Goal: Information Seeking & Learning: Learn about a topic

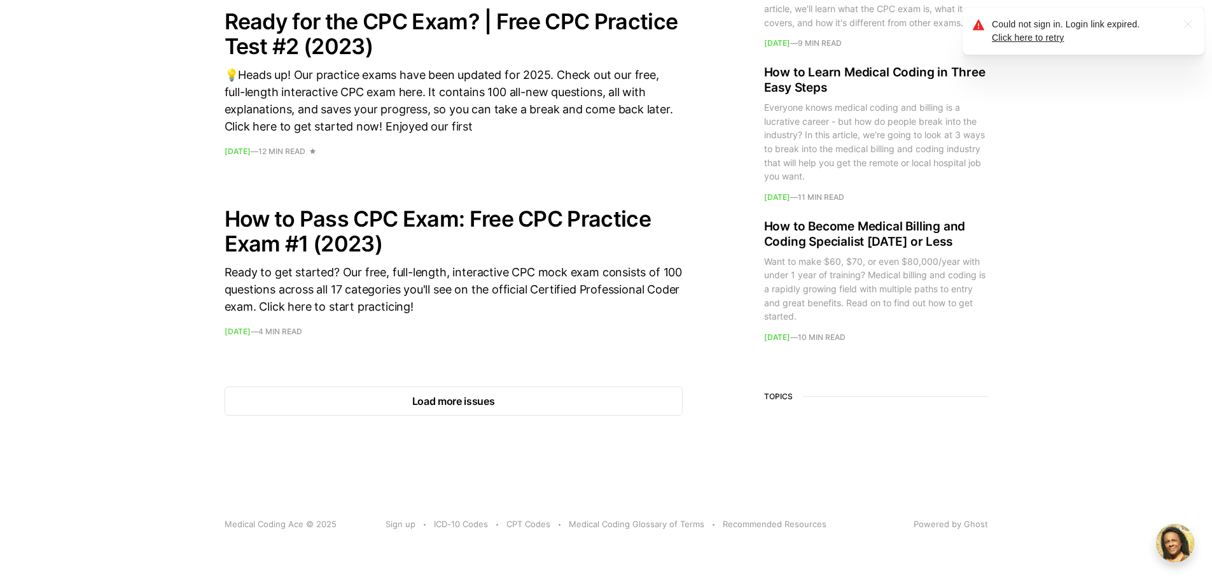
scroll to position [1791, 0]
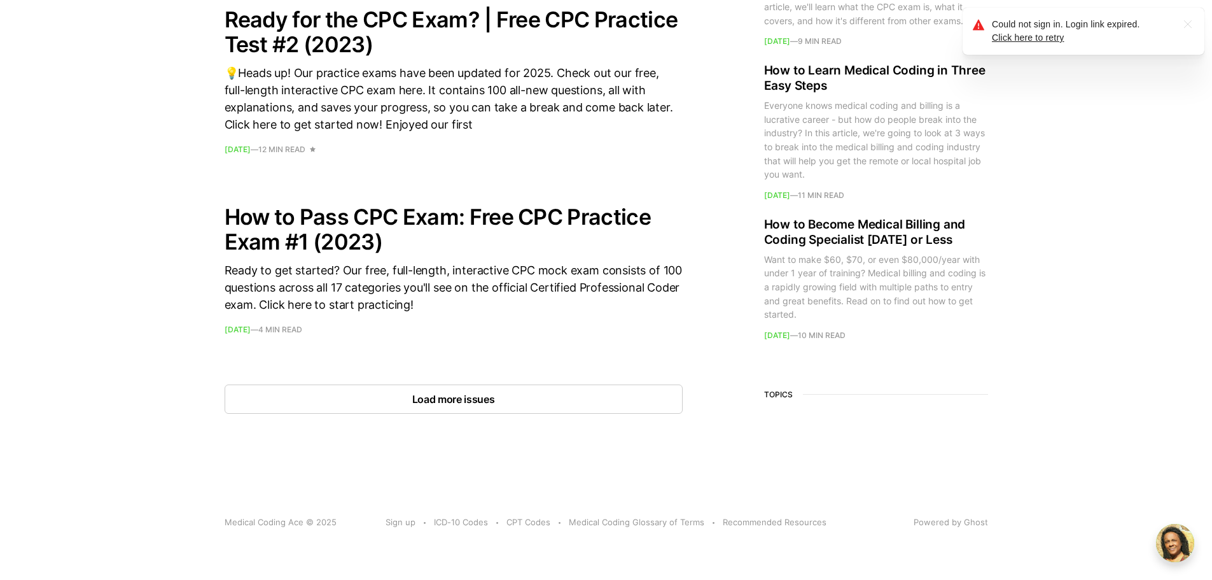
click at [423, 400] on button "Load more issues" at bounding box center [454, 398] width 458 height 29
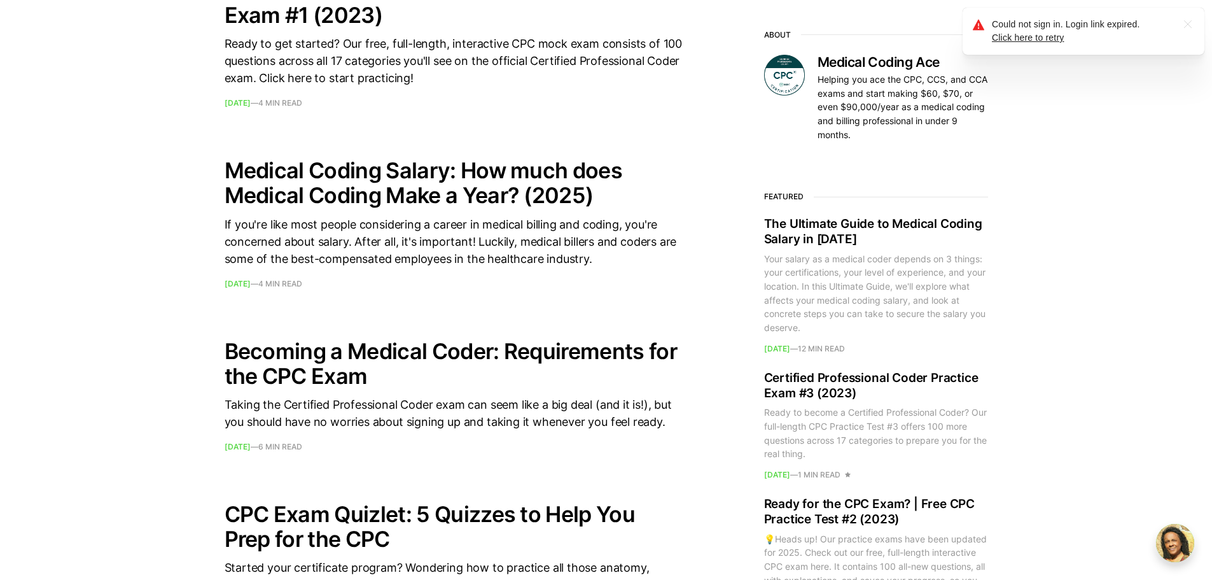
scroll to position [2045, 0]
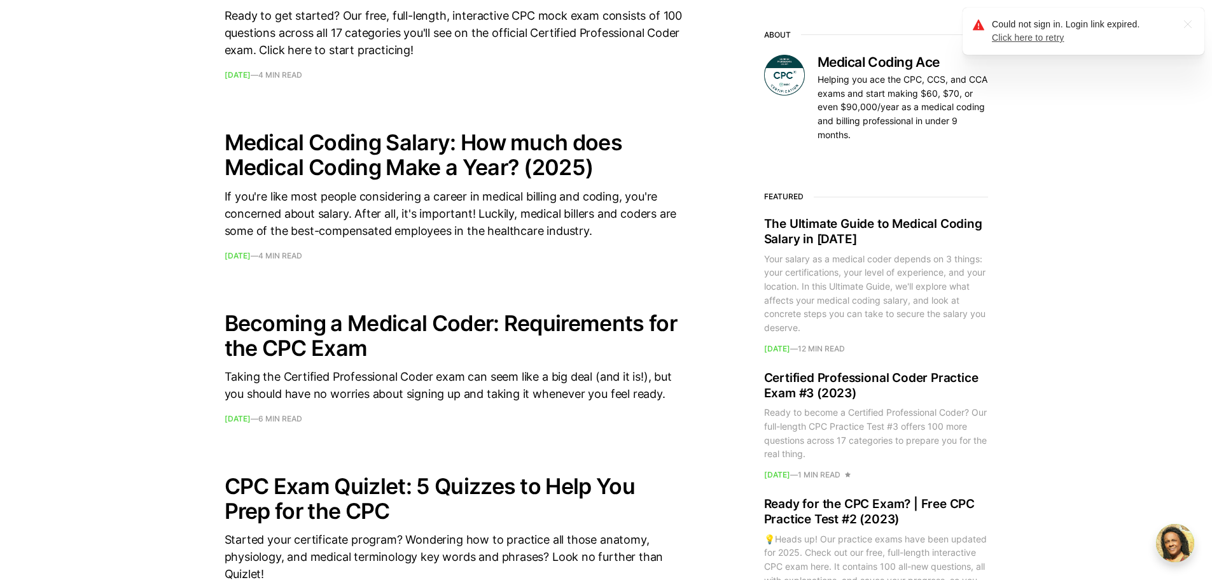
click at [1058, 41] on link "Click here to retry" at bounding box center [1028, 37] width 73 height 10
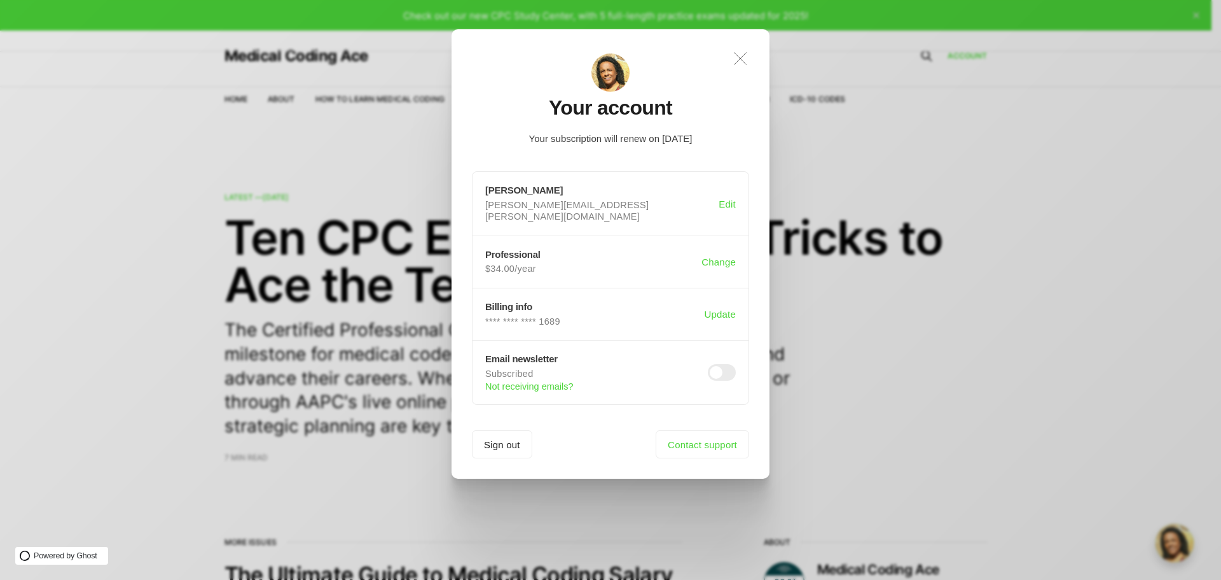
click at [740, 53] on icon ".a{fill:none;stroke:currentColor;stroke-linecap:round;stroke-linejoin:round;str…" at bounding box center [741, 59] width 28 height 28
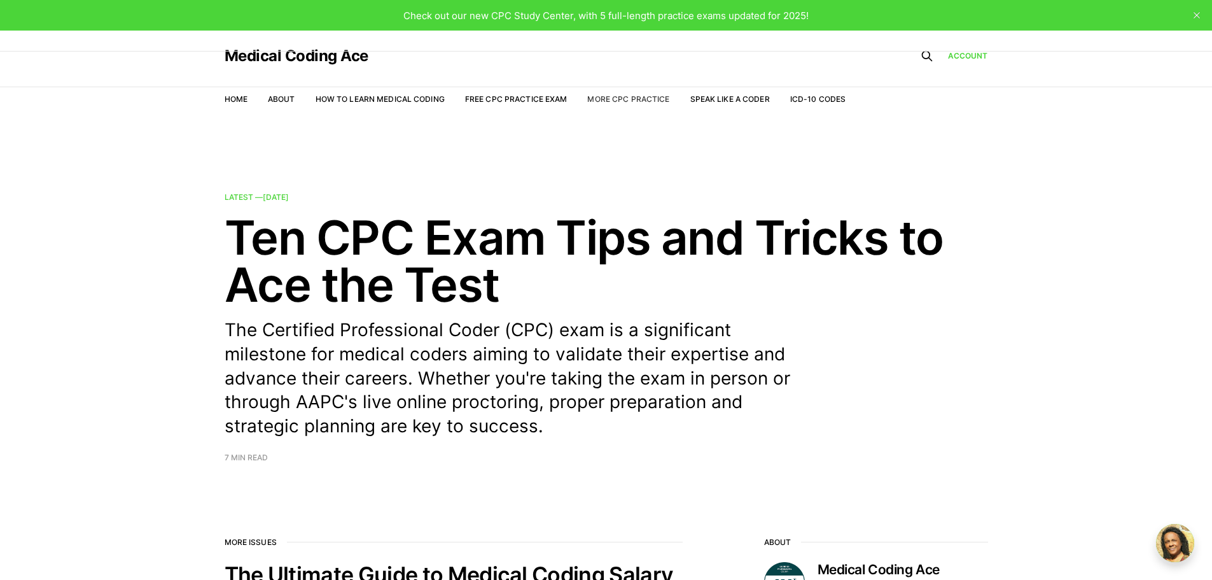
click at [620, 99] on link "More CPC Practice" at bounding box center [628, 99] width 82 height 10
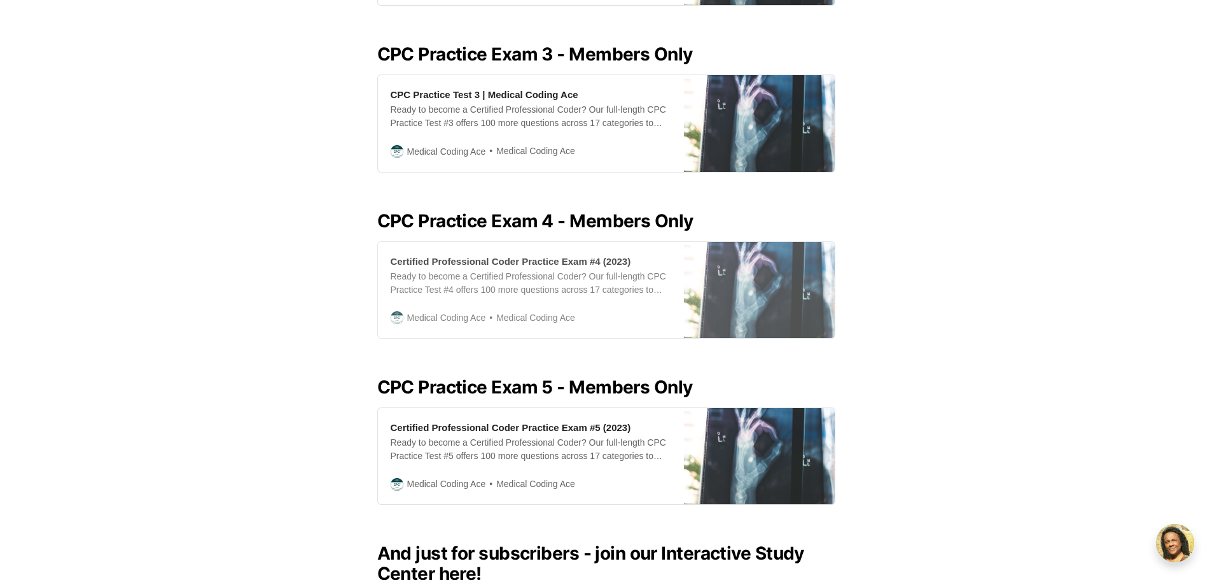
scroll to position [1145, 0]
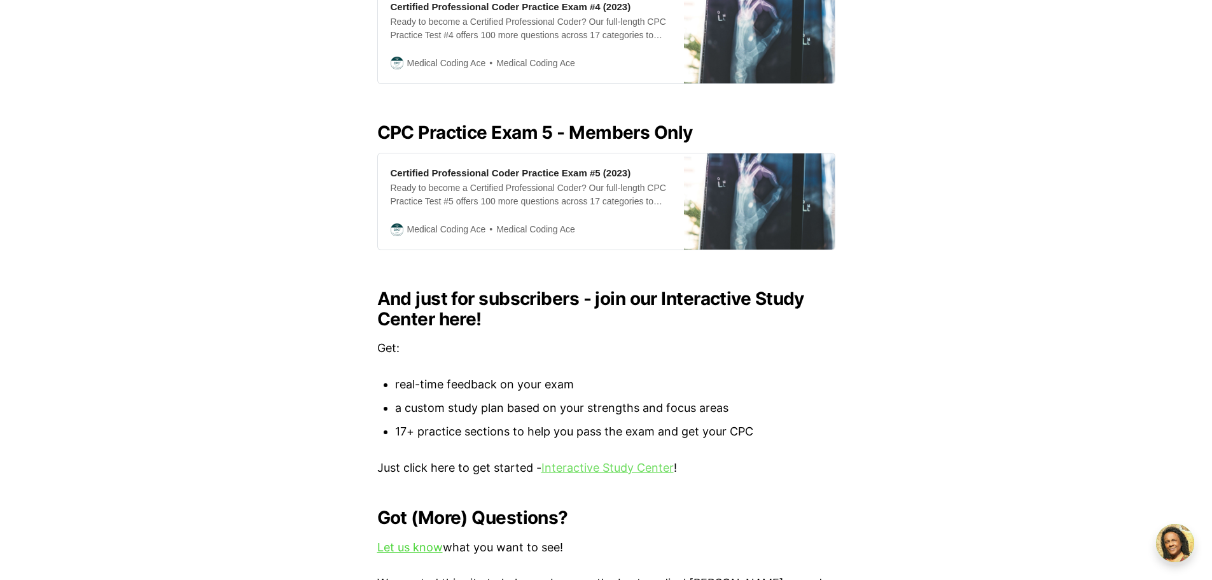
click at [637, 461] on link "Interactive Study Center" at bounding box center [607, 467] width 132 height 13
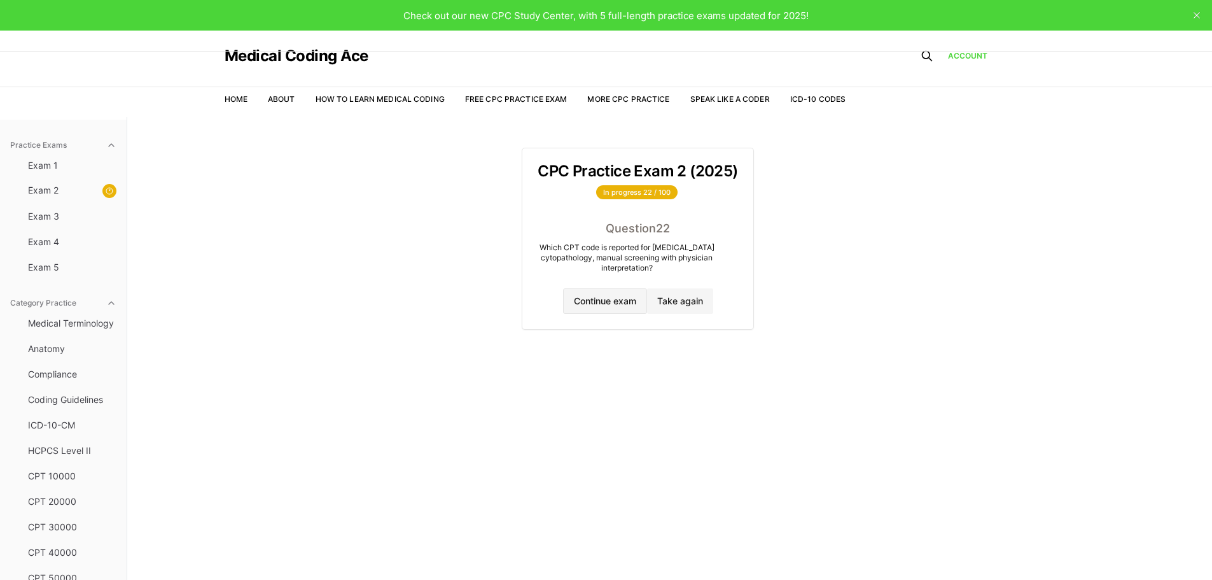
click at [624, 303] on button "Continue exam" at bounding box center [605, 300] width 84 height 25
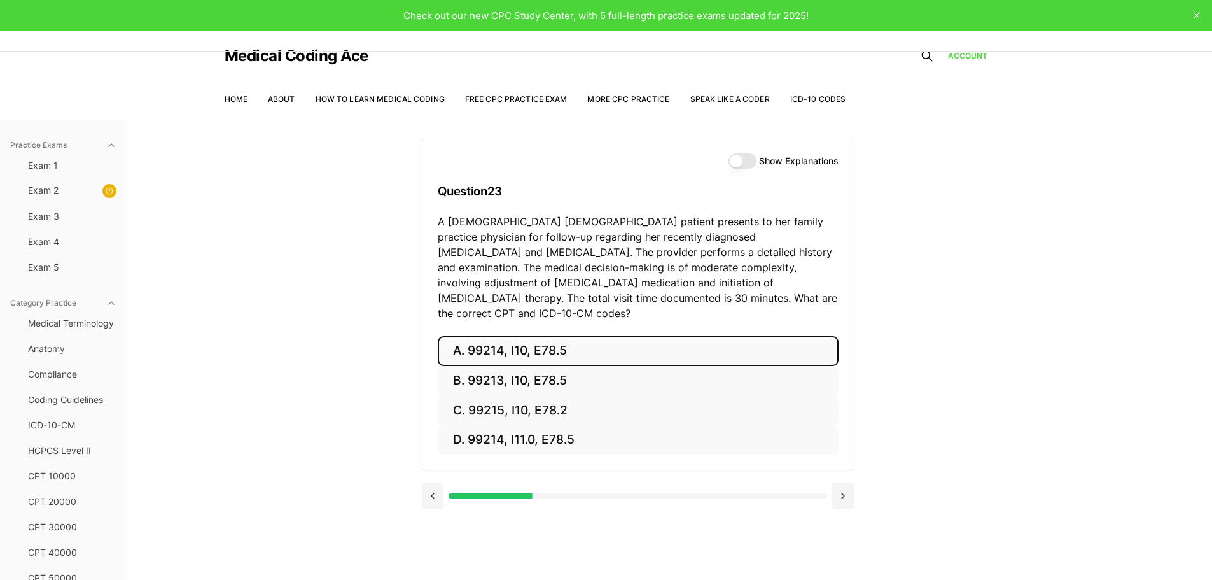
click at [550, 336] on button "A. 99214, I10, E78.5" at bounding box center [638, 351] width 401 height 30
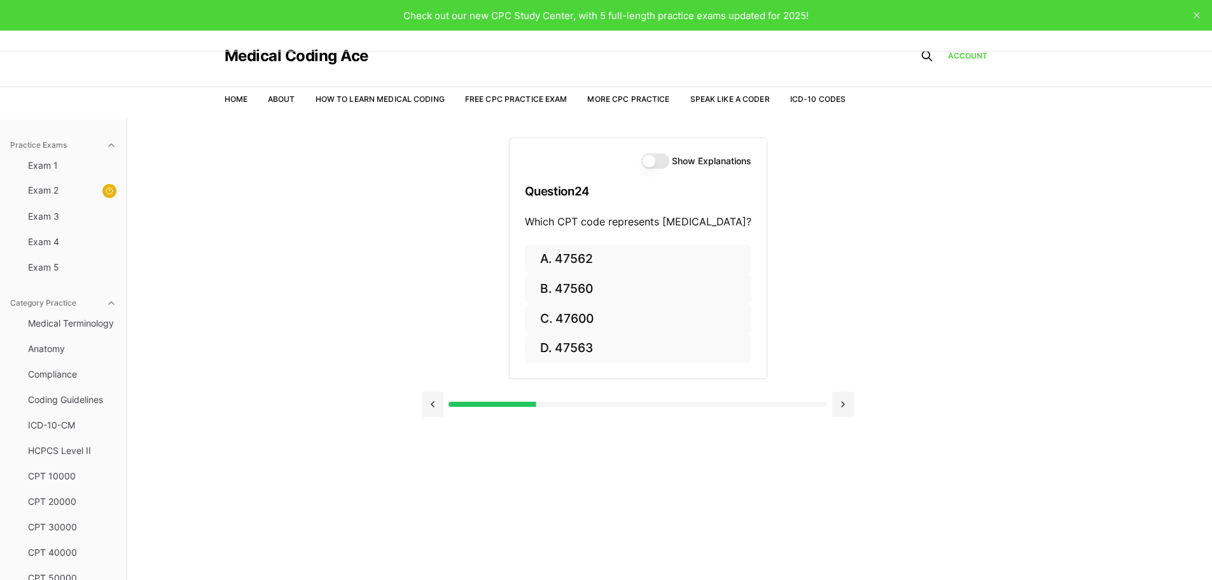
click at [669, 163] on button "Show Explanations" at bounding box center [655, 160] width 28 height 15
click at [550, 254] on button "A. 47562" at bounding box center [638, 259] width 226 height 30
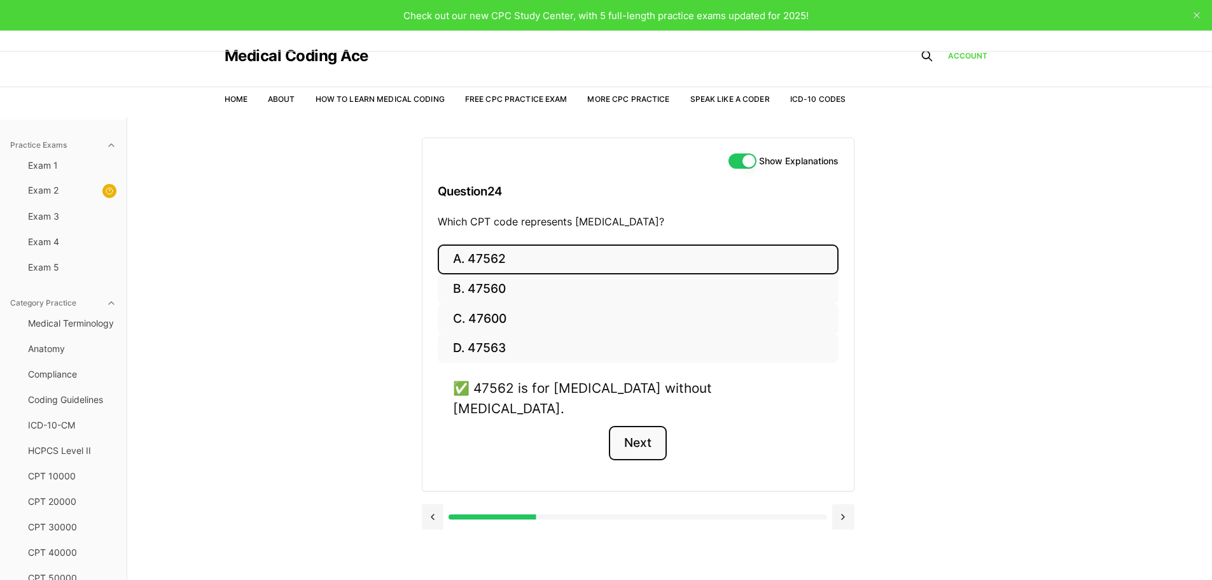
click at [644, 436] on button "Next" at bounding box center [638, 443] width 58 height 34
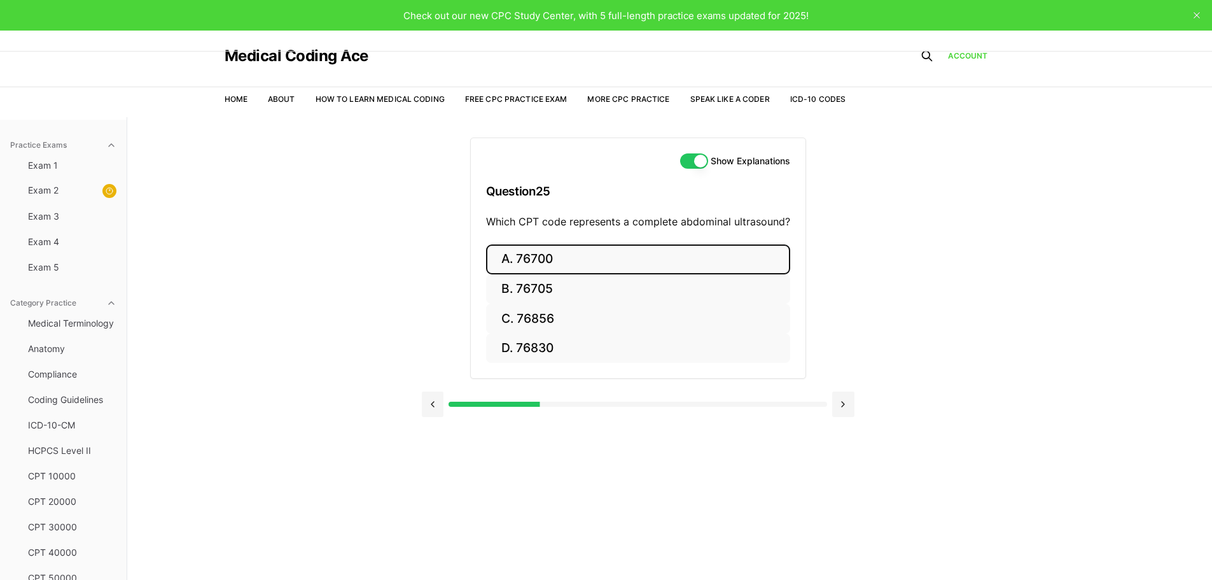
click at [532, 262] on button "A. 76700" at bounding box center [638, 259] width 304 height 30
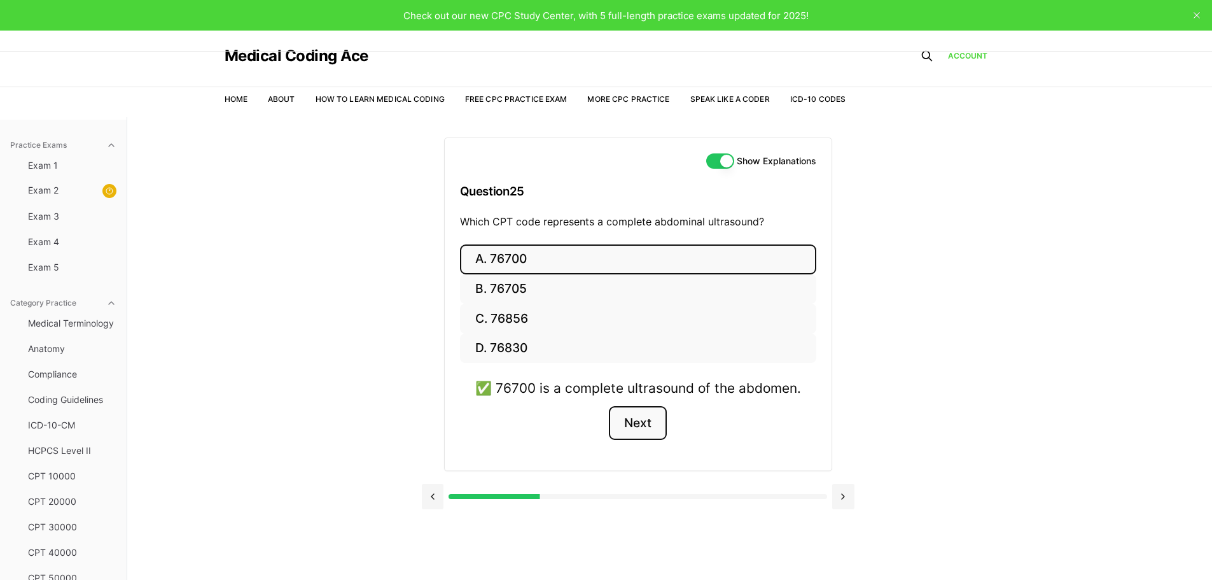
click at [655, 422] on button "Next" at bounding box center [638, 423] width 58 height 34
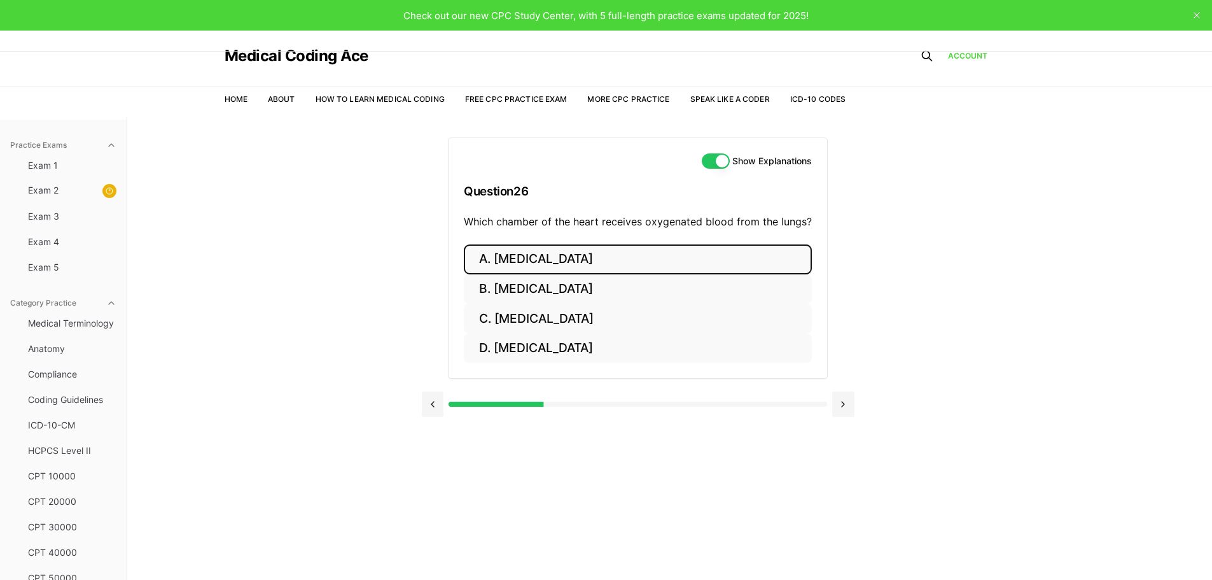
click at [567, 259] on button "A. Right atrium" at bounding box center [638, 259] width 348 height 30
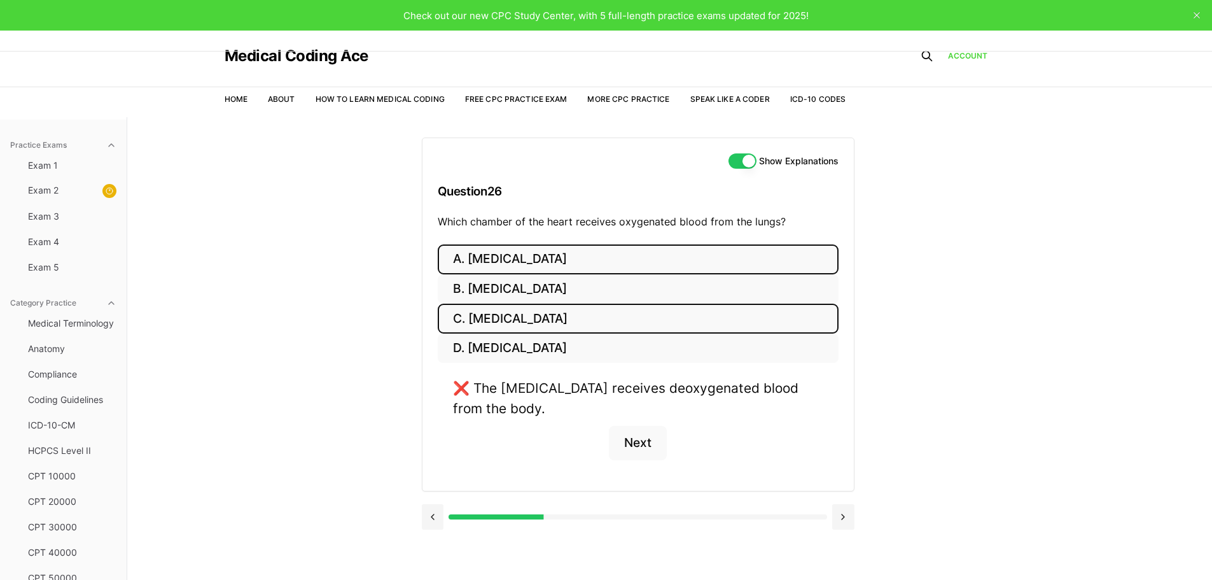
click at [540, 316] on button "C. Right ventricle" at bounding box center [638, 318] width 401 height 30
click at [525, 292] on button "B. Left atrium" at bounding box center [638, 289] width 401 height 30
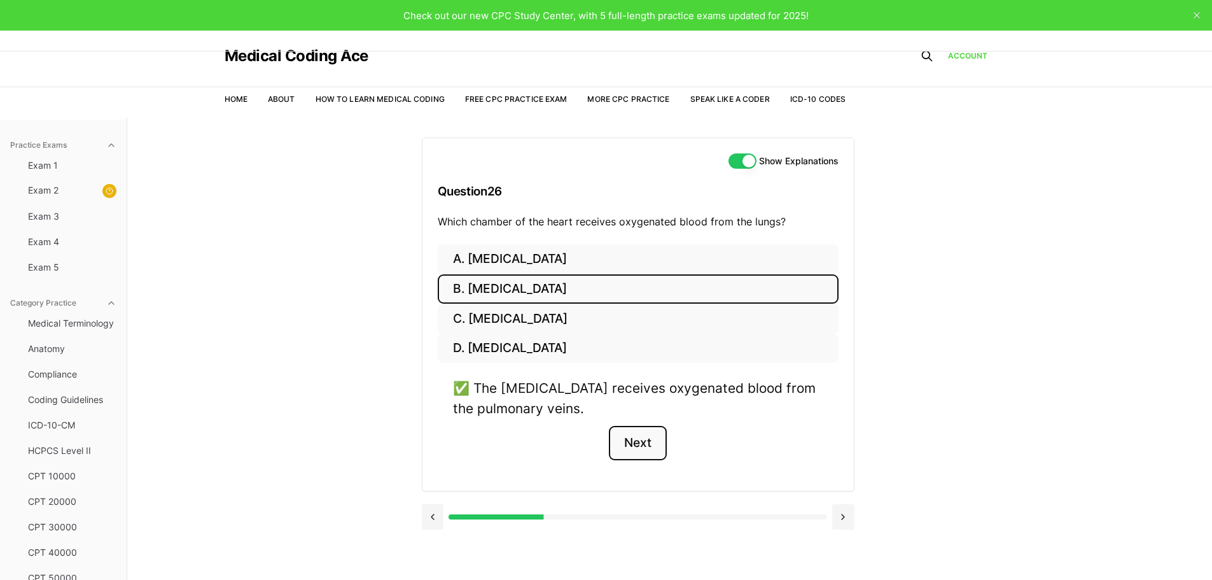
click at [625, 442] on button "Next" at bounding box center [638, 443] width 58 height 34
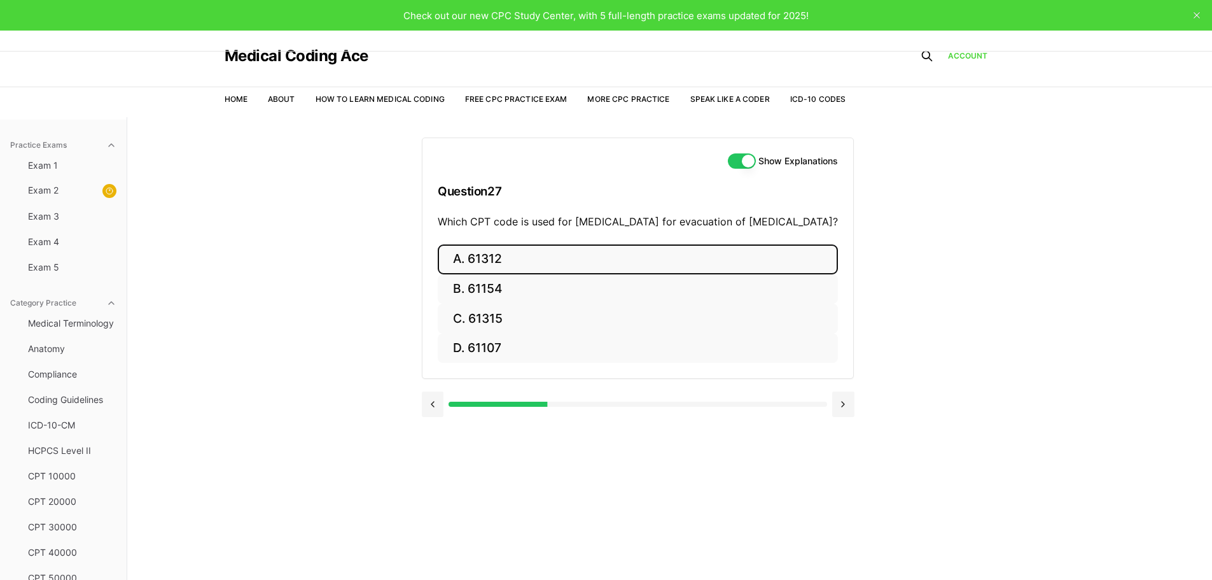
click at [543, 254] on button "A. 61312" at bounding box center [638, 259] width 400 height 30
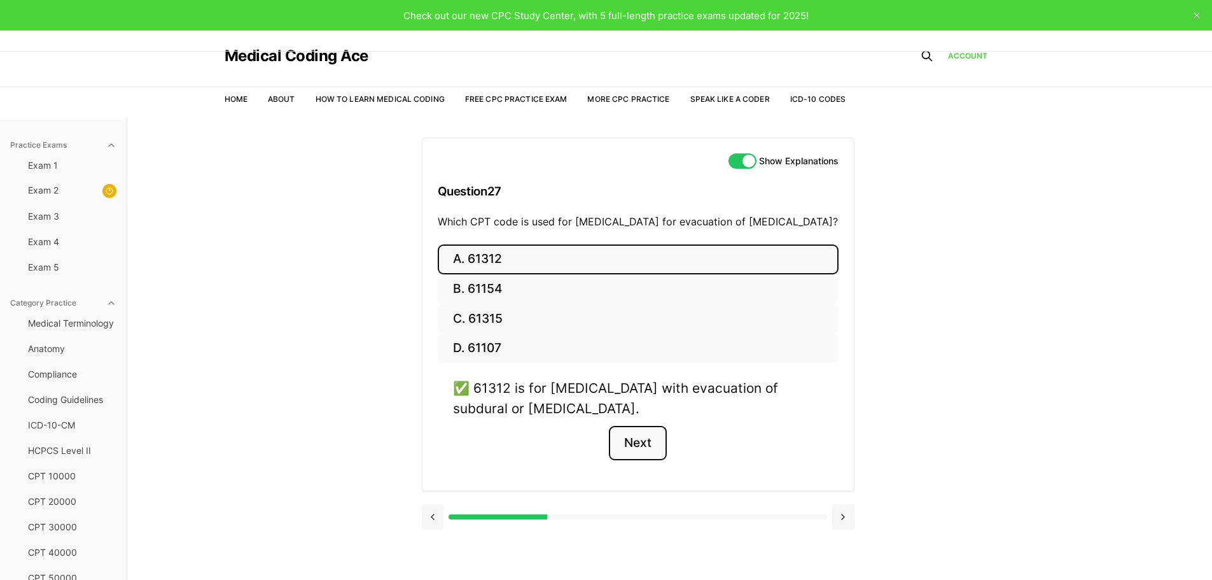
click at [647, 440] on button "Next" at bounding box center [638, 443] width 58 height 34
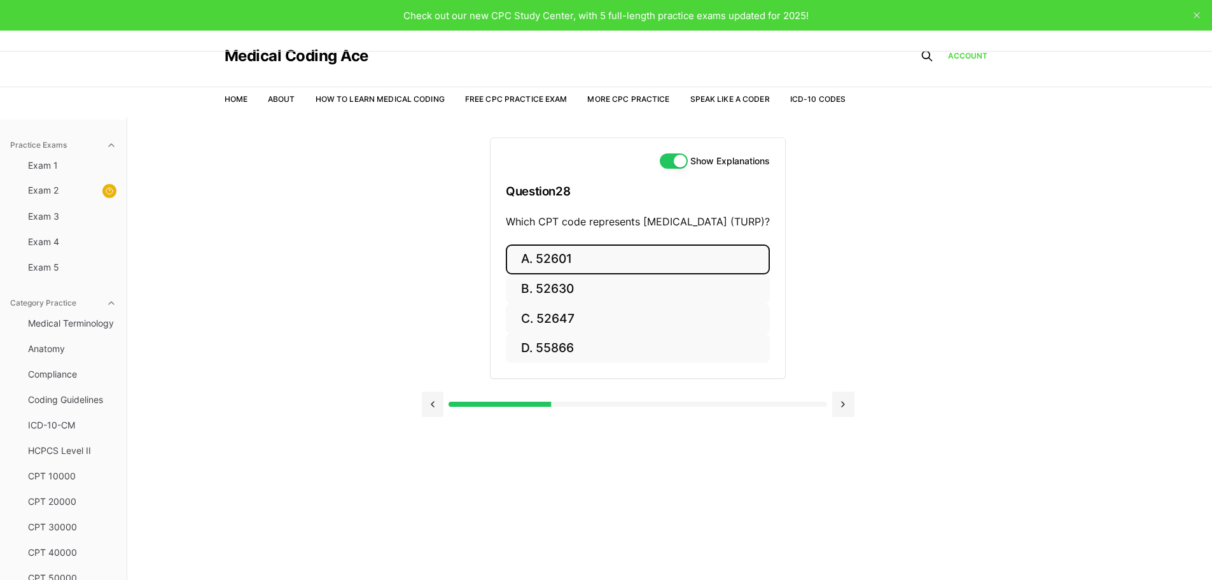
click at [553, 261] on button "A. 52601" at bounding box center [638, 259] width 264 height 30
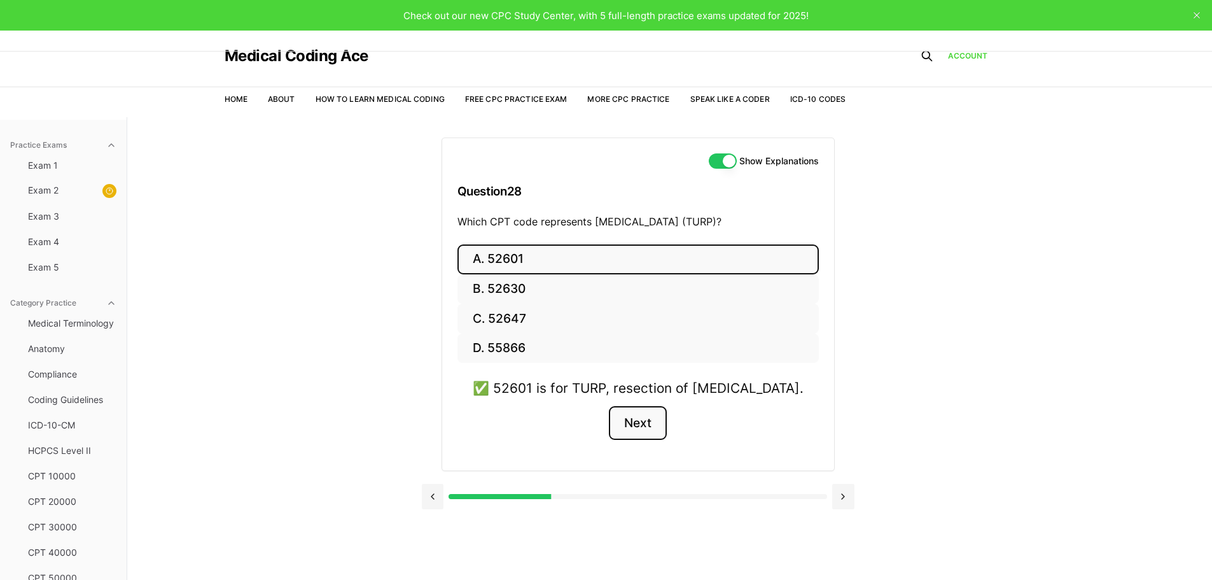
click at [630, 422] on button "Next" at bounding box center [638, 423] width 58 height 34
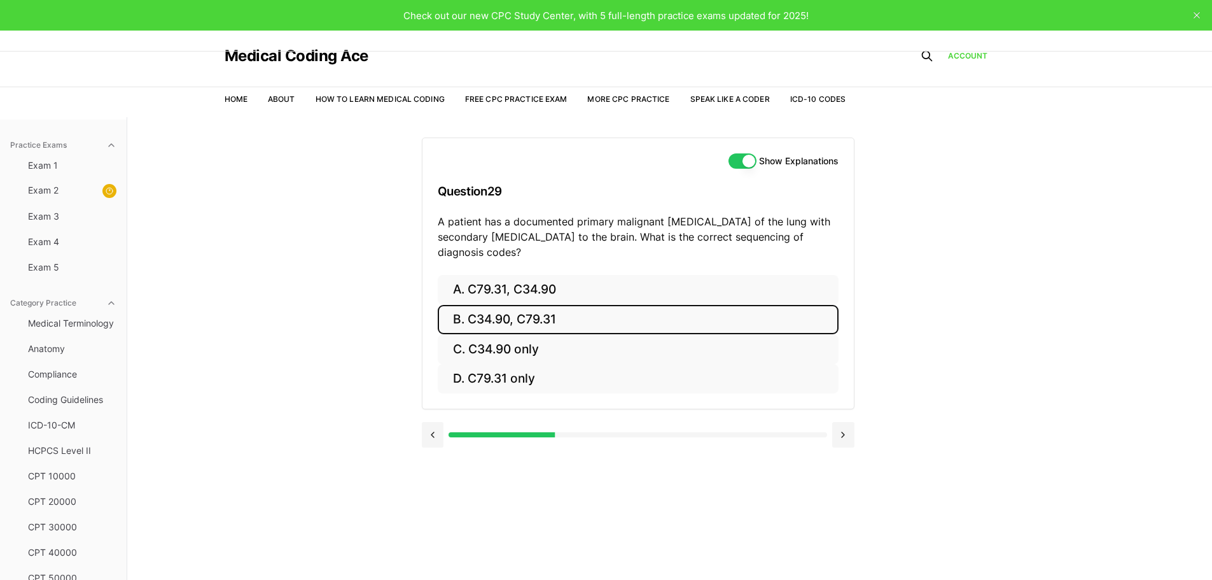
click at [507, 314] on button "B. C34.90, C79.31" at bounding box center [638, 320] width 401 height 30
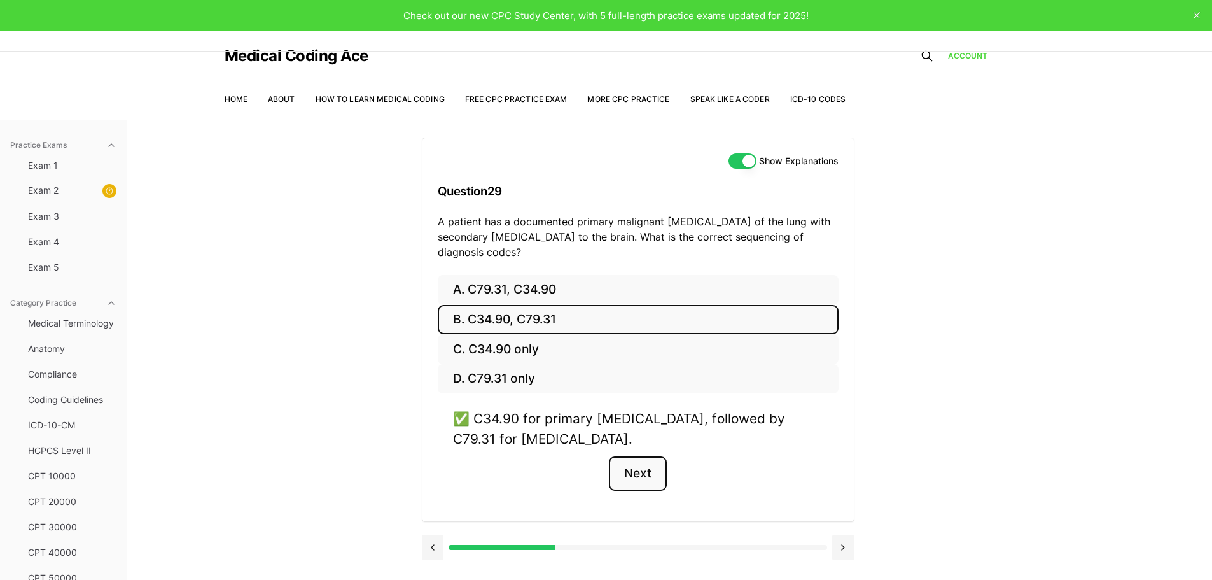
click at [641, 469] on button "Next" at bounding box center [638, 473] width 58 height 34
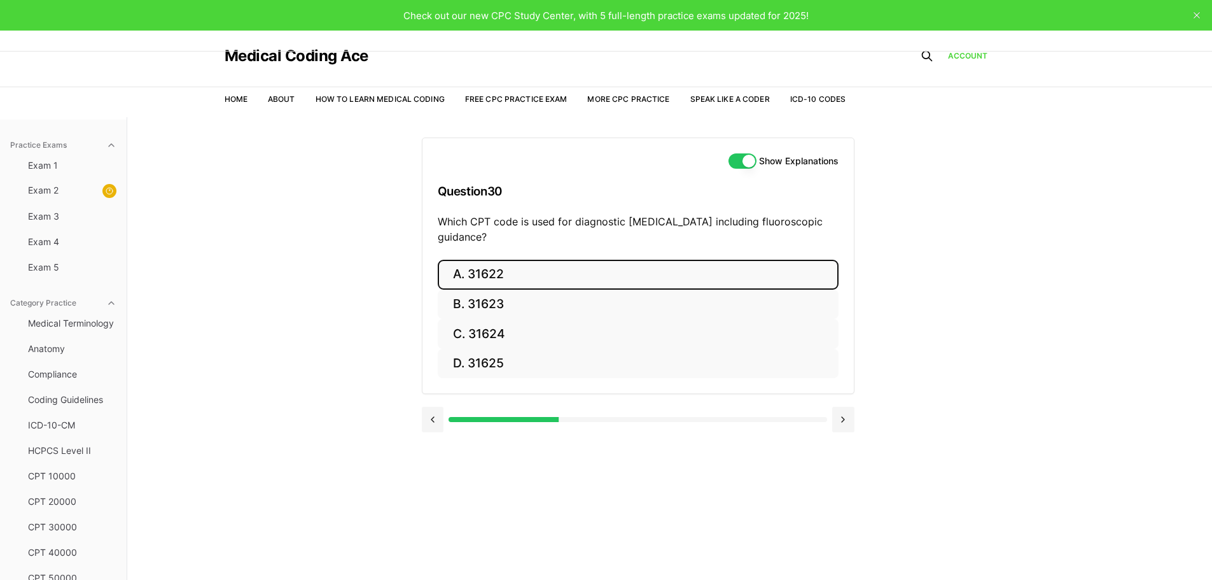
click at [476, 270] on button "A. 31622" at bounding box center [638, 275] width 401 height 30
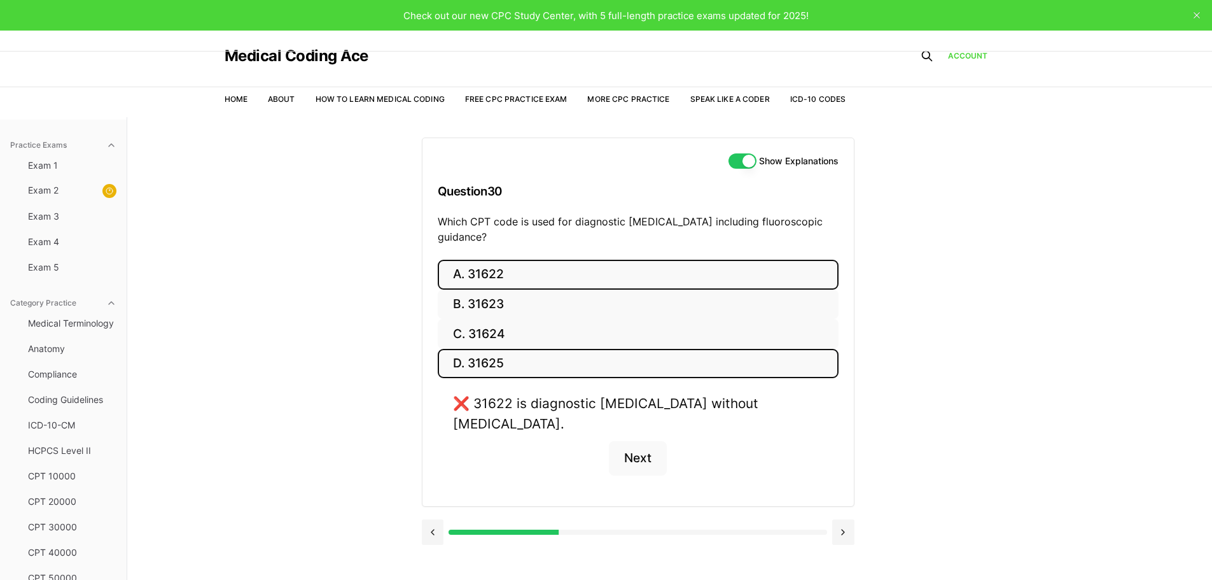
click at [513, 358] on button "D. 31625" at bounding box center [638, 364] width 401 height 30
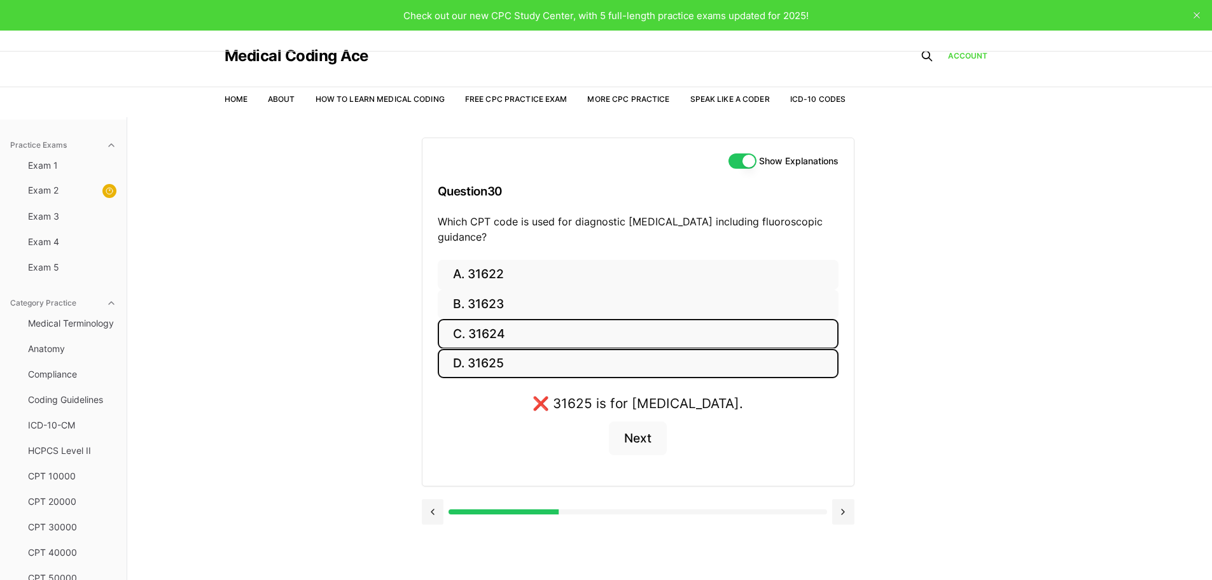
click at [495, 331] on button "C. 31624" at bounding box center [638, 334] width 401 height 30
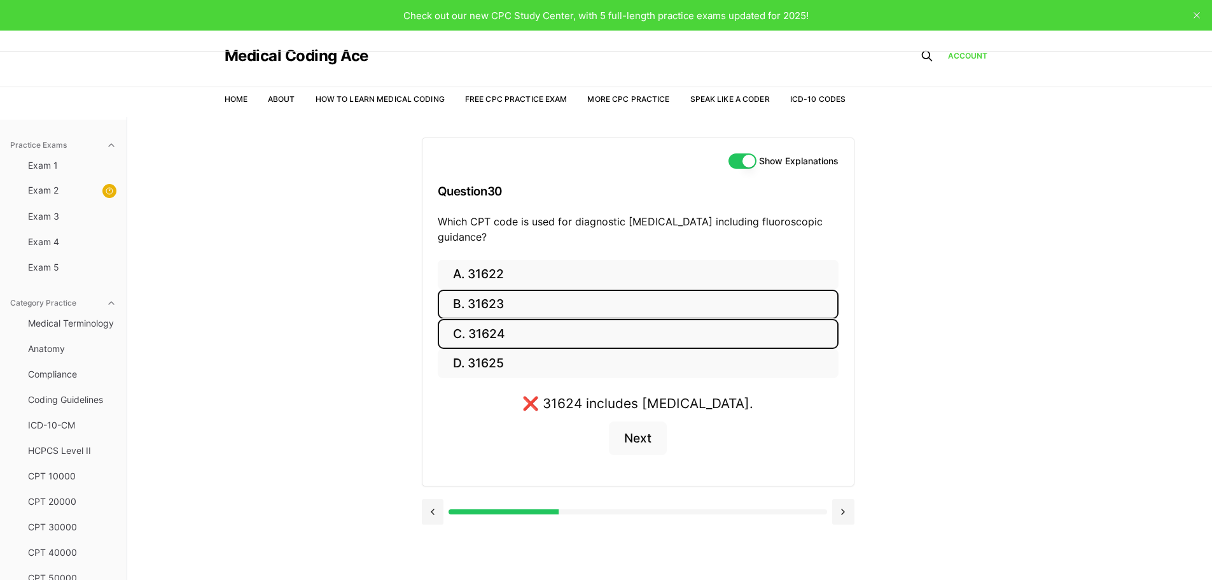
click at [490, 301] on button "B. 31623" at bounding box center [638, 304] width 401 height 30
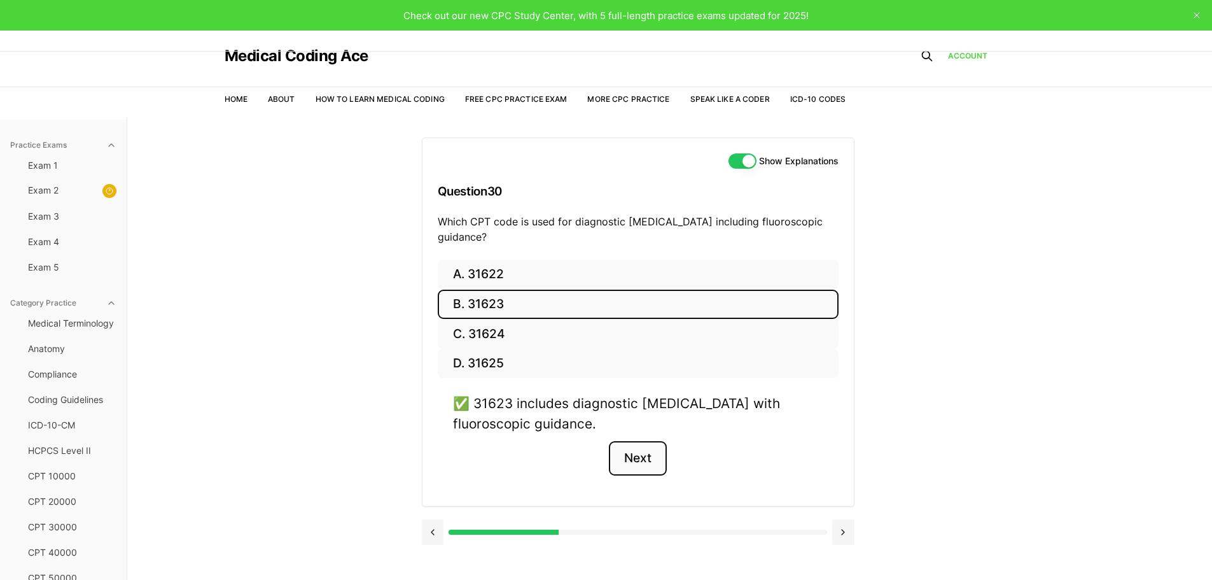
click at [656, 459] on button "Next" at bounding box center [638, 458] width 58 height 34
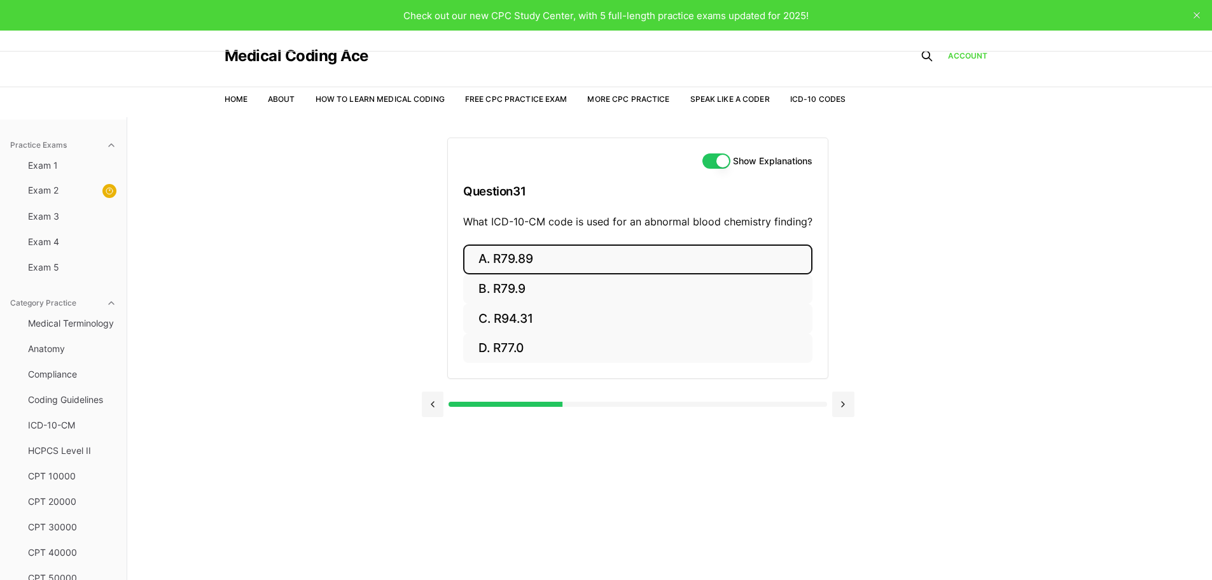
click at [531, 250] on button "A. R79.89" at bounding box center [637, 259] width 349 height 30
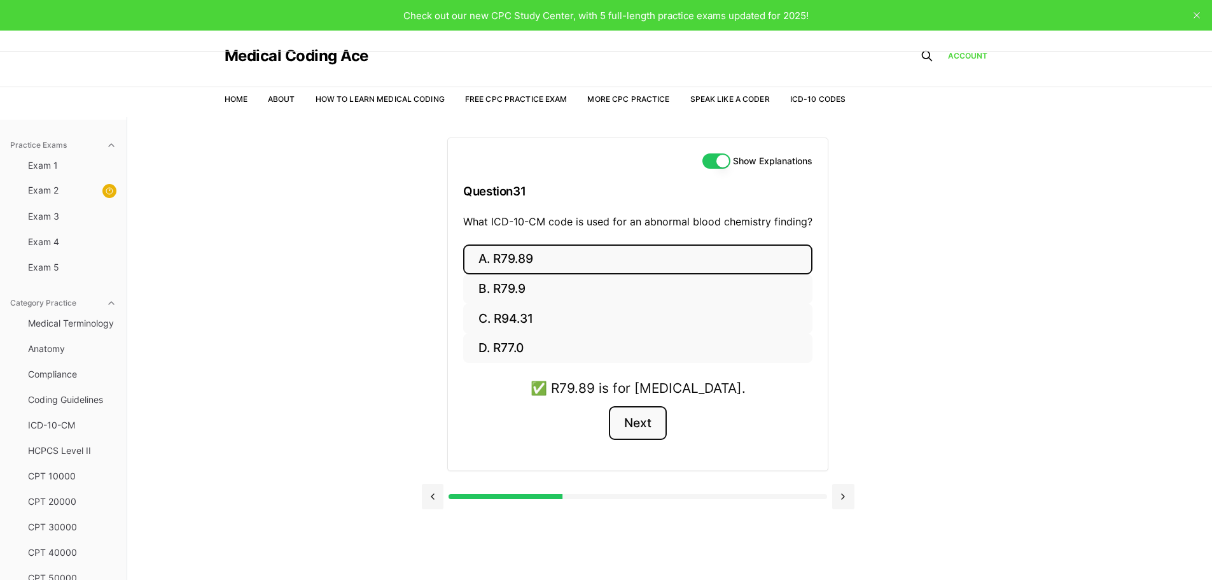
click at [637, 435] on button "Next" at bounding box center [638, 423] width 58 height 34
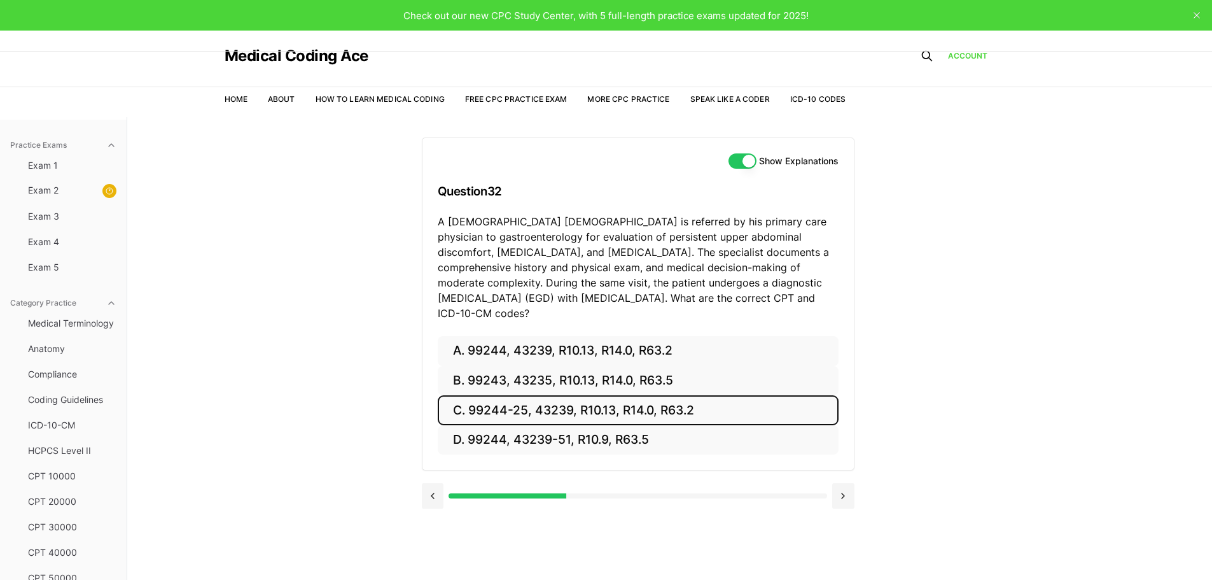
click at [552, 395] on button "C. 99244-25, 43239, R10.13, R14.0, R63.2" at bounding box center [638, 410] width 401 height 30
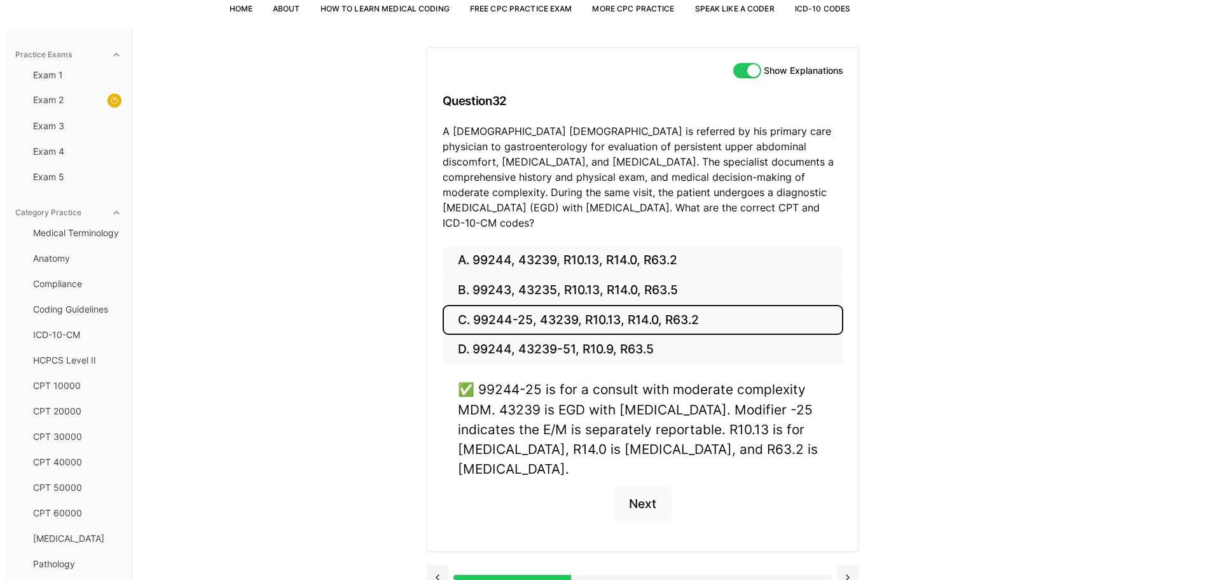
scroll to position [117, 0]
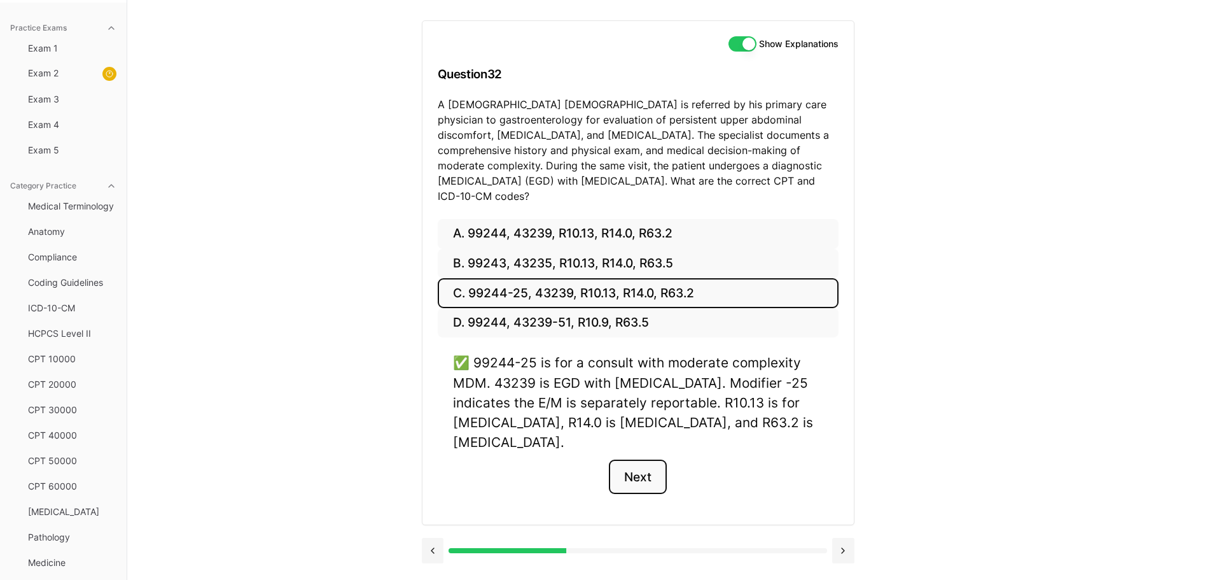
click at [655, 464] on button "Next" at bounding box center [638, 476] width 58 height 34
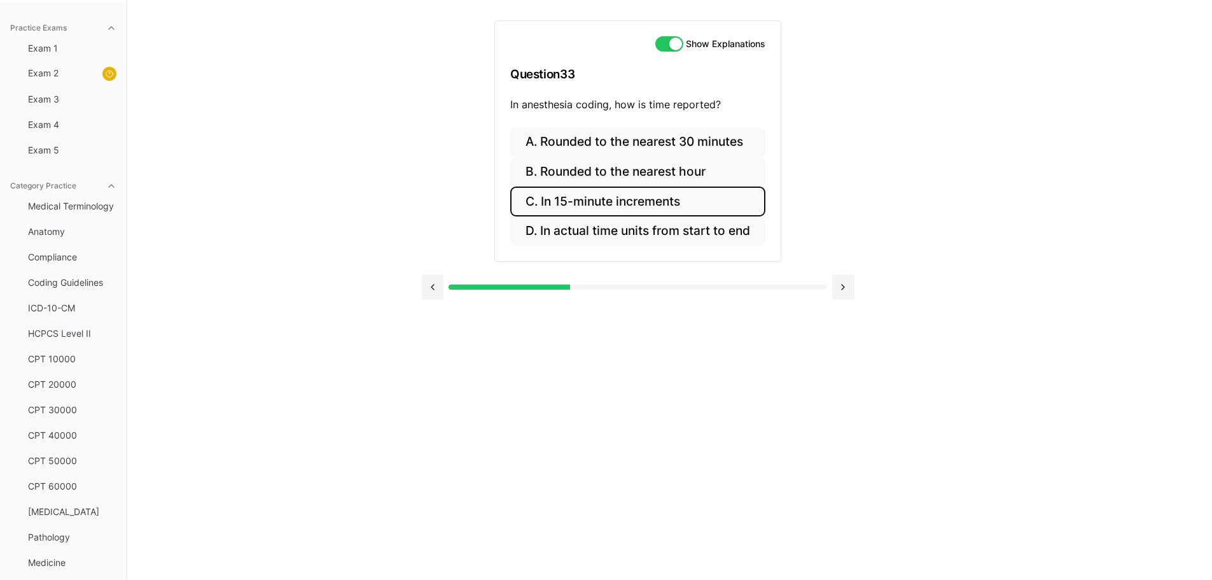
click at [616, 198] on button "C. In 15-minute increments" at bounding box center [637, 201] width 255 height 30
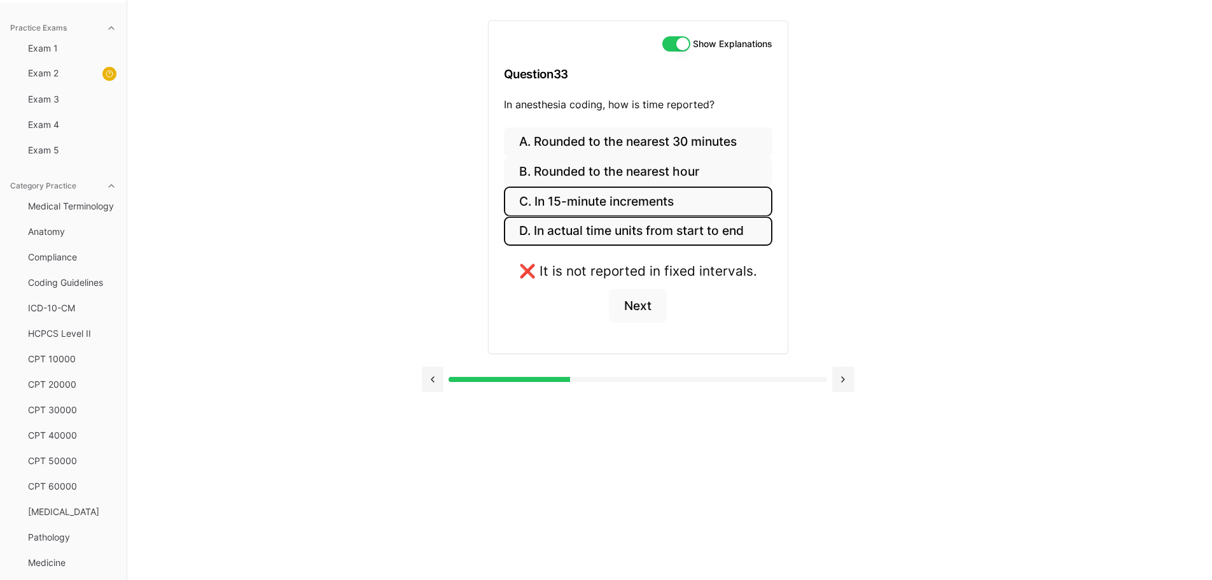
click at [592, 231] on button "D. In actual time units from start to end" at bounding box center [638, 231] width 268 height 30
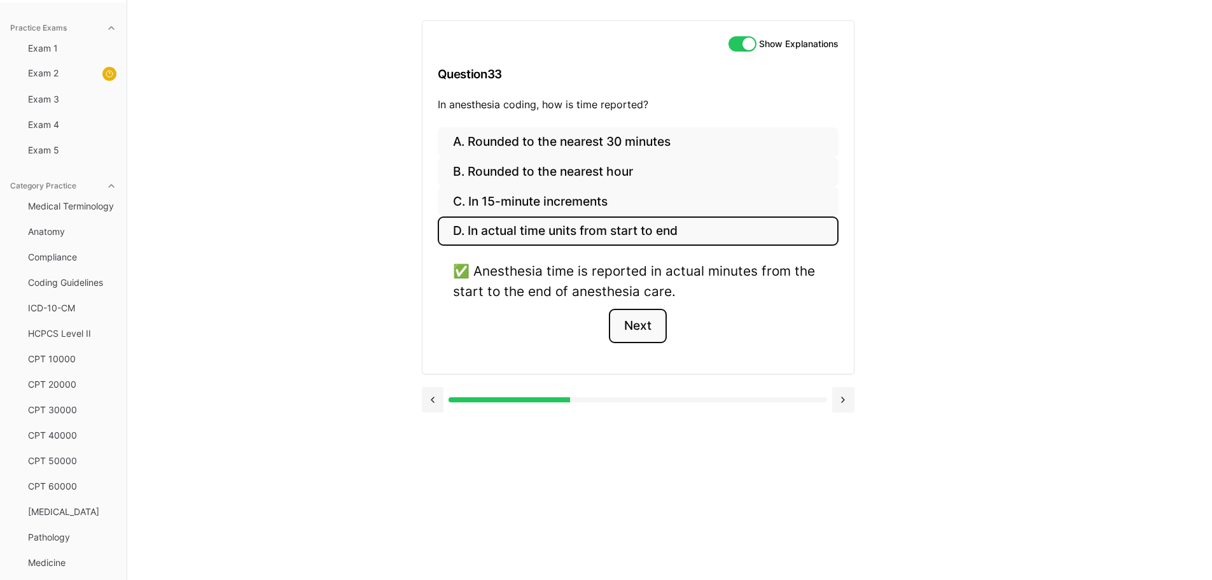
click at [641, 324] on button "Next" at bounding box center [638, 326] width 58 height 34
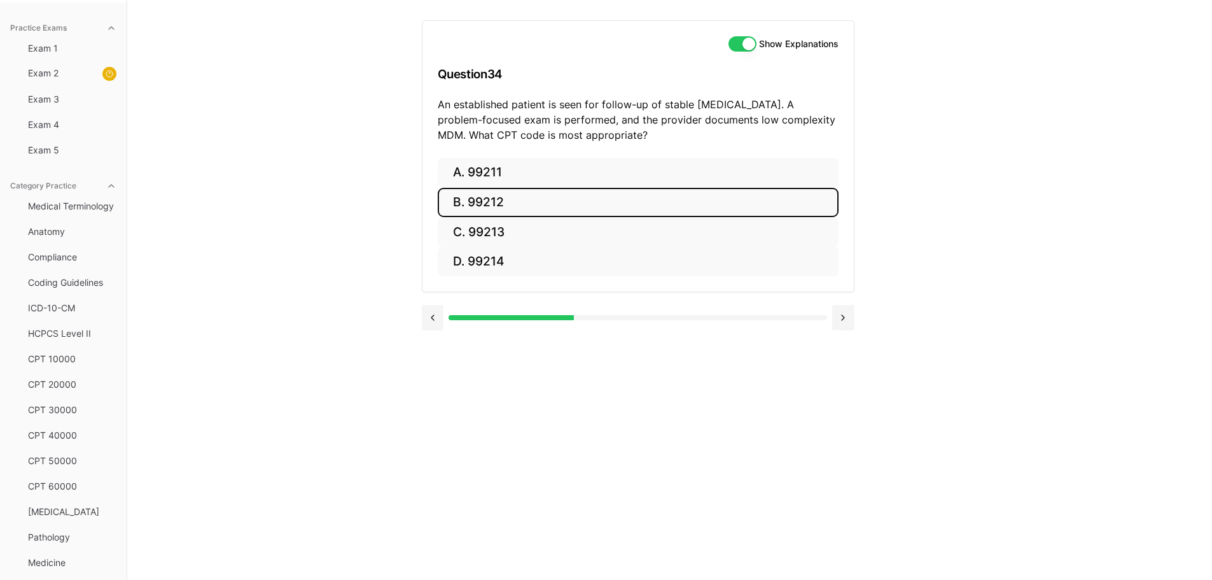
click at [491, 200] on button "B. 99212" at bounding box center [638, 203] width 401 height 30
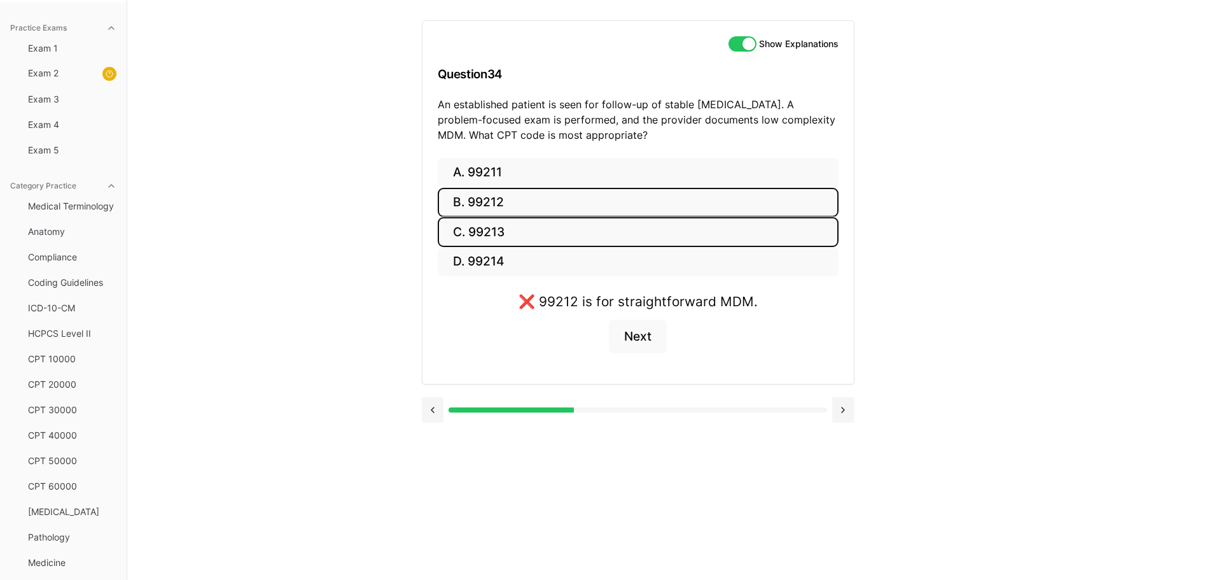
click at [497, 226] on button "C. 99213" at bounding box center [638, 232] width 401 height 30
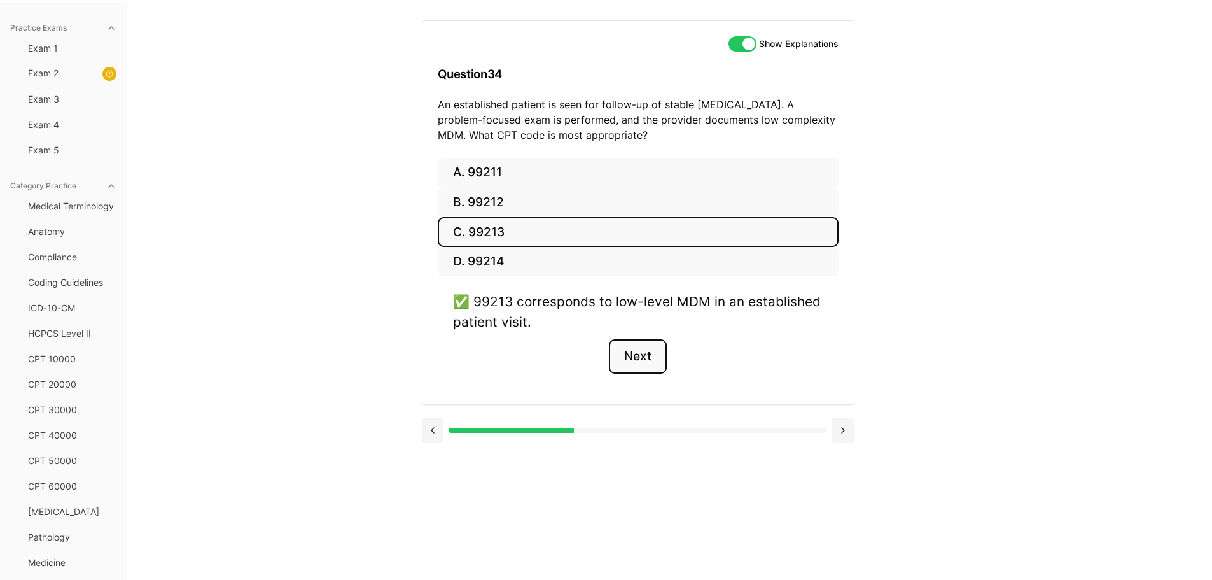
click at [641, 350] on button "Next" at bounding box center [638, 356] width 58 height 34
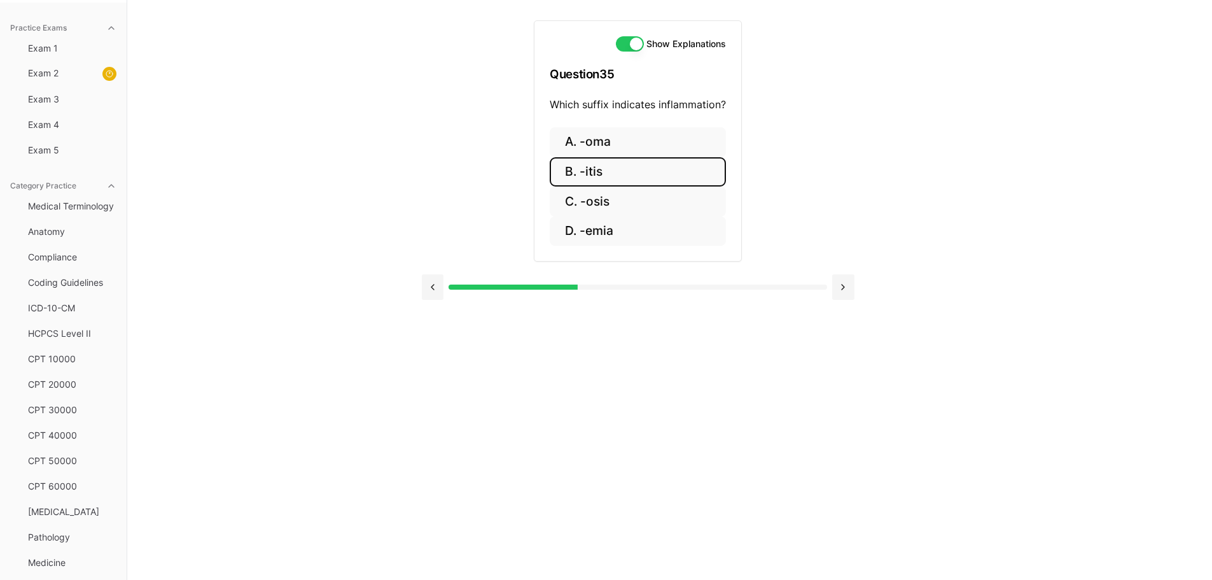
click at [583, 172] on button "B. -itis" at bounding box center [638, 172] width 176 height 30
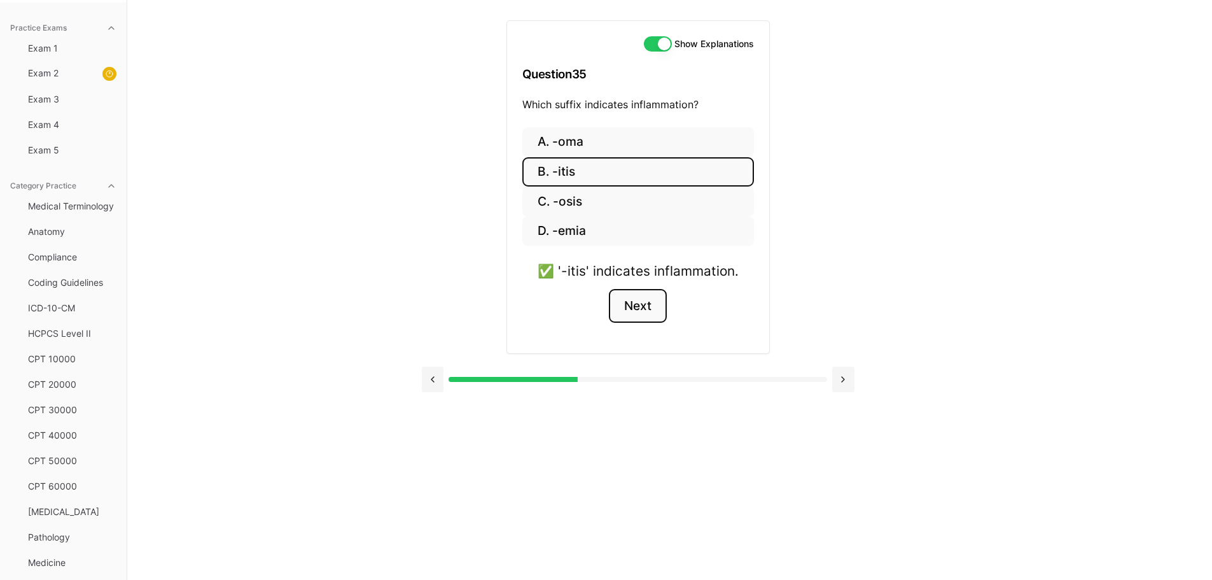
click at [629, 312] on button "Next" at bounding box center [638, 306] width 58 height 34
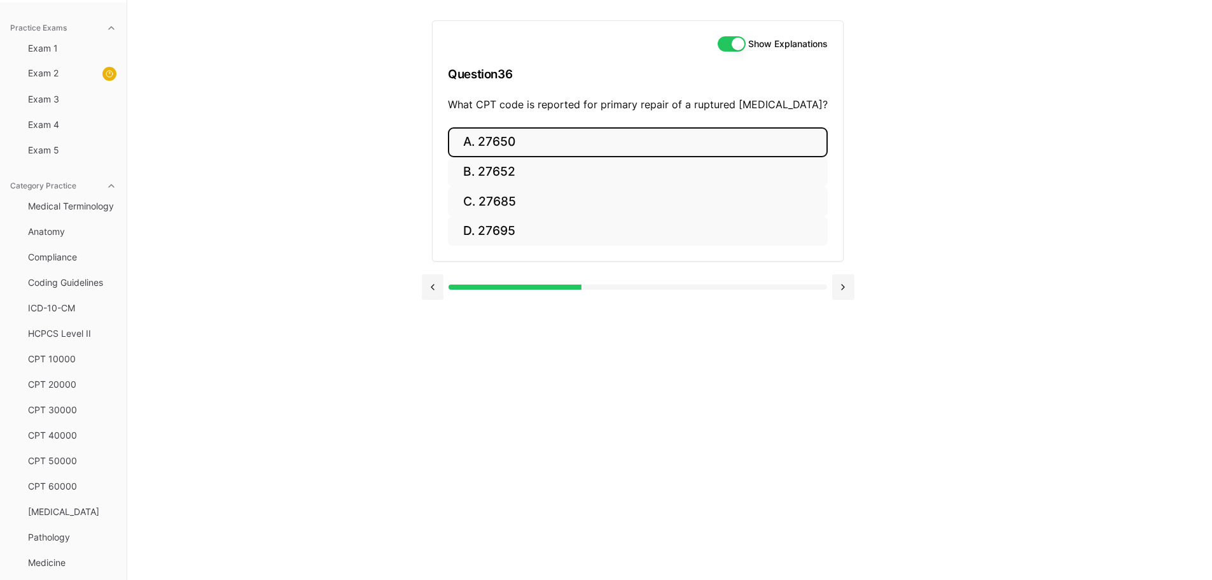
click at [511, 141] on button "A. 27650" at bounding box center [638, 142] width 380 height 30
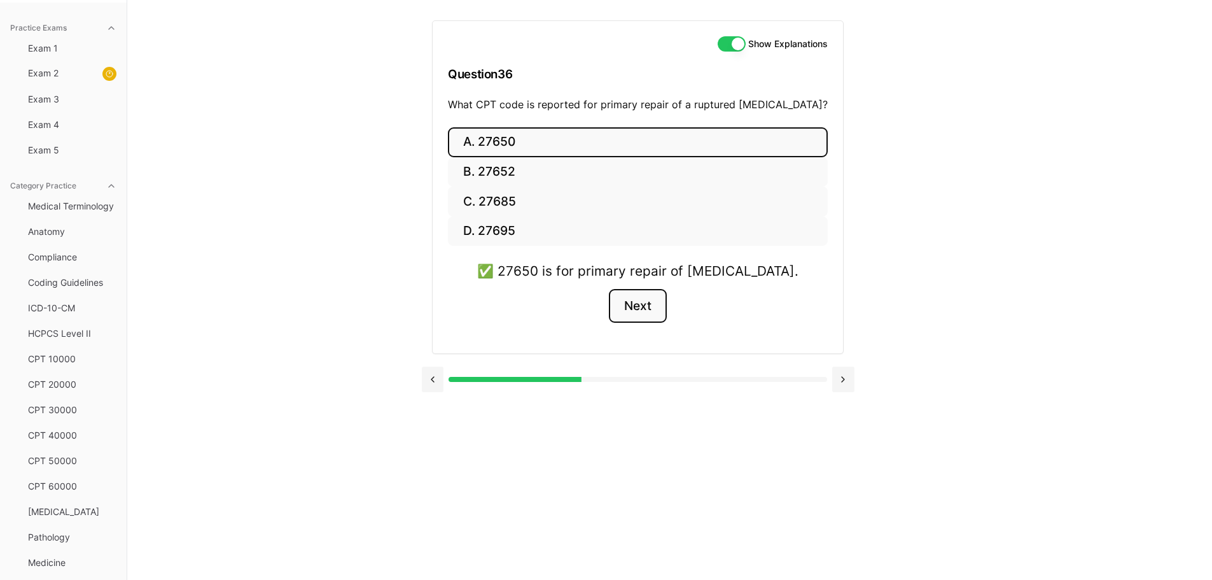
click at [639, 307] on button "Next" at bounding box center [638, 306] width 58 height 34
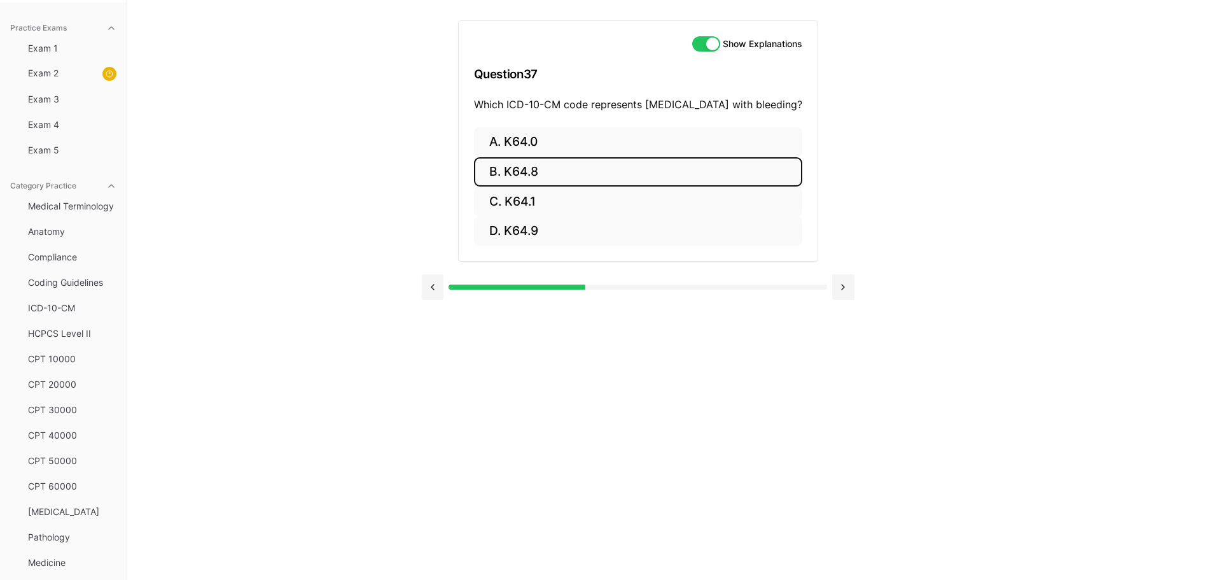
click at [509, 173] on button "B. K64.8" at bounding box center [638, 172] width 328 height 30
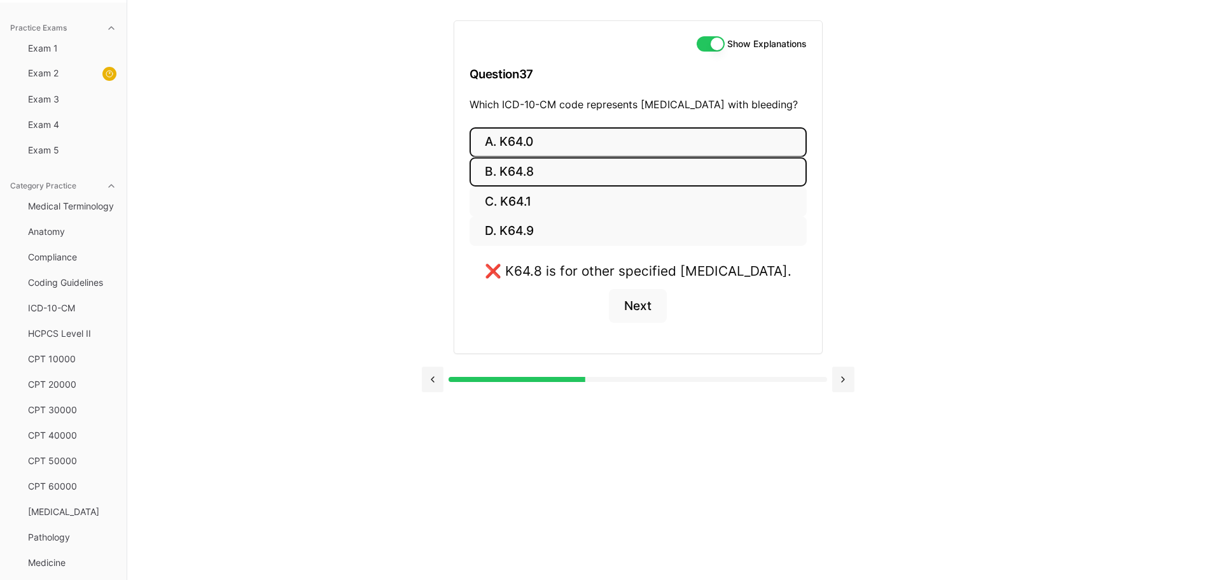
click at [515, 137] on button "A. K64.0" at bounding box center [637, 142] width 337 height 30
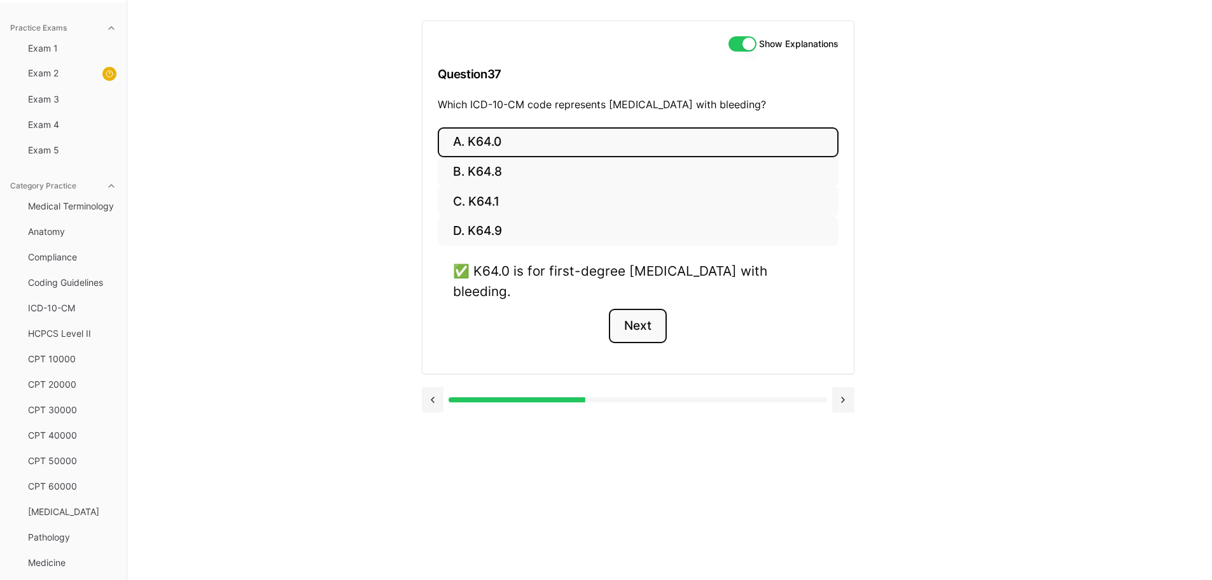
click at [644, 327] on button "Next" at bounding box center [638, 326] width 58 height 34
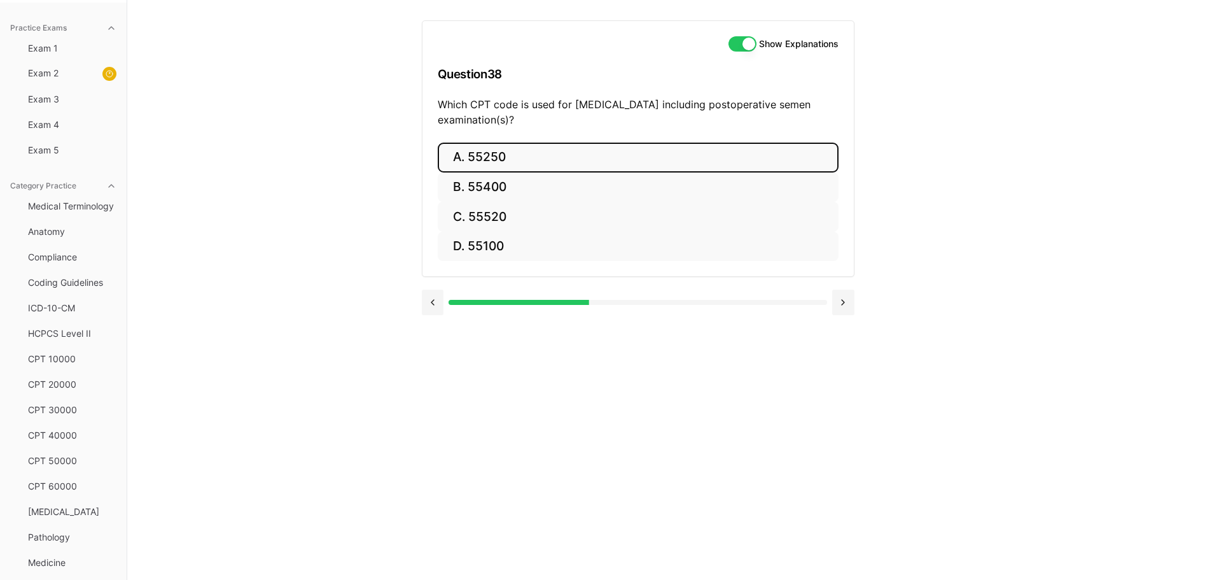
click at [489, 155] on button "A. 55250" at bounding box center [638, 158] width 401 height 30
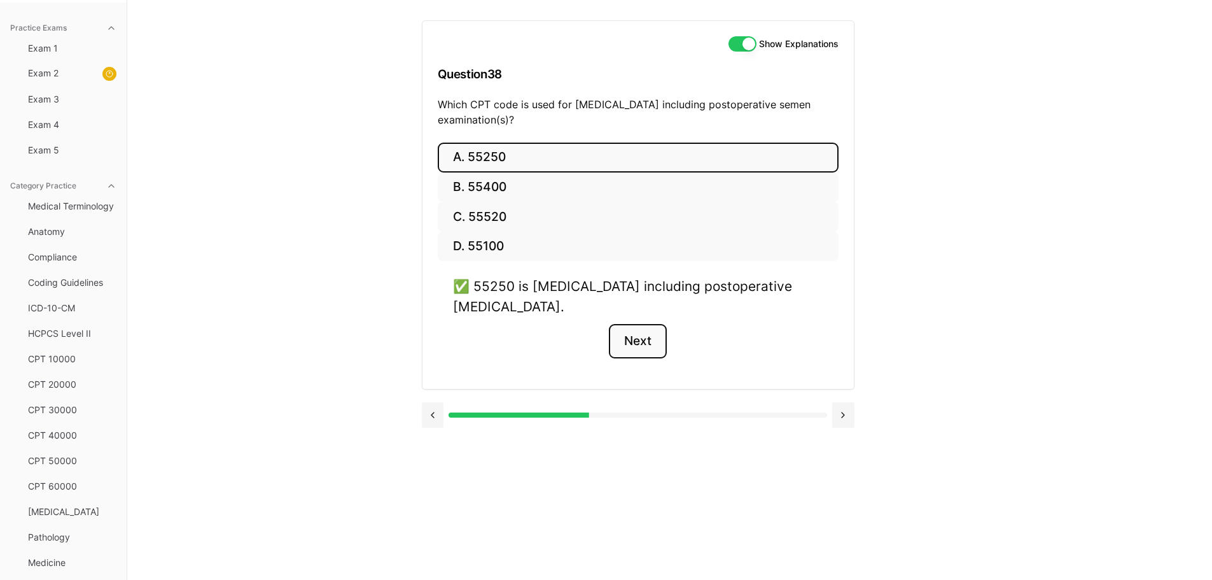
click at [619, 335] on button "Next" at bounding box center [638, 341] width 58 height 34
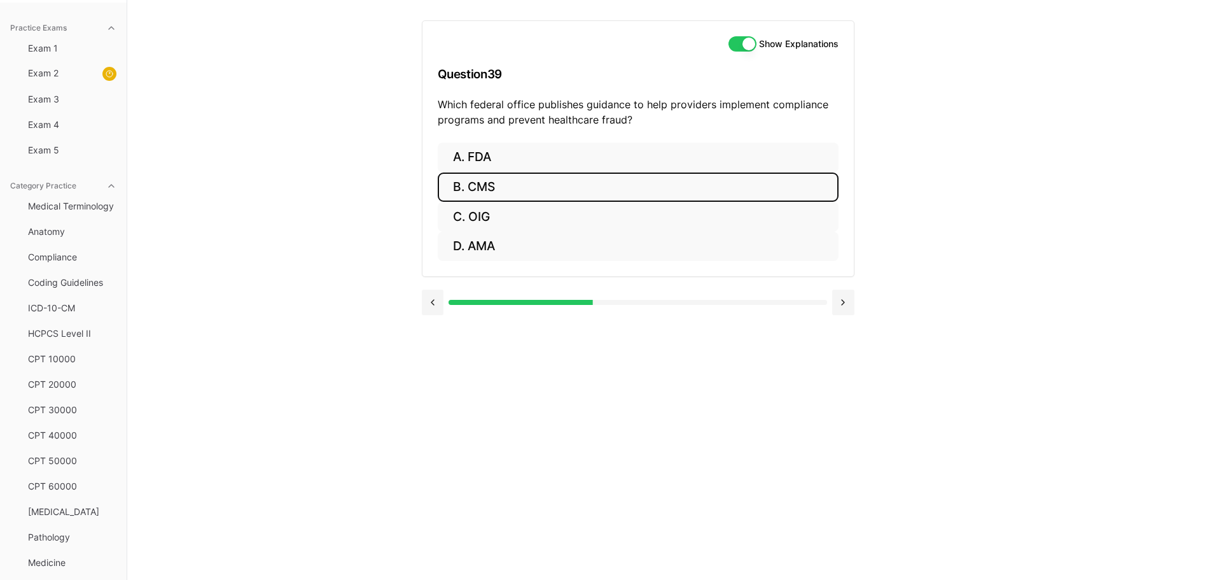
click at [473, 189] on button "B. CMS" at bounding box center [638, 187] width 401 height 30
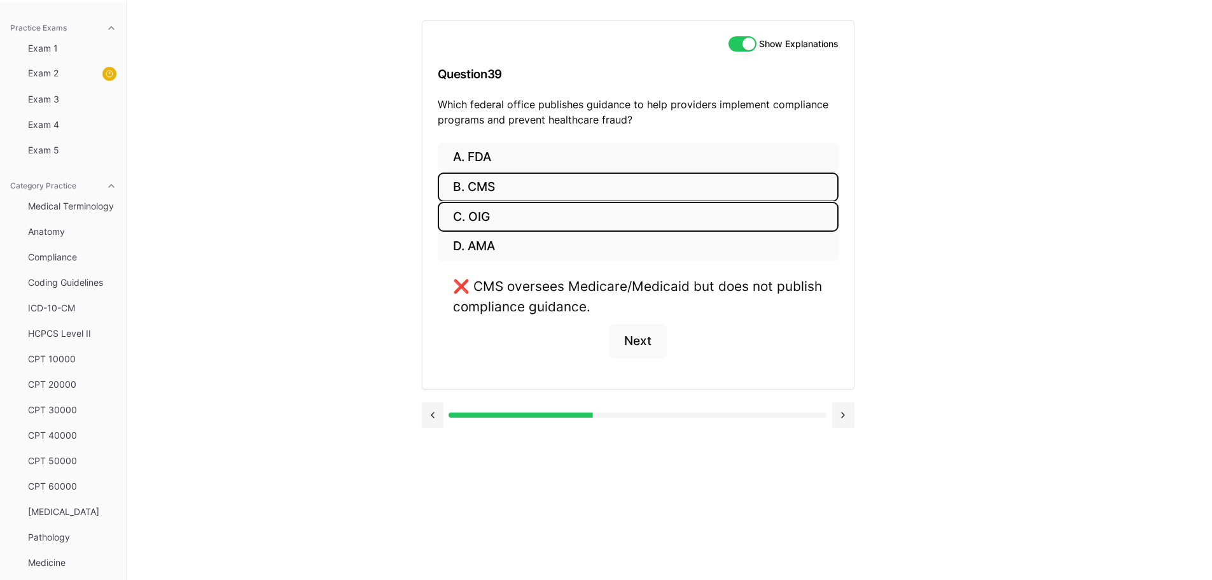
click at [477, 219] on button "C. OIG" at bounding box center [638, 217] width 401 height 30
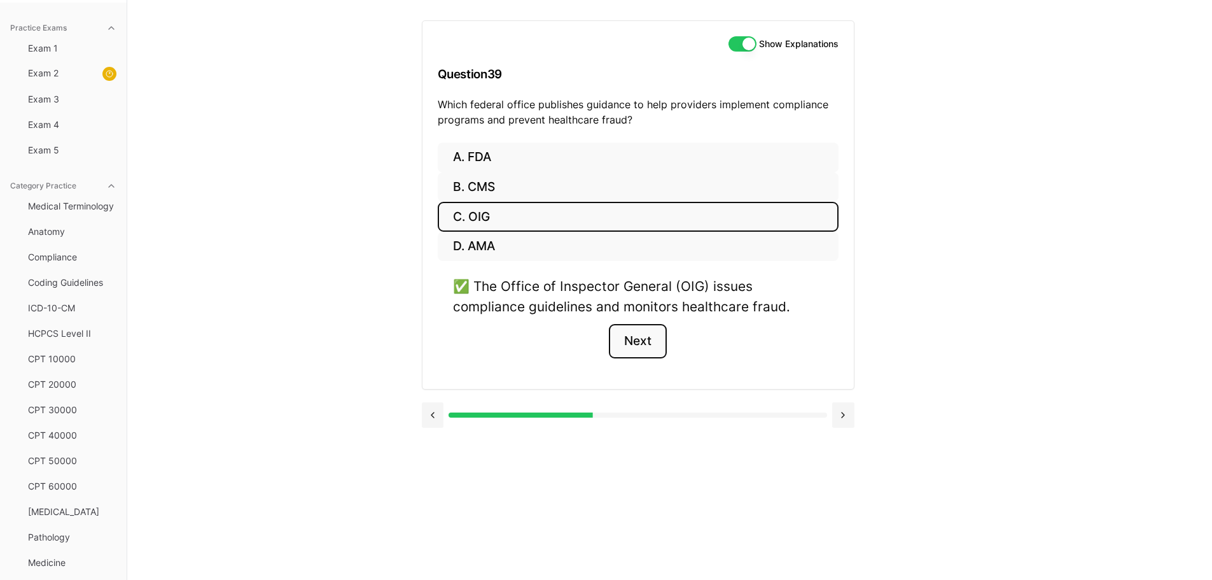
click at [643, 335] on button "Next" at bounding box center [638, 341] width 58 height 34
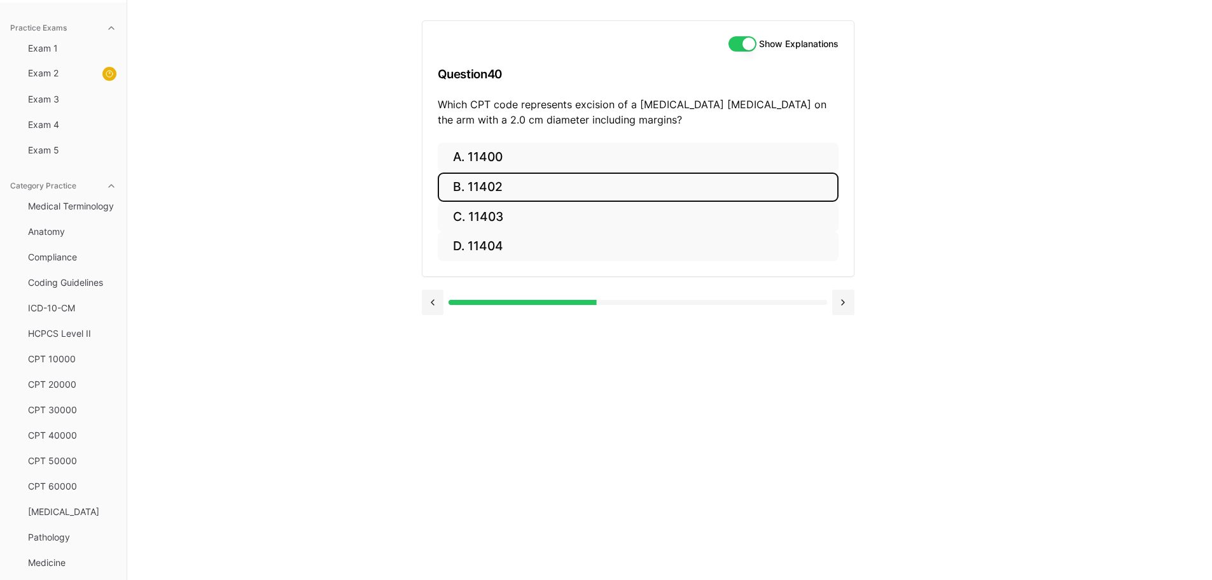
click at [505, 185] on button "B. 11402" at bounding box center [638, 187] width 401 height 30
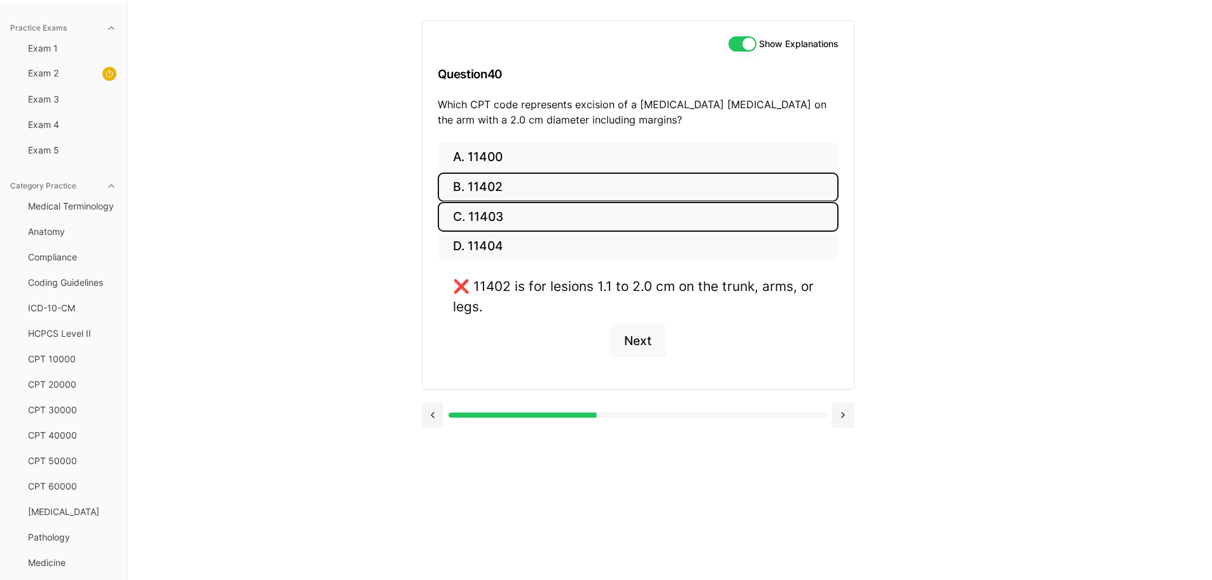
click at [537, 219] on button "C. 11403" at bounding box center [638, 217] width 401 height 30
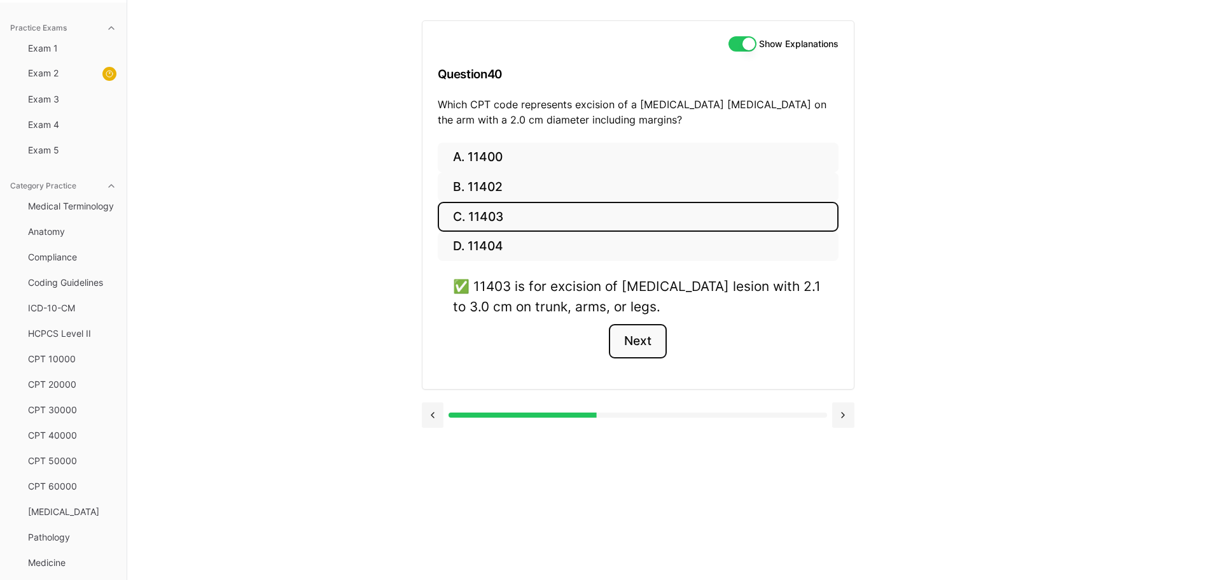
click at [637, 342] on button "Next" at bounding box center [638, 341] width 58 height 34
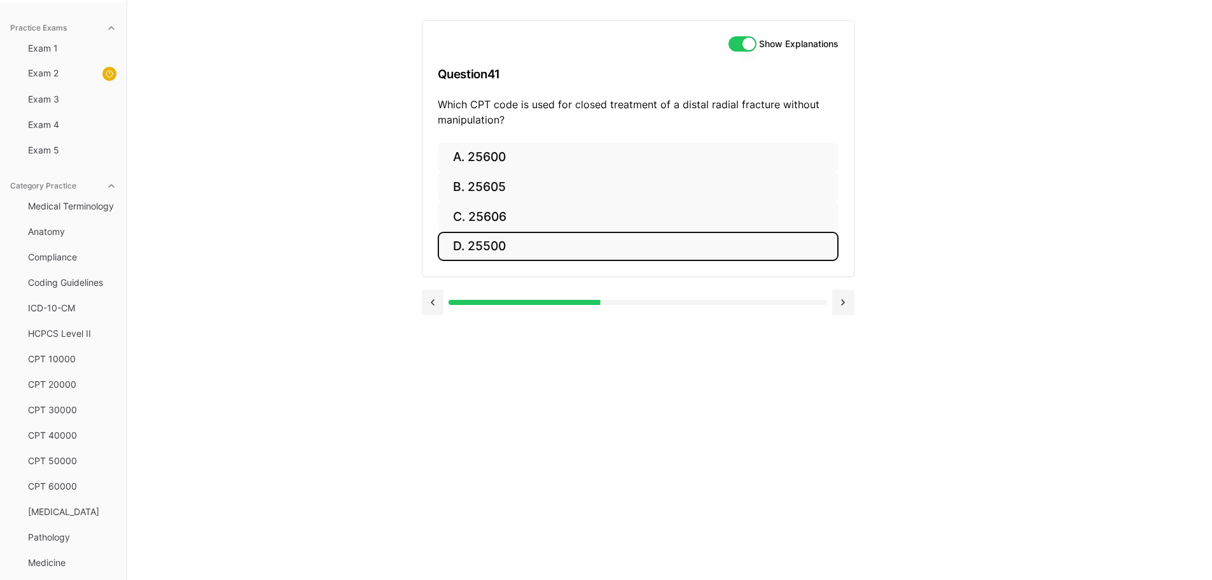
click at [494, 252] on button "D. 25500" at bounding box center [638, 247] width 401 height 30
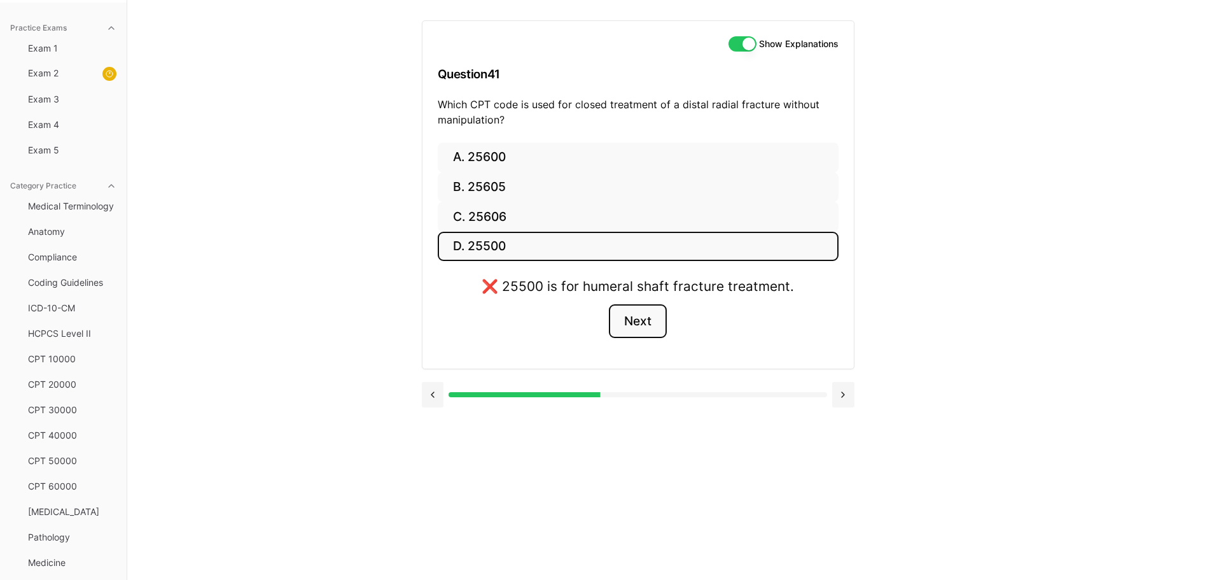
click at [644, 322] on button "Next" at bounding box center [638, 321] width 58 height 34
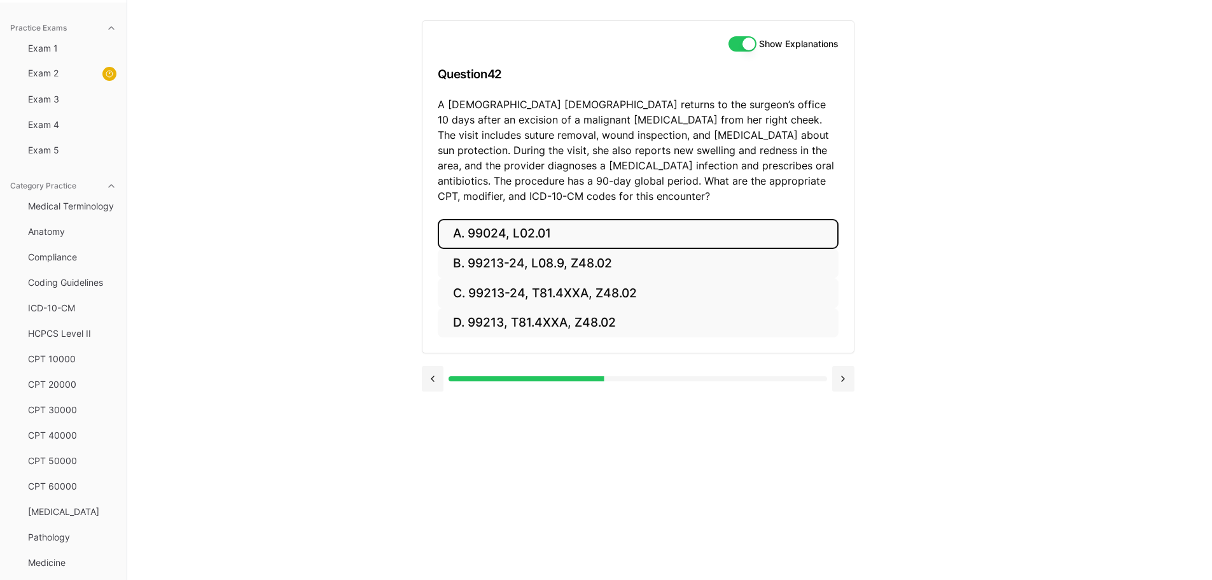
drag, startPoint x: 495, startPoint y: 237, endPoint x: 487, endPoint y: 235, distance: 7.9
click at [491, 237] on button "A. 99024, L02.01" at bounding box center [638, 234] width 401 height 30
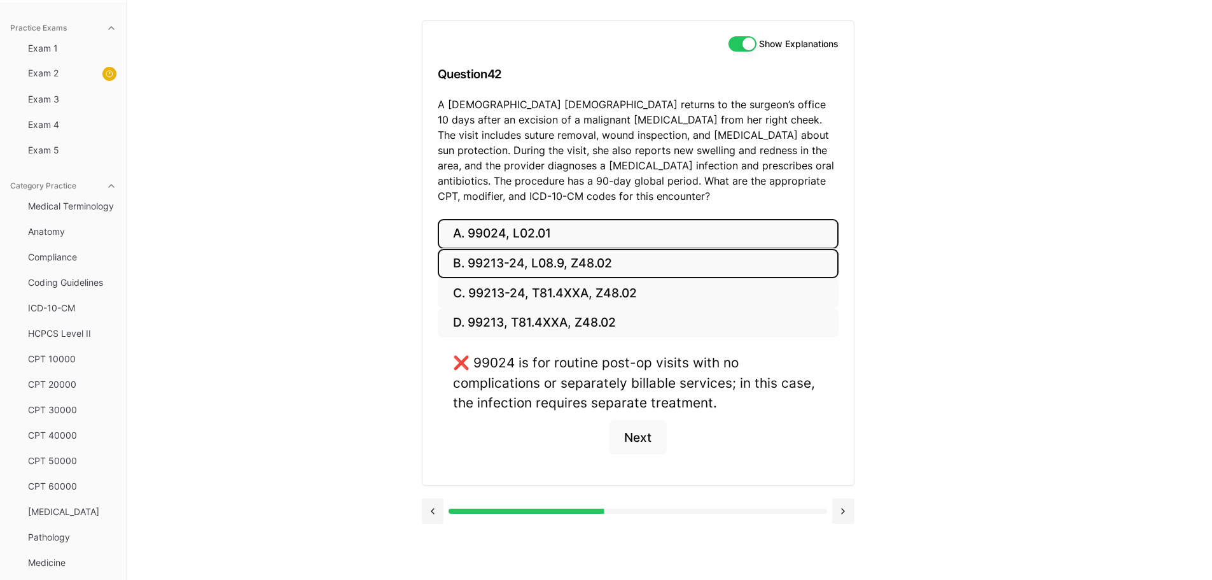
click at [580, 253] on button "B. 99213-24, L08.9, Z48.02" at bounding box center [638, 264] width 401 height 30
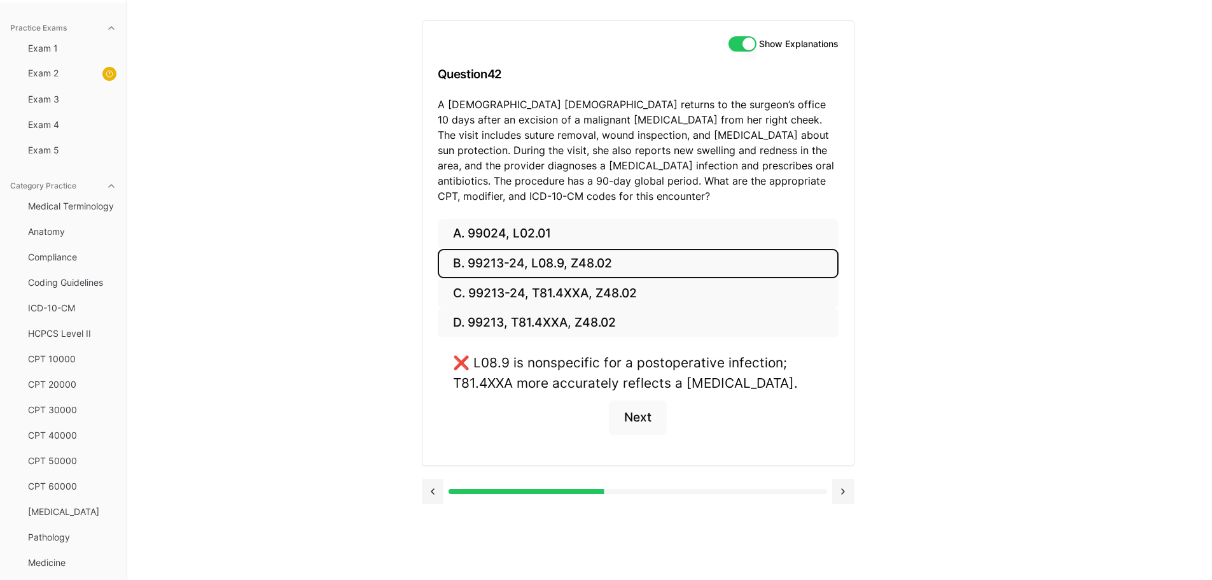
click at [564, 260] on button "B. 99213-24, L08.9, Z48.02" at bounding box center [638, 264] width 401 height 30
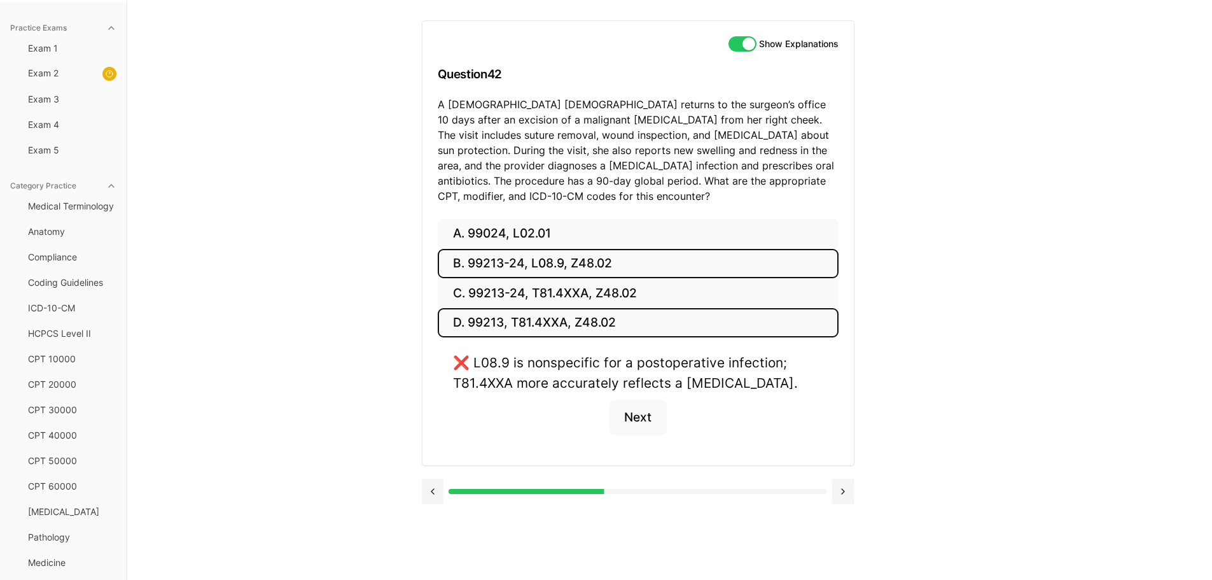
click at [560, 326] on button "D. 99213, T81.4XXA, Z48.02" at bounding box center [638, 323] width 401 height 30
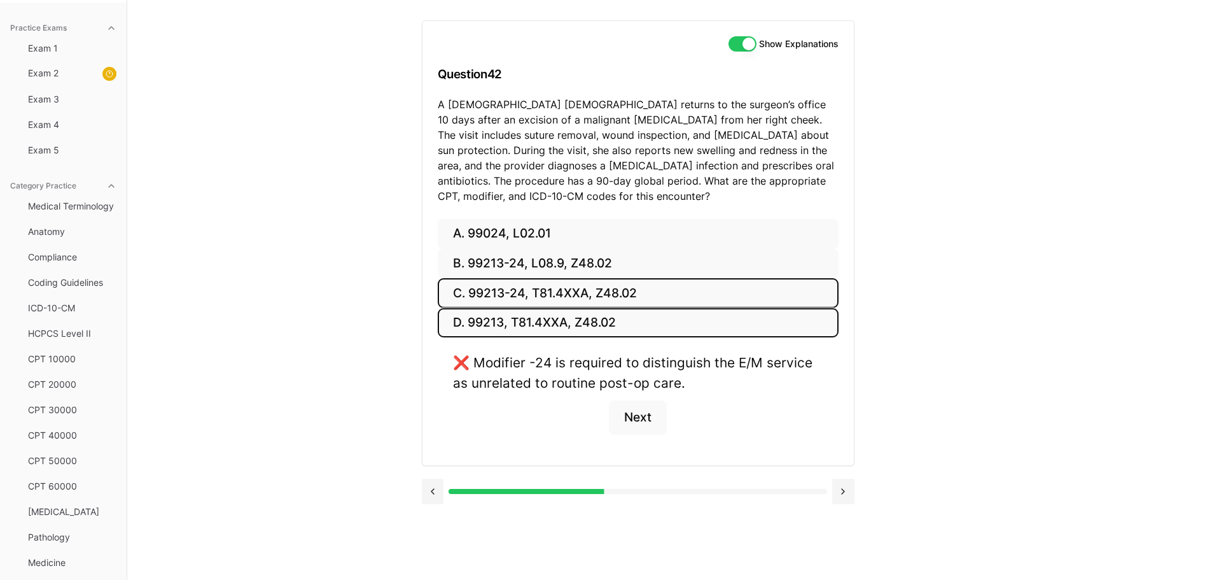
click at [540, 292] on button "C. 99213-24, T81.4XXA, Z48.02" at bounding box center [638, 293] width 401 height 30
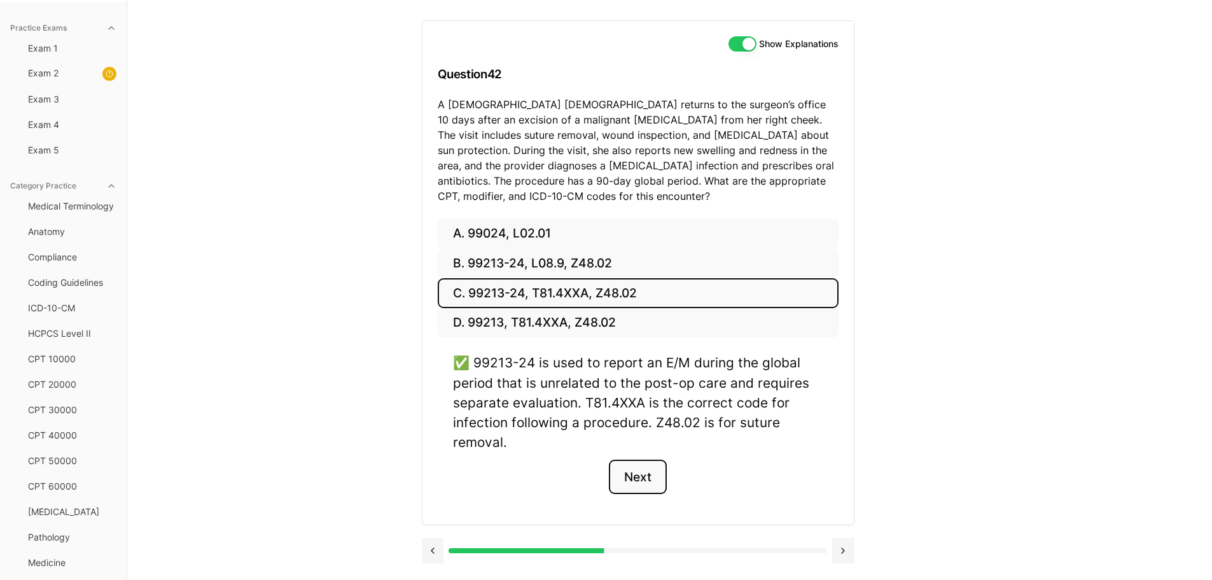
click at [636, 470] on button "Next" at bounding box center [638, 476] width 58 height 34
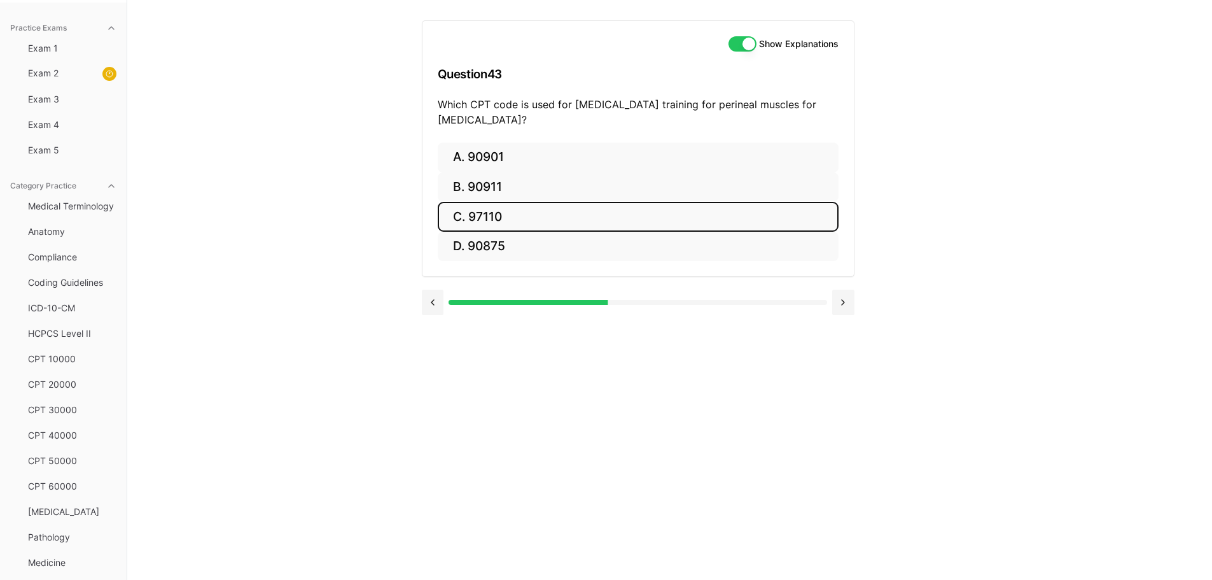
click at [503, 219] on button "C. 97110" at bounding box center [638, 217] width 401 height 30
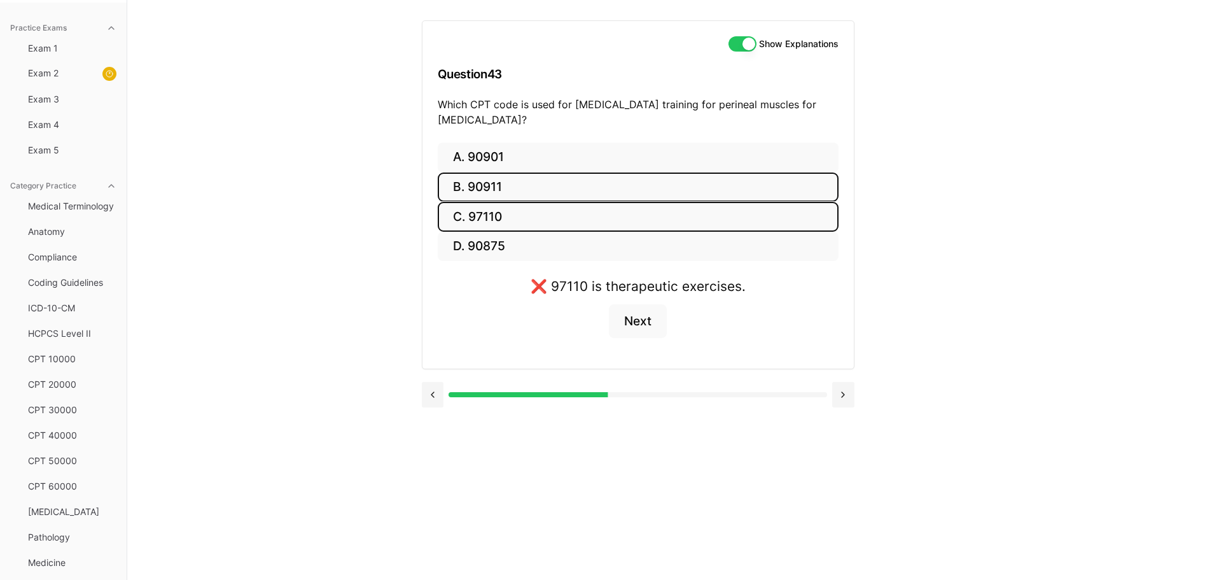
click at [498, 183] on button "B. 90911" at bounding box center [638, 187] width 401 height 30
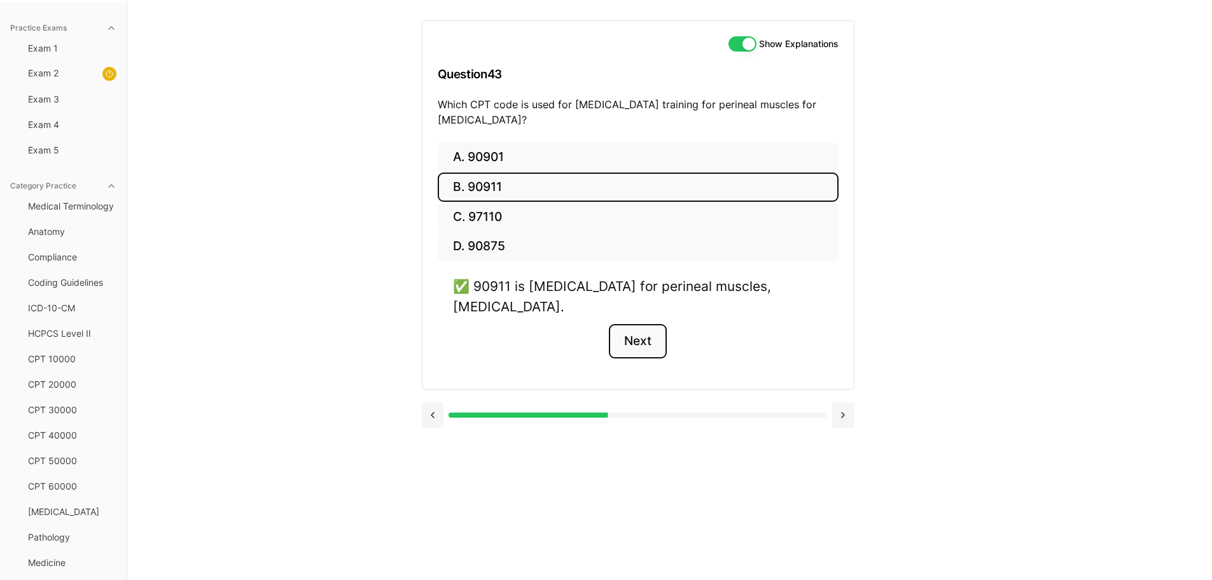
click at [644, 345] on button "Next" at bounding box center [638, 341] width 58 height 34
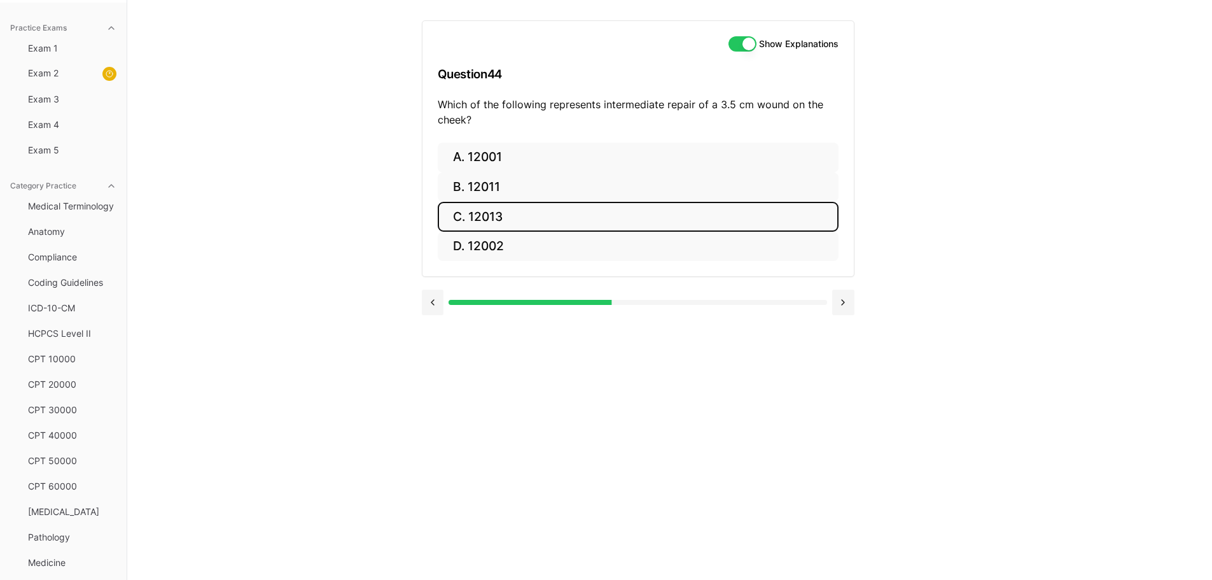
click at [526, 217] on button "C. 12013" at bounding box center [638, 217] width 401 height 30
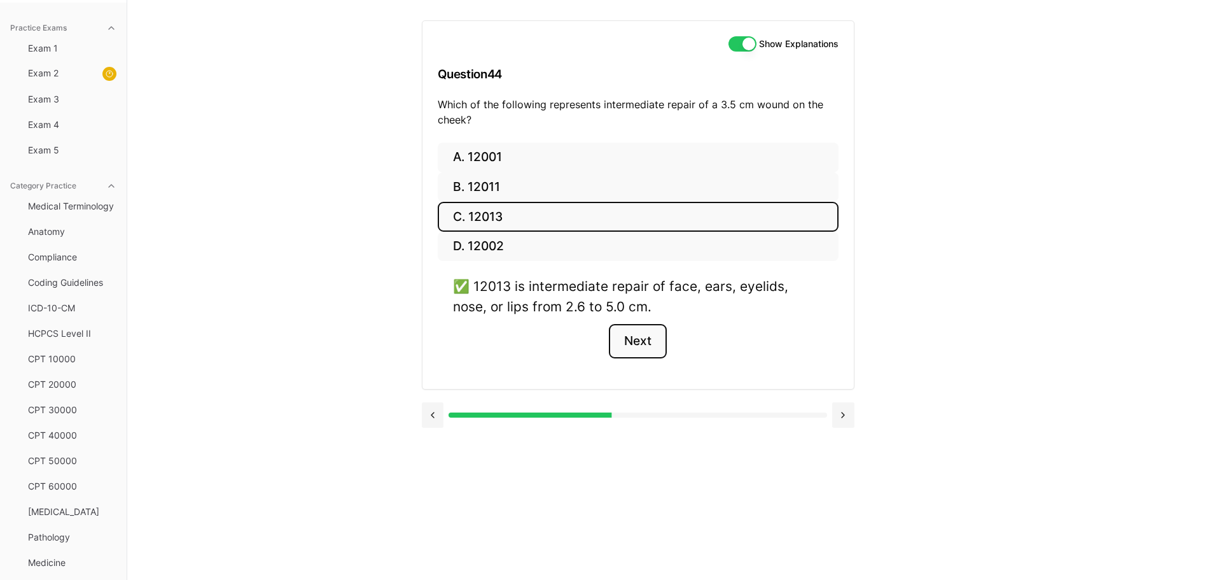
click at [637, 347] on button "Next" at bounding box center [638, 341] width 58 height 34
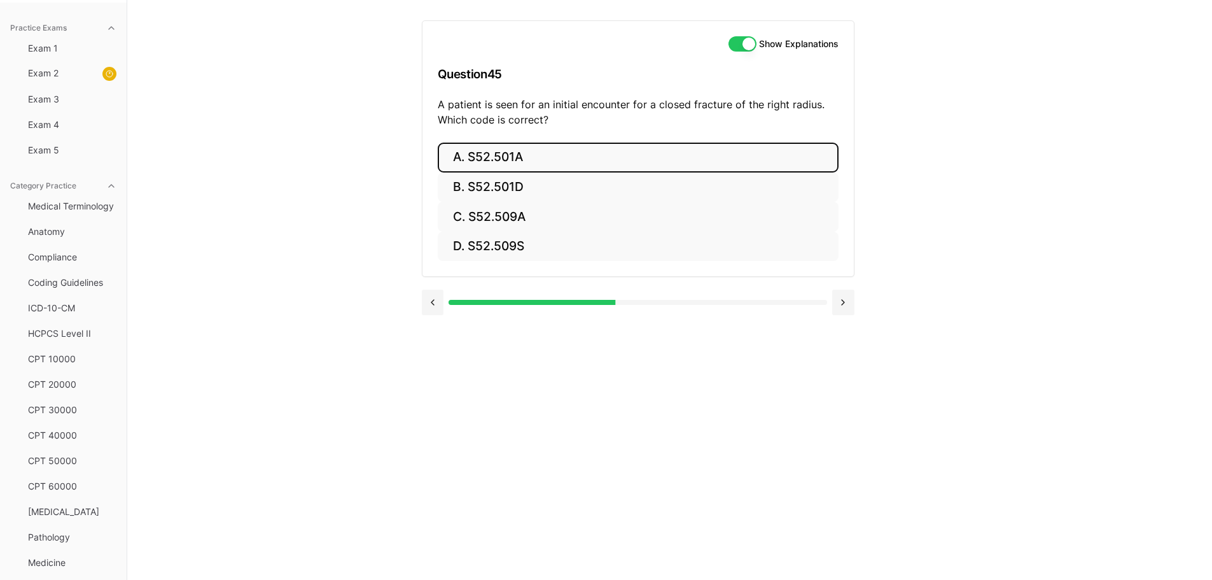
click at [486, 156] on button "A. S52.501A" at bounding box center [638, 158] width 401 height 30
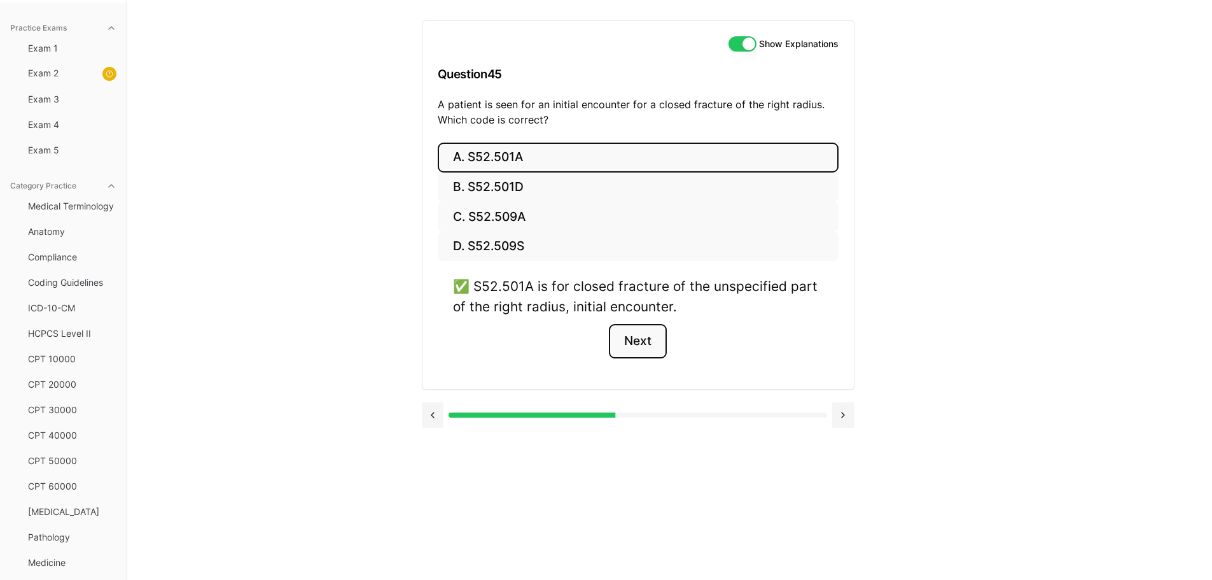
click at [643, 341] on button "Next" at bounding box center [638, 341] width 58 height 34
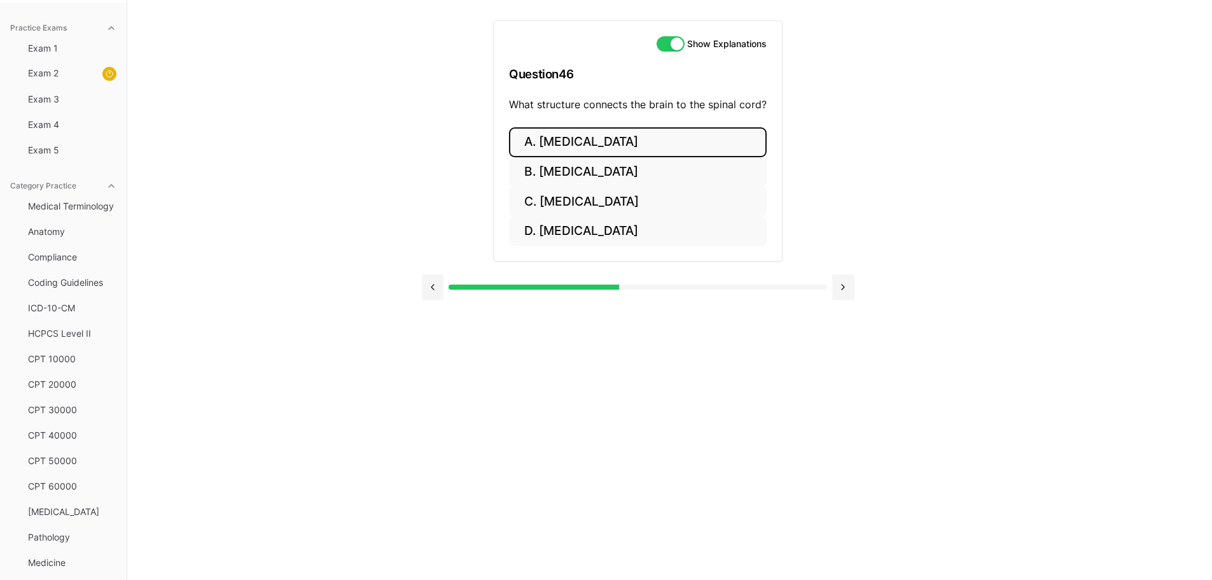
click at [570, 138] on button "A. Cerebellum" at bounding box center [638, 142] width 258 height 30
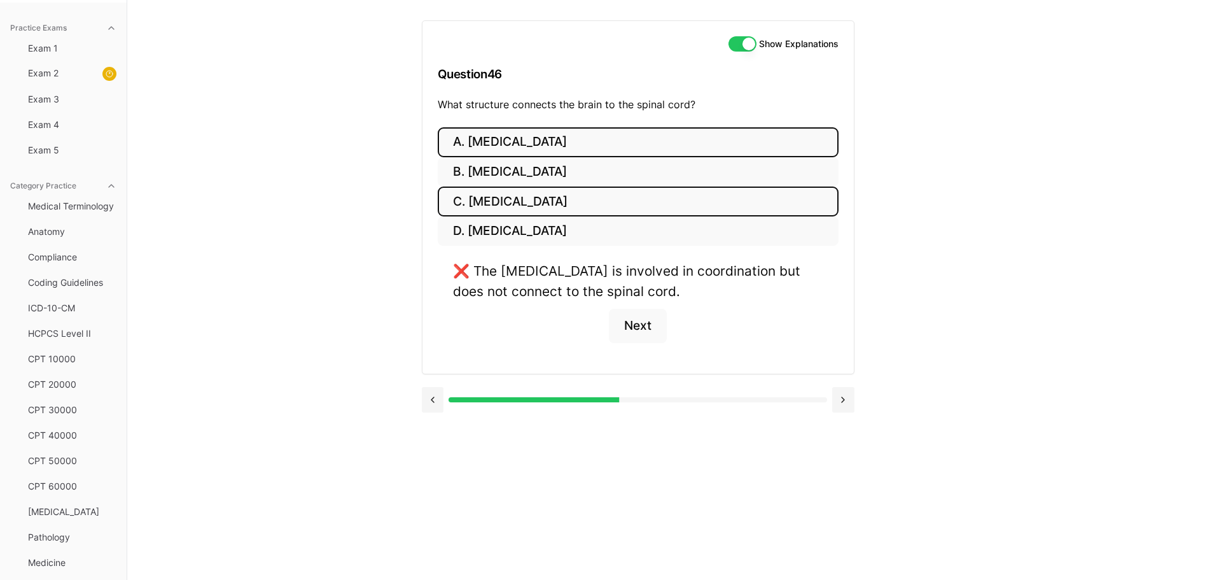
click at [568, 203] on button "C. Medulla oblongata" at bounding box center [638, 201] width 401 height 30
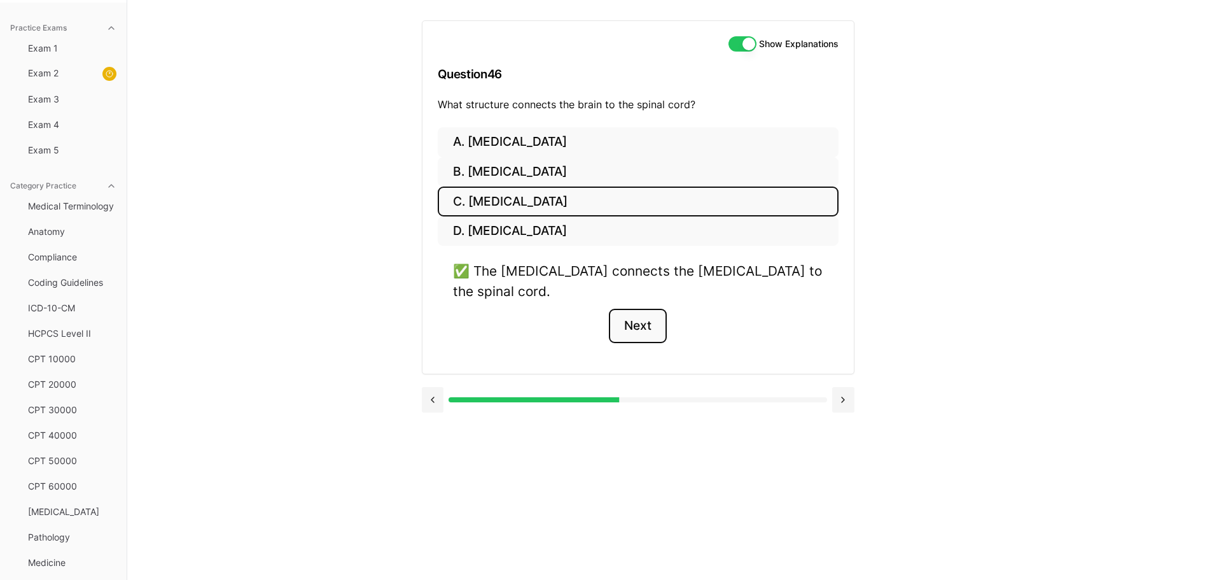
click at [630, 324] on button "Next" at bounding box center [638, 326] width 58 height 34
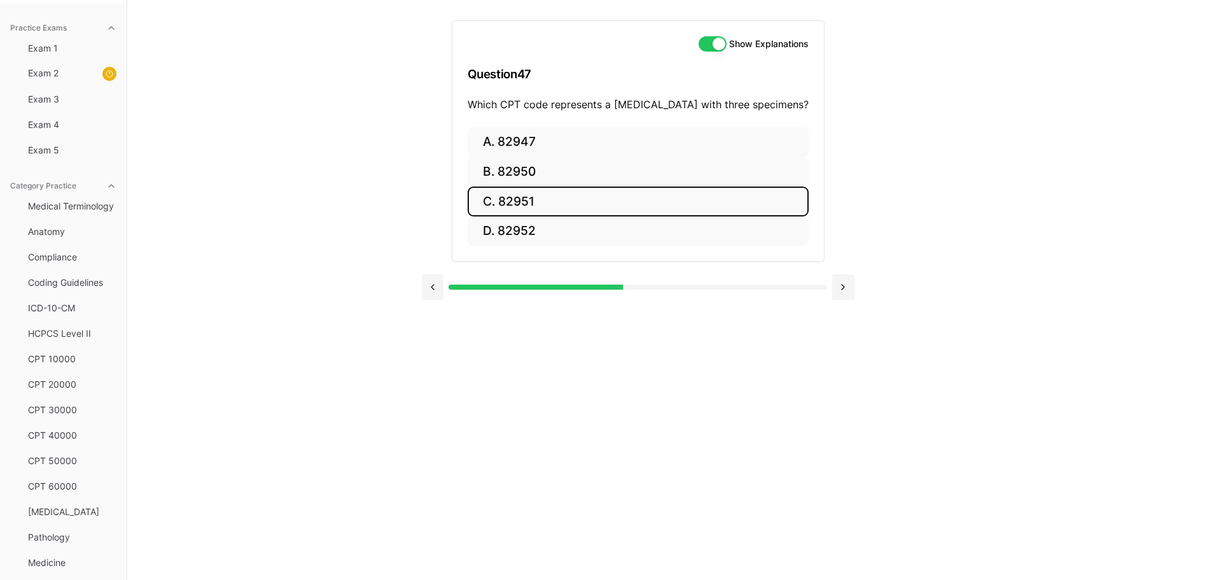
click at [523, 200] on button "C. 82951" at bounding box center [638, 201] width 341 height 30
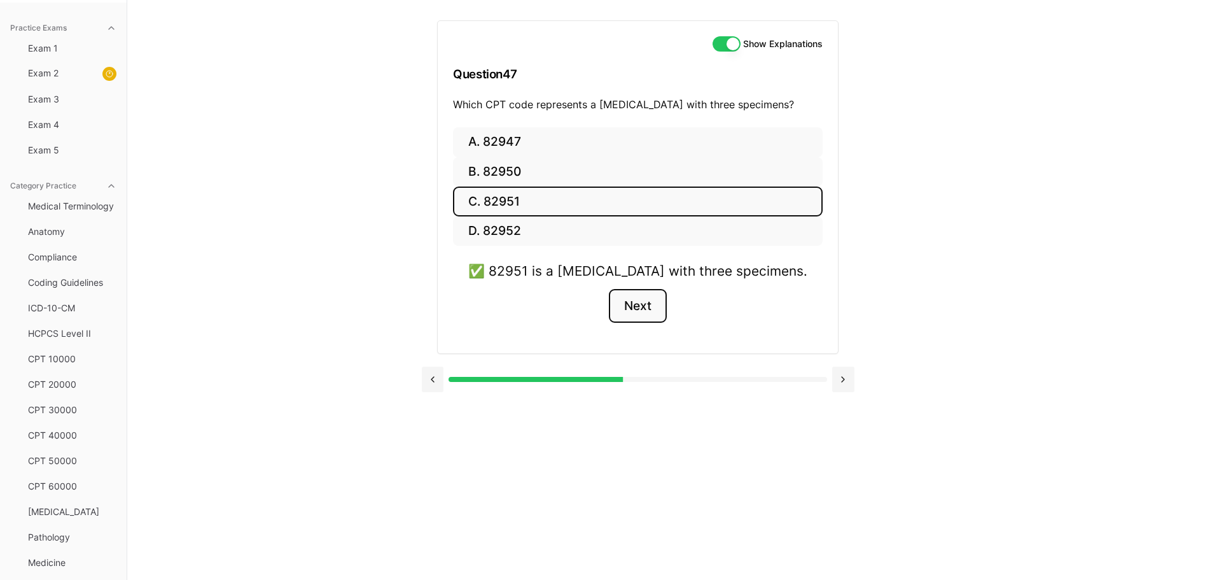
click at [645, 311] on button "Next" at bounding box center [638, 306] width 58 height 34
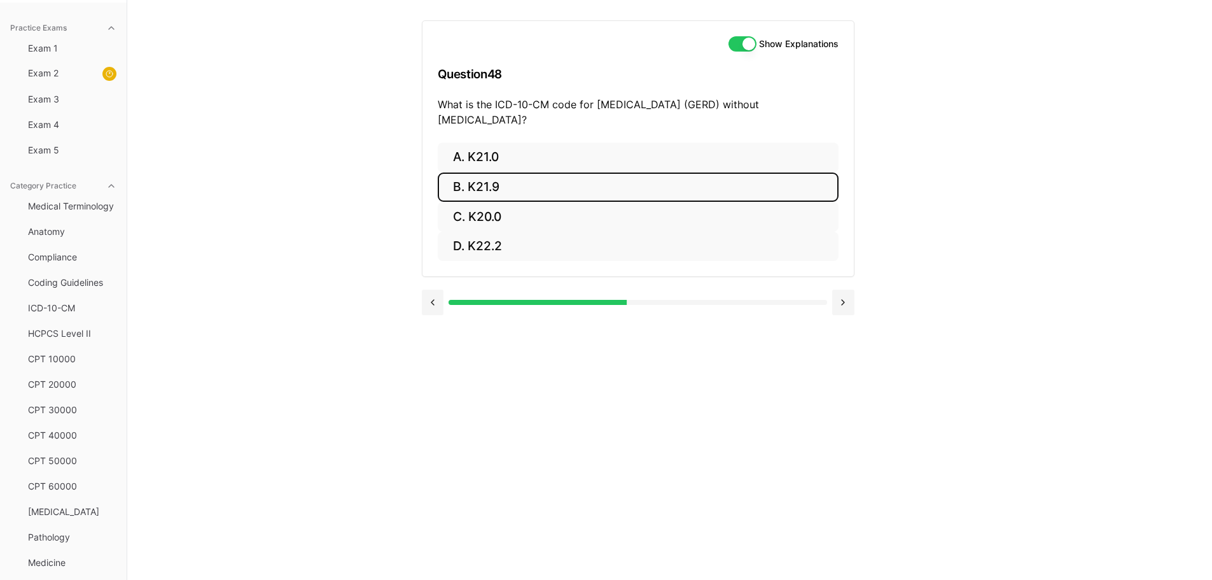
click at [454, 186] on button "B. K21.9" at bounding box center [638, 187] width 401 height 30
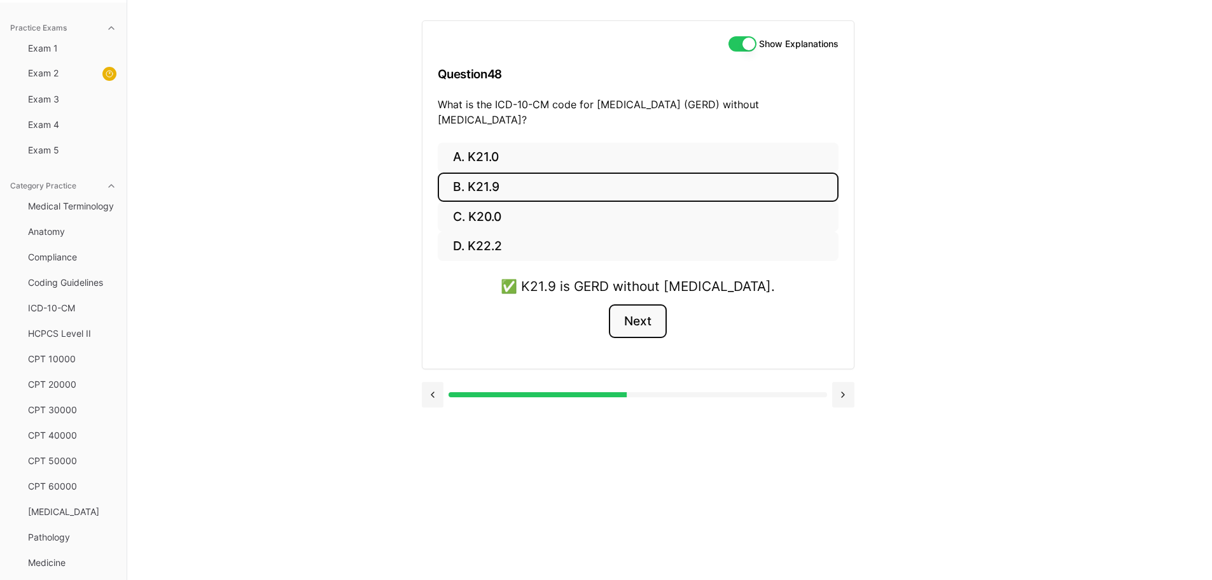
click at [639, 319] on button "Next" at bounding box center [638, 321] width 58 height 34
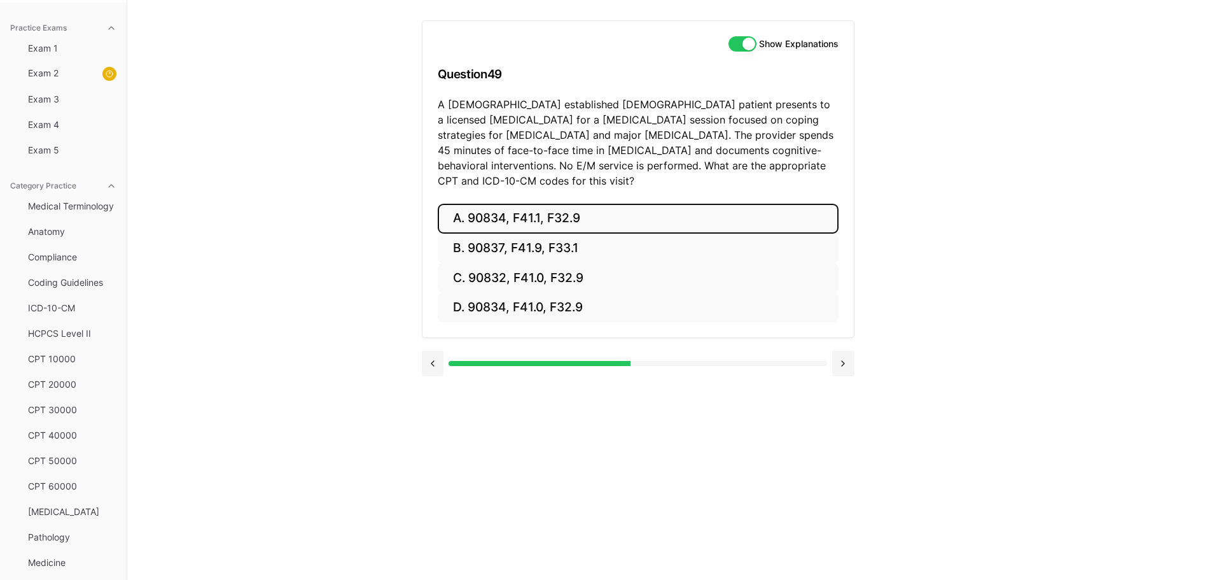
click at [541, 204] on button "A. 90834, F41.1, F32.9" at bounding box center [638, 219] width 401 height 30
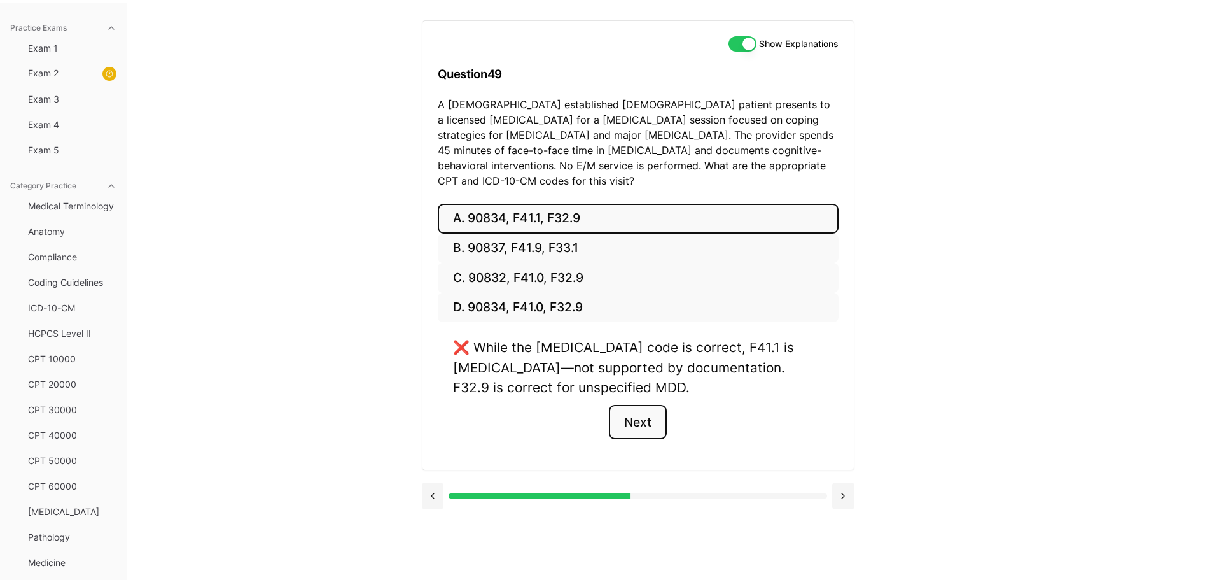
click at [630, 409] on button "Next" at bounding box center [638, 422] width 58 height 34
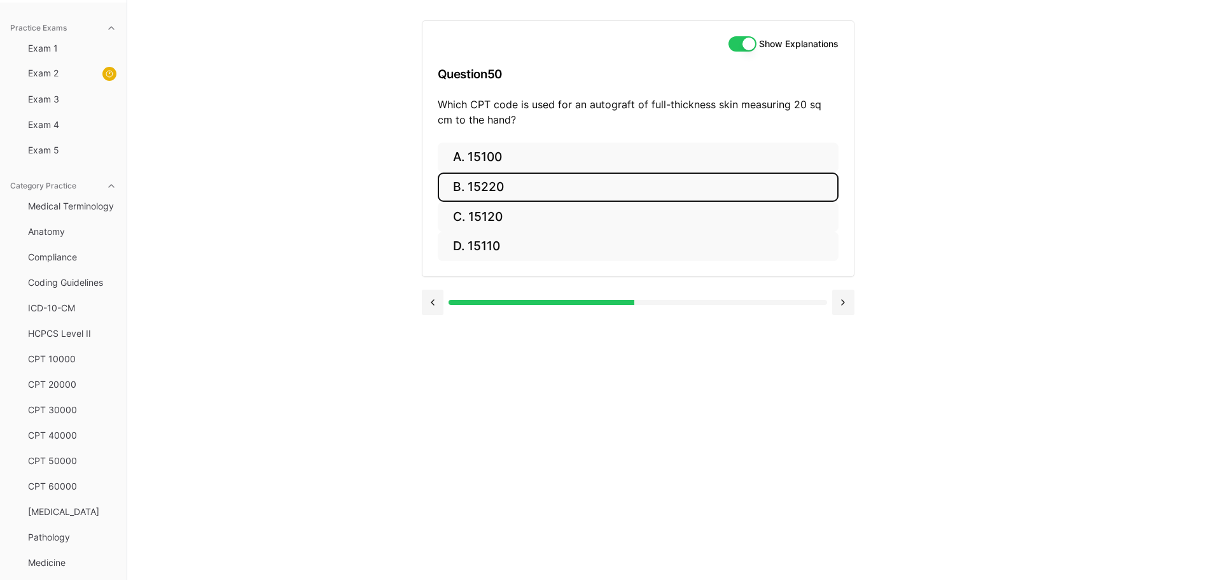
click at [497, 181] on button "B. 15220" at bounding box center [638, 187] width 401 height 30
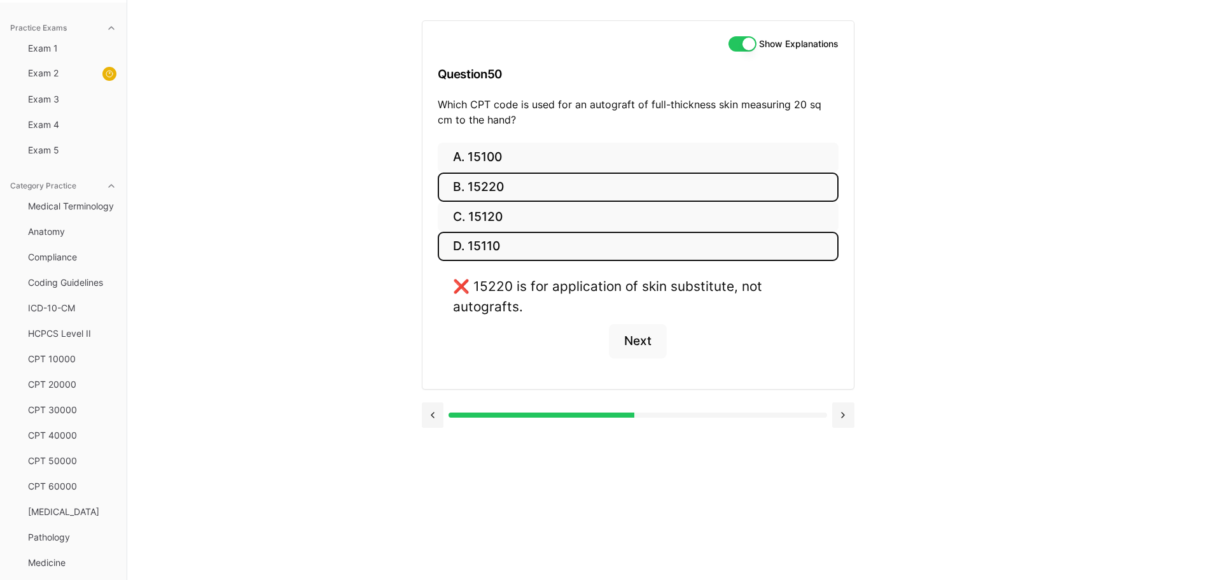
click at [529, 246] on button "D. 15110" at bounding box center [638, 247] width 401 height 30
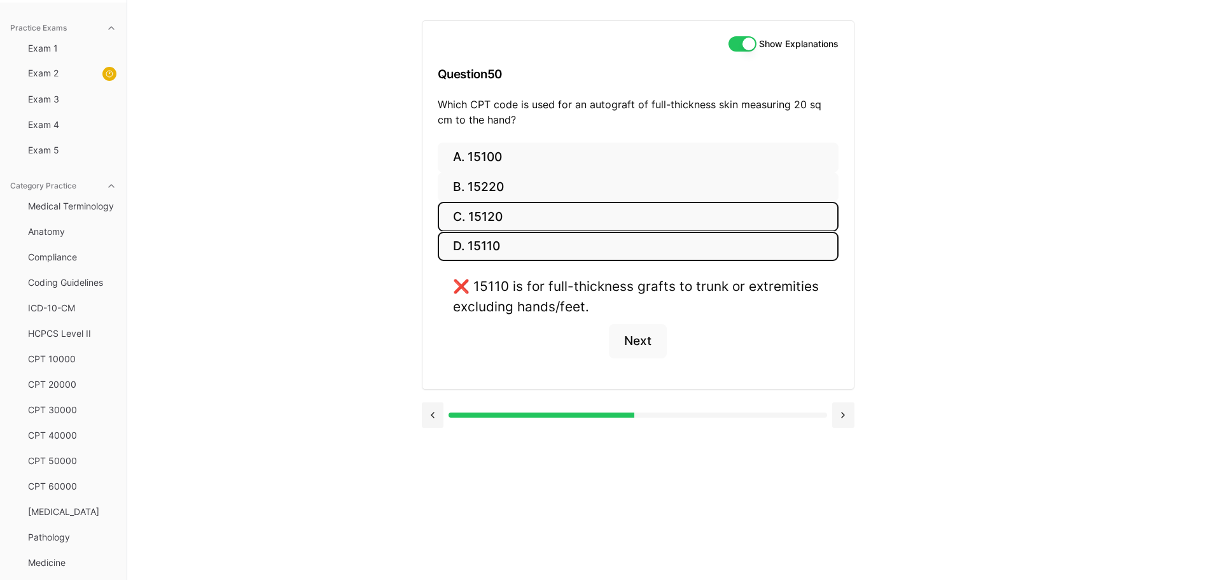
click at [530, 219] on button "C. 15120" at bounding box center [638, 217] width 401 height 30
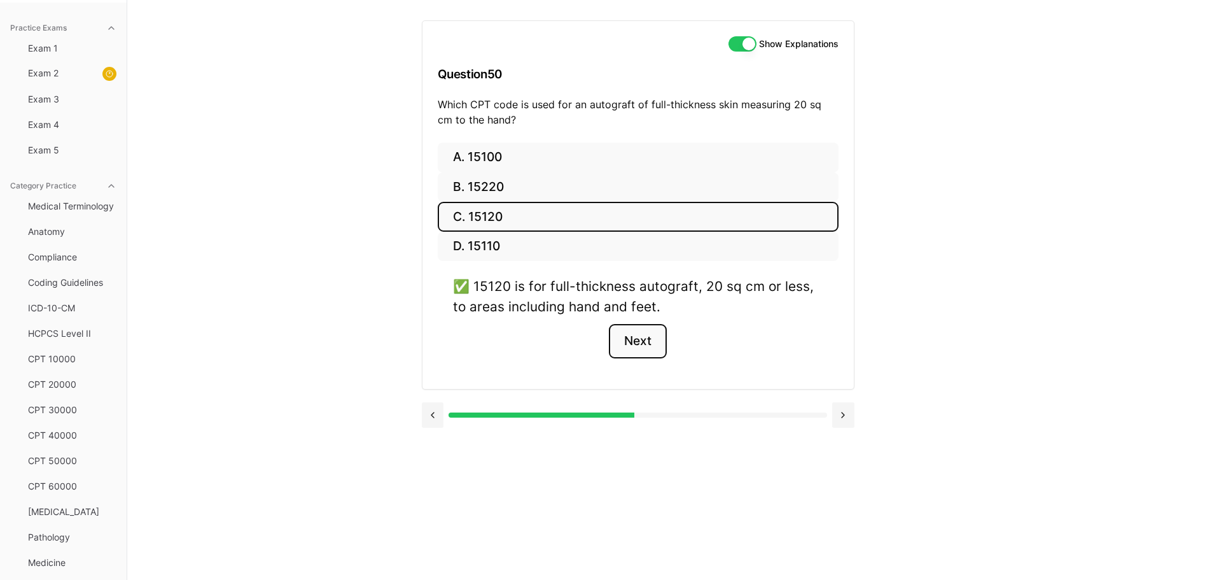
click at [621, 351] on button "Next" at bounding box center [638, 341] width 58 height 34
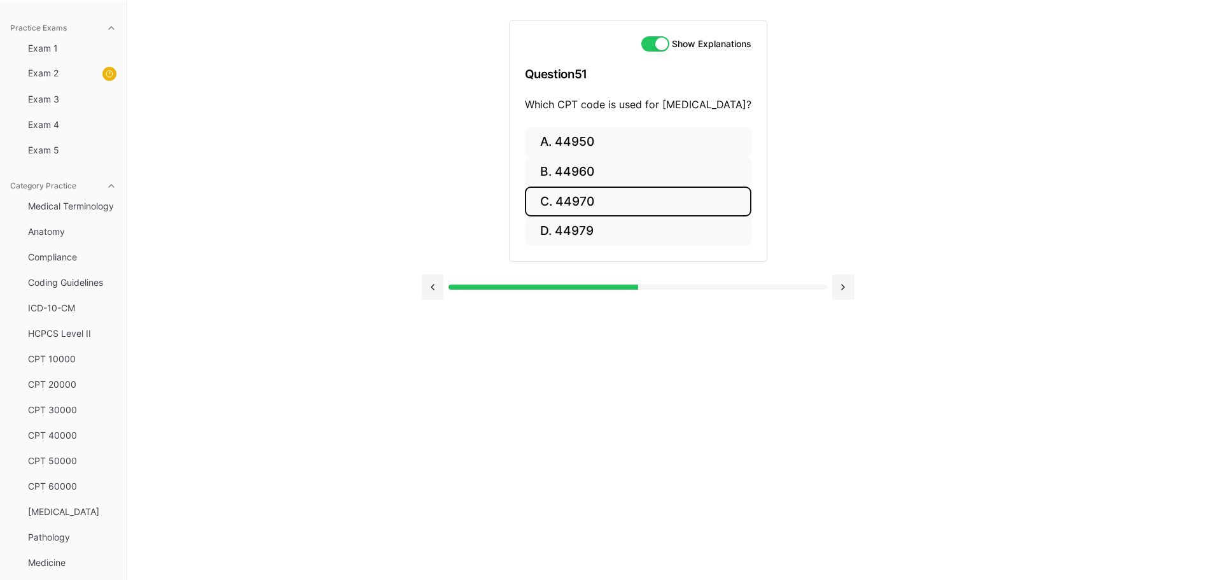
click at [531, 199] on button "C. 44970" at bounding box center [638, 201] width 226 height 30
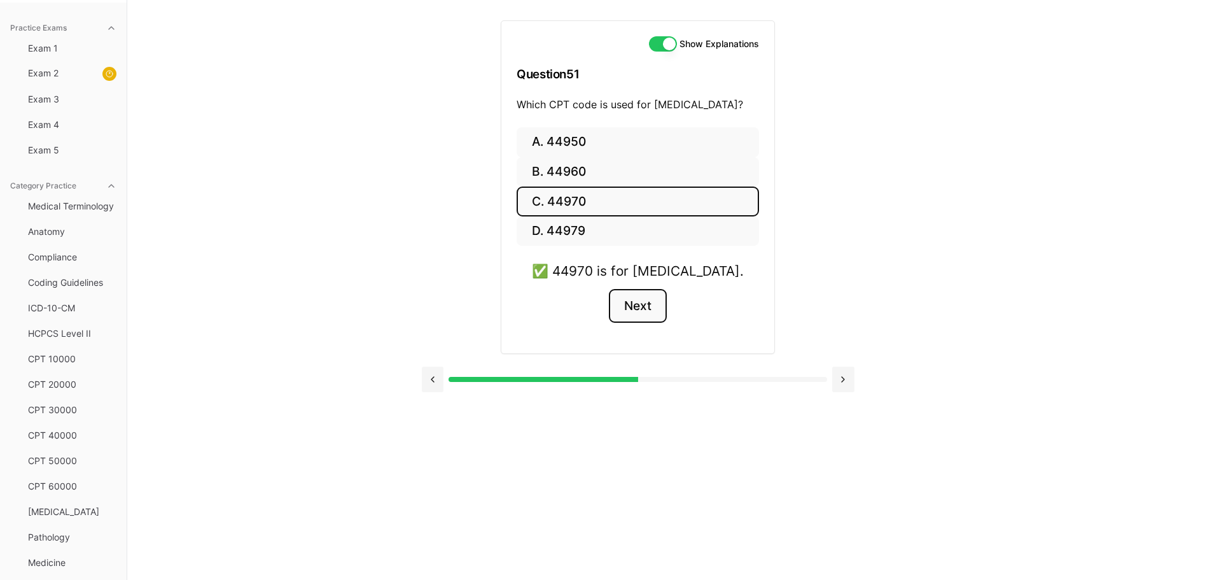
click at [649, 309] on button "Next" at bounding box center [638, 306] width 58 height 34
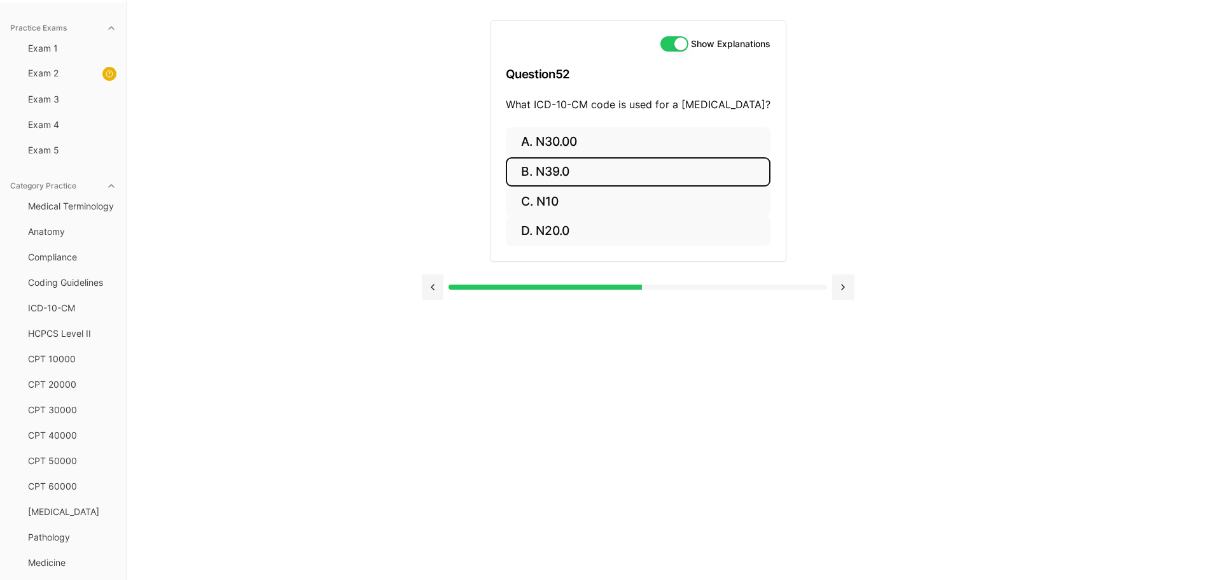
click at [506, 172] on button "B. N39.0" at bounding box center [638, 172] width 265 height 30
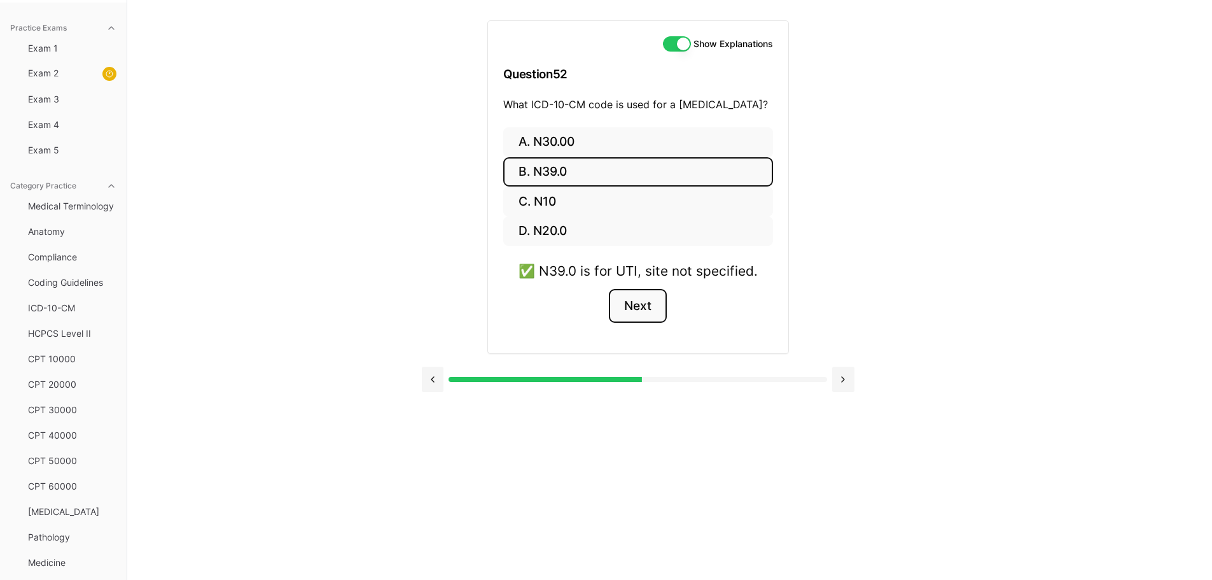
click at [641, 305] on button "Next" at bounding box center [638, 306] width 58 height 34
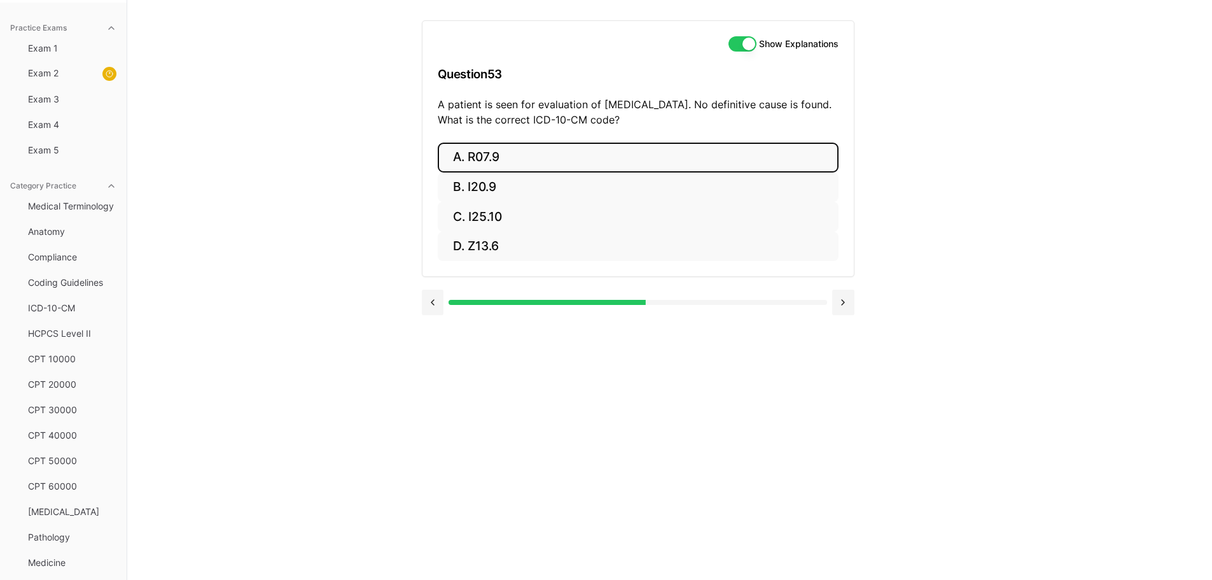
click at [462, 156] on button "A. R07.9" at bounding box center [638, 158] width 401 height 30
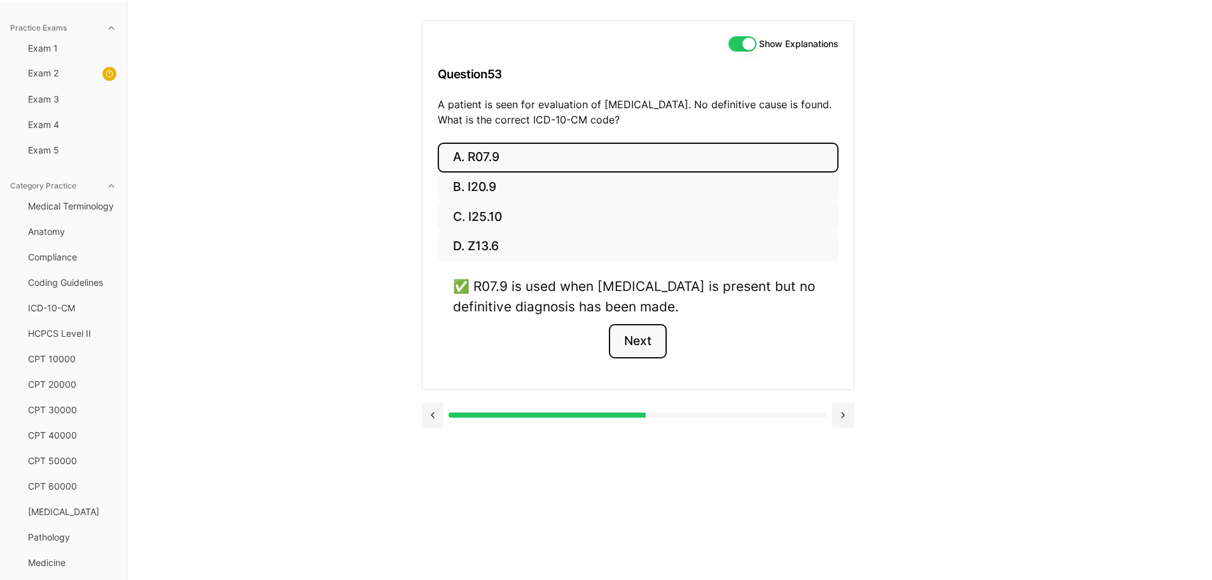
click at [644, 331] on button "Next" at bounding box center [638, 341] width 58 height 34
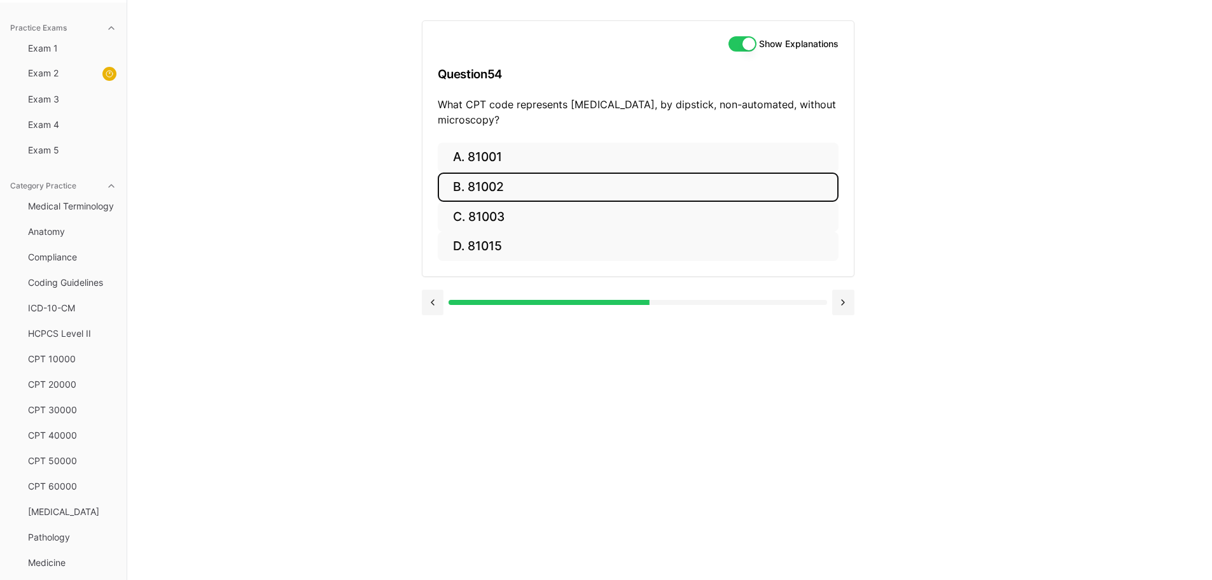
click at [519, 189] on button "B. 81002" at bounding box center [638, 187] width 401 height 30
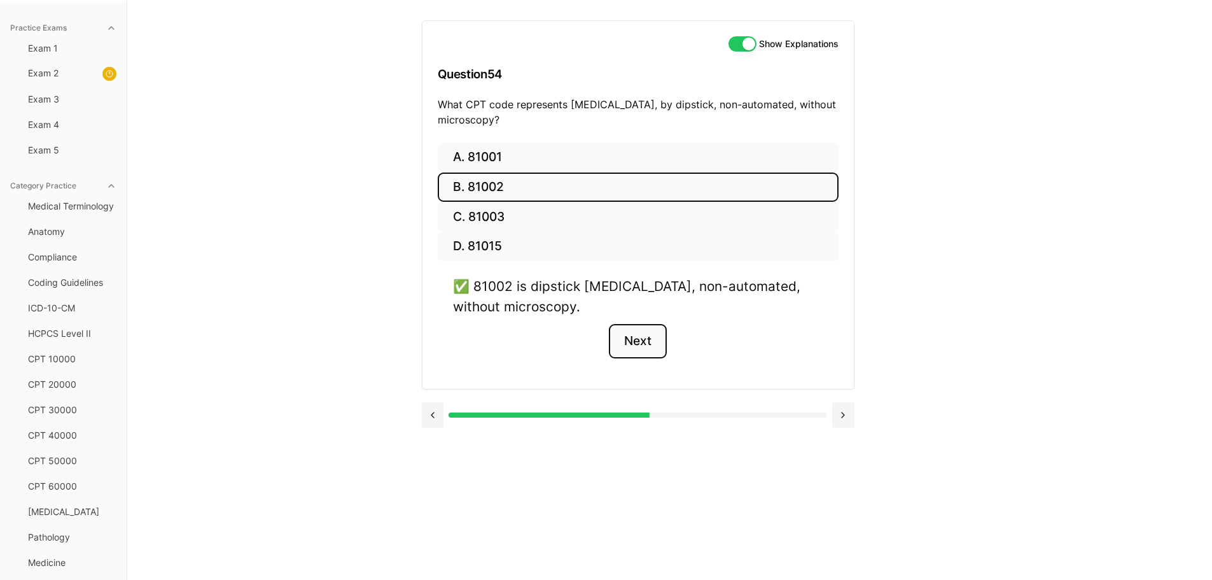
click at [638, 338] on button "Next" at bounding box center [638, 341] width 58 height 34
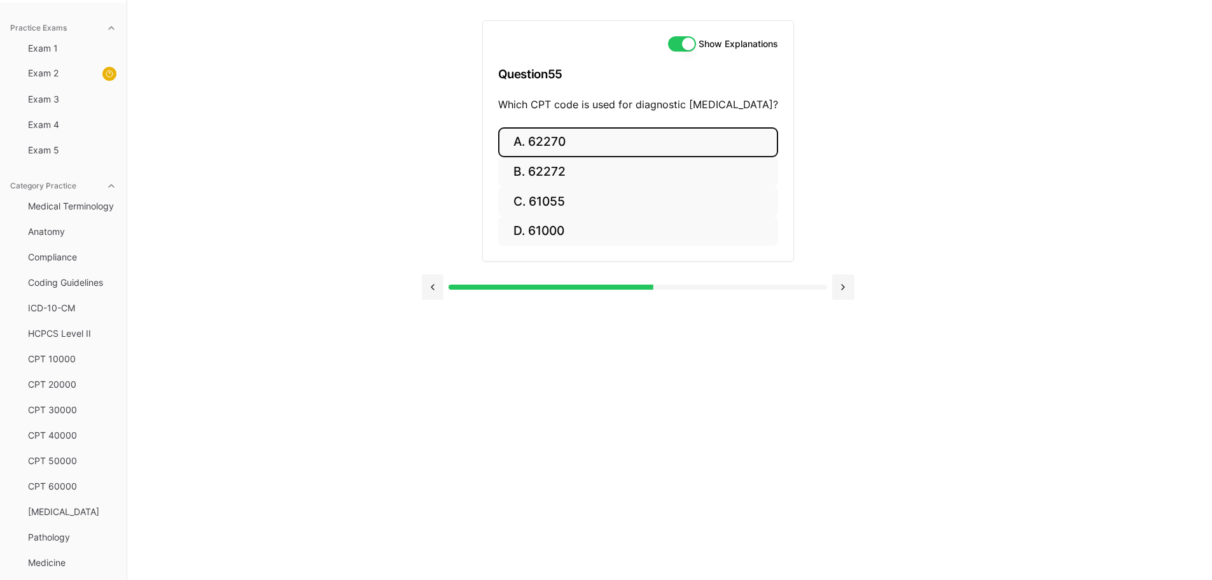
click at [555, 141] on button "A. 62270" at bounding box center [638, 142] width 280 height 30
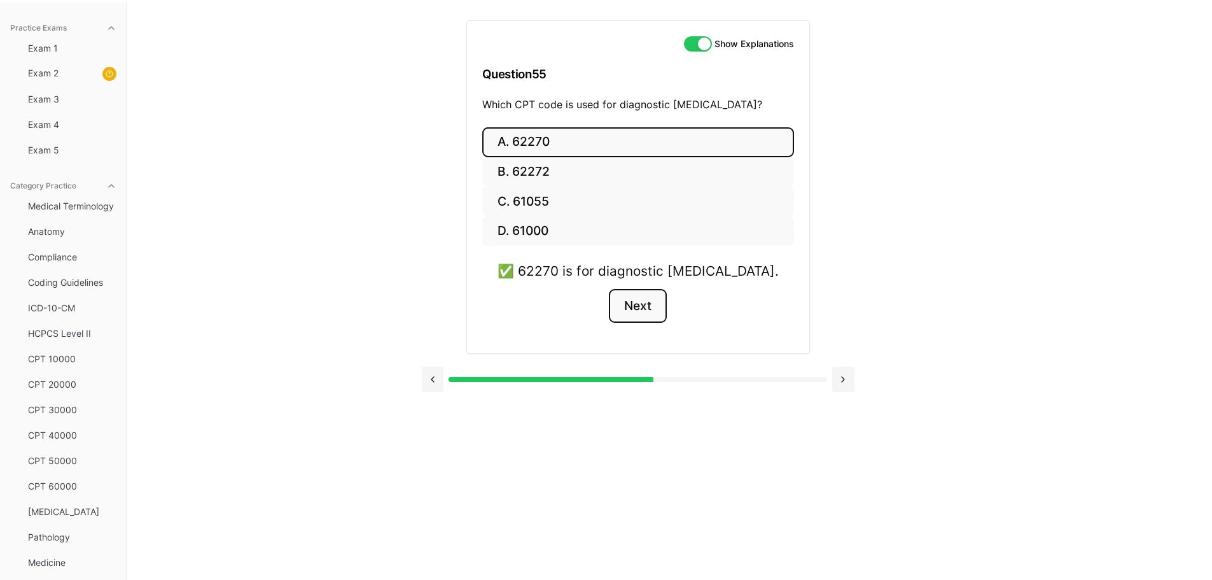
click at [647, 305] on button "Next" at bounding box center [638, 306] width 58 height 34
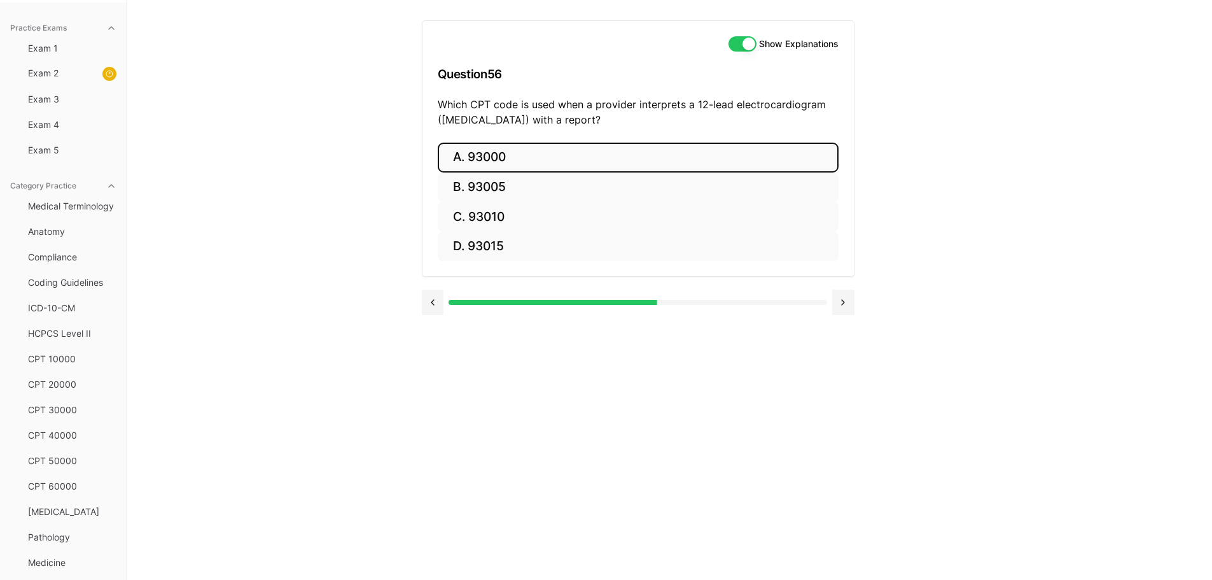
click at [496, 151] on button "A. 93000" at bounding box center [638, 158] width 401 height 30
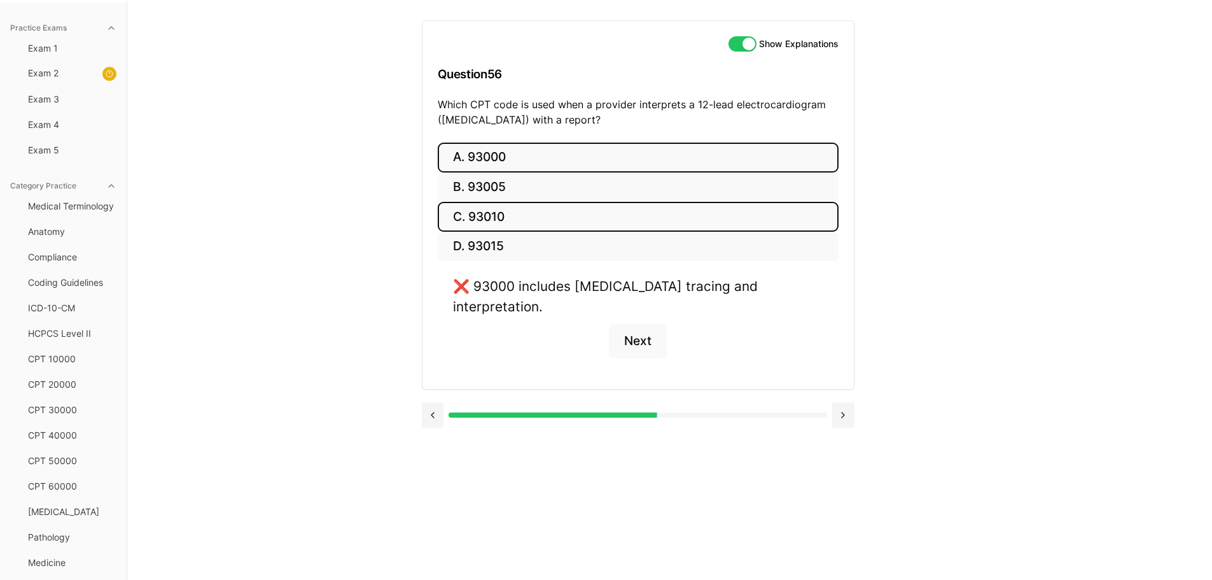
click at [569, 214] on button "C. 93010" at bounding box center [638, 217] width 401 height 30
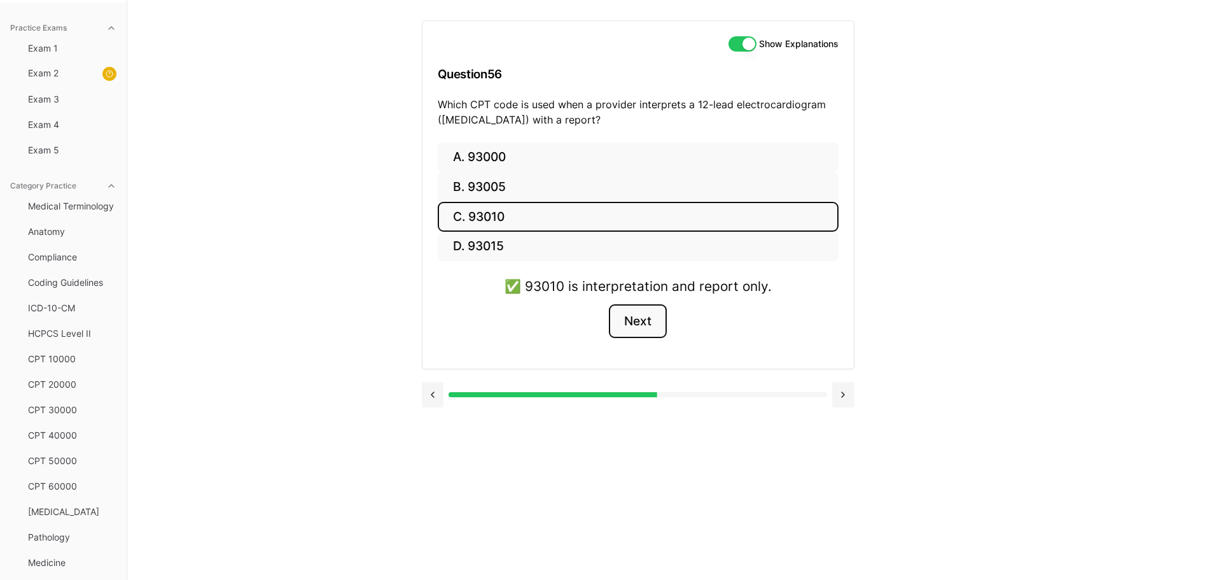
click at [625, 328] on button "Next" at bounding box center [638, 321] width 58 height 34
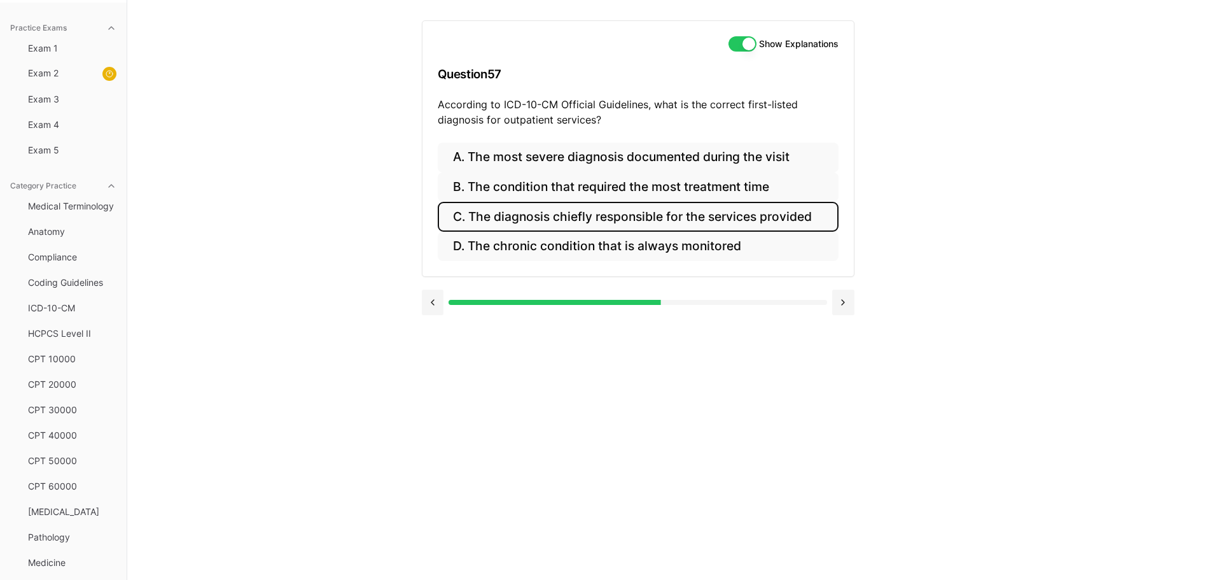
click at [655, 214] on button "C. The diagnosis chiefly responsible for the services provided" at bounding box center [638, 217] width 401 height 30
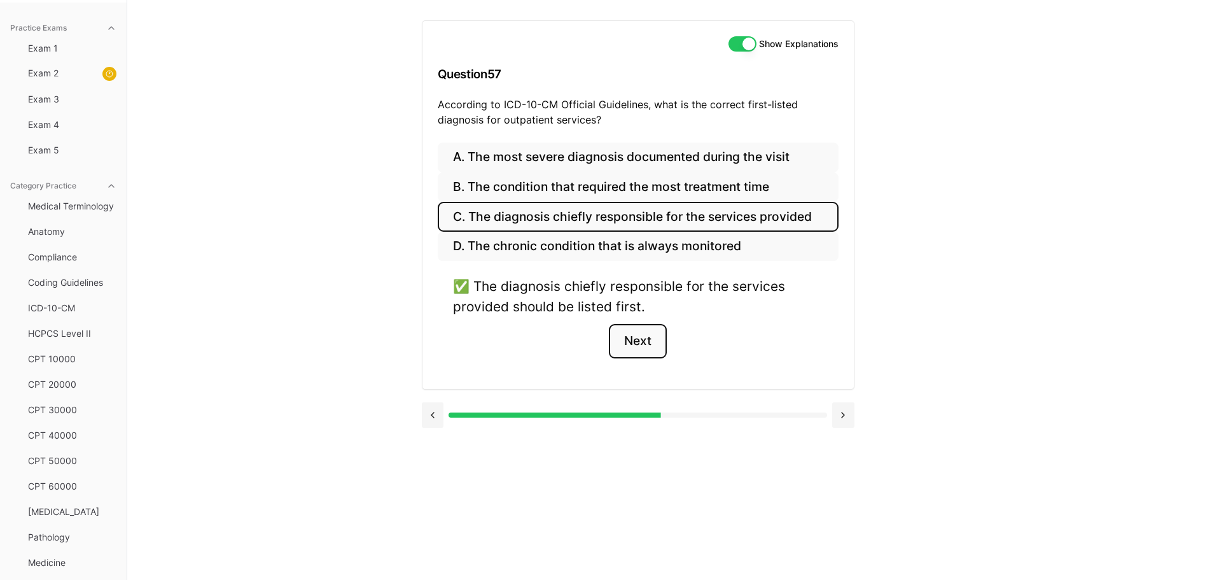
click at [639, 345] on button "Next" at bounding box center [638, 341] width 58 height 34
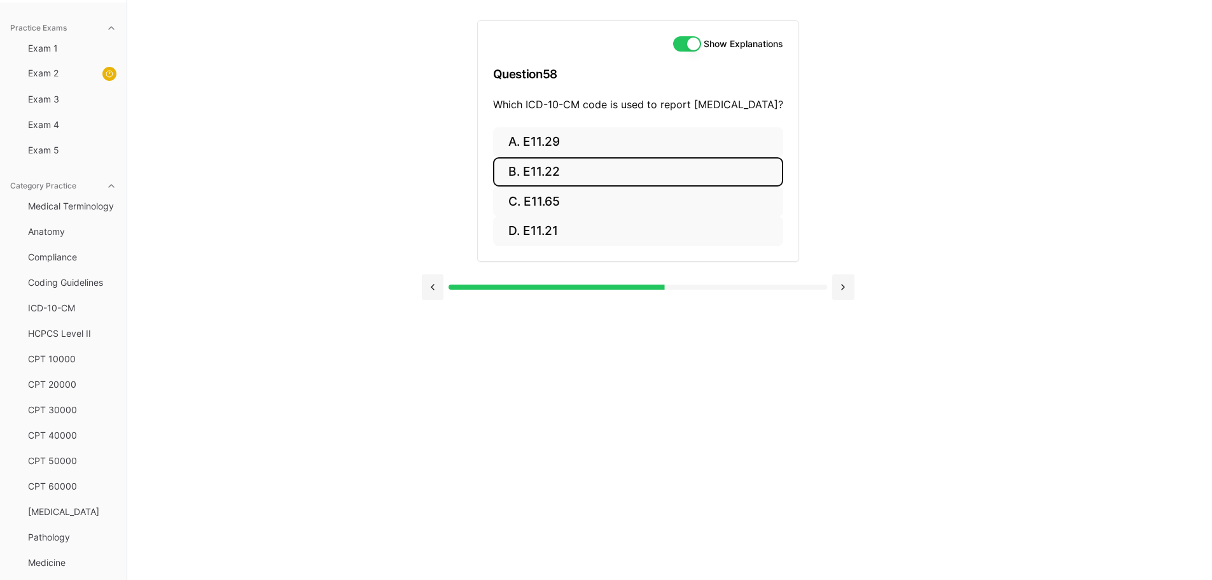
click at [493, 186] on button "B. E11.22" at bounding box center [638, 172] width 290 height 30
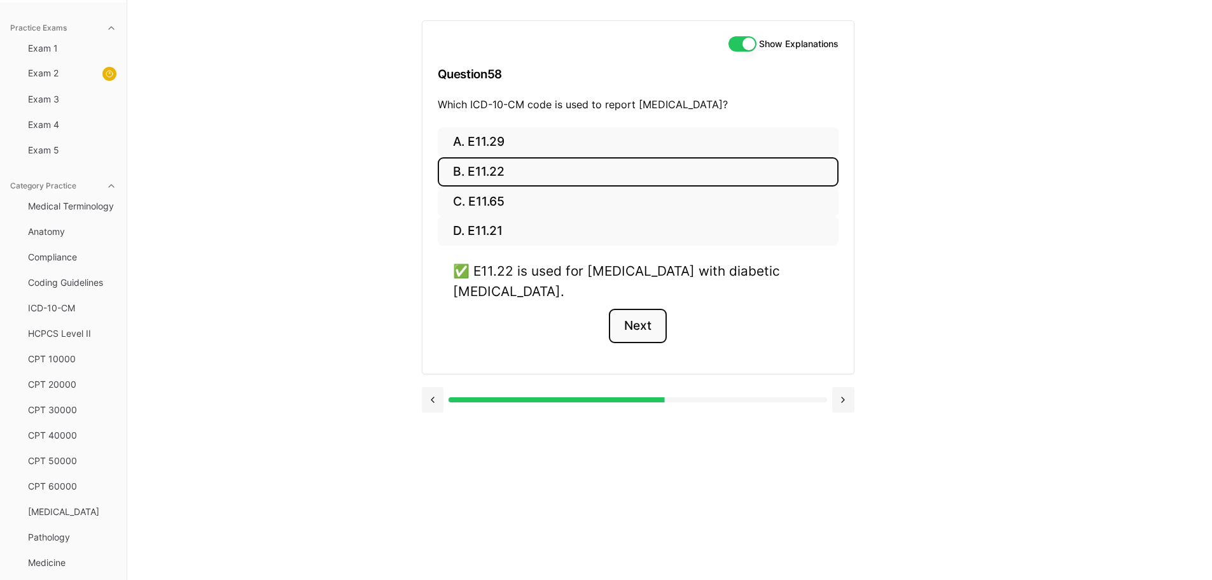
click at [646, 343] on button "Next" at bounding box center [638, 326] width 58 height 34
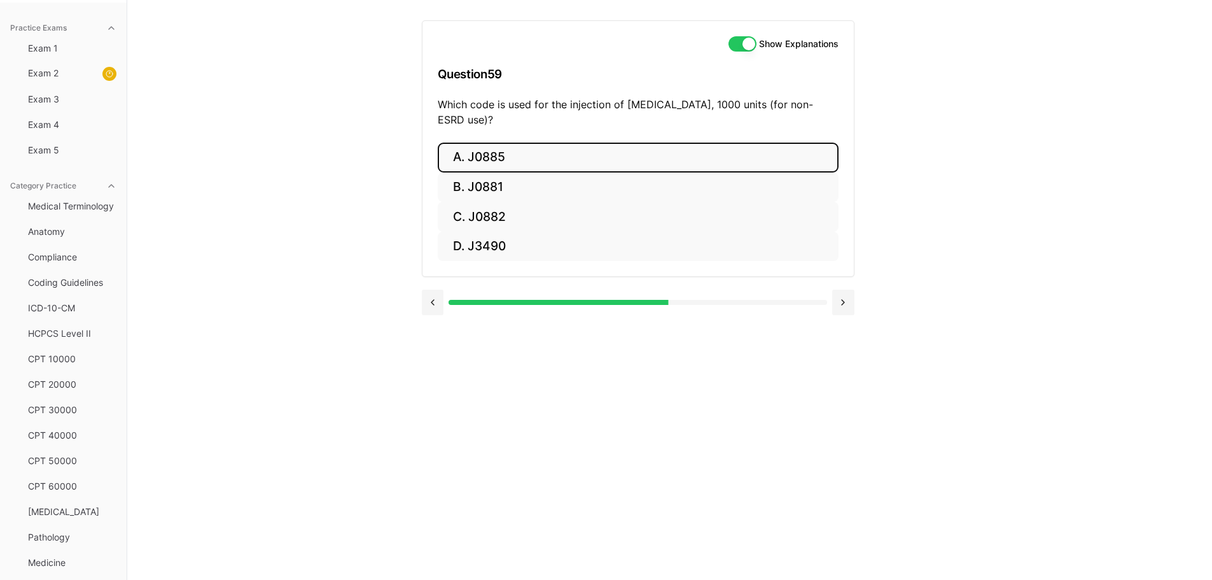
click at [470, 143] on button "A. J0885" at bounding box center [638, 158] width 401 height 30
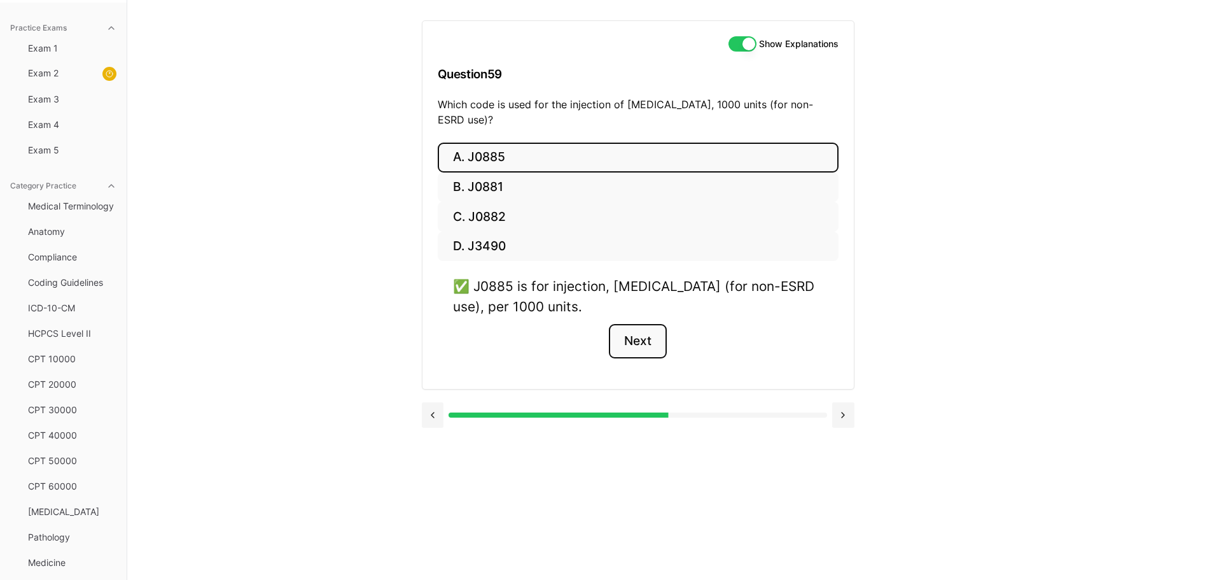
click at [651, 324] on button "Next" at bounding box center [638, 341] width 58 height 34
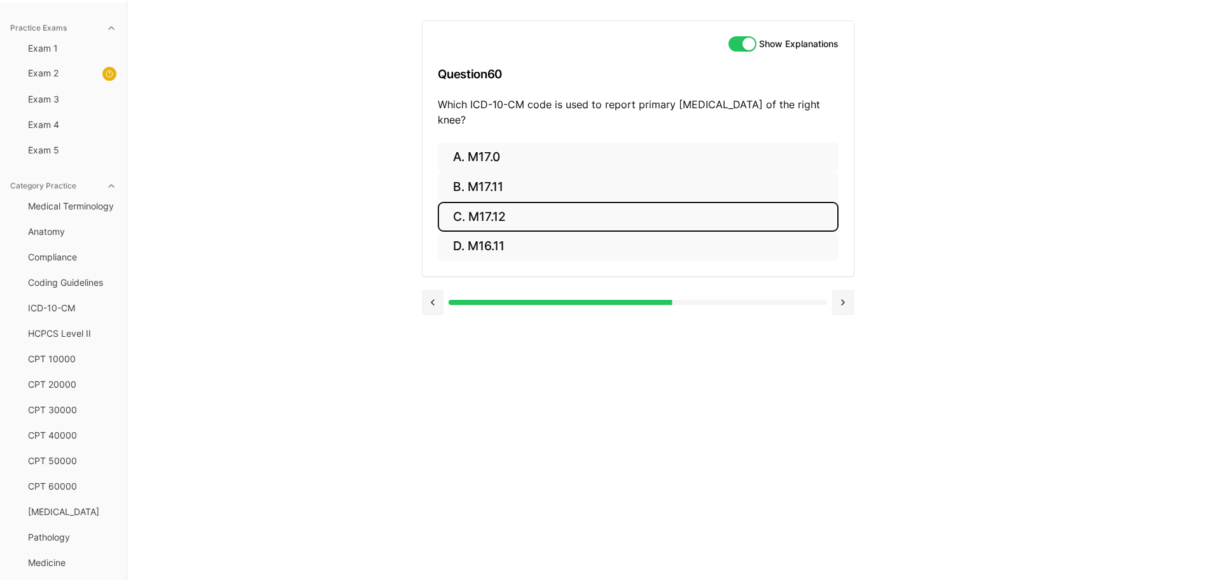
click at [495, 202] on button "C. M17.12" at bounding box center [638, 217] width 401 height 30
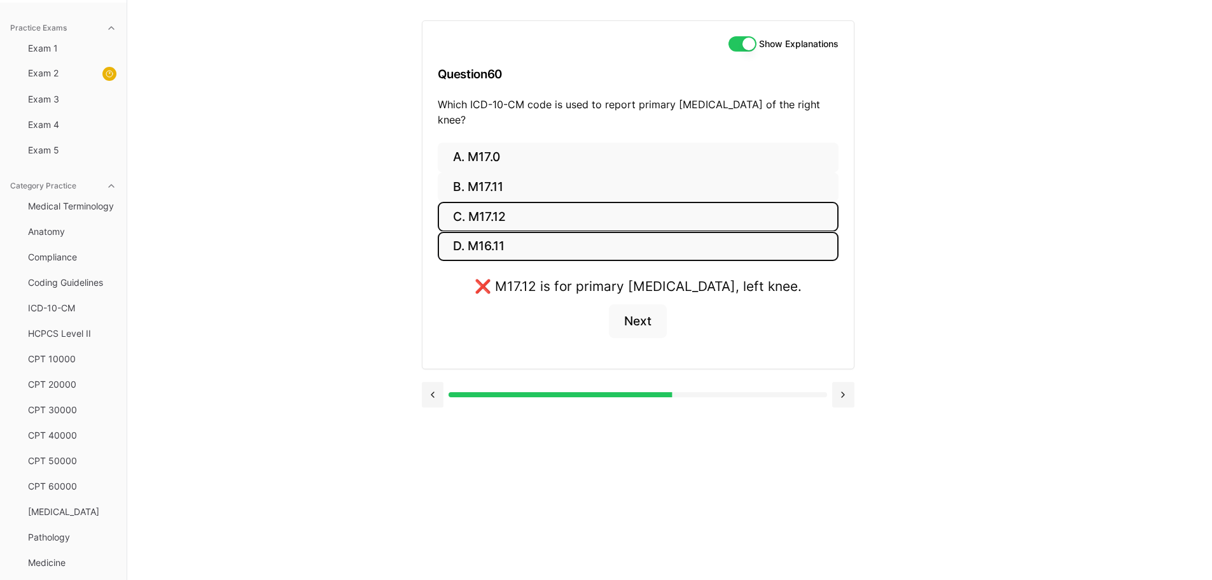
click at [527, 236] on button "D. M16.11" at bounding box center [638, 247] width 401 height 30
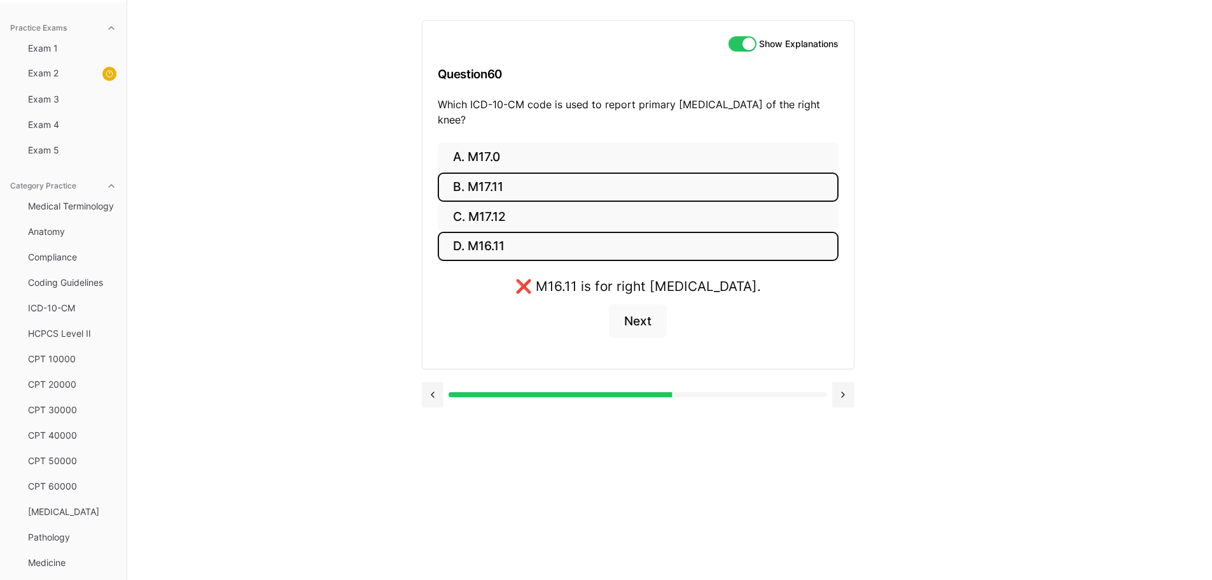
click at [499, 172] on button "B. M17.11" at bounding box center [638, 187] width 401 height 30
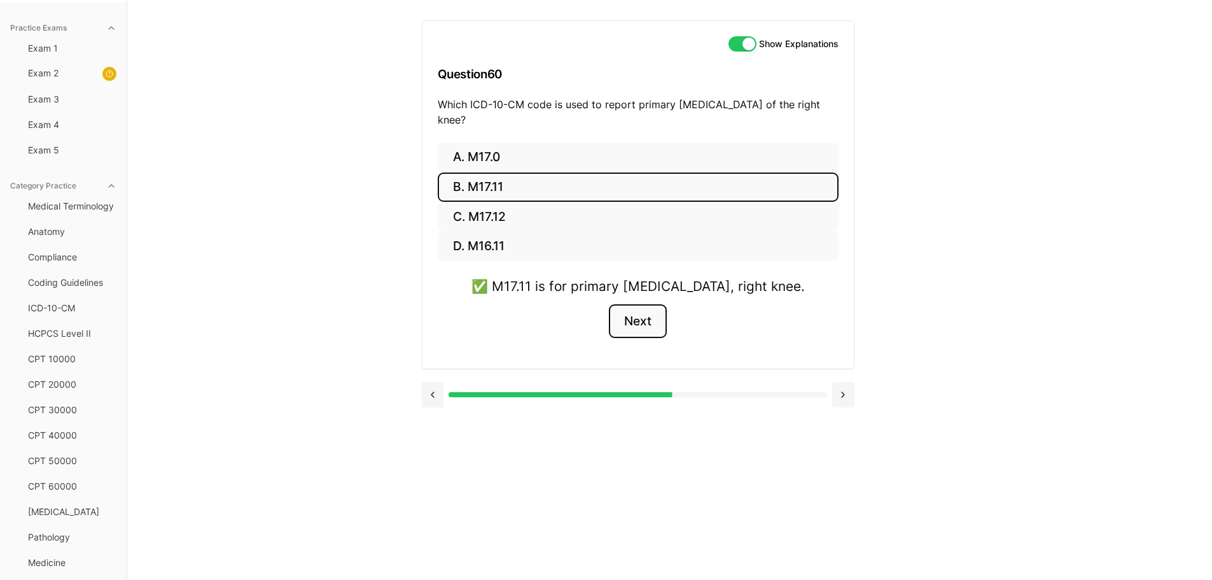
click at [632, 305] on button "Next" at bounding box center [638, 321] width 58 height 34
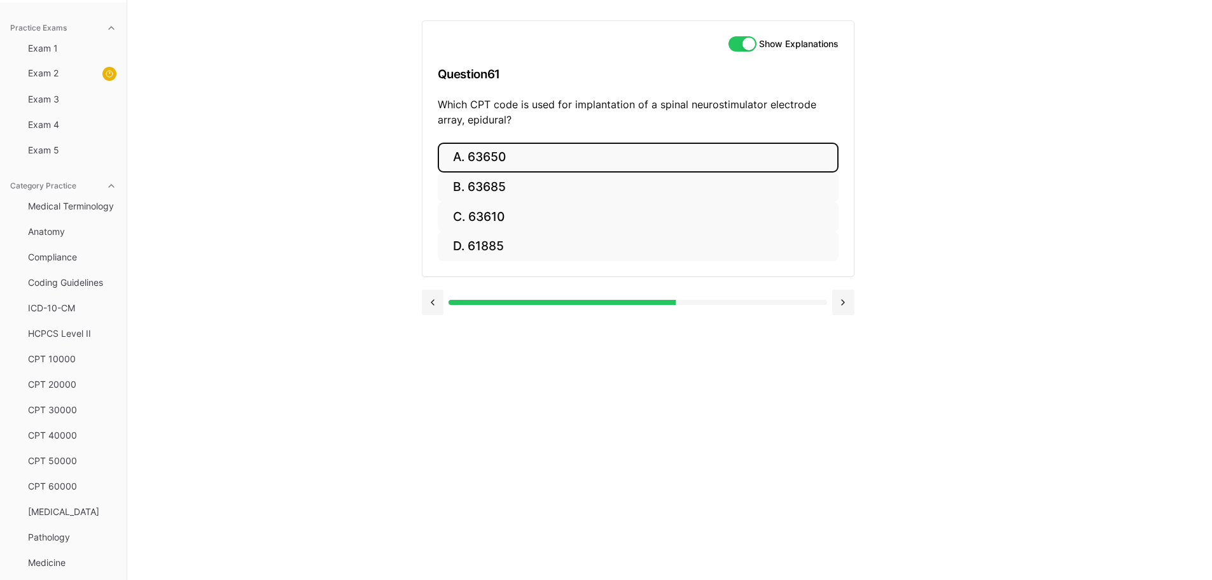
click at [503, 153] on button "A. 63650" at bounding box center [638, 158] width 401 height 30
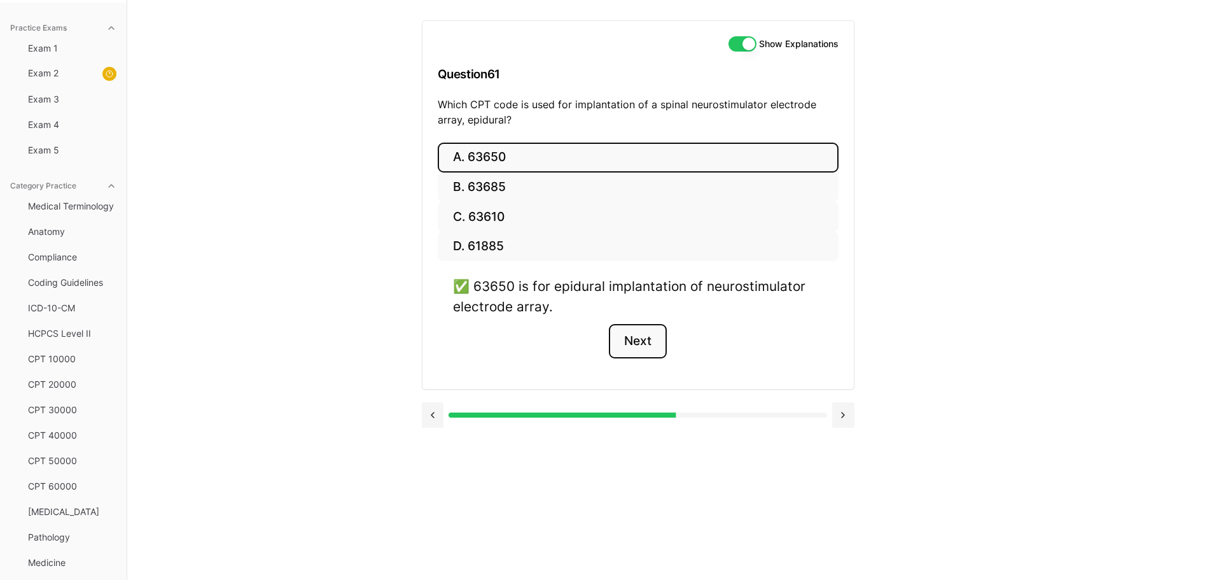
click at [629, 342] on button "Next" at bounding box center [638, 341] width 58 height 34
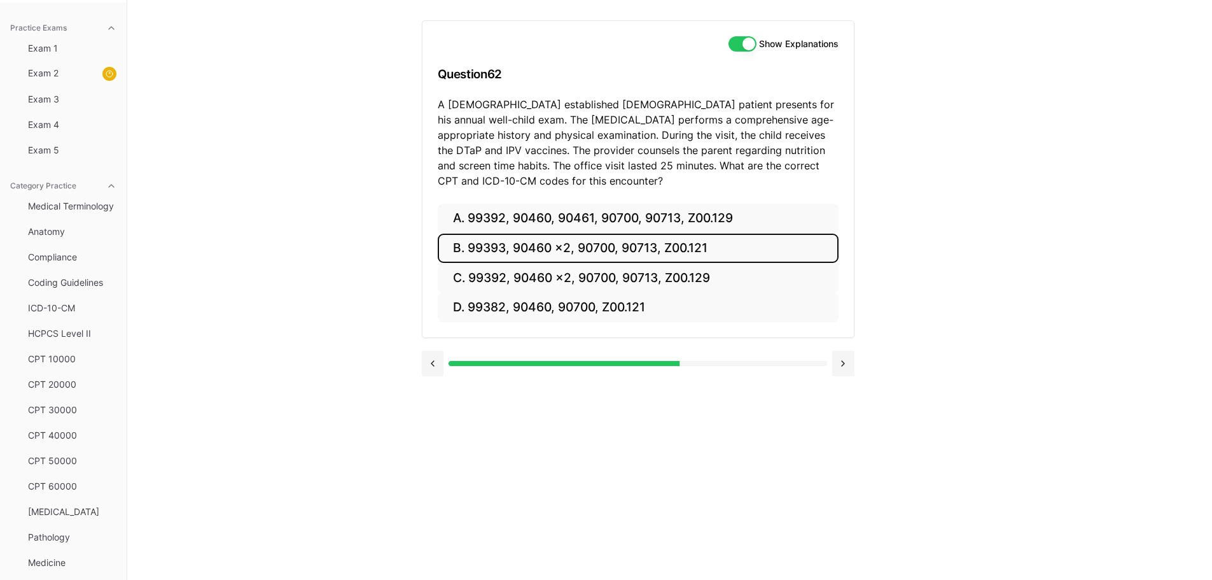
click at [672, 250] on button "B. 99393, 90460 x2, 90700, 90713, Z00.121" at bounding box center [638, 248] width 401 height 30
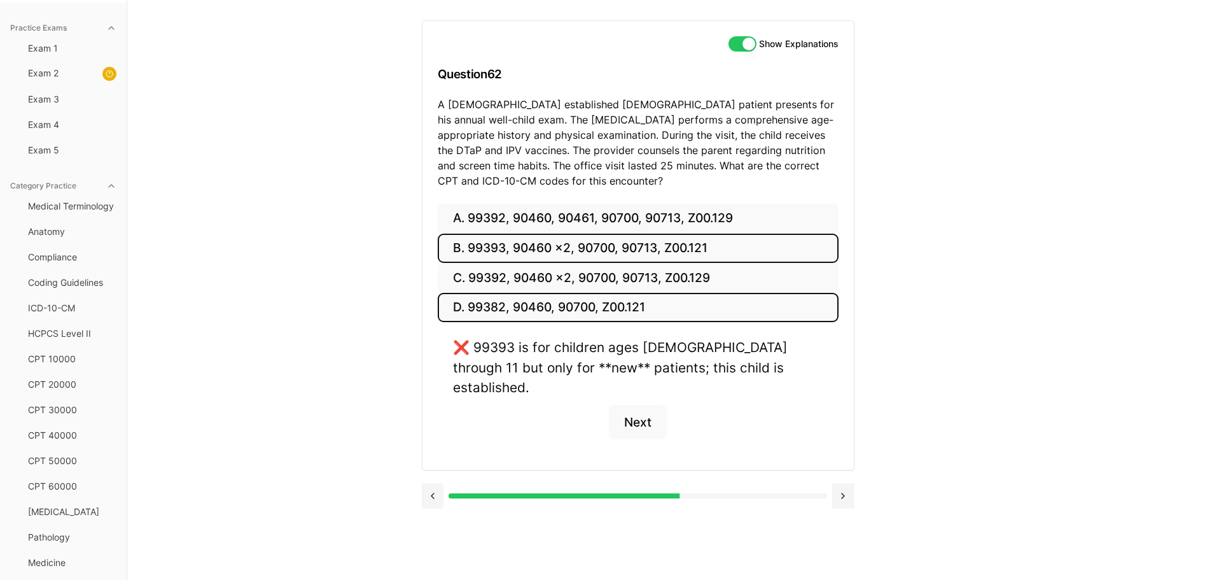
click at [622, 309] on button "D. 99382, 90460, 90700, Z00.121" at bounding box center [638, 308] width 401 height 30
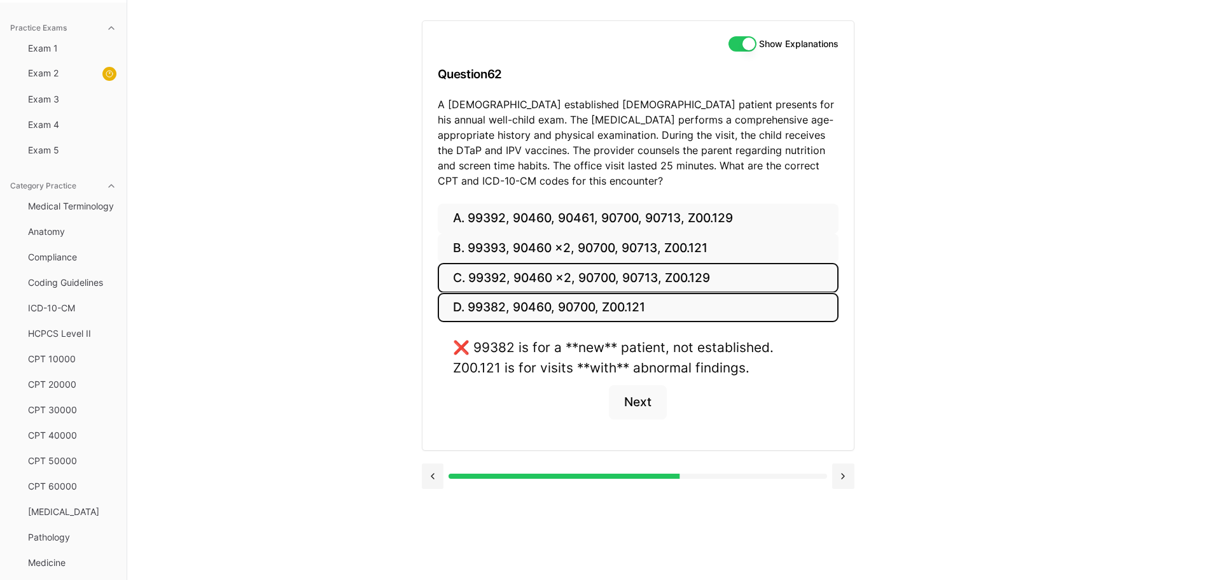
click at [650, 277] on button "C. 99392, 90460 x2, 90700, 90713, Z00.129" at bounding box center [638, 278] width 401 height 30
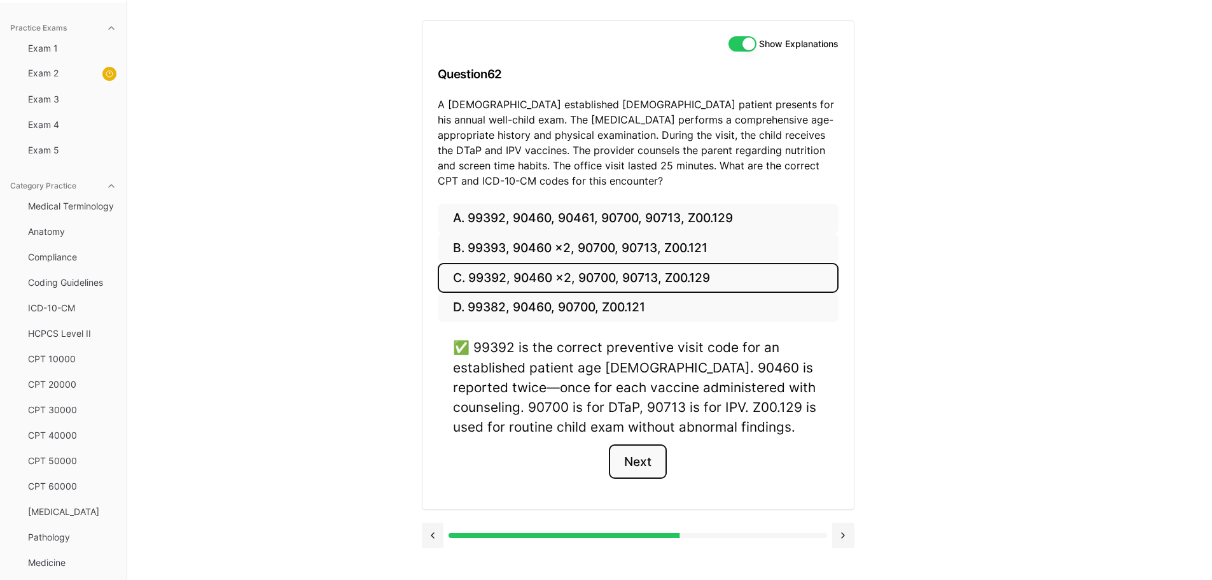
click at [650, 466] on button "Next" at bounding box center [638, 461] width 58 height 34
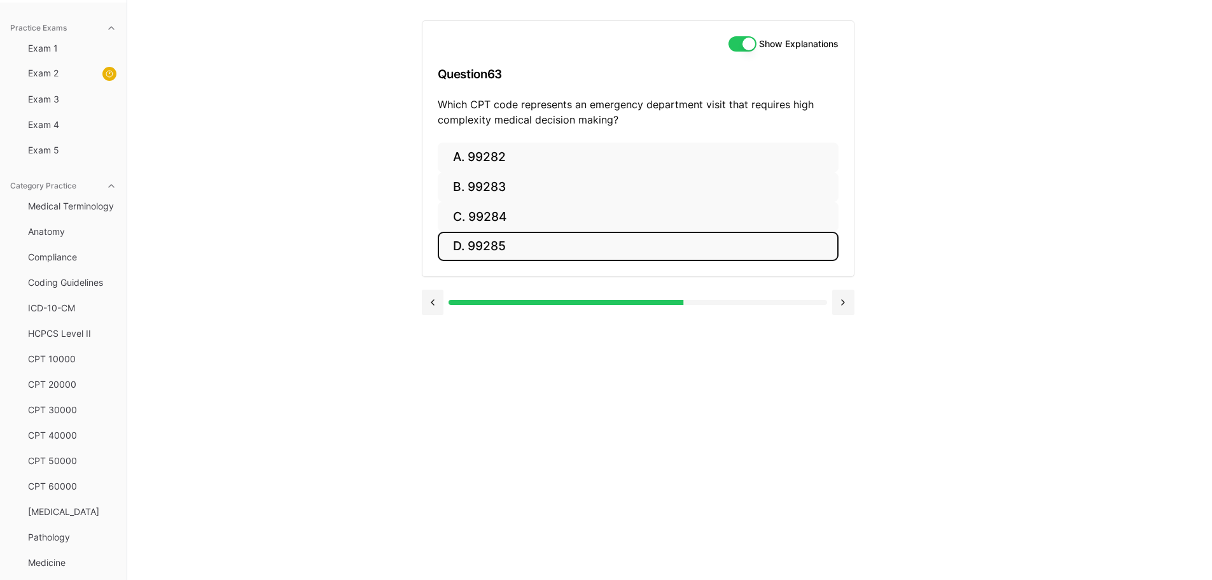
click at [519, 245] on button "D. 99285" at bounding box center [638, 247] width 401 height 30
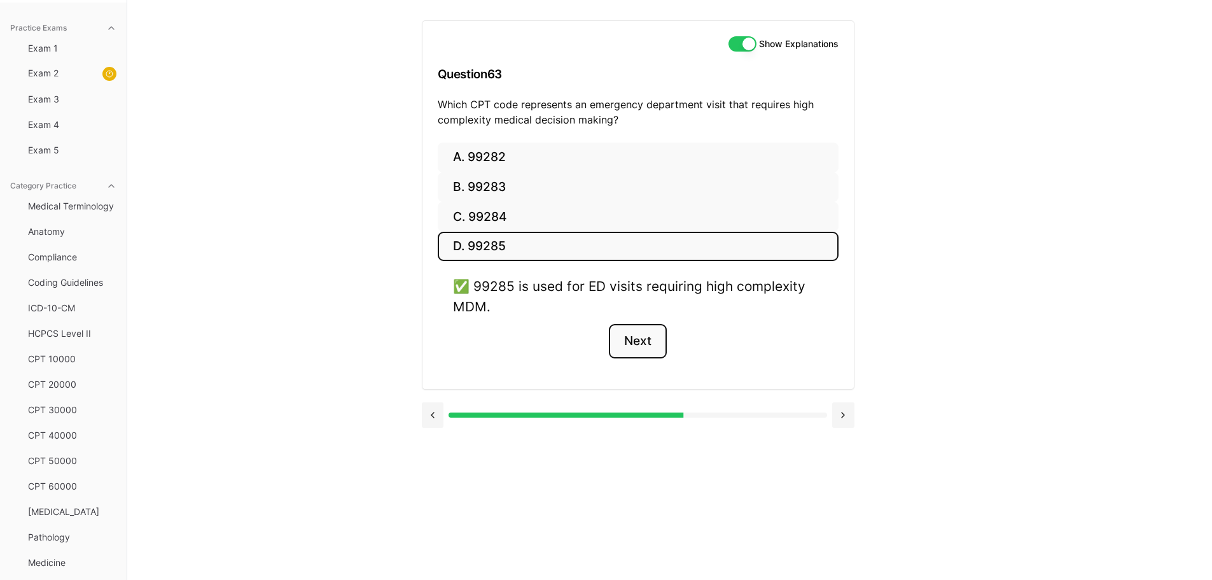
click at [644, 345] on button "Next" at bounding box center [638, 341] width 58 height 34
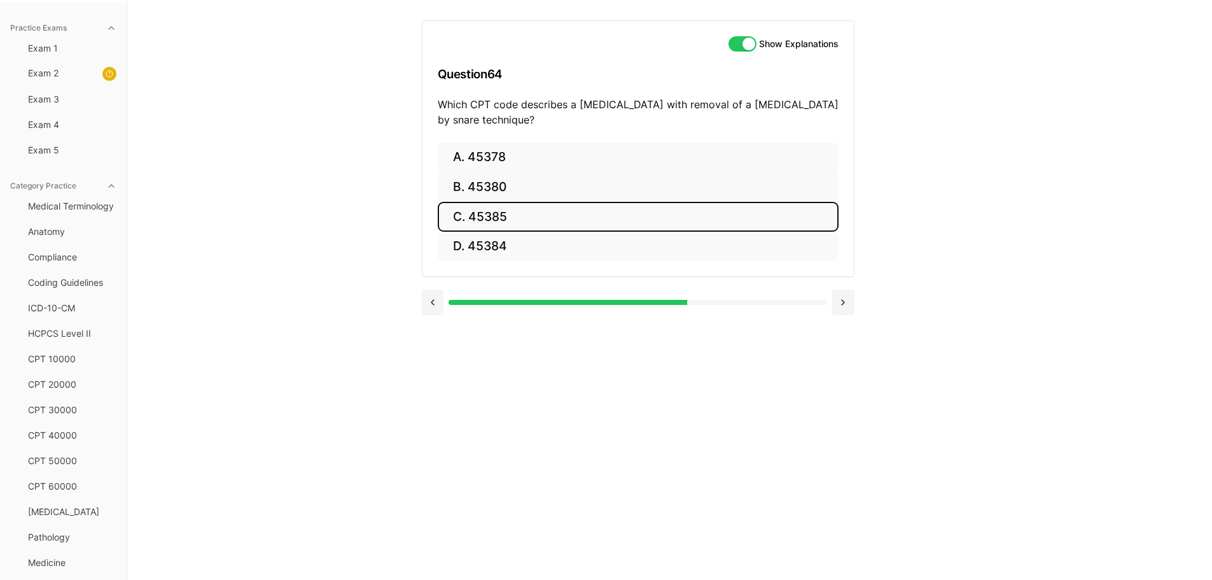
click at [479, 216] on button "C. 45385" at bounding box center [638, 217] width 401 height 30
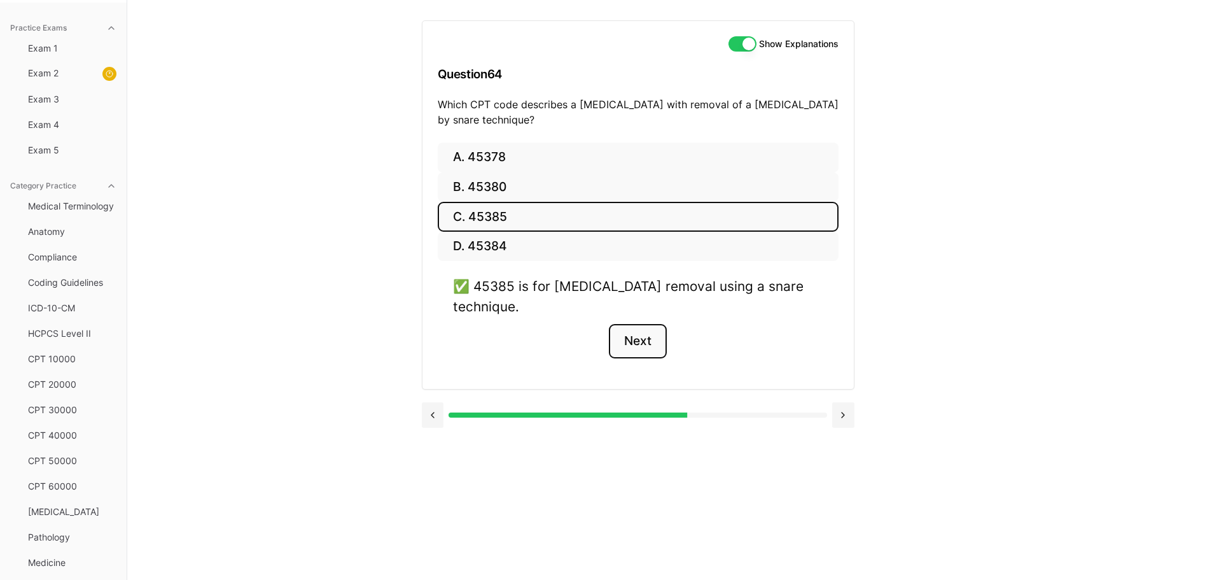
click at [635, 324] on button "Next" at bounding box center [638, 341] width 58 height 34
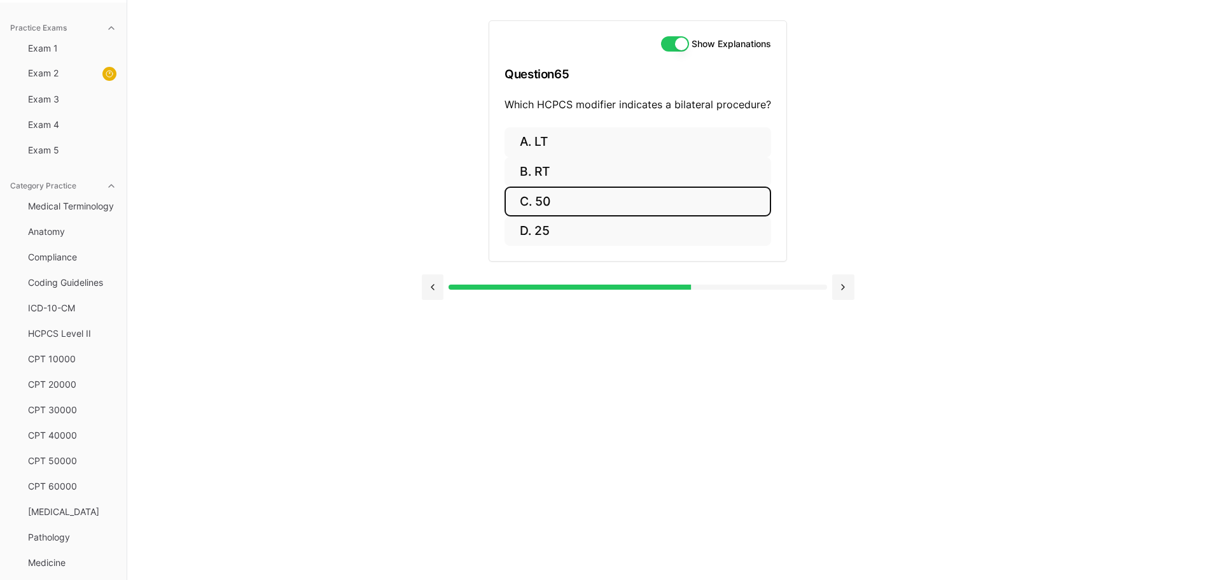
click at [559, 204] on button "C. 50" at bounding box center [637, 201] width 267 height 30
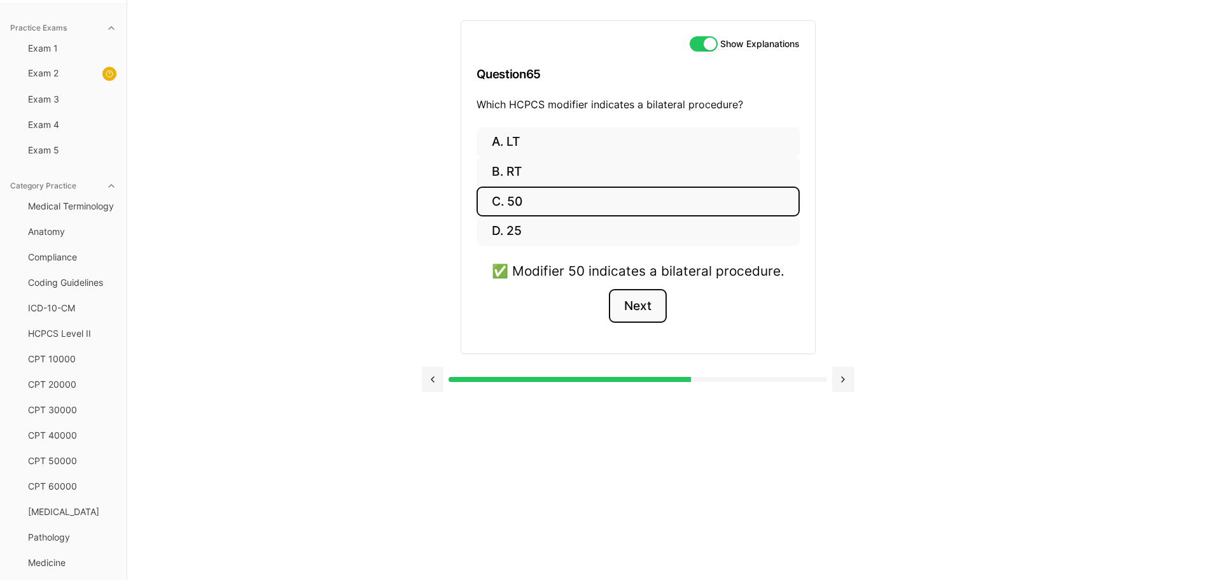
click at [651, 301] on button "Next" at bounding box center [638, 306] width 58 height 34
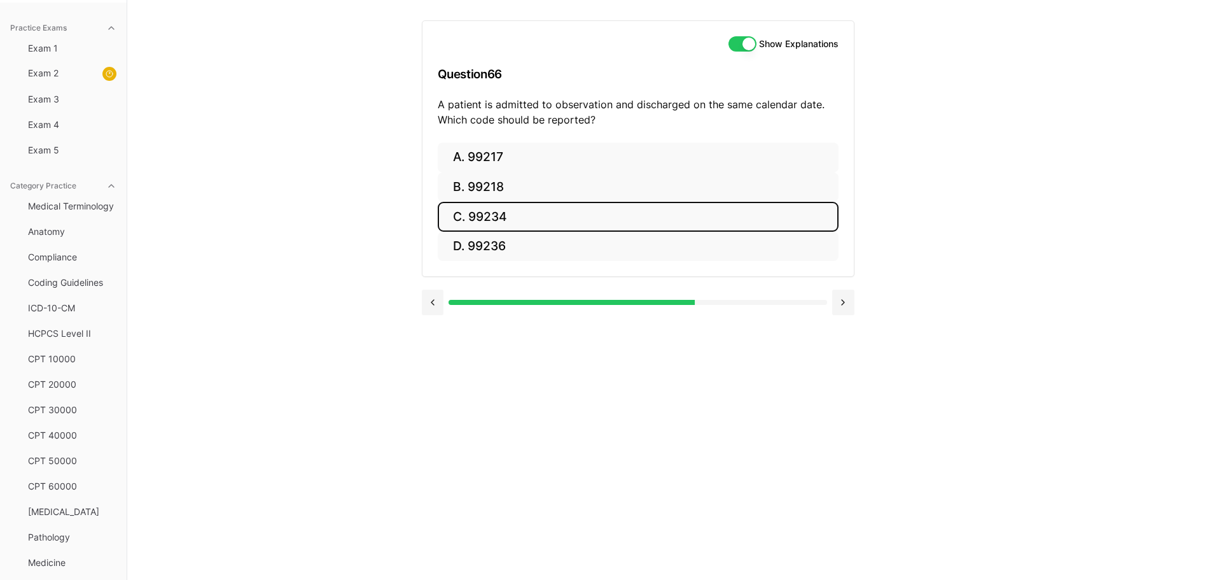
click at [546, 226] on button "C. 99234" at bounding box center [638, 217] width 401 height 30
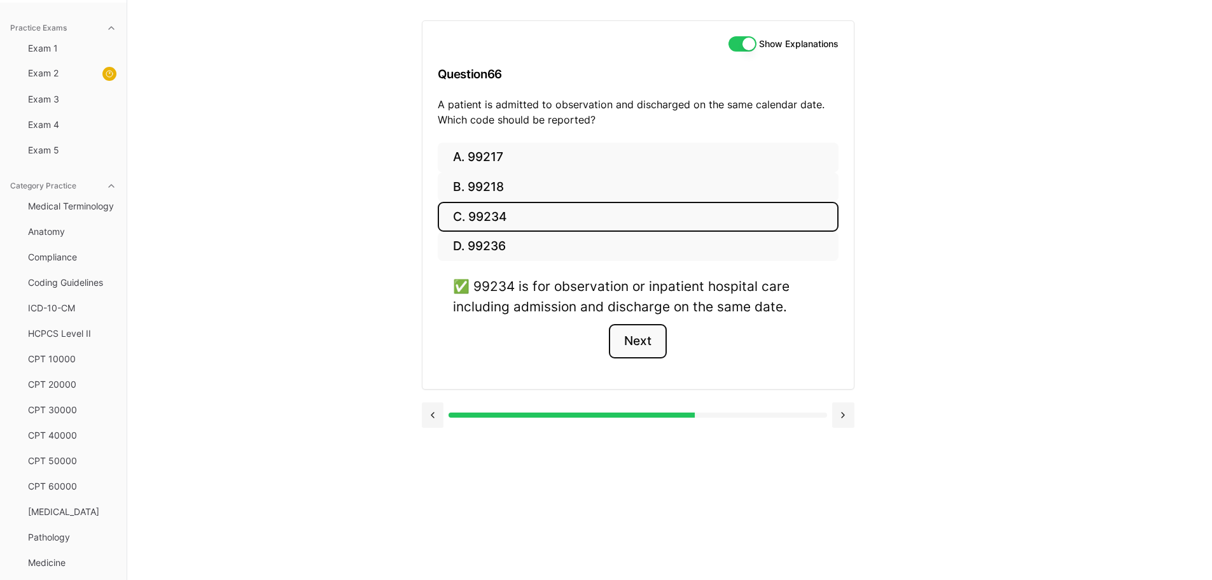
click at [636, 346] on button "Next" at bounding box center [638, 341] width 58 height 34
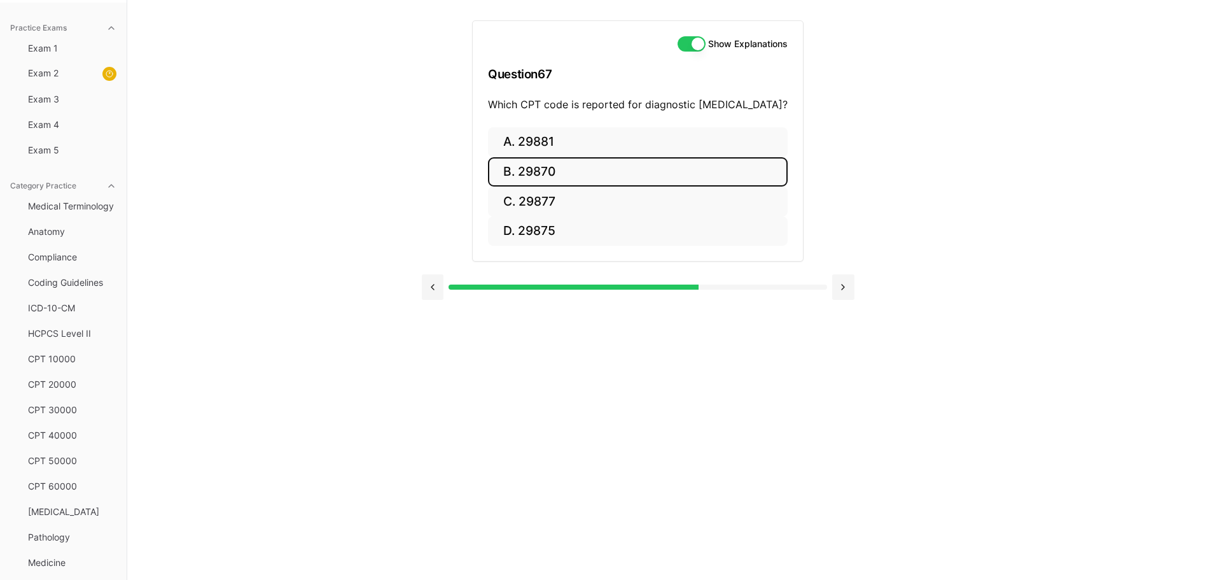
click at [549, 172] on button "B. 29870" at bounding box center [638, 172] width 300 height 30
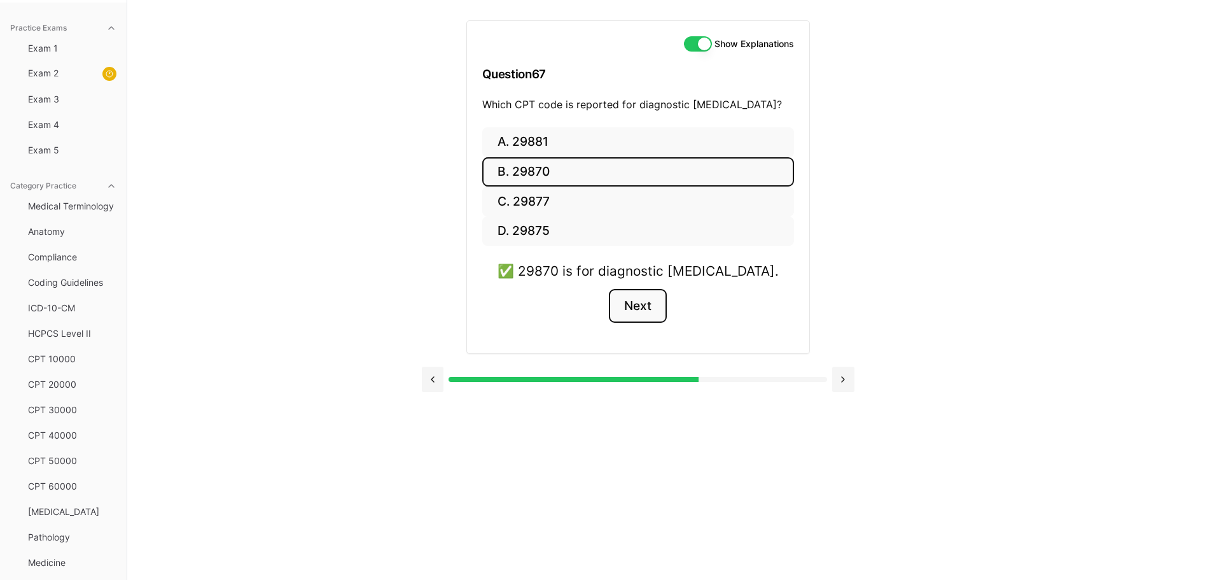
click at [644, 303] on button "Next" at bounding box center [638, 306] width 58 height 34
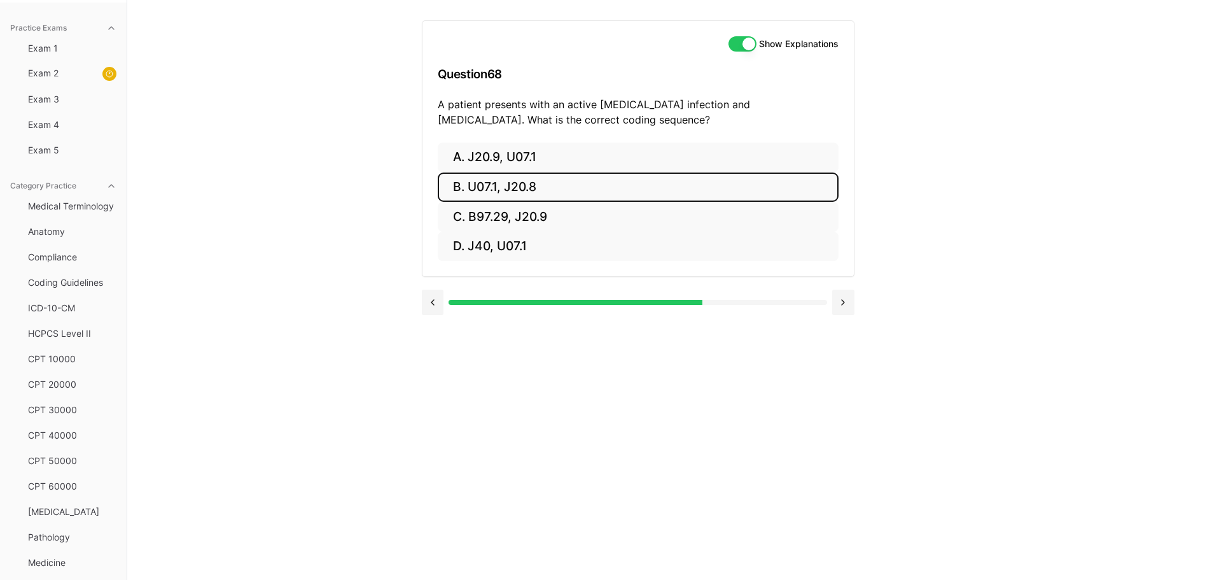
click at [484, 187] on button "B. U07.1, J20.8" at bounding box center [638, 187] width 401 height 30
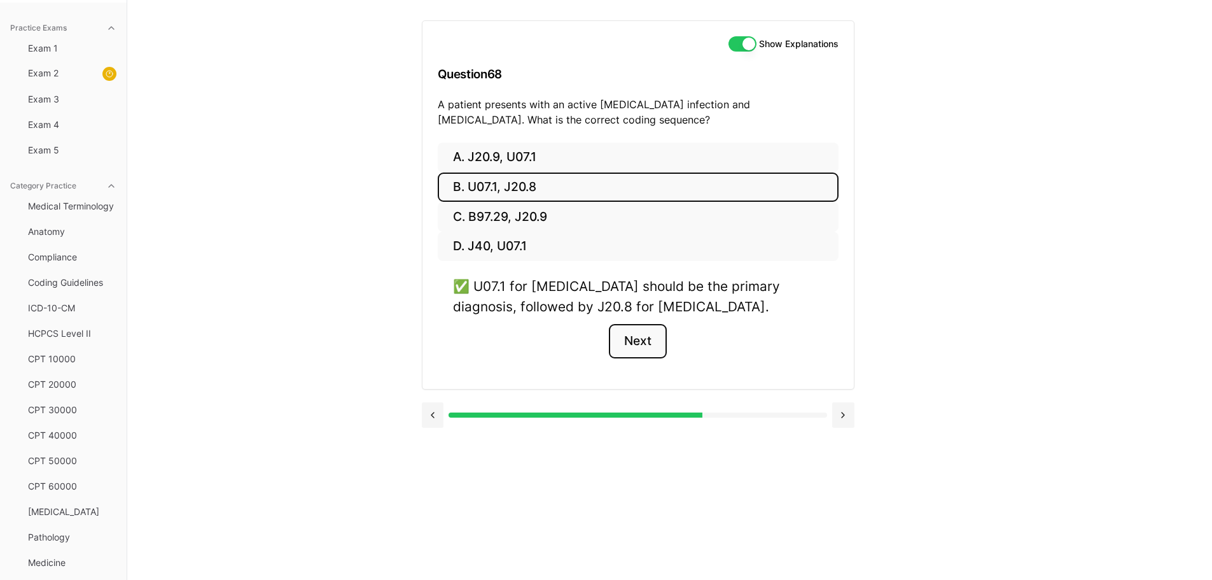
click at [652, 358] on button "Next" at bounding box center [638, 341] width 58 height 34
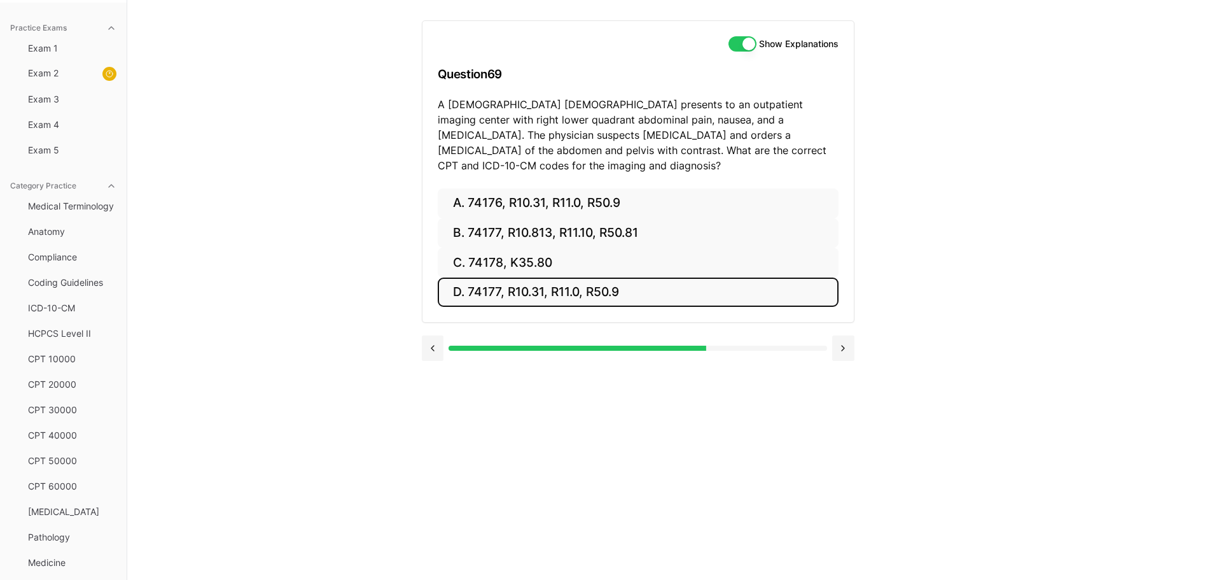
click at [572, 278] on button "D. 74177, R10.31, R11.0, R50.9" at bounding box center [638, 292] width 401 height 30
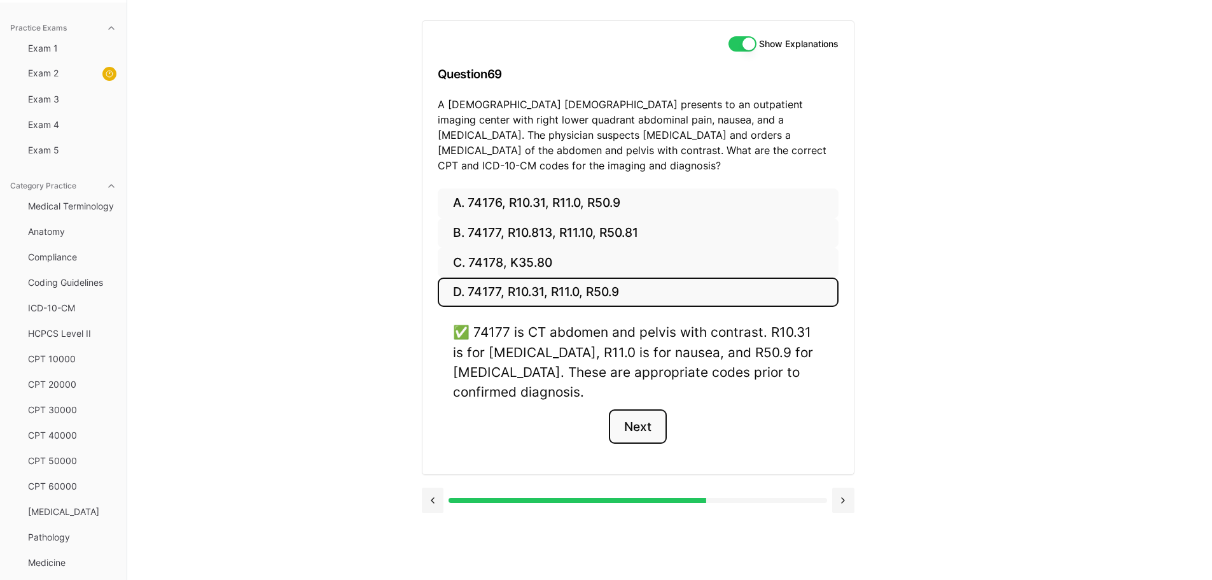
click at [643, 415] on button "Next" at bounding box center [638, 426] width 58 height 34
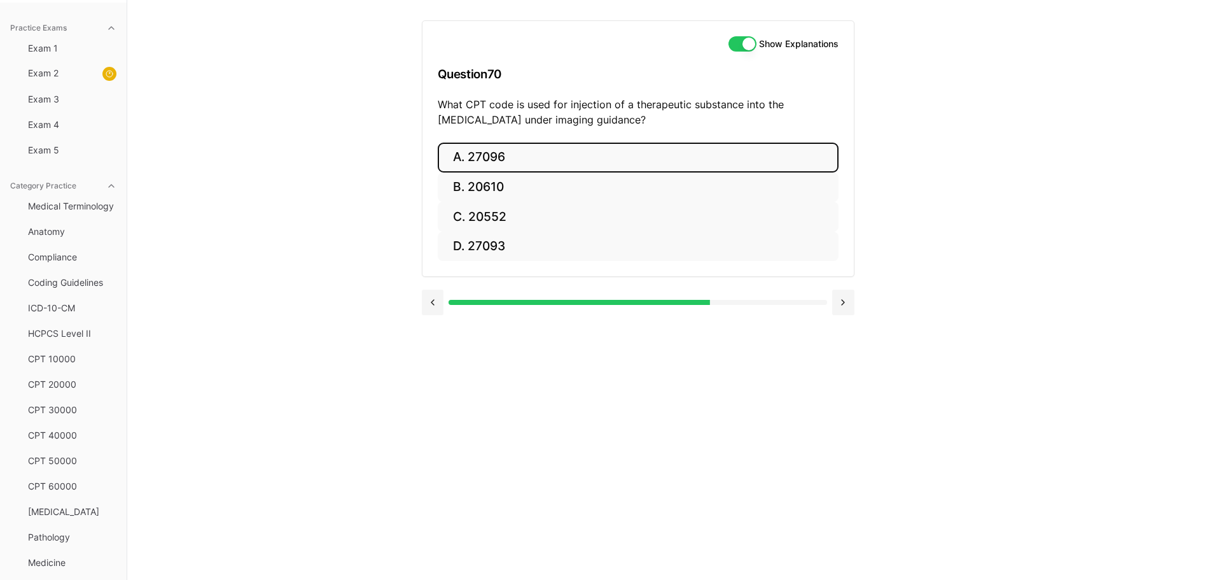
click at [473, 155] on button "A. 27096" at bounding box center [638, 158] width 401 height 30
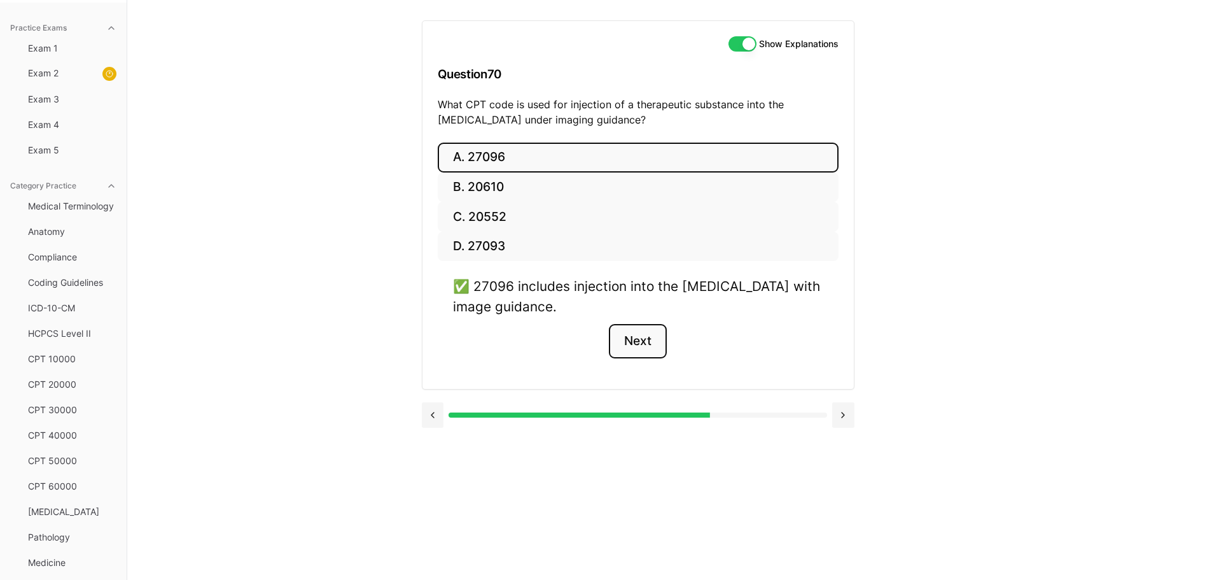
click at [650, 338] on button "Next" at bounding box center [638, 341] width 58 height 34
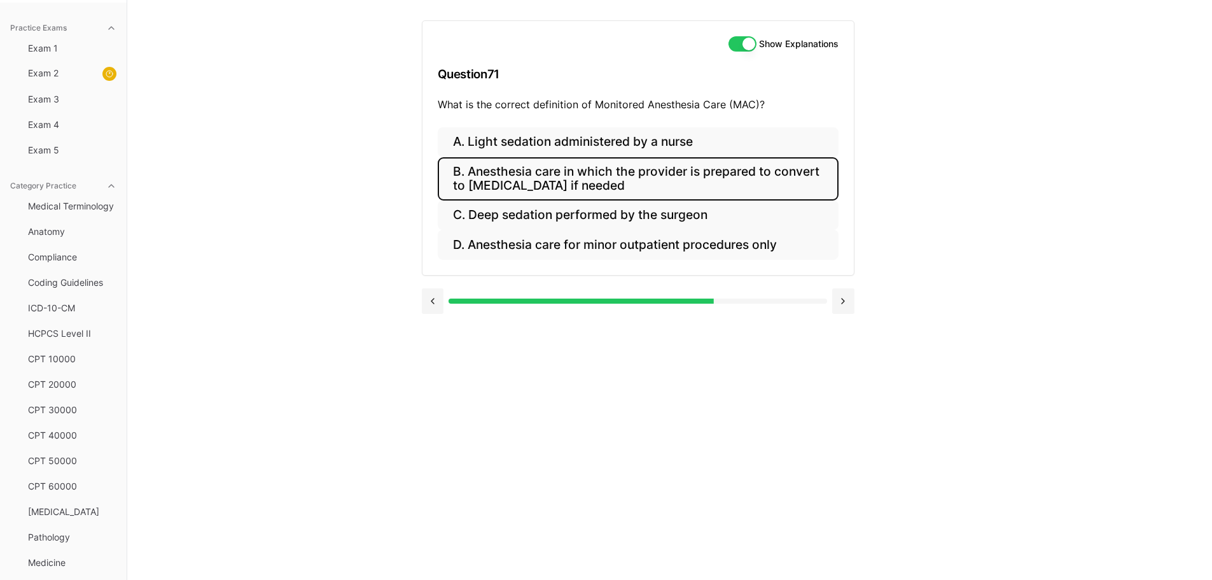
click at [525, 193] on button "B. Anesthesia care in which the provider is prepared to convert to general anes…" at bounding box center [638, 178] width 401 height 43
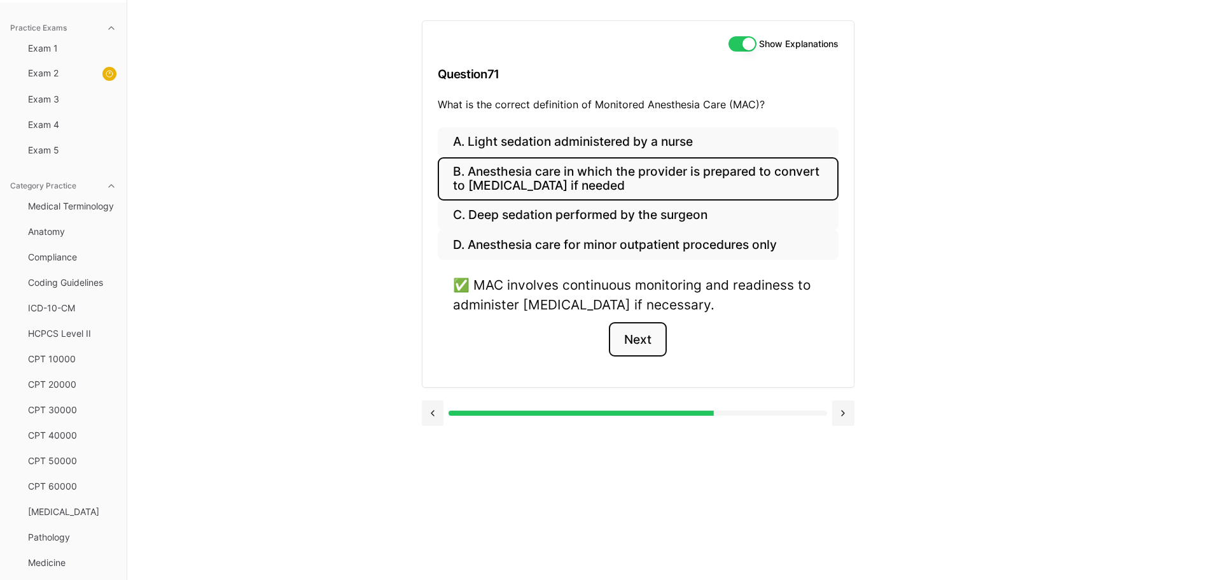
click at [650, 339] on button "Next" at bounding box center [638, 339] width 58 height 34
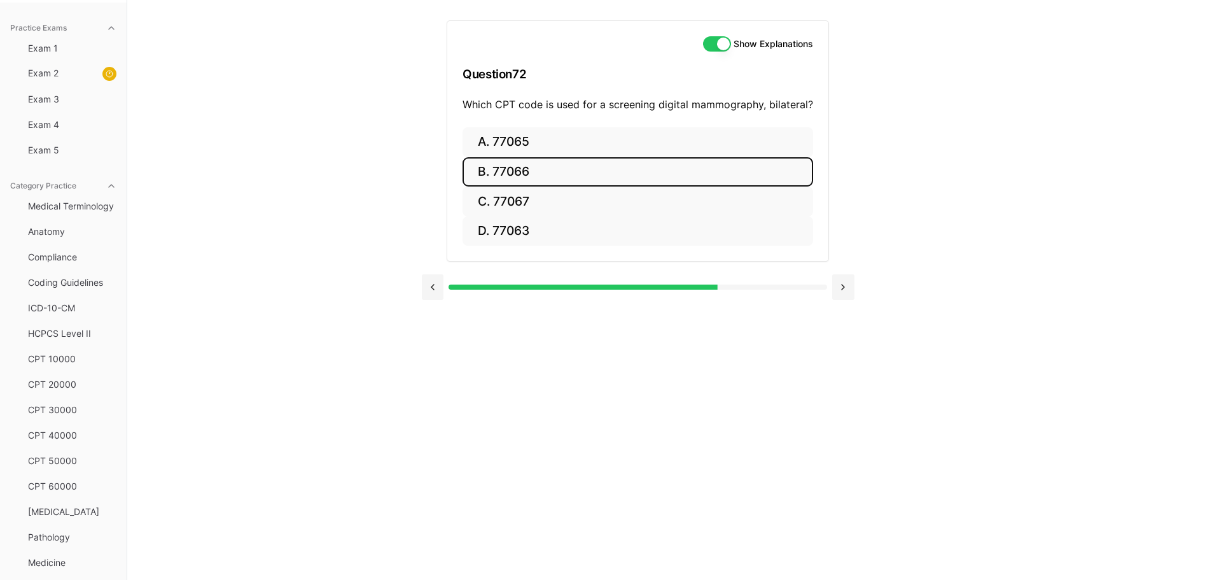
click at [513, 168] on button "B. 77066" at bounding box center [637, 172] width 351 height 30
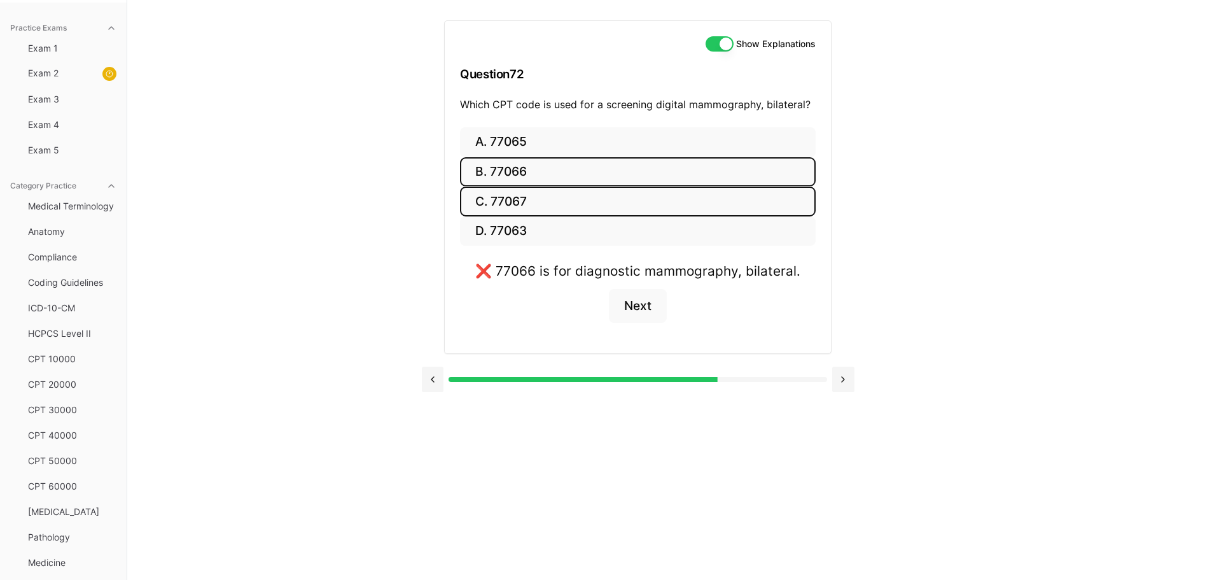
click at [536, 201] on button "C. 77067" at bounding box center [638, 201] width 356 height 30
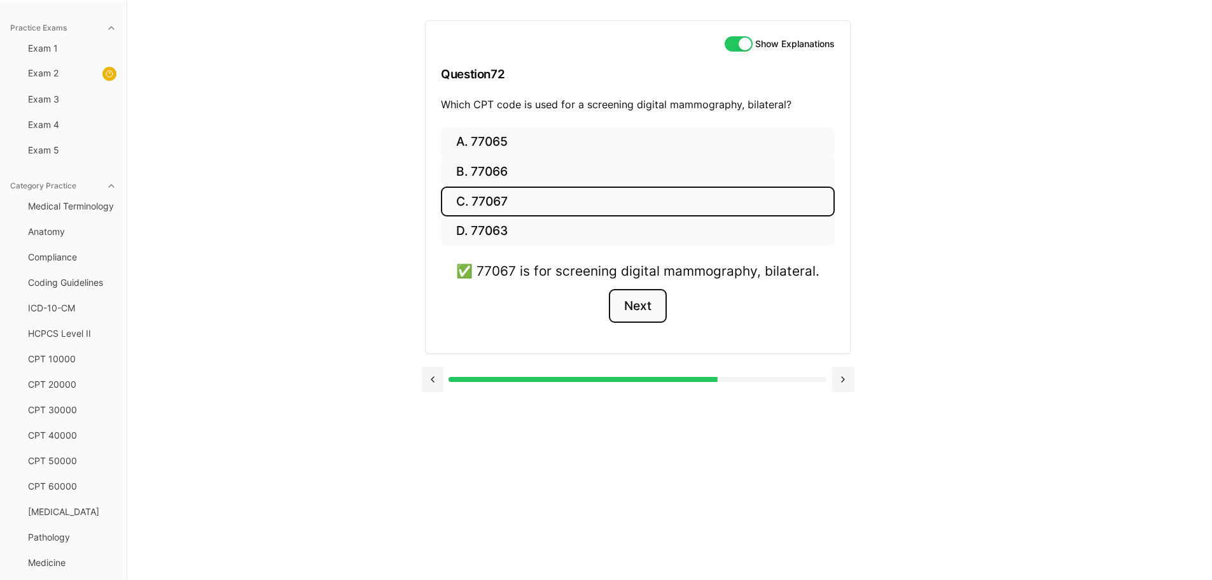
click at [650, 303] on button "Next" at bounding box center [638, 306] width 58 height 34
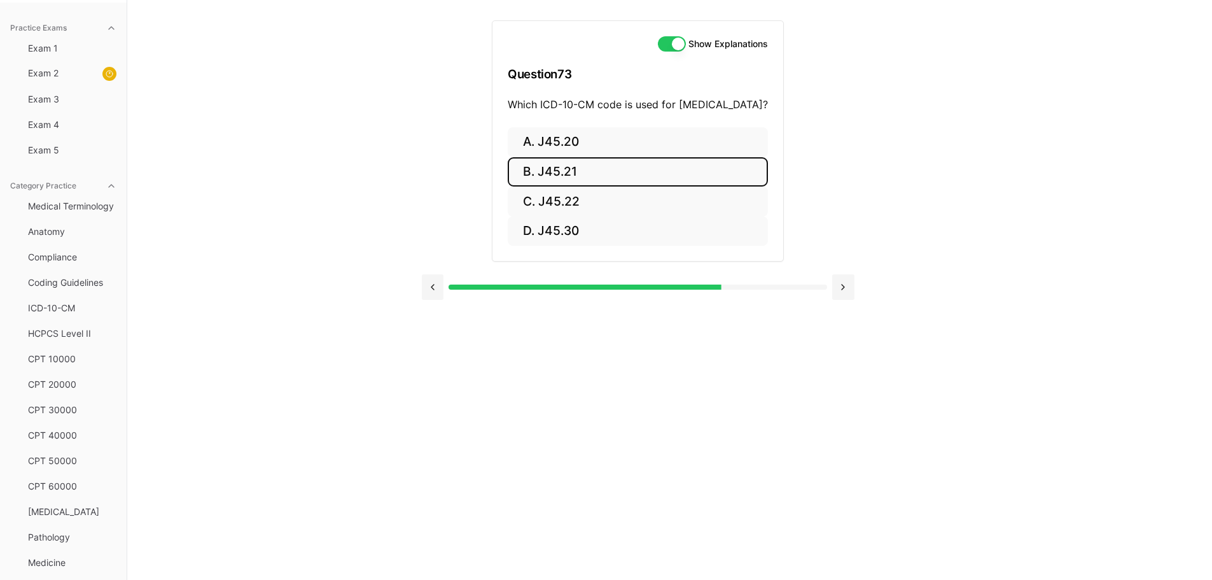
click at [508, 186] on button "B. J45.21" at bounding box center [638, 172] width 260 height 30
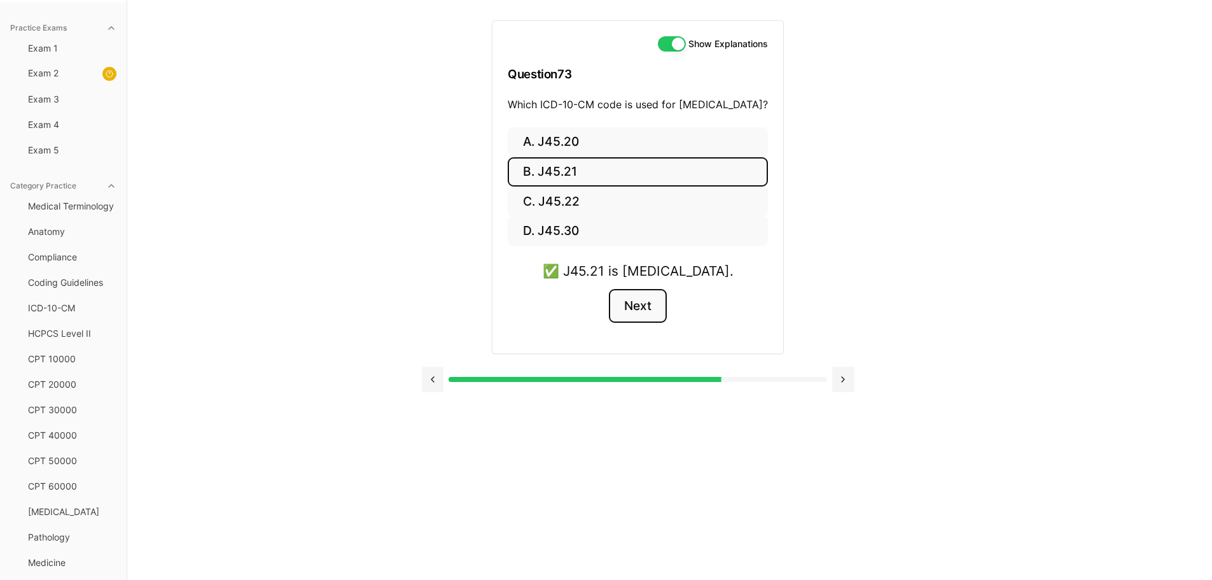
click at [649, 323] on button "Next" at bounding box center [638, 306] width 58 height 34
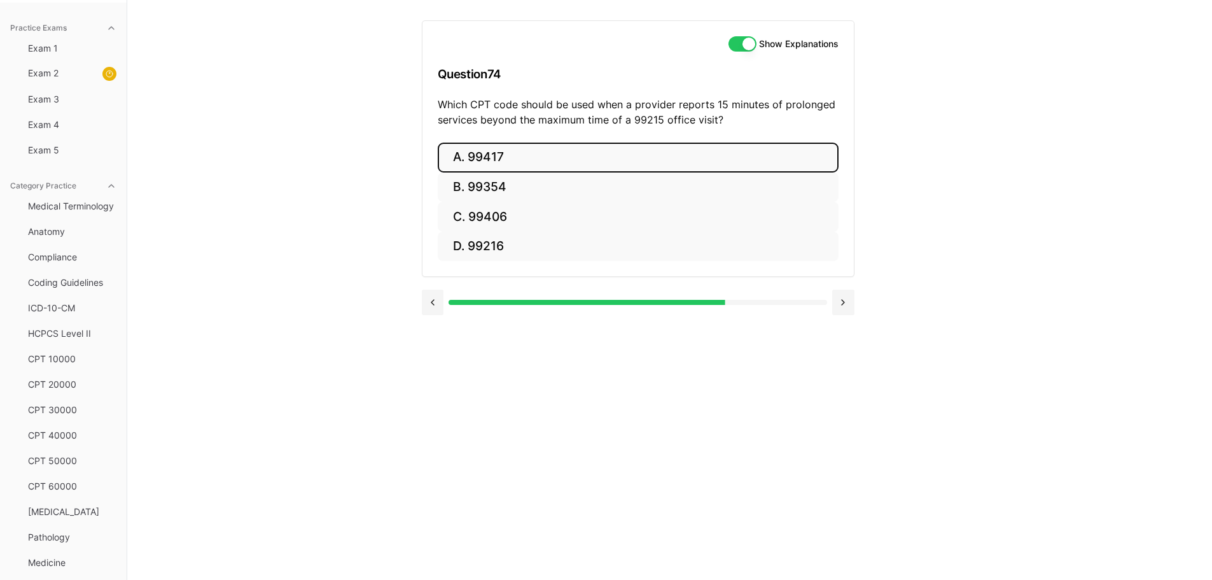
click at [539, 155] on button "A. 99417" at bounding box center [638, 158] width 401 height 30
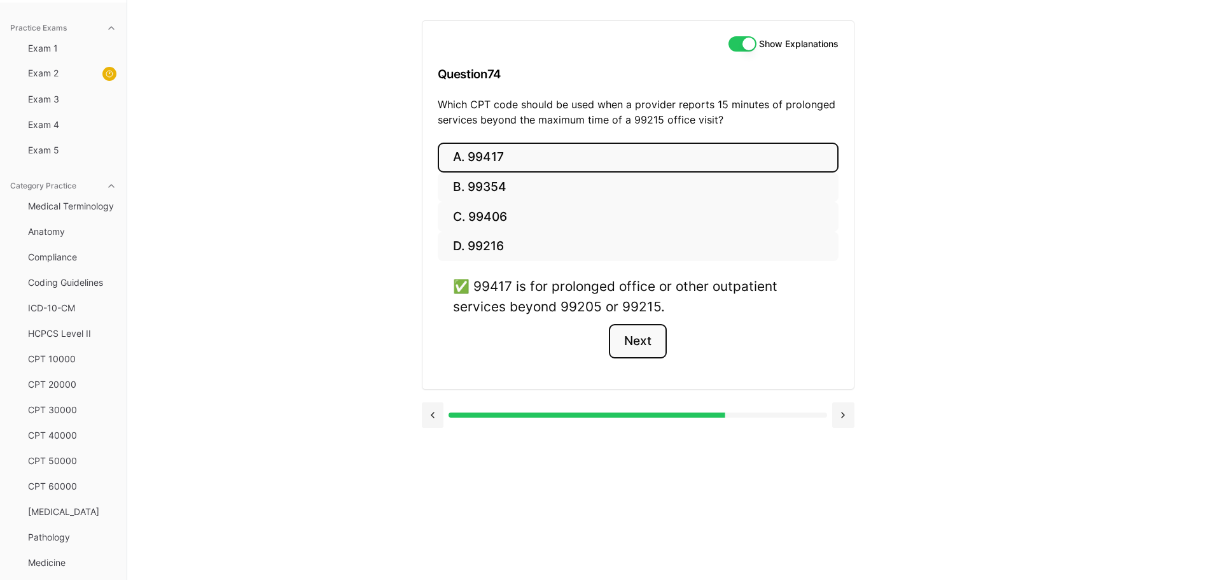
click at [657, 340] on button "Next" at bounding box center [638, 341] width 58 height 34
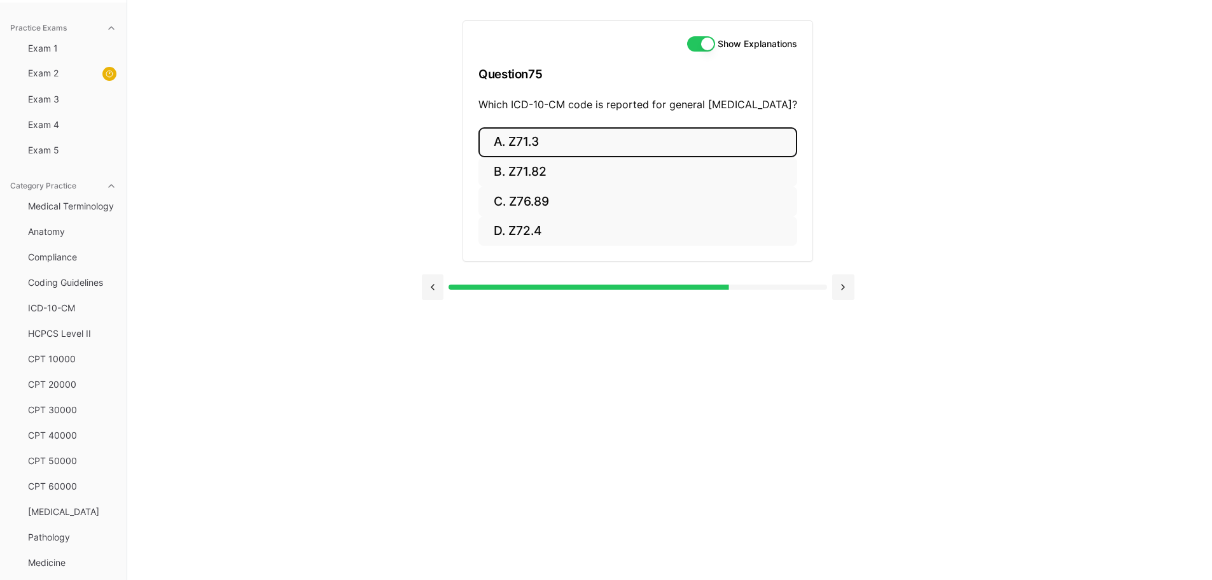
click at [524, 148] on button "A. Z71.3" at bounding box center [637, 142] width 319 height 30
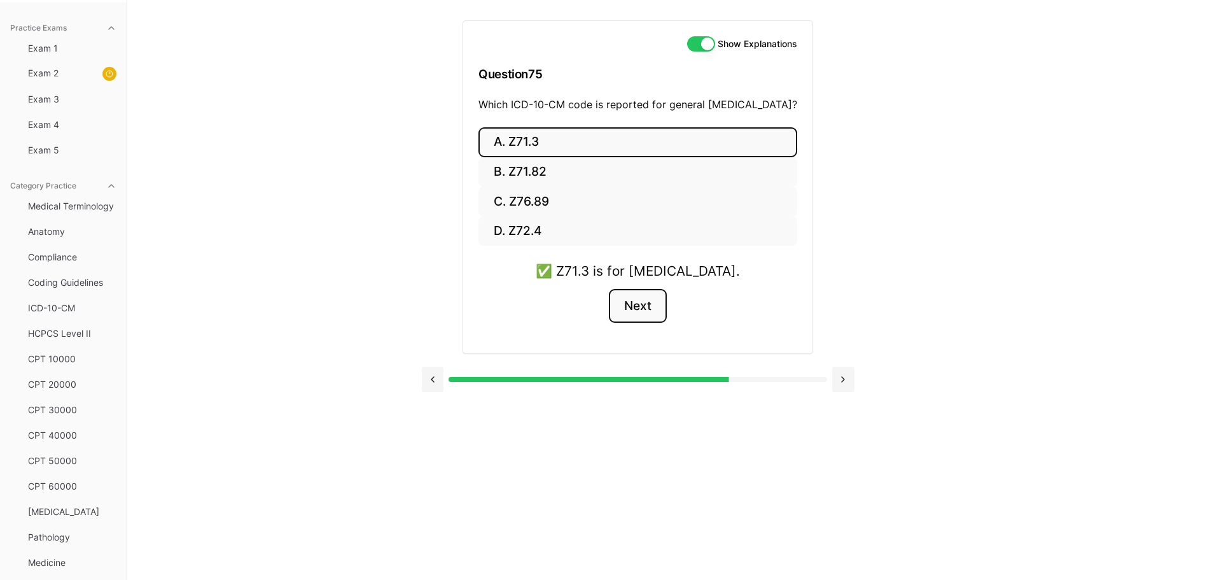
click at [660, 321] on button "Next" at bounding box center [638, 306] width 58 height 34
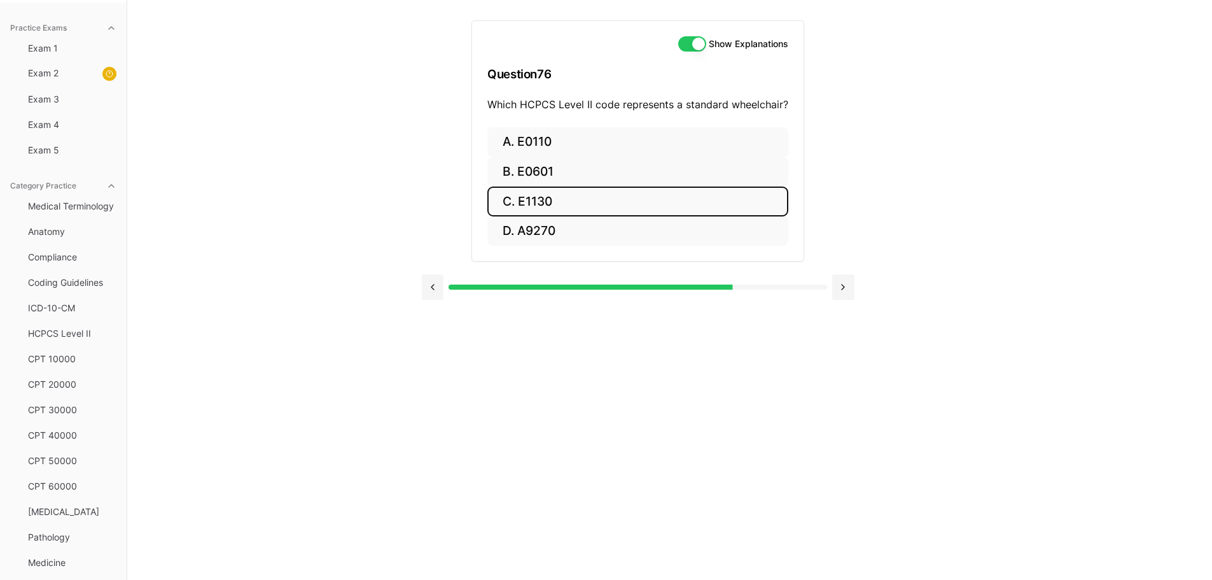
click at [529, 203] on button "C. E1130" at bounding box center [637, 201] width 301 height 30
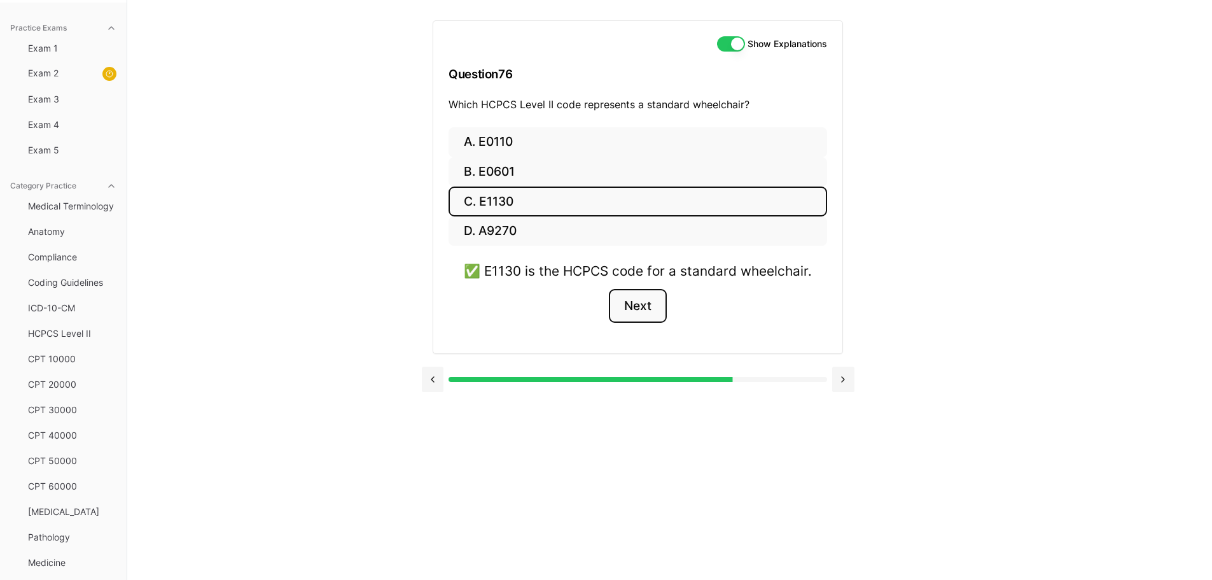
click at [636, 313] on button "Next" at bounding box center [638, 306] width 58 height 34
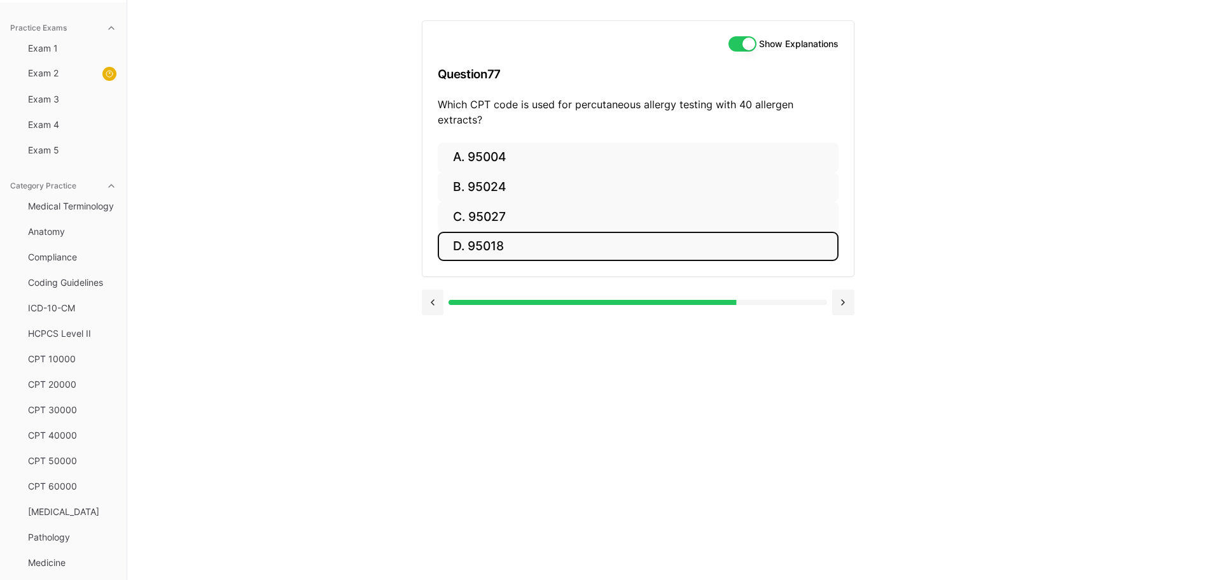
click at [478, 232] on button "D. 95018" at bounding box center [638, 247] width 401 height 30
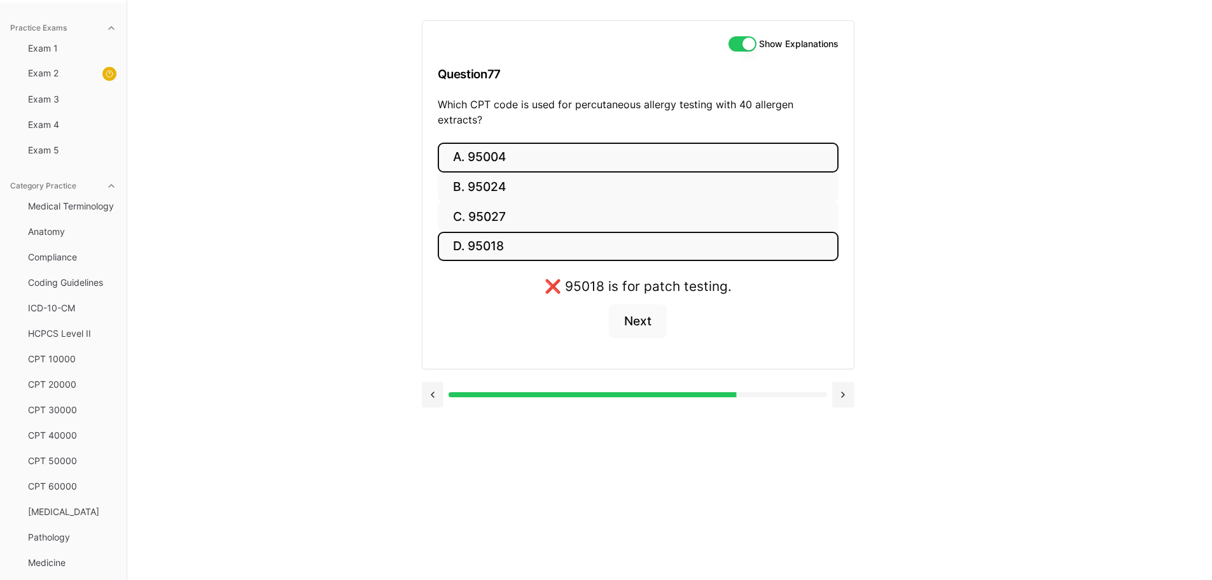
click at [551, 151] on button "A. 95004" at bounding box center [638, 158] width 401 height 30
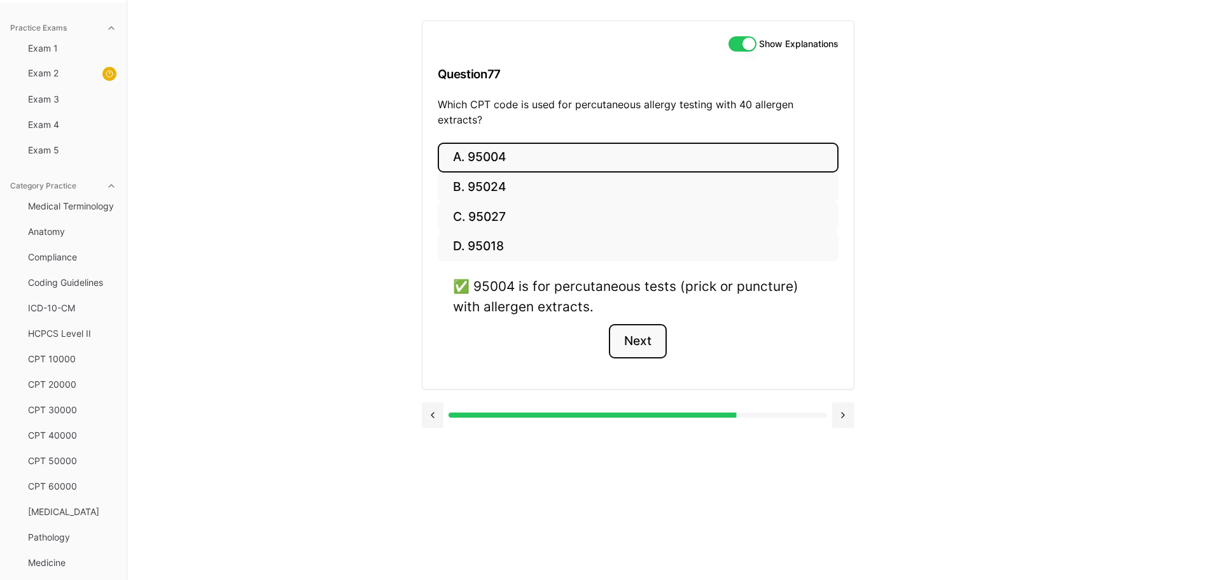
click at [631, 328] on button "Next" at bounding box center [638, 341] width 58 height 34
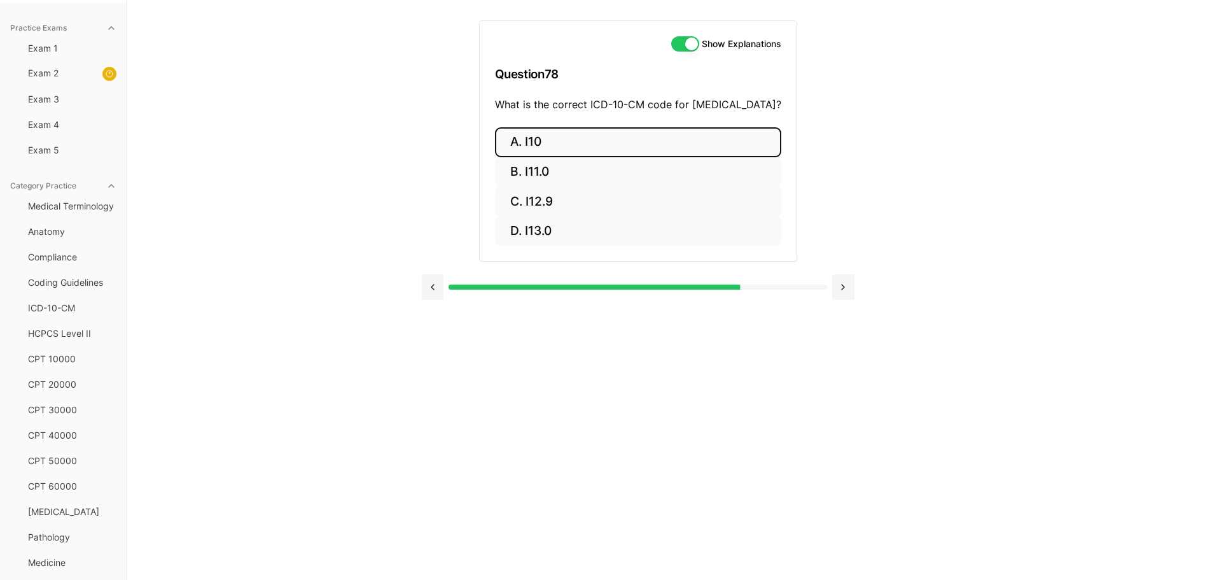
click at [519, 137] on button "A. I10" at bounding box center [638, 142] width 286 height 30
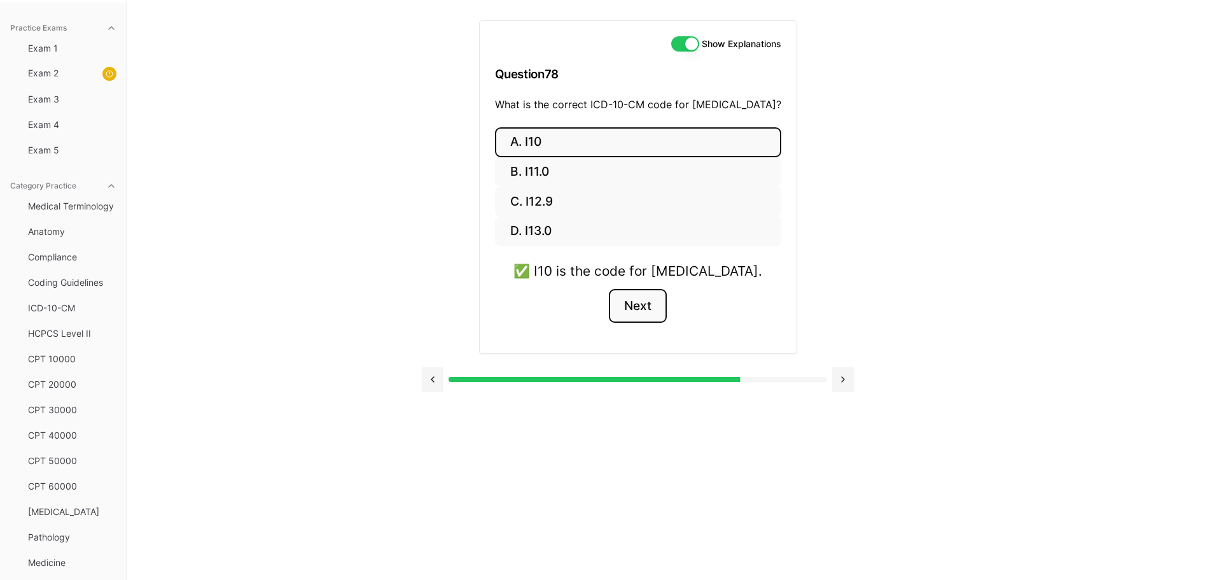
click at [636, 303] on button "Next" at bounding box center [638, 306] width 58 height 34
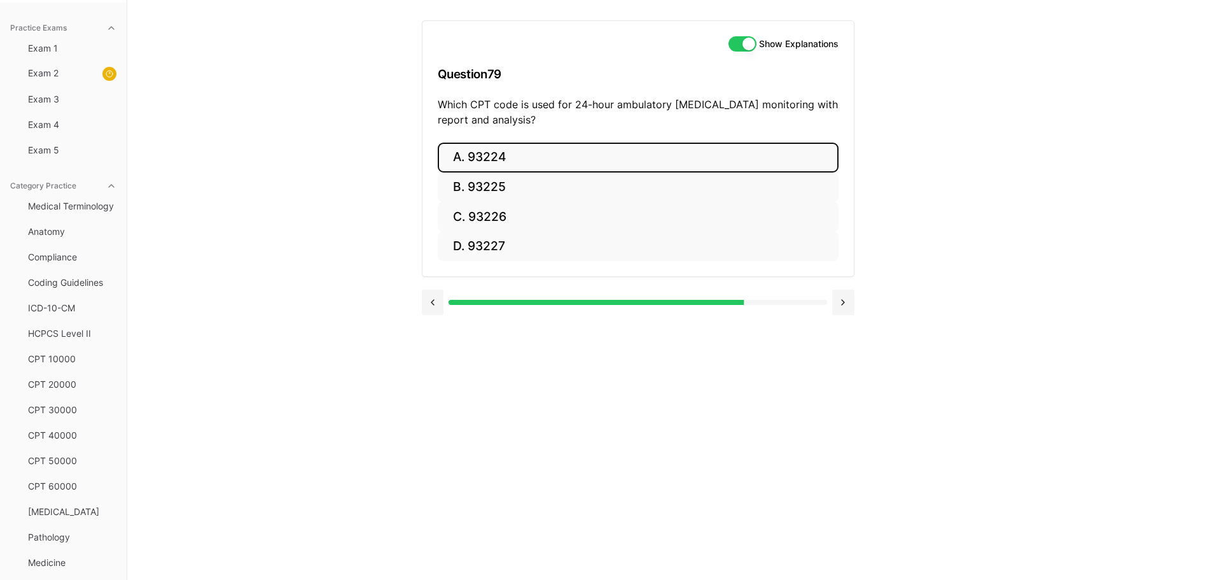
click at [573, 162] on button "A. 93224" at bounding box center [638, 158] width 401 height 30
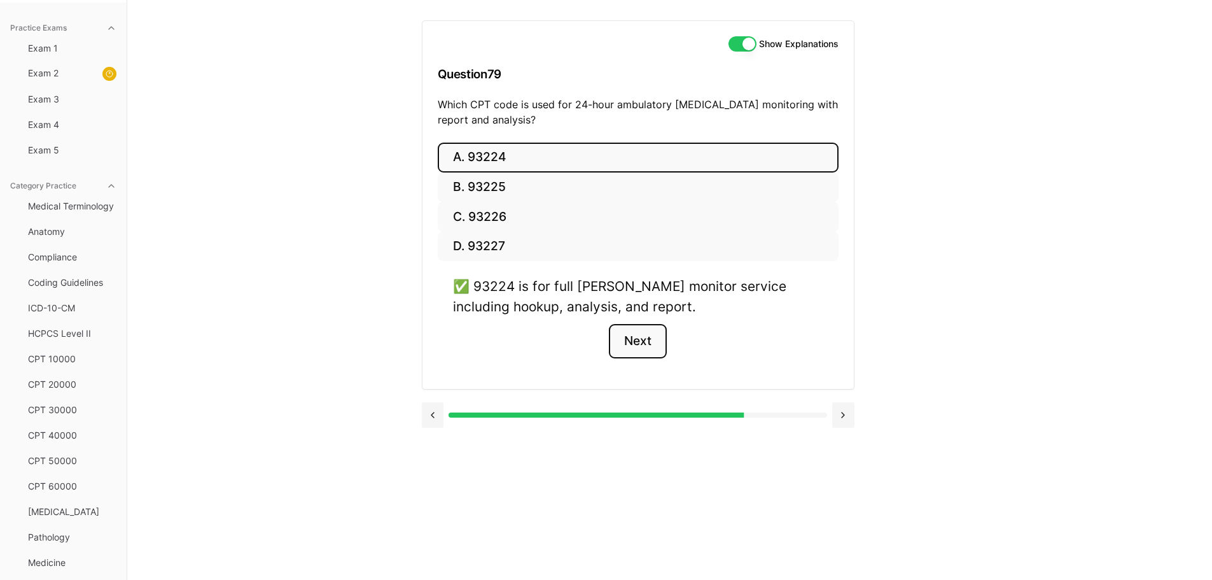
click at [633, 330] on button "Next" at bounding box center [638, 341] width 58 height 34
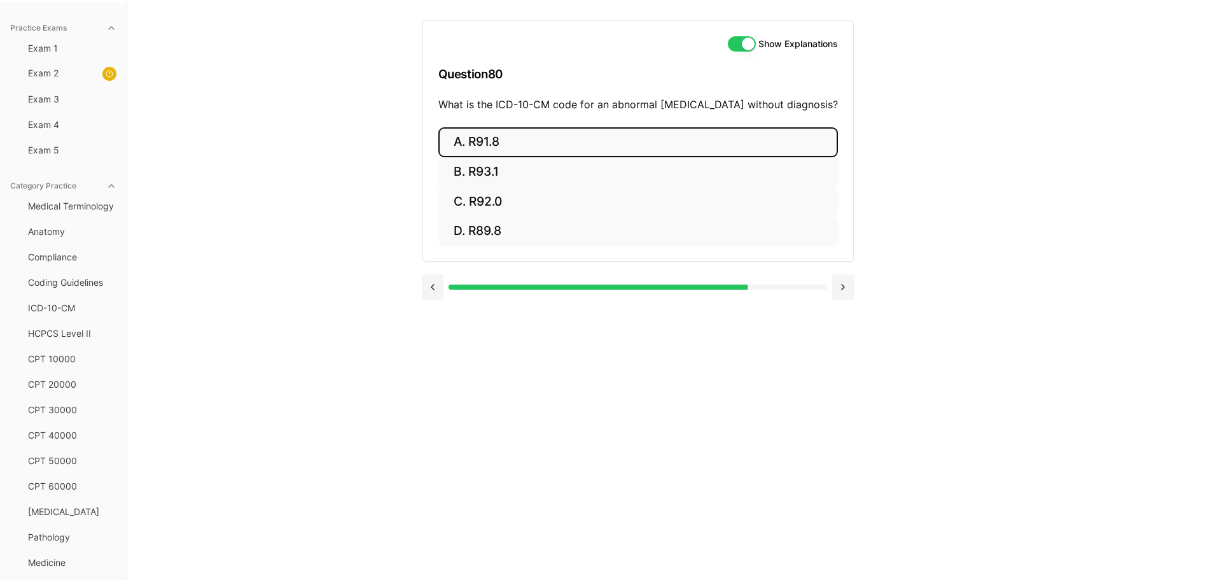
click at [483, 139] on button "A. R91.8" at bounding box center [638, 142] width 400 height 30
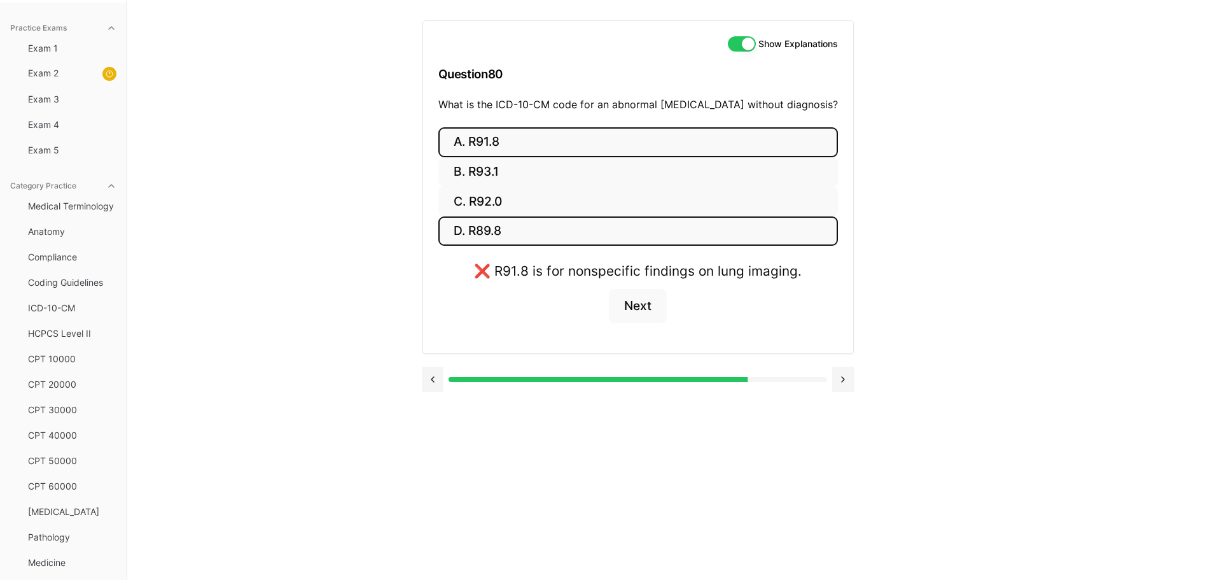
click at [501, 231] on button "D. R89.8" at bounding box center [638, 231] width 400 height 30
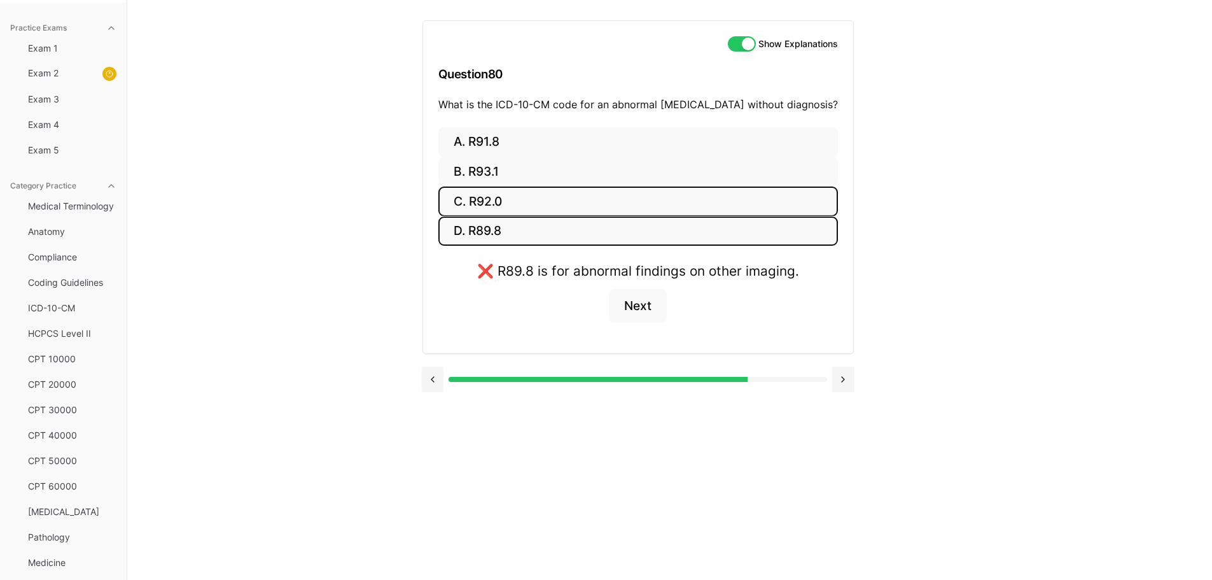
click at [499, 201] on button "C. R92.0" at bounding box center [638, 201] width 400 height 30
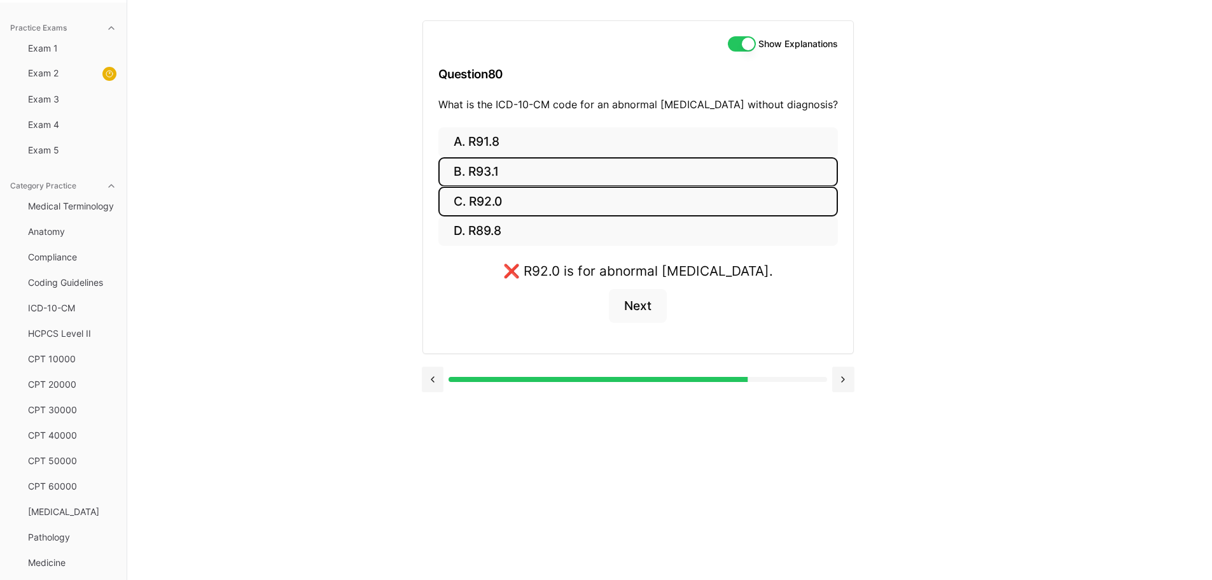
click at [496, 172] on button "B. R93.1" at bounding box center [638, 172] width 400 height 30
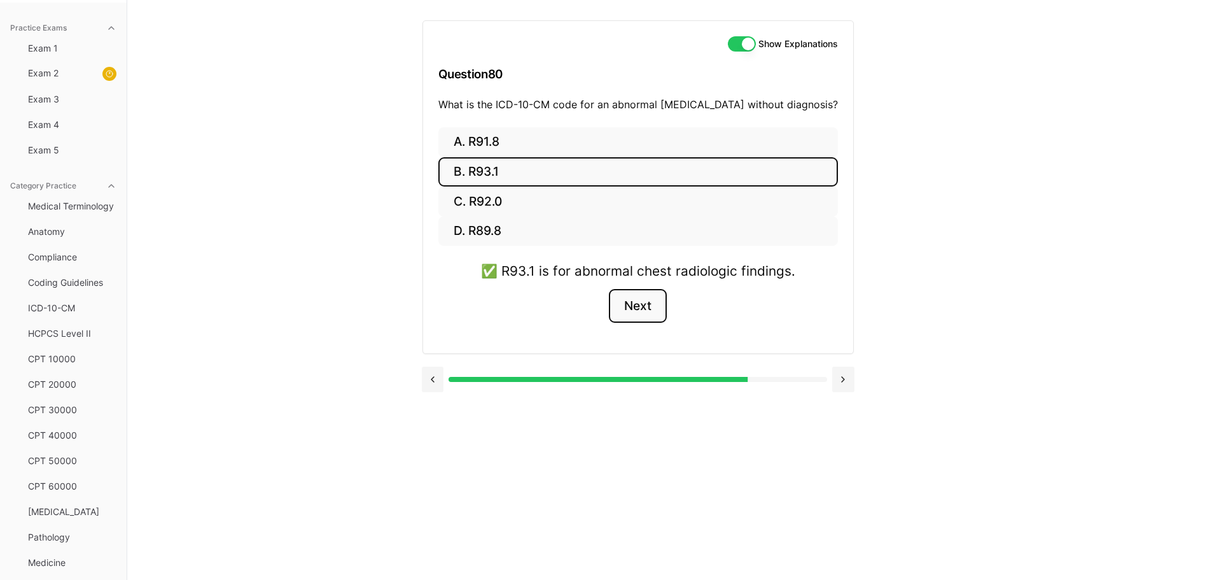
click at [649, 310] on button "Next" at bounding box center [638, 306] width 58 height 34
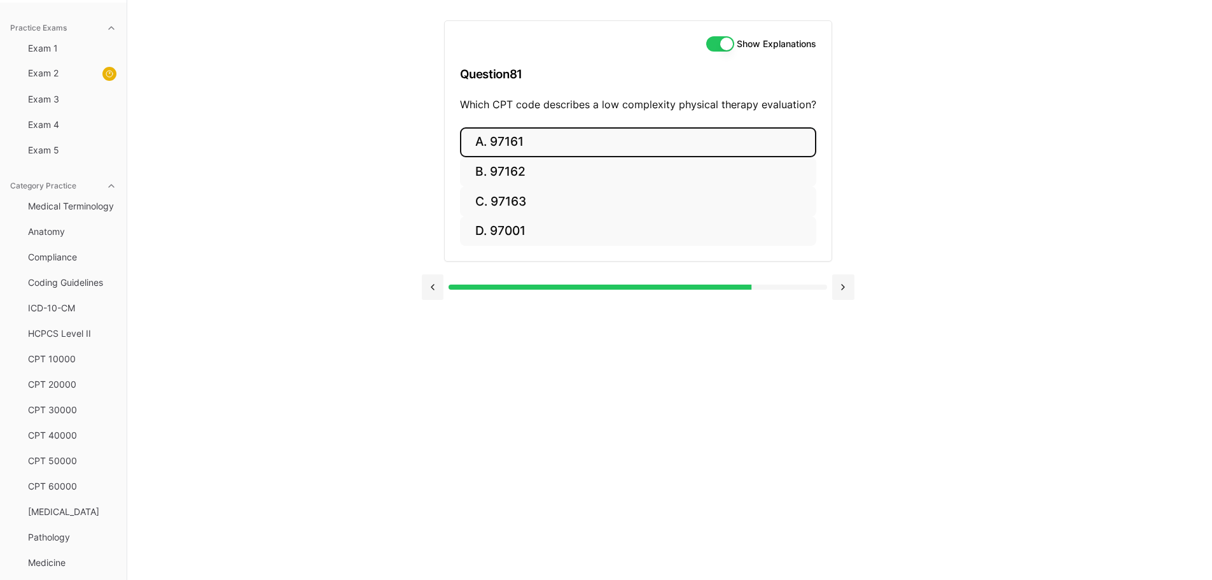
click at [540, 141] on button "A. 97161" at bounding box center [638, 142] width 356 height 30
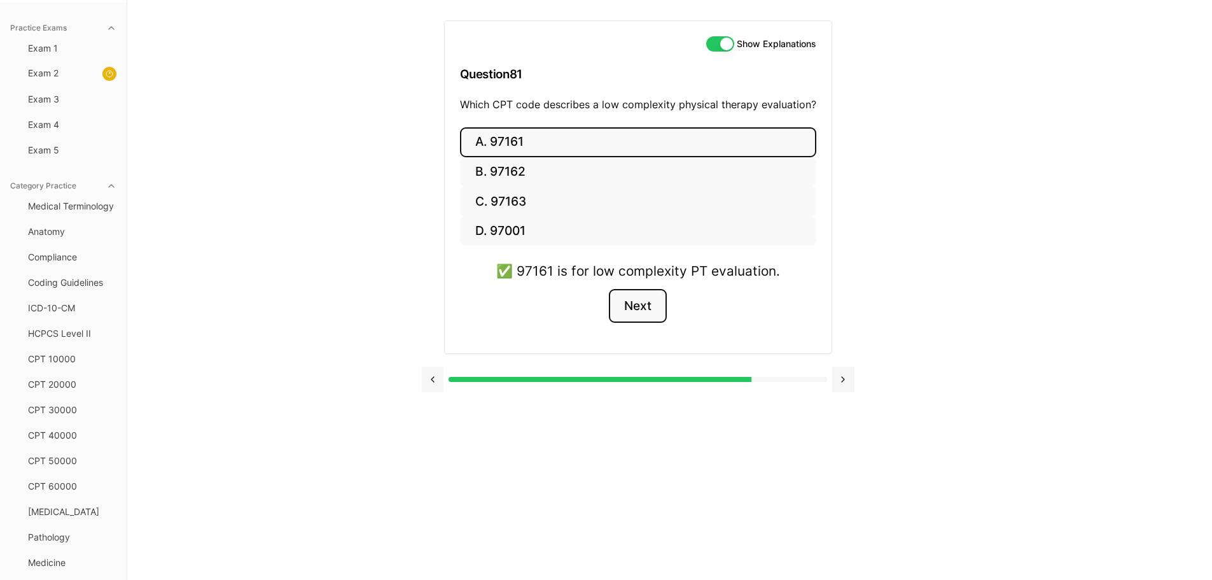
click at [646, 303] on button "Next" at bounding box center [638, 306] width 58 height 34
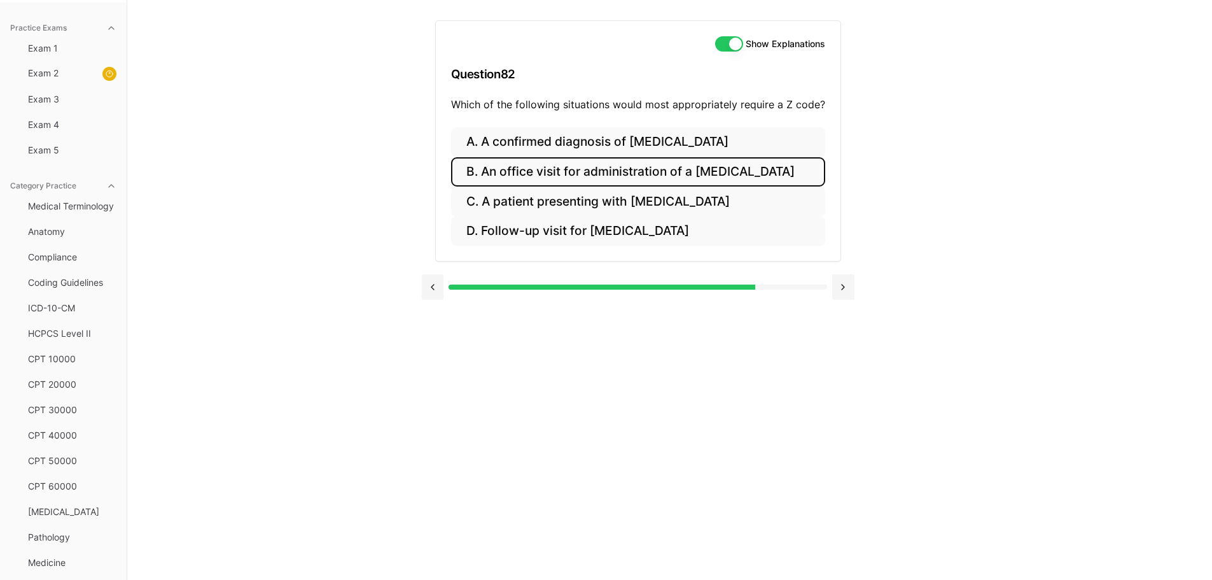
click at [648, 165] on button "B. An office visit for administration of a flu vaccine" at bounding box center [638, 172] width 374 height 30
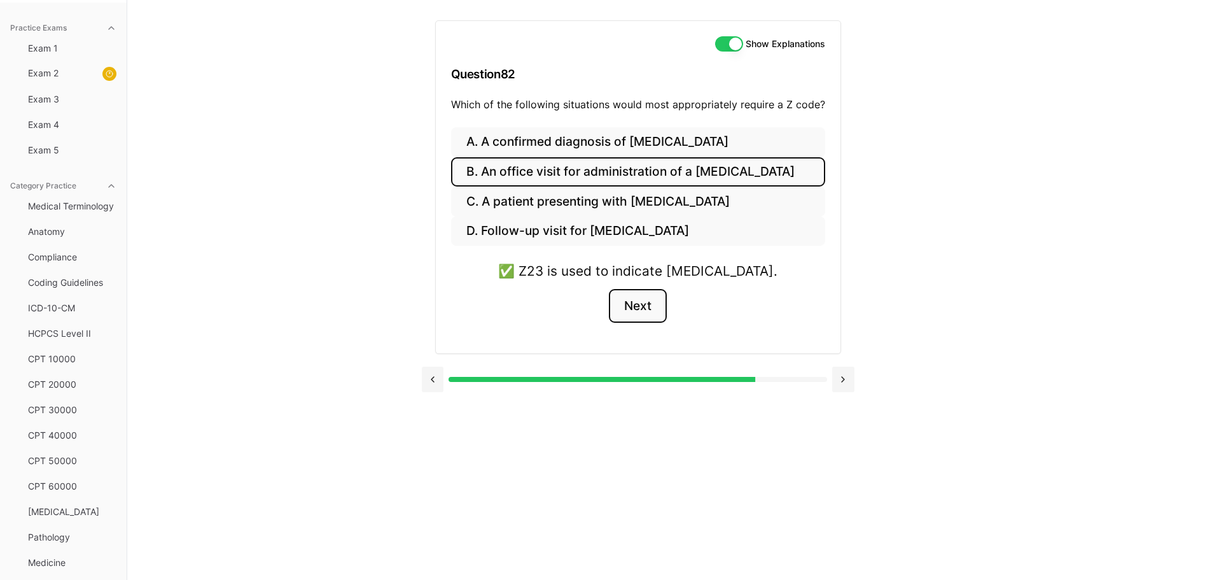
click at [646, 297] on button "Next" at bounding box center [638, 306] width 58 height 34
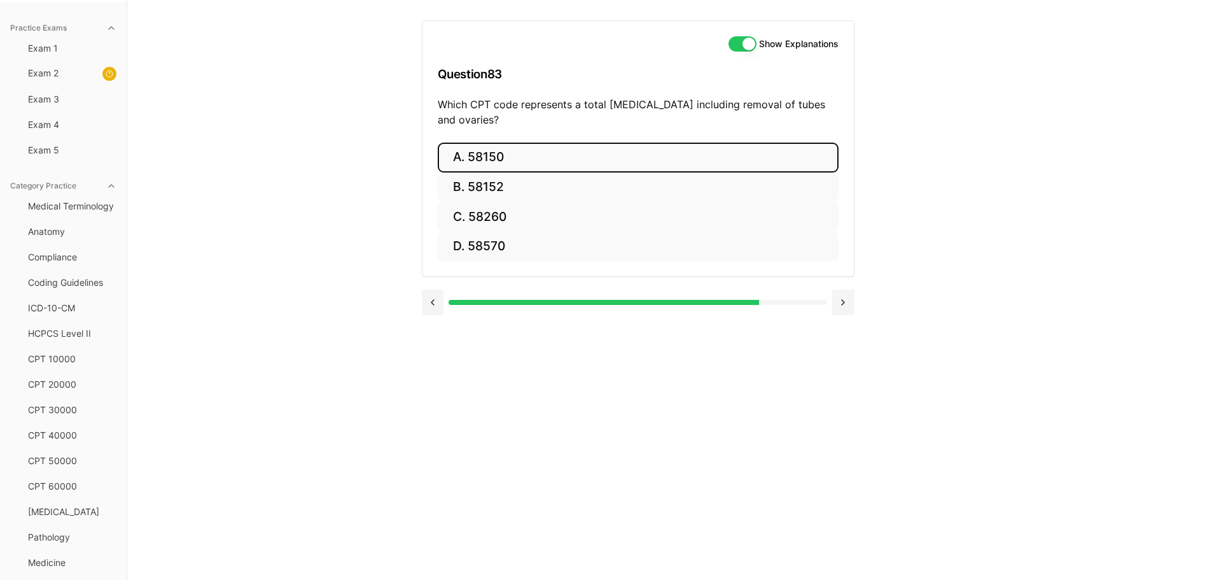
click at [525, 151] on button "A. 58150" at bounding box center [638, 158] width 401 height 30
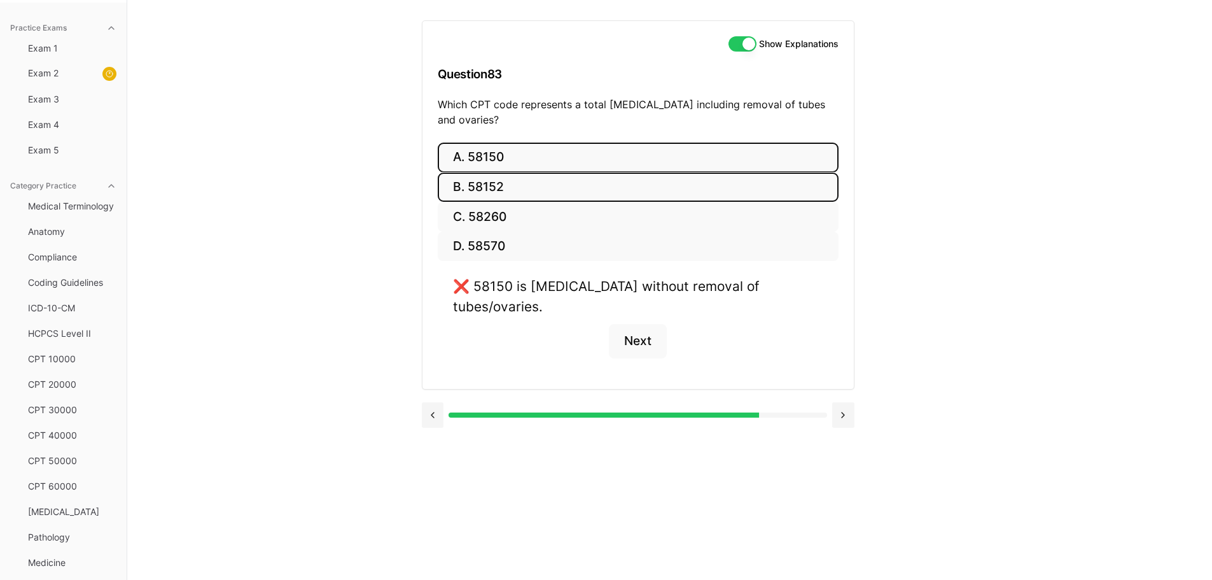
click at [548, 186] on button "B. 58152" at bounding box center [638, 187] width 401 height 30
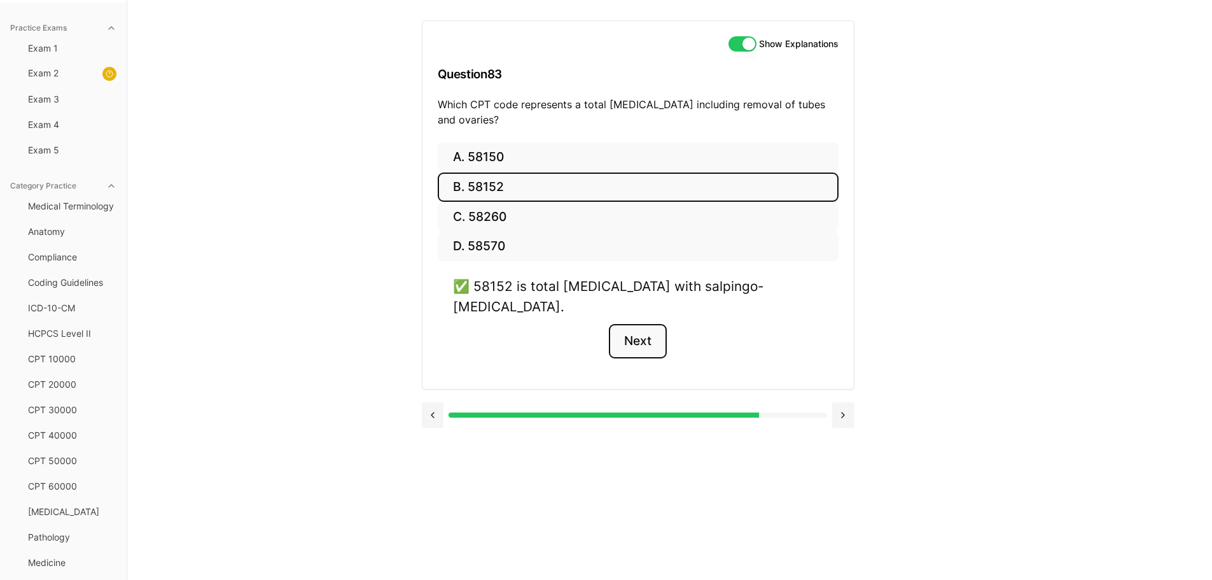
click at [627, 337] on button "Next" at bounding box center [638, 341] width 58 height 34
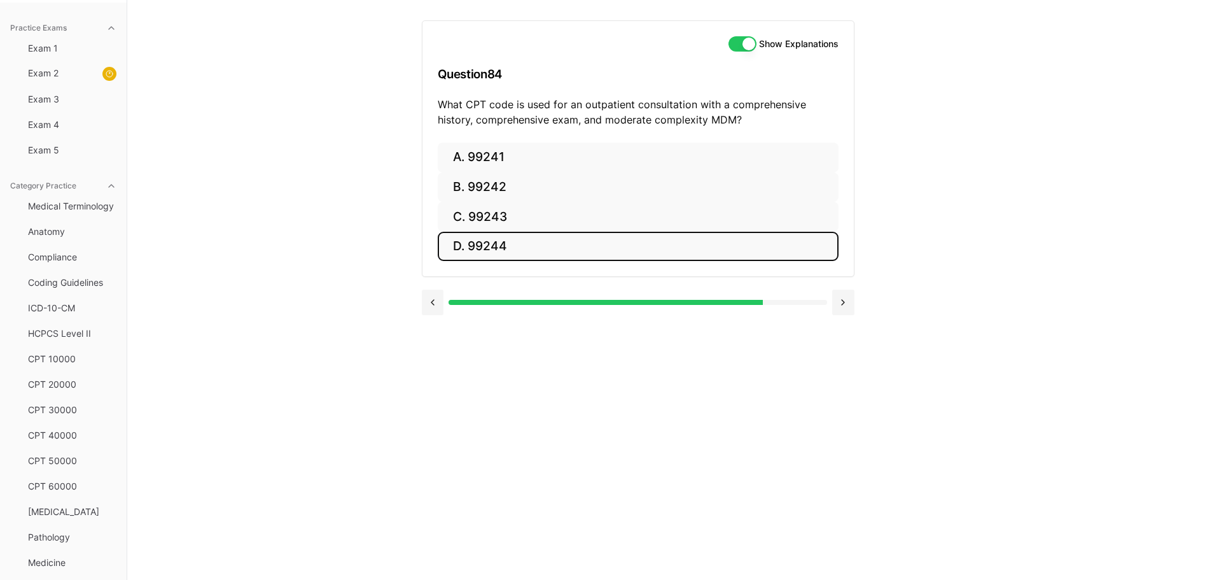
click at [553, 248] on button "D. 99244" at bounding box center [638, 247] width 401 height 30
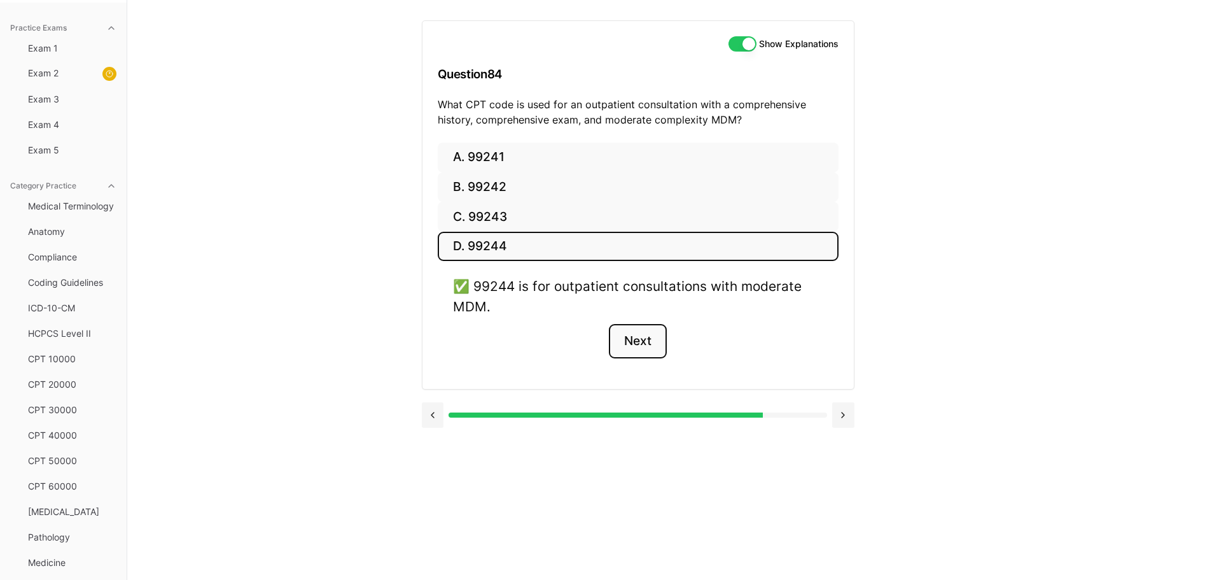
click at [648, 341] on button "Next" at bounding box center [638, 341] width 58 height 34
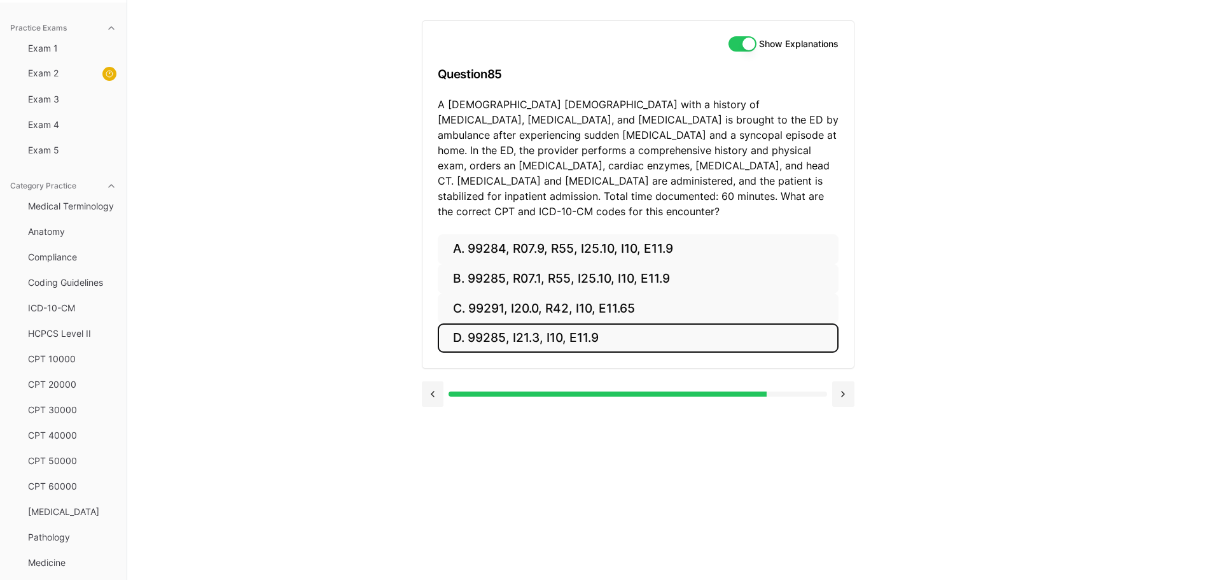
click at [660, 326] on button "D. 99285, I21.3, I10, E11.9" at bounding box center [638, 338] width 401 height 30
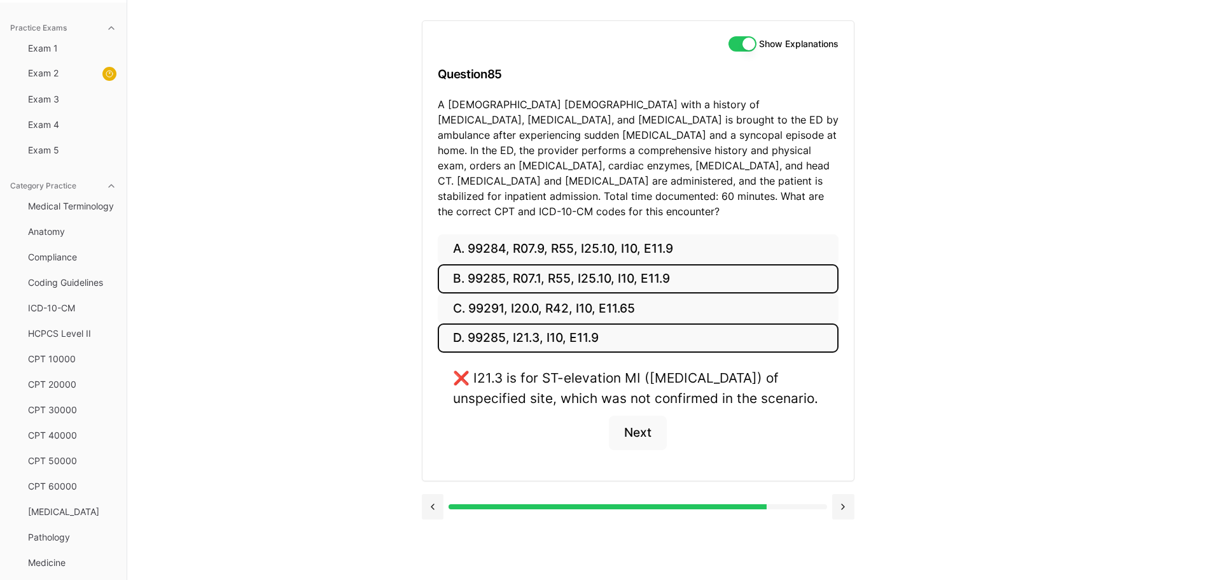
click at [662, 264] on button "B. 99285, R07.1, R55, I25.10, I10, E11.9" at bounding box center [638, 279] width 401 height 30
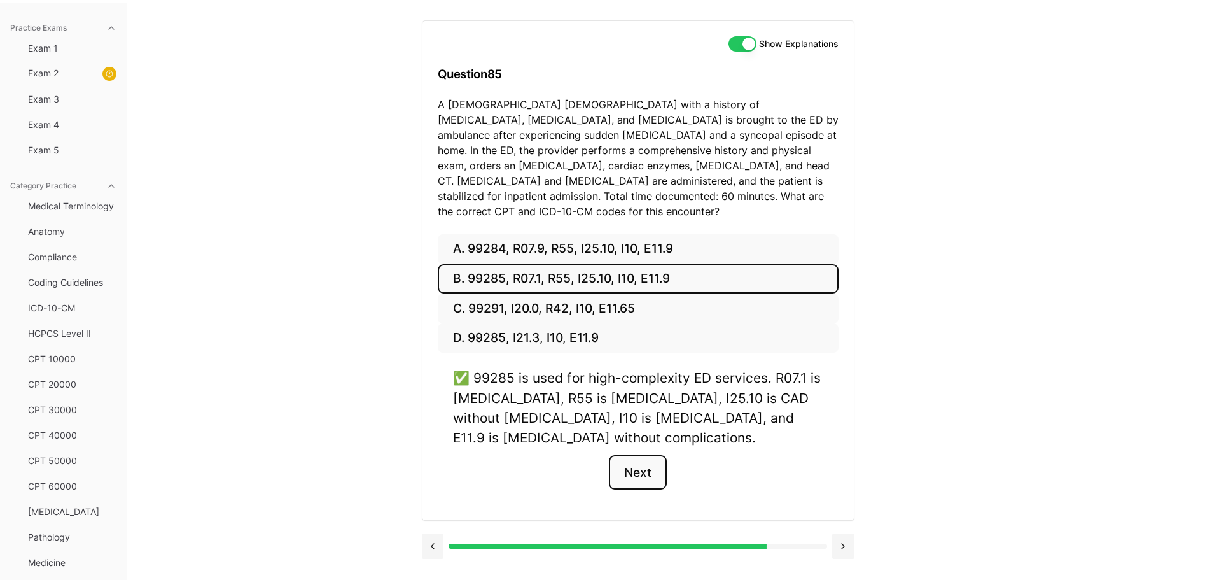
click at [649, 456] on button "Next" at bounding box center [638, 472] width 58 height 34
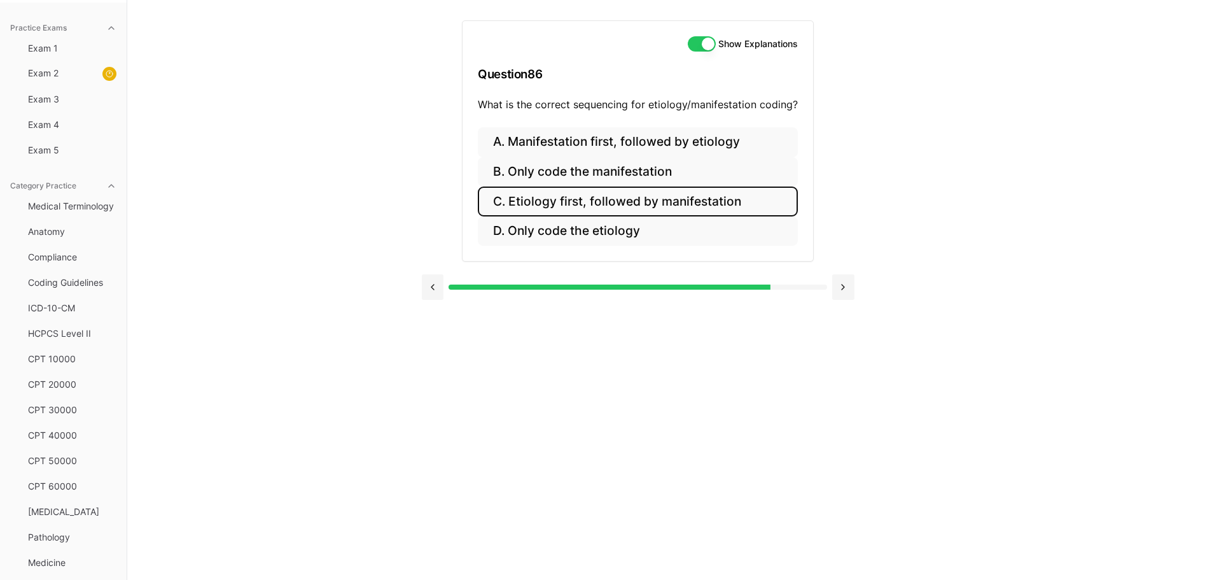
click at [636, 204] on button "C. Etiology first, followed by manifestation" at bounding box center [638, 201] width 320 height 30
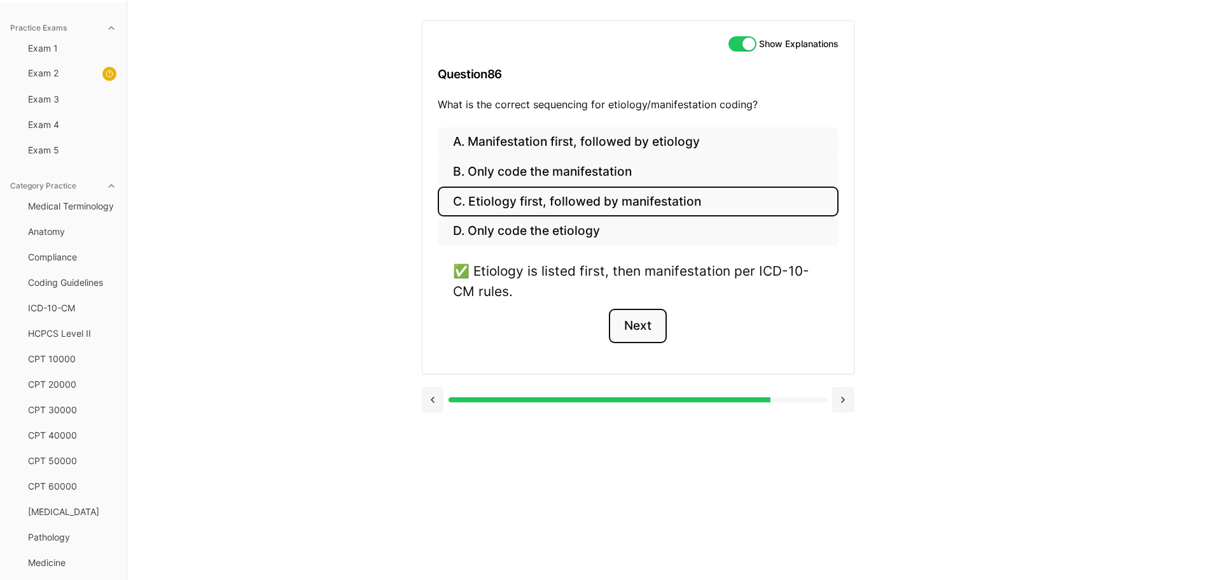
click at [627, 324] on button "Next" at bounding box center [638, 326] width 58 height 34
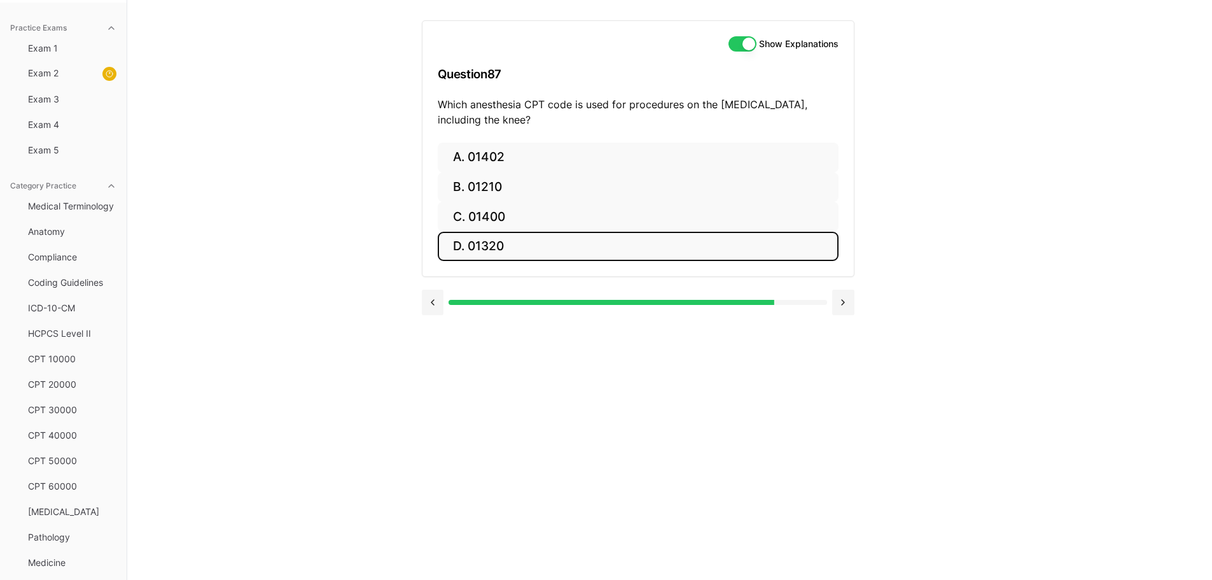
click at [513, 251] on button "D. 01320" at bounding box center [638, 247] width 401 height 30
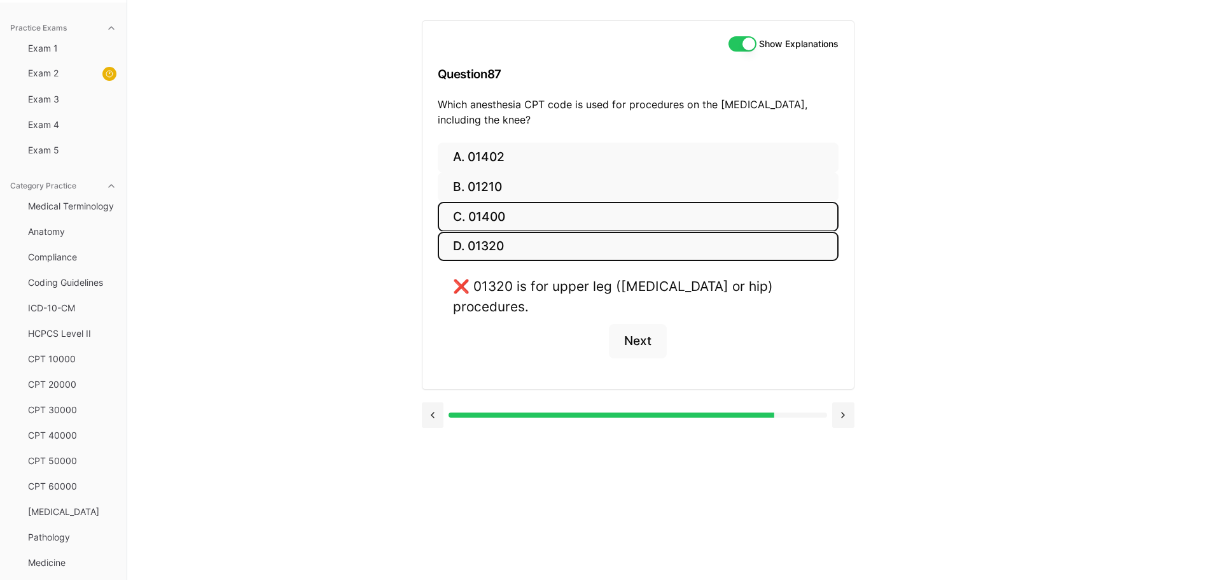
click at [486, 212] on button "C. 01400" at bounding box center [638, 217] width 401 height 30
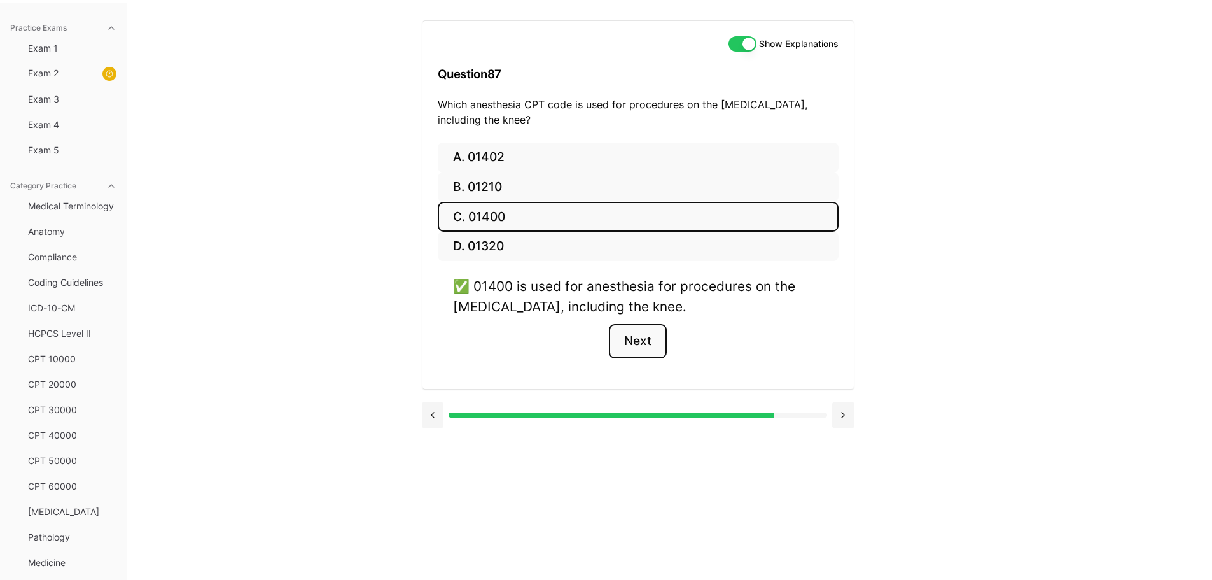
click at [641, 338] on button "Next" at bounding box center [638, 341] width 58 height 34
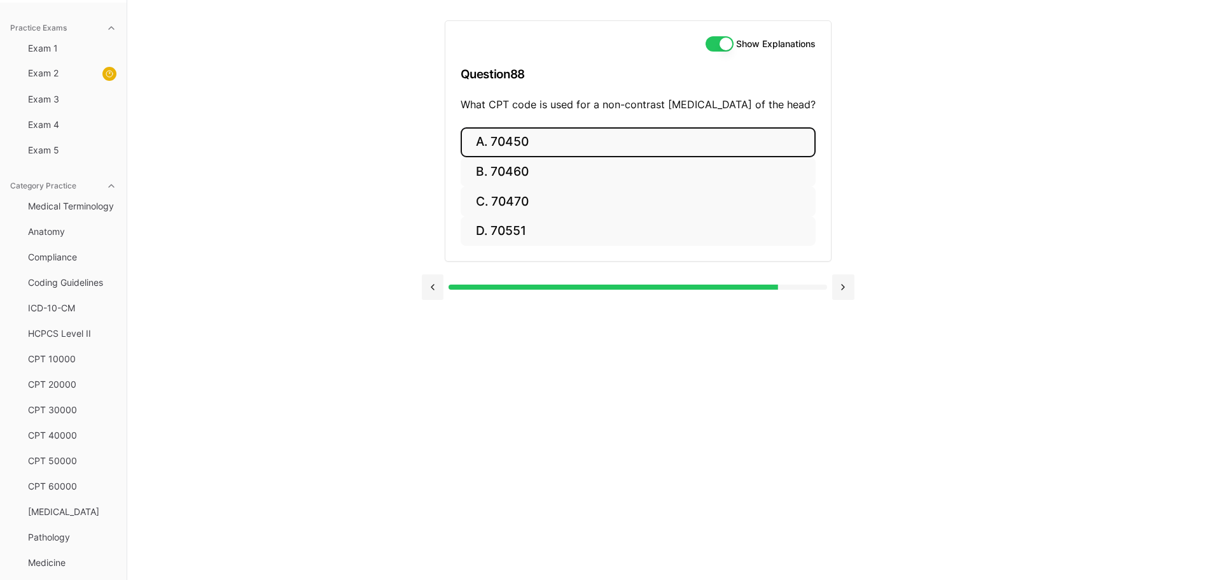
click at [545, 142] on button "A. 70450" at bounding box center [638, 142] width 355 height 30
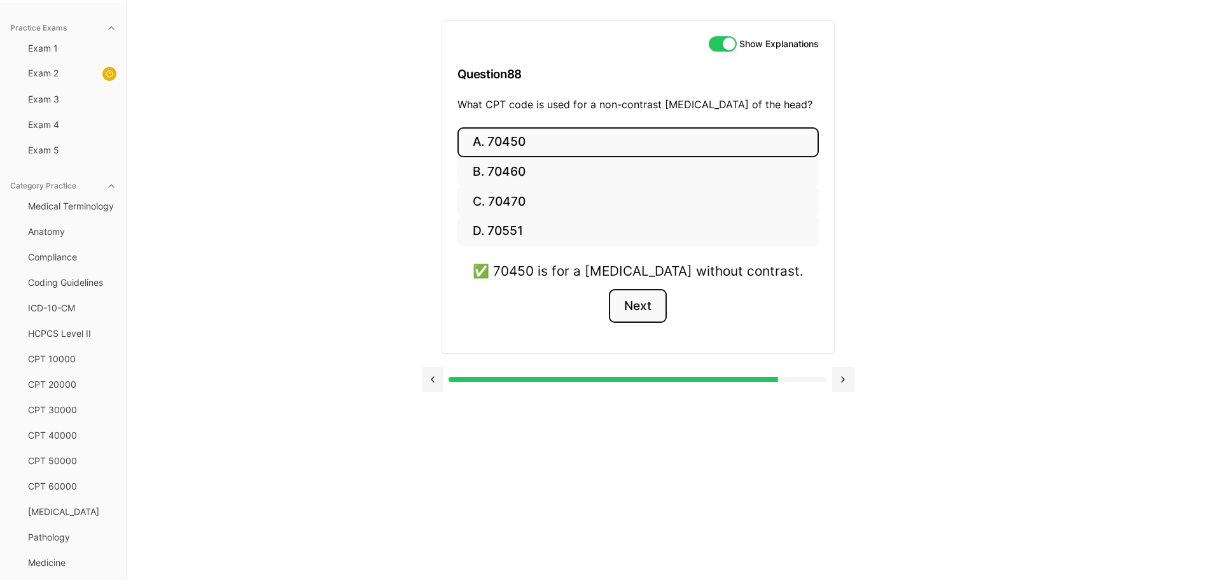
click at [647, 301] on button "Next" at bounding box center [638, 306] width 58 height 34
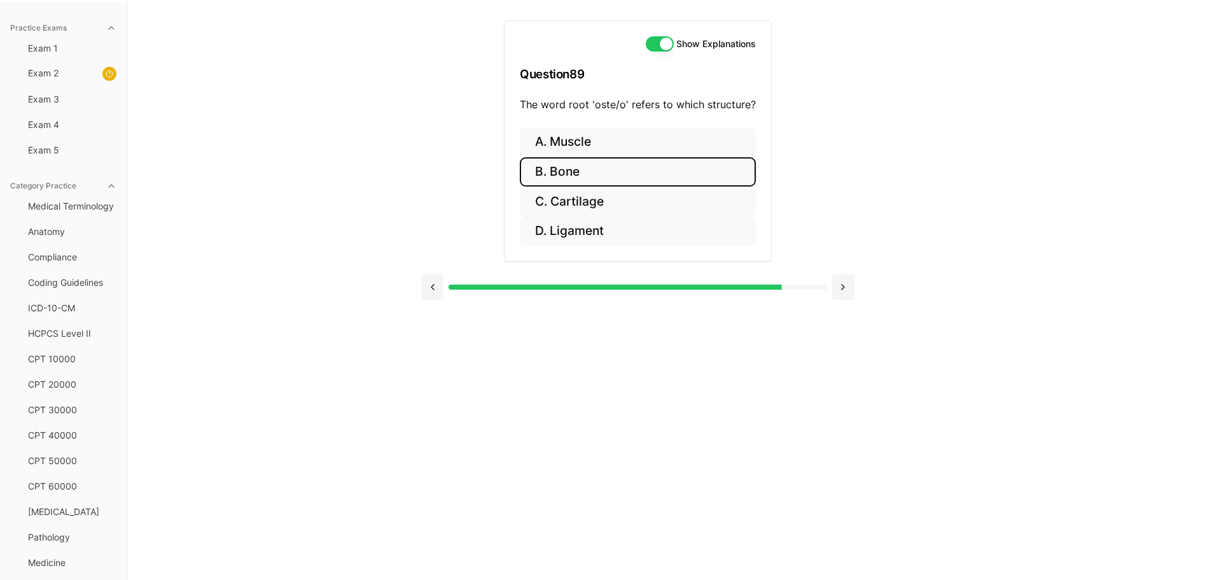
click at [589, 167] on button "B. Bone" at bounding box center [638, 172] width 236 height 30
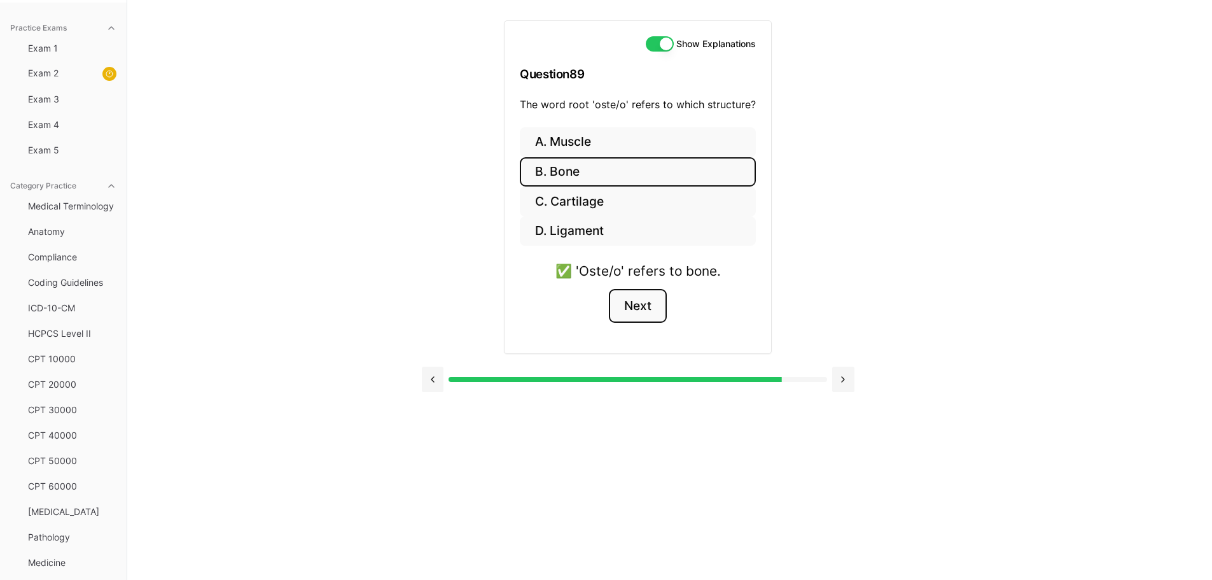
click at [644, 305] on button "Next" at bounding box center [638, 306] width 58 height 34
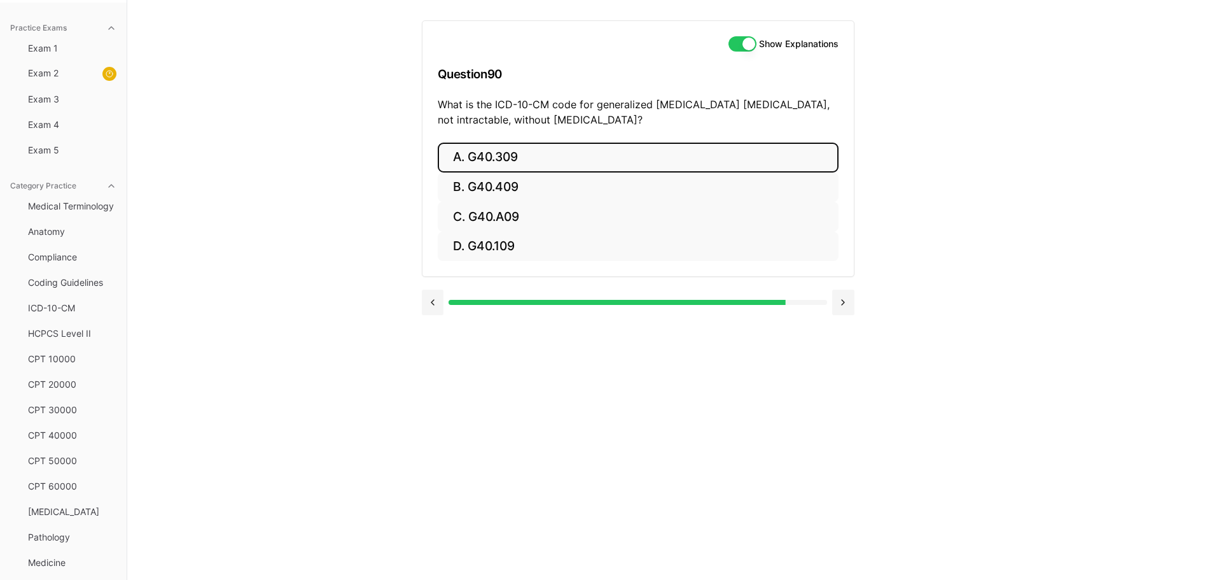
click at [517, 157] on button "A. G40.309" at bounding box center [638, 158] width 401 height 30
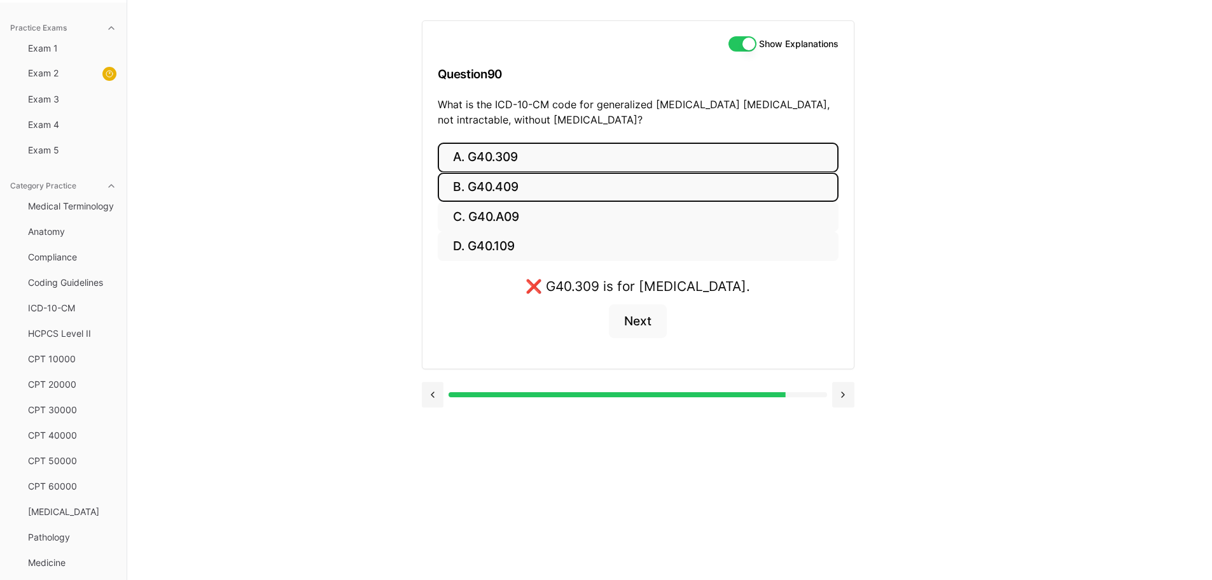
click at [521, 187] on button "B. G40.409" at bounding box center [638, 187] width 401 height 30
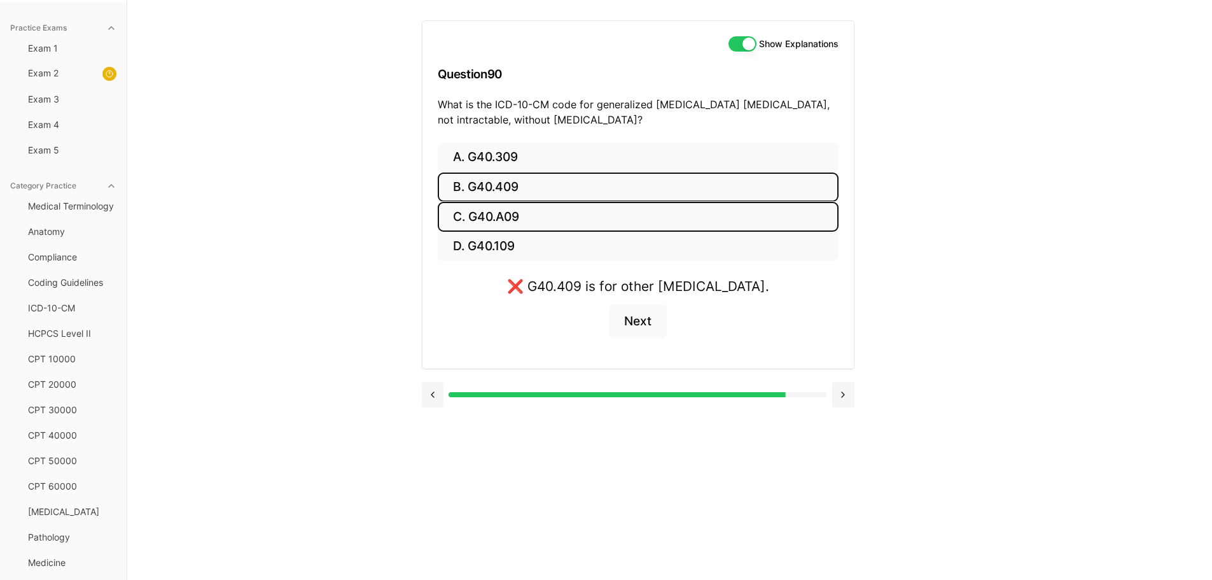
click at [520, 215] on button "C. G40.A09" at bounding box center [638, 217] width 401 height 30
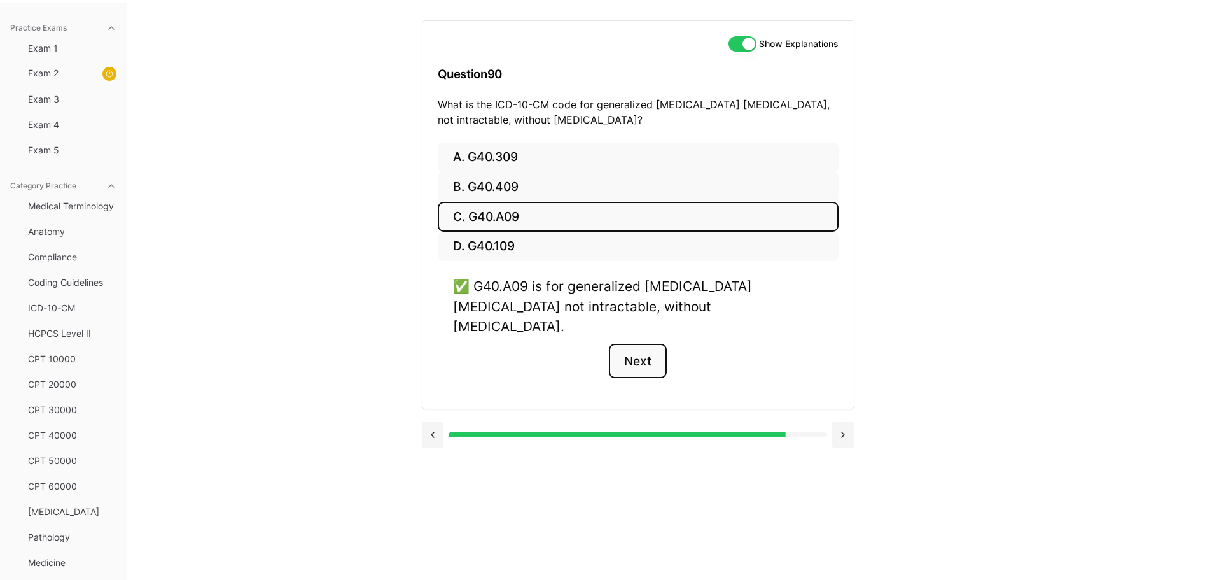
click at [641, 344] on button "Next" at bounding box center [638, 361] width 58 height 34
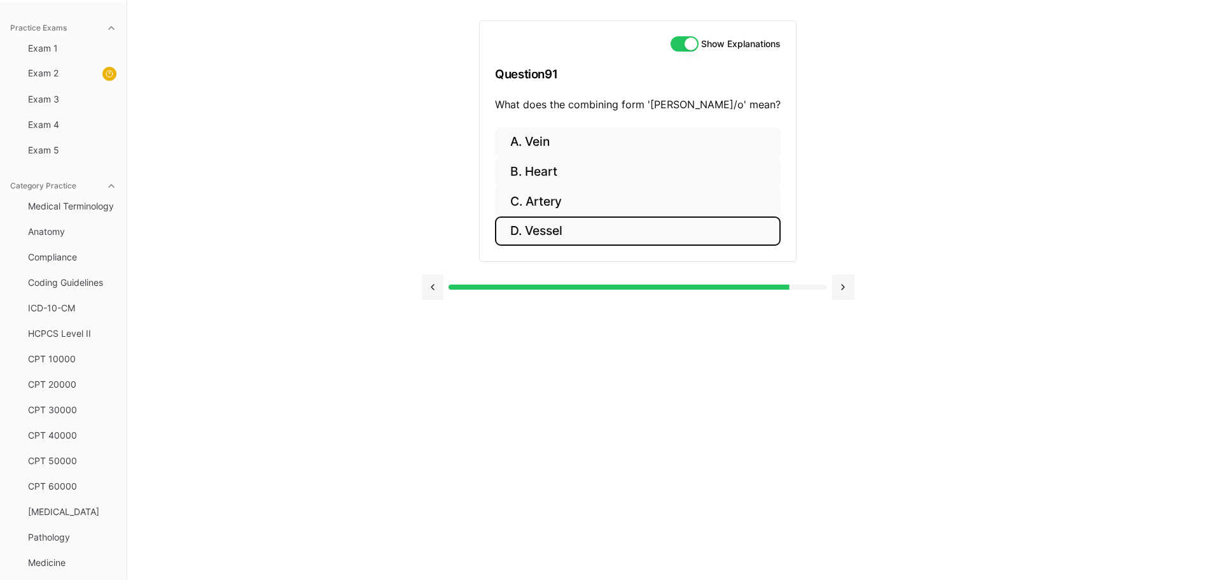
click at [567, 225] on button "D. Vessel" at bounding box center [638, 231] width 286 height 30
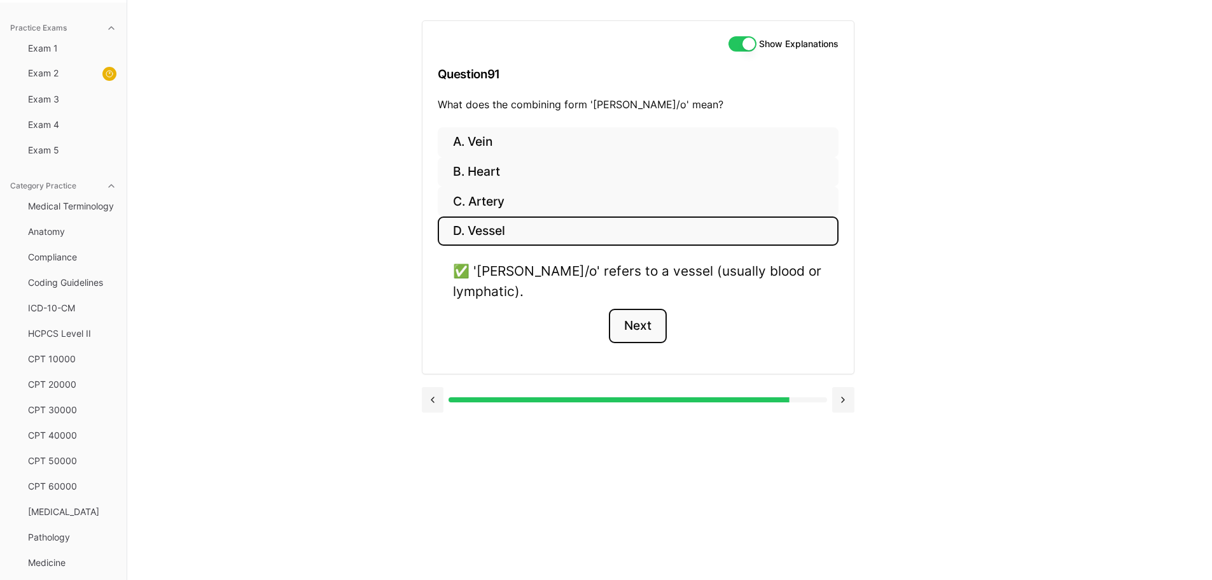
click at [639, 309] on button "Next" at bounding box center [638, 326] width 58 height 34
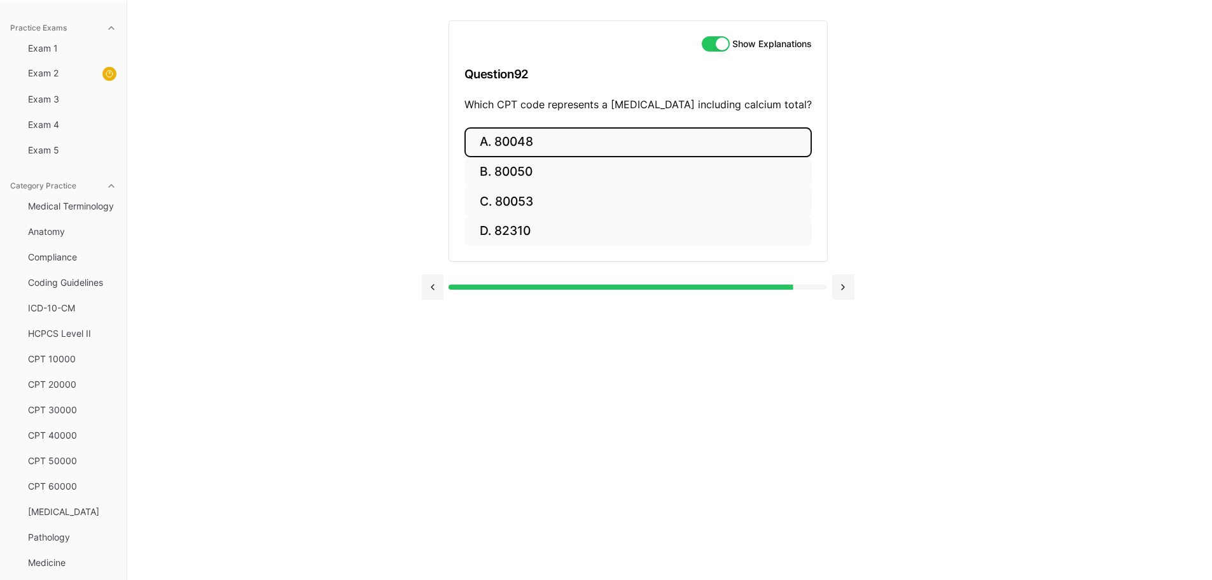
click at [513, 142] on button "A. 80048" at bounding box center [637, 142] width 347 height 30
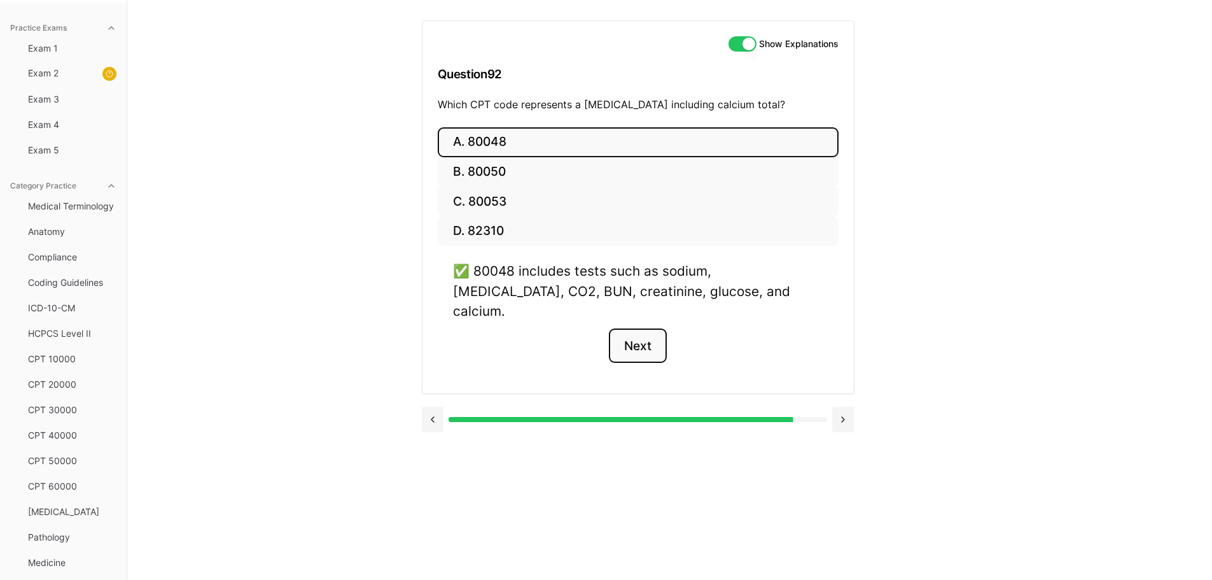
click at [648, 328] on button "Next" at bounding box center [638, 345] width 58 height 34
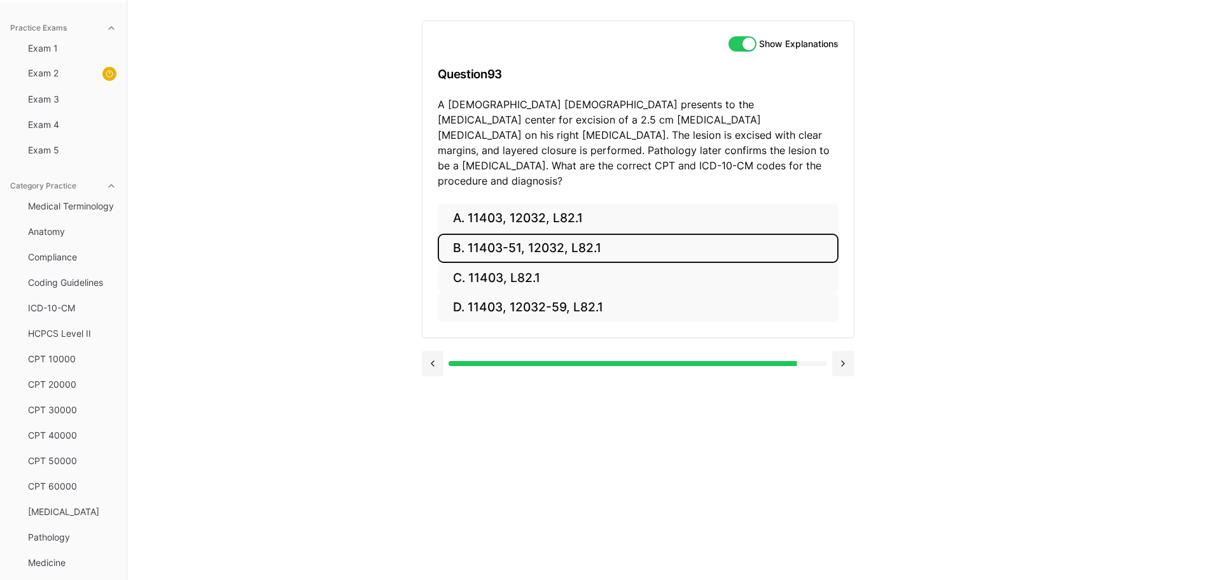
click at [454, 233] on button "B. 11403-51, 12032, L82.1" at bounding box center [638, 248] width 401 height 30
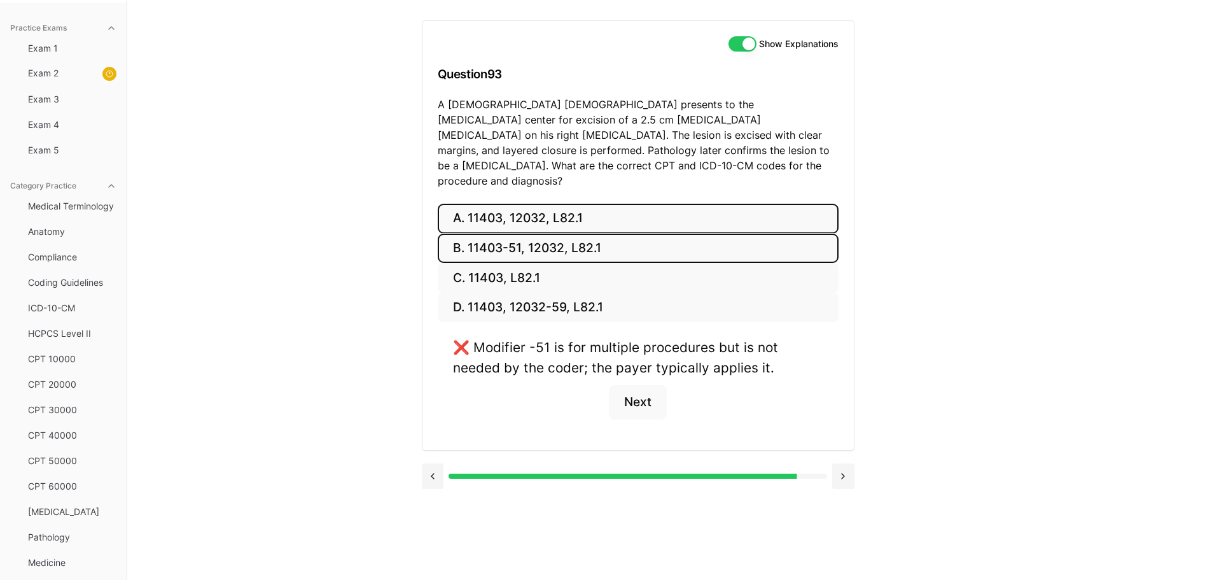
click at [549, 204] on button "A. 11403, 12032, L82.1" at bounding box center [638, 219] width 401 height 30
click at [532, 233] on button "B. 11403-51, 12032, L82.1" at bounding box center [638, 248] width 401 height 30
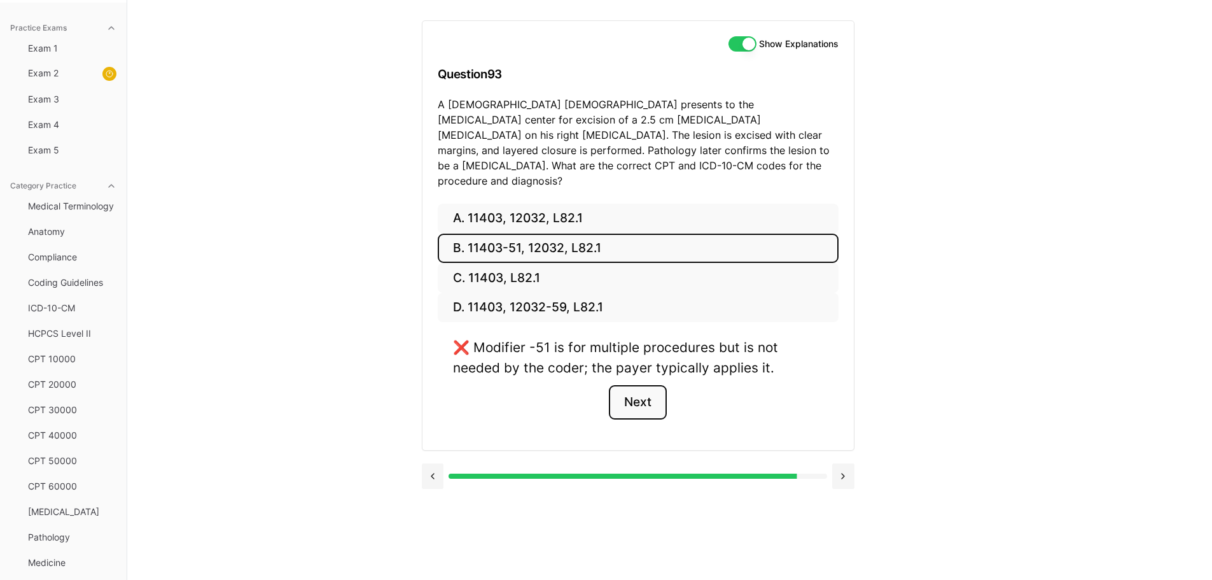
click at [648, 388] on button "Next" at bounding box center [638, 402] width 58 height 34
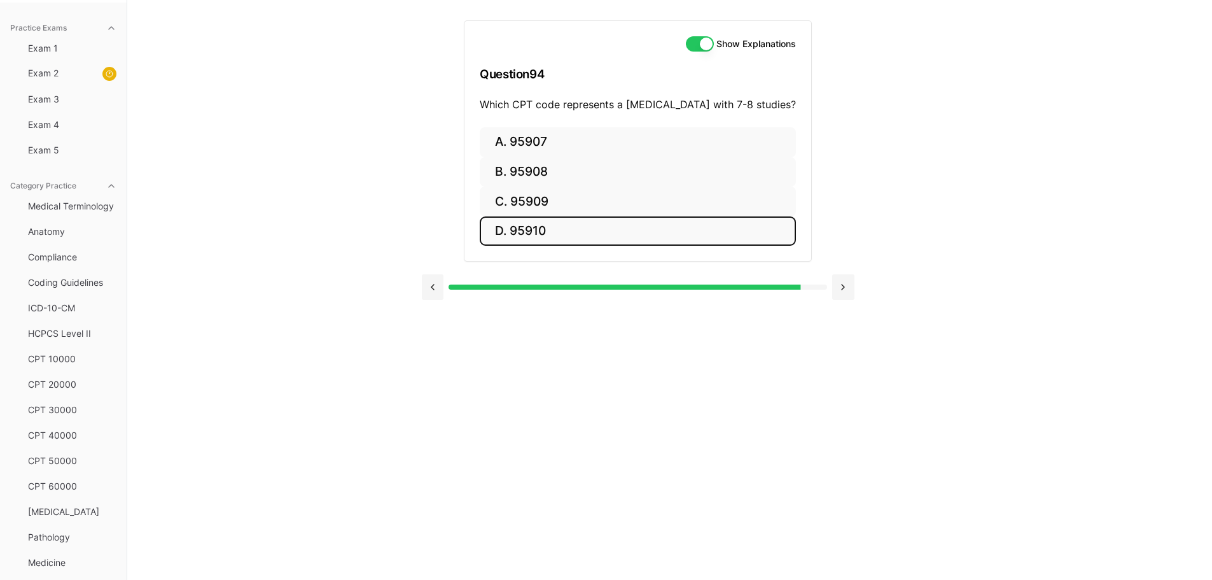
click at [524, 229] on button "D. 95910" at bounding box center [638, 231] width 316 height 30
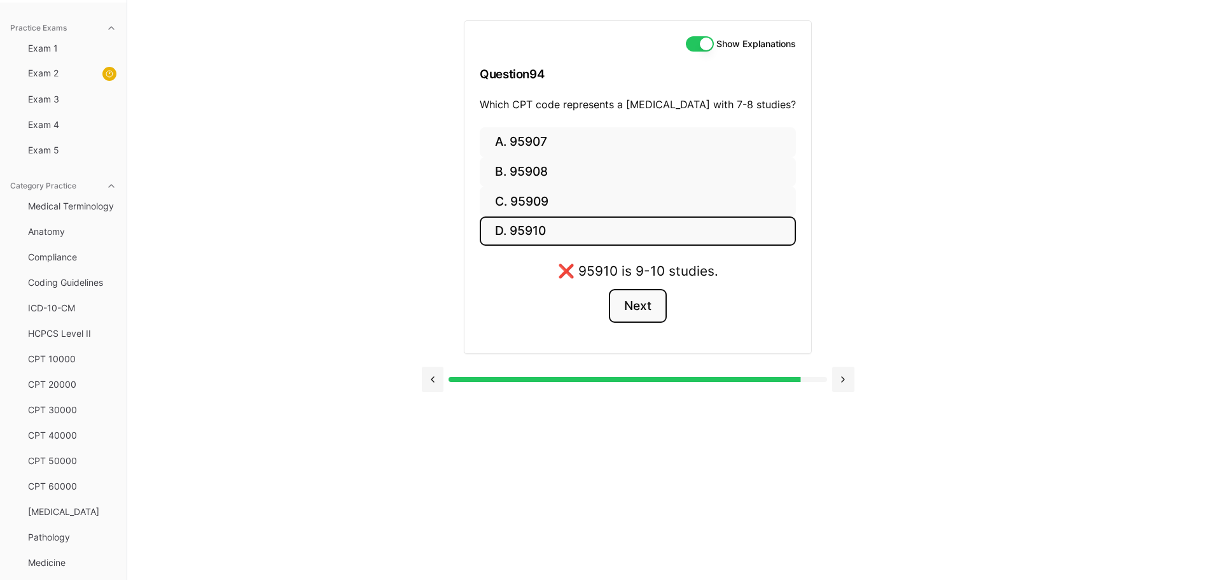
click at [627, 307] on button "Next" at bounding box center [638, 306] width 58 height 34
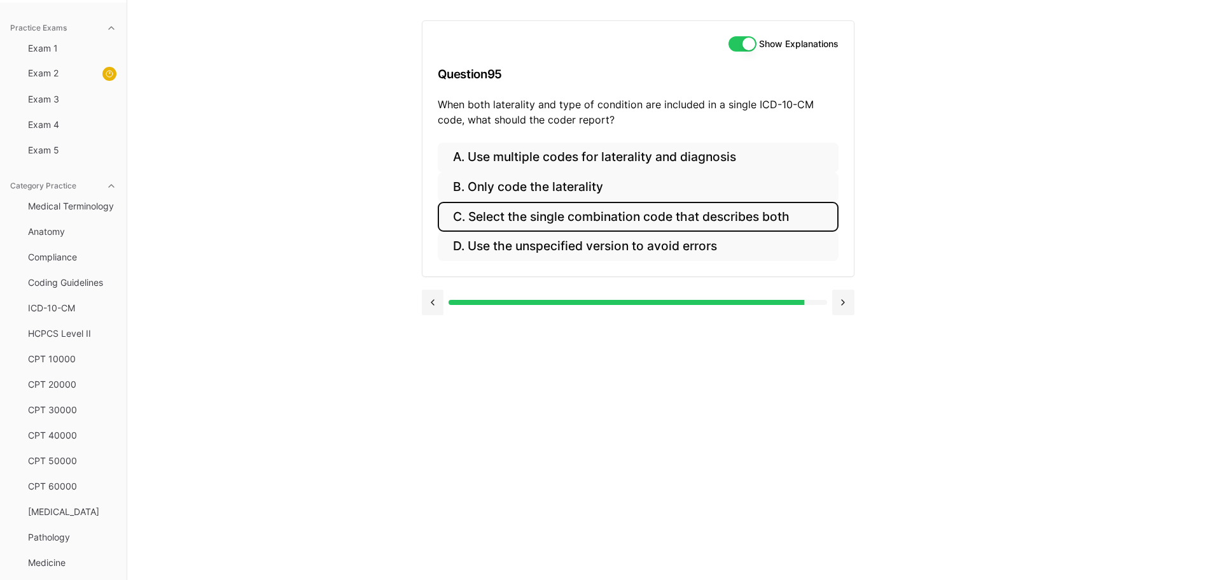
click at [693, 216] on button "C. Select the single combination code that describes both" at bounding box center [638, 217] width 401 height 30
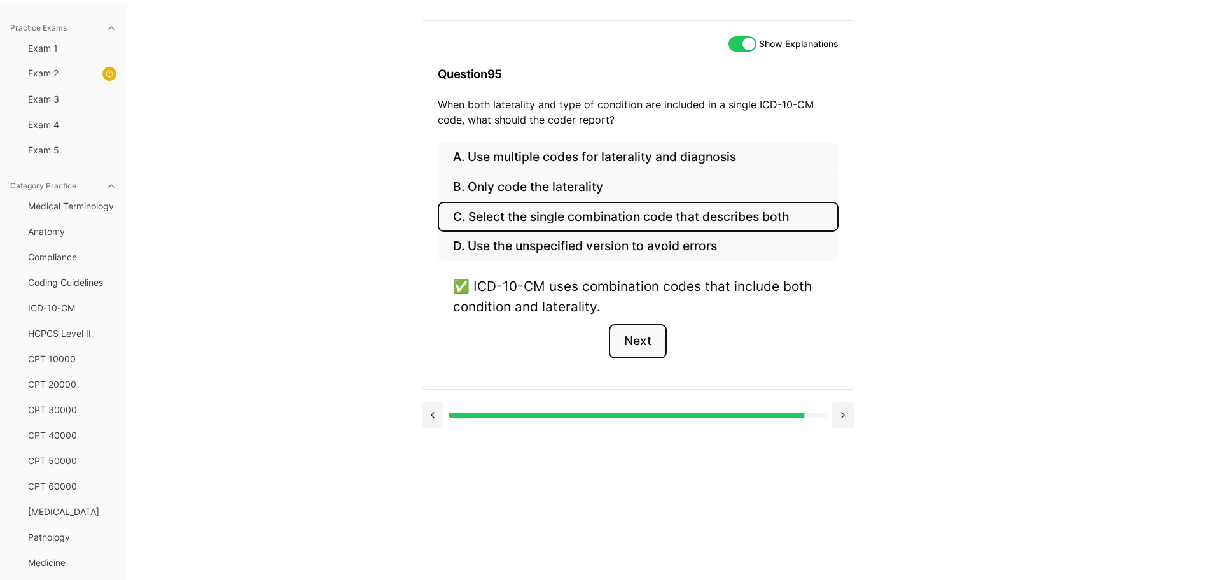
click at [636, 333] on button "Next" at bounding box center [638, 341] width 58 height 34
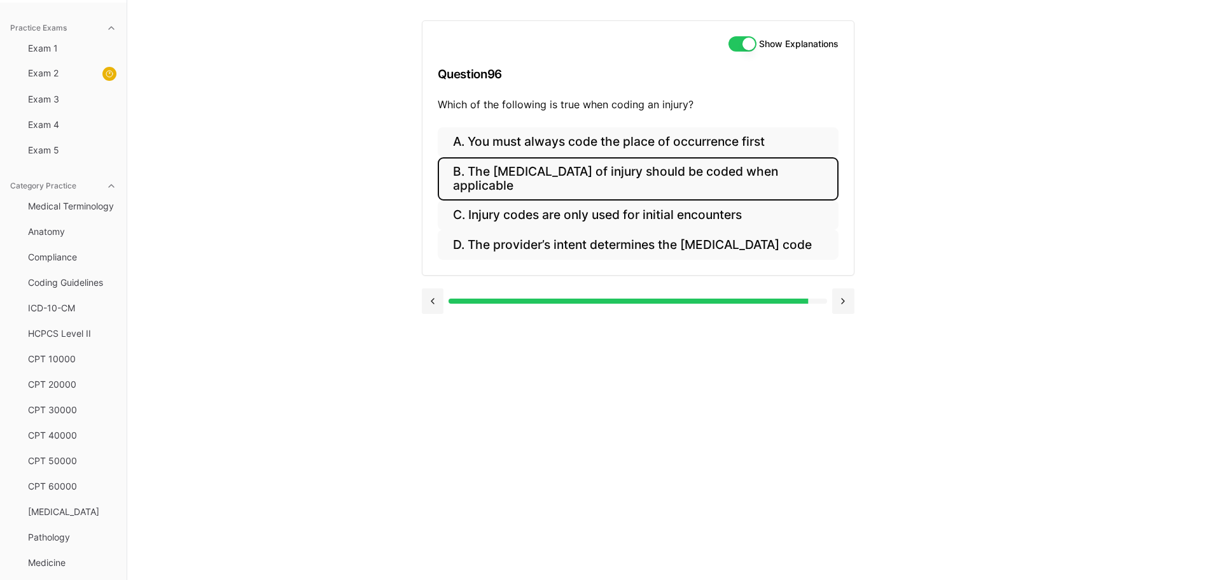
click at [555, 174] on button "B. The external cause of injury should be coded when applicable" at bounding box center [638, 178] width 401 height 43
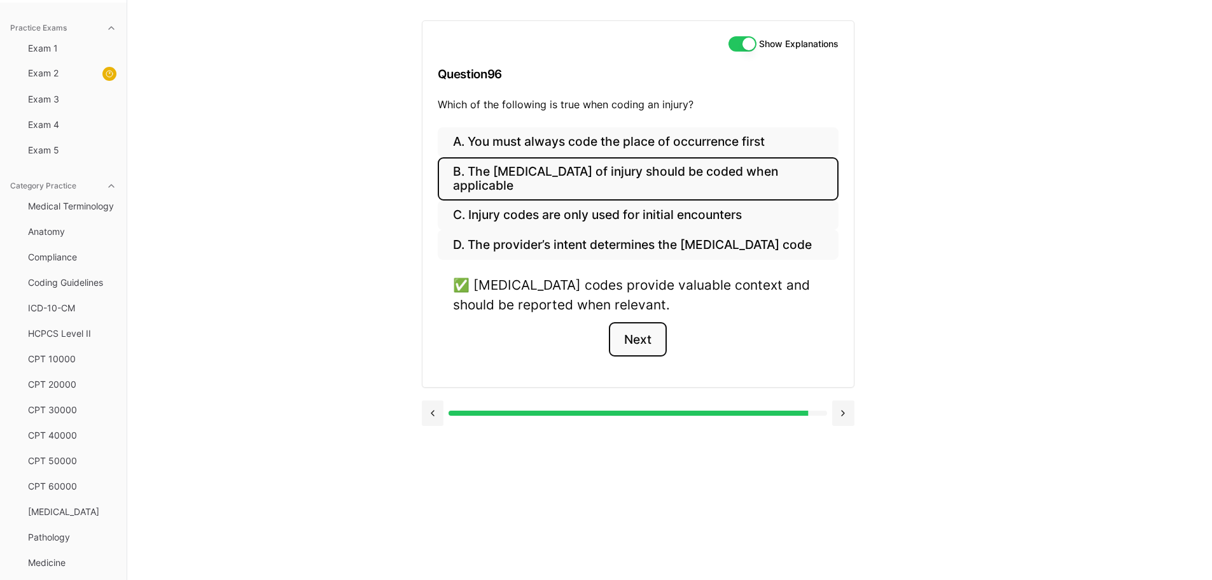
click at [653, 335] on button "Next" at bounding box center [638, 339] width 58 height 34
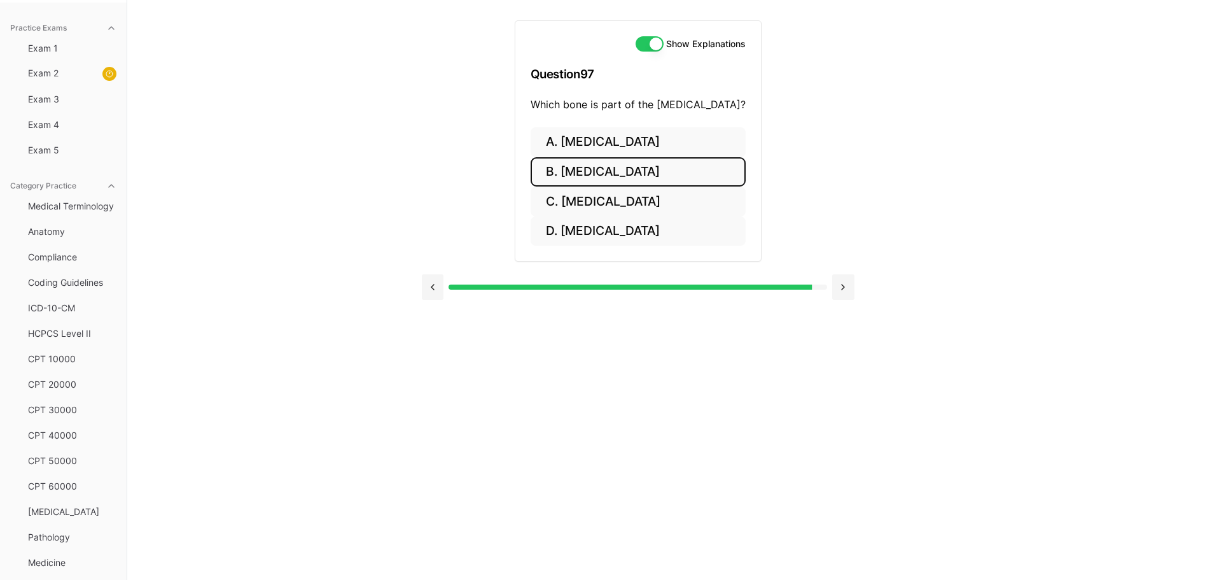
click at [580, 170] on button "B. Clavicle" at bounding box center [638, 172] width 215 height 30
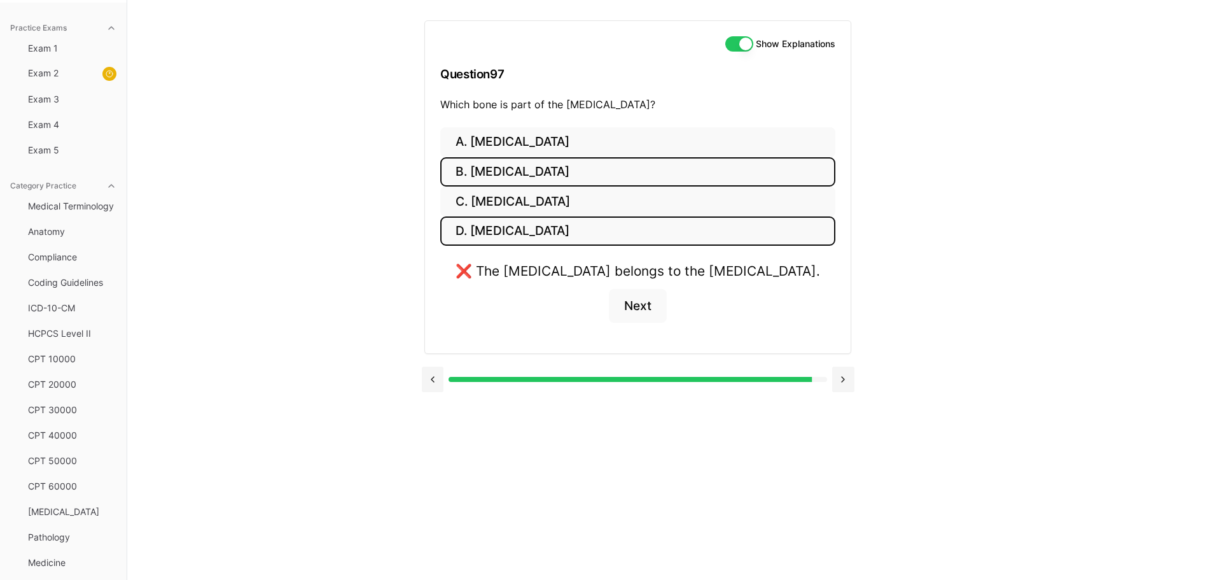
click at [540, 230] on button "D. Humerus" at bounding box center [637, 231] width 395 height 30
click at [543, 200] on button "C. Vertebra" at bounding box center [638, 201] width 386 height 30
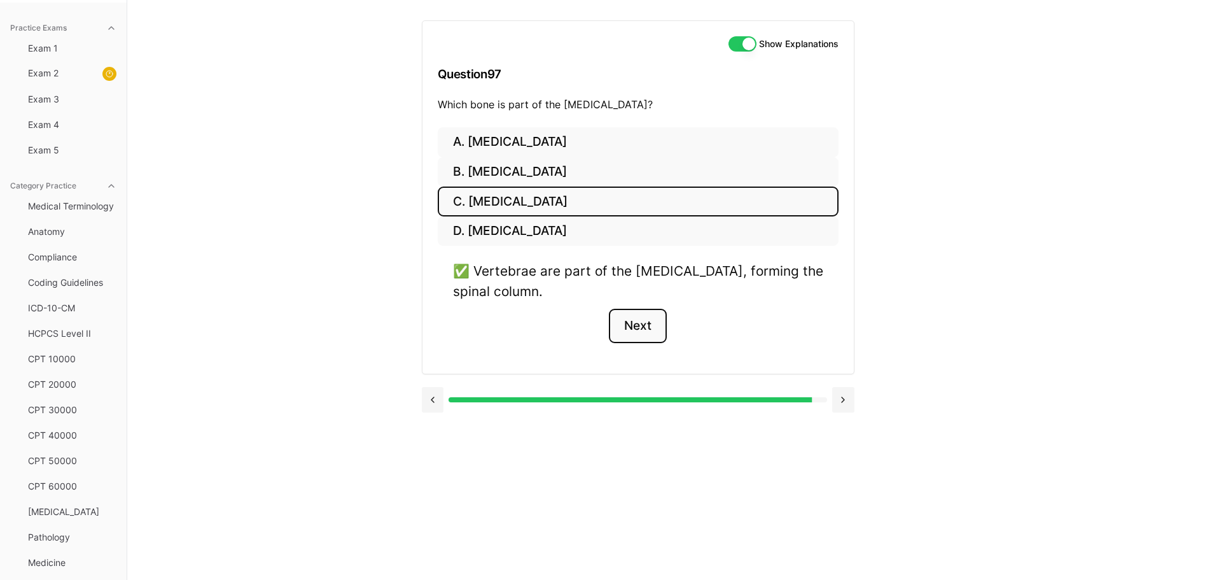
click at [643, 326] on button "Next" at bounding box center [638, 326] width 58 height 34
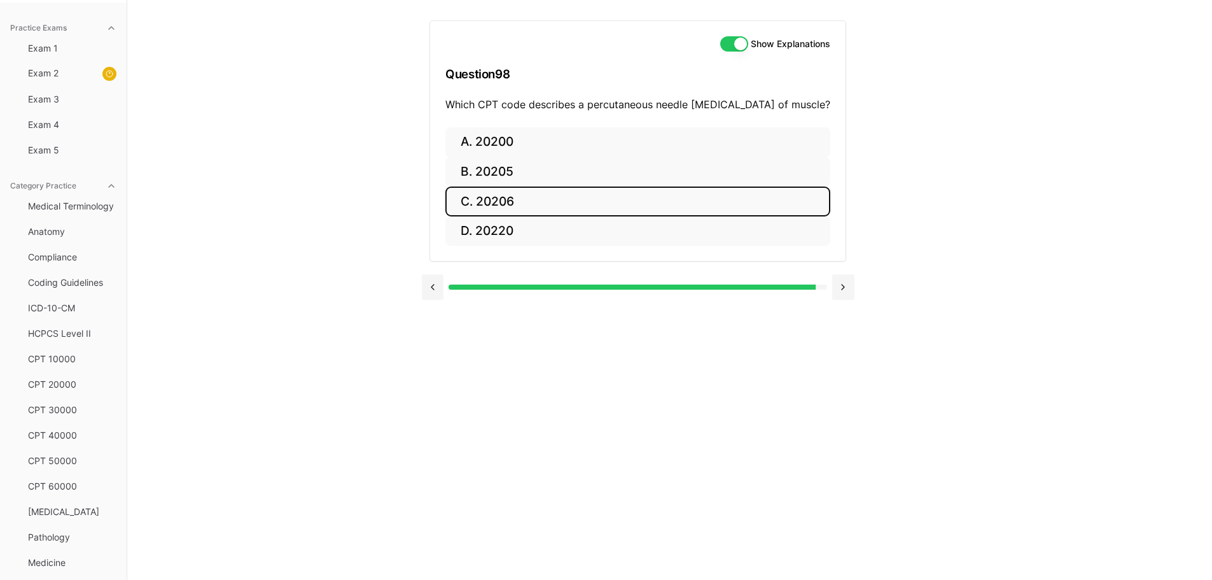
click at [571, 195] on button "C. 20206" at bounding box center [637, 201] width 385 height 30
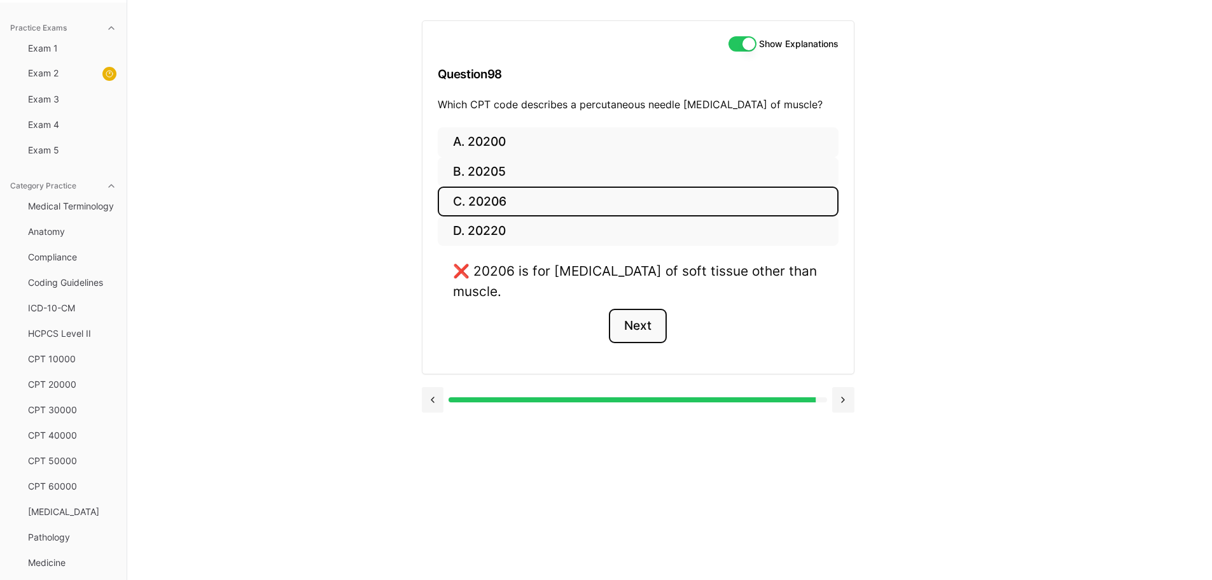
click at [642, 315] on button "Next" at bounding box center [638, 326] width 58 height 34
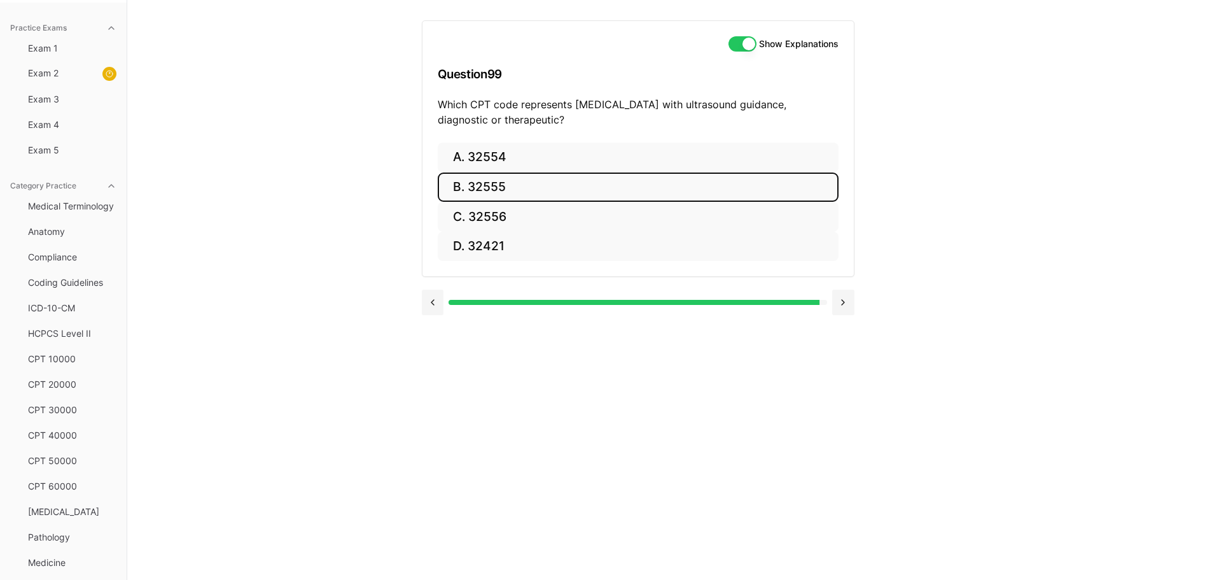
click at [516, 185] on button "B. 32555" at bounding box center [638, 187] width 401 height 30
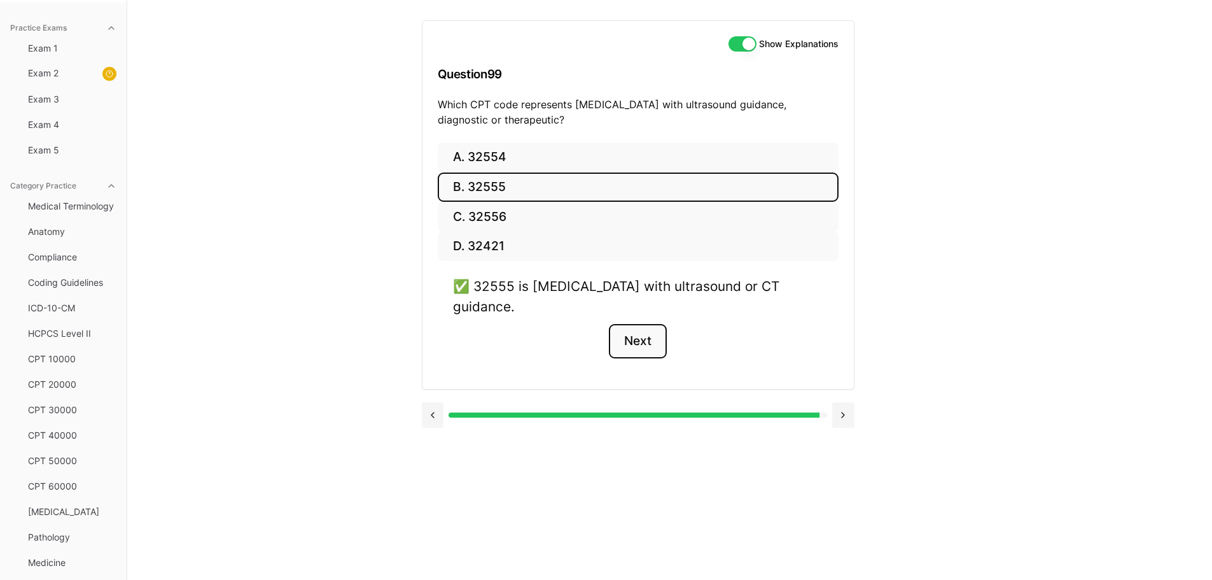
click at [630, 324] on button "Next" at bounding box center [638, 341] width 58 height 34
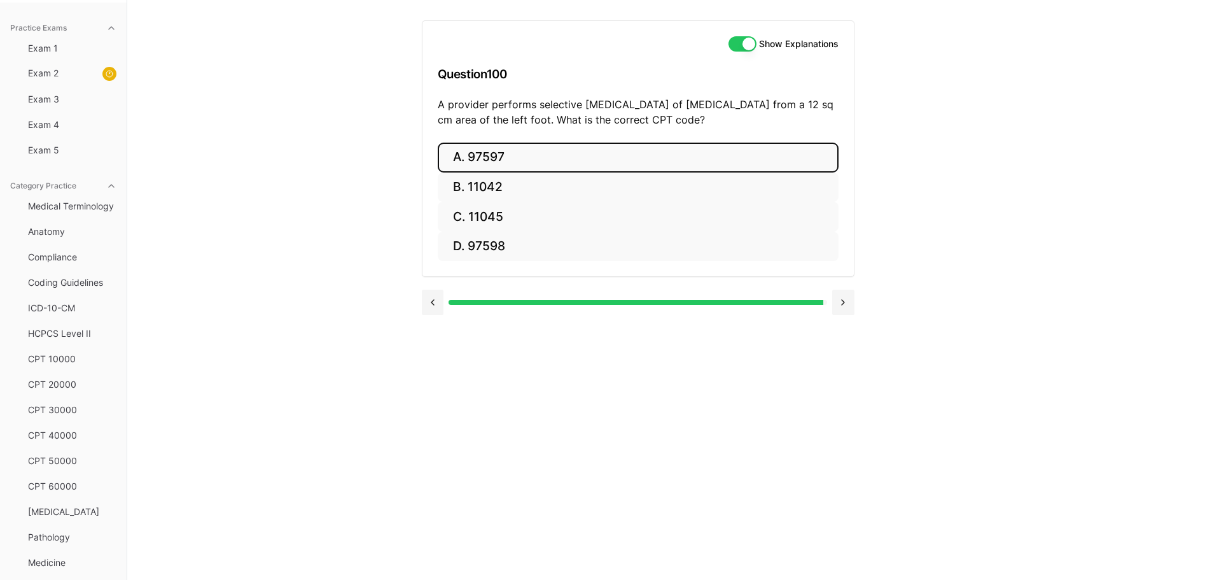
click at [468, 155] on button "A. 97597" at bounding box center [638, 158] width 401 height 30
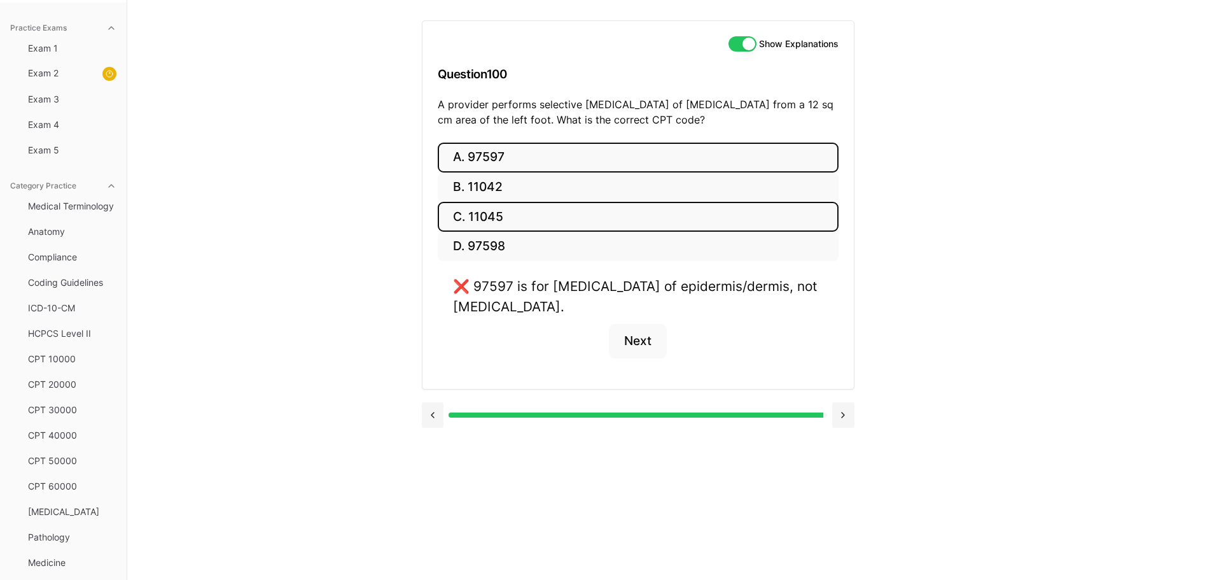
click at [490, 220] on button "C. 11045" at bounding box center [638, 217] width 401 height 30
click at [478, 185] on button "B. 11042" at bounding box center [638, 187] width 401 height 30
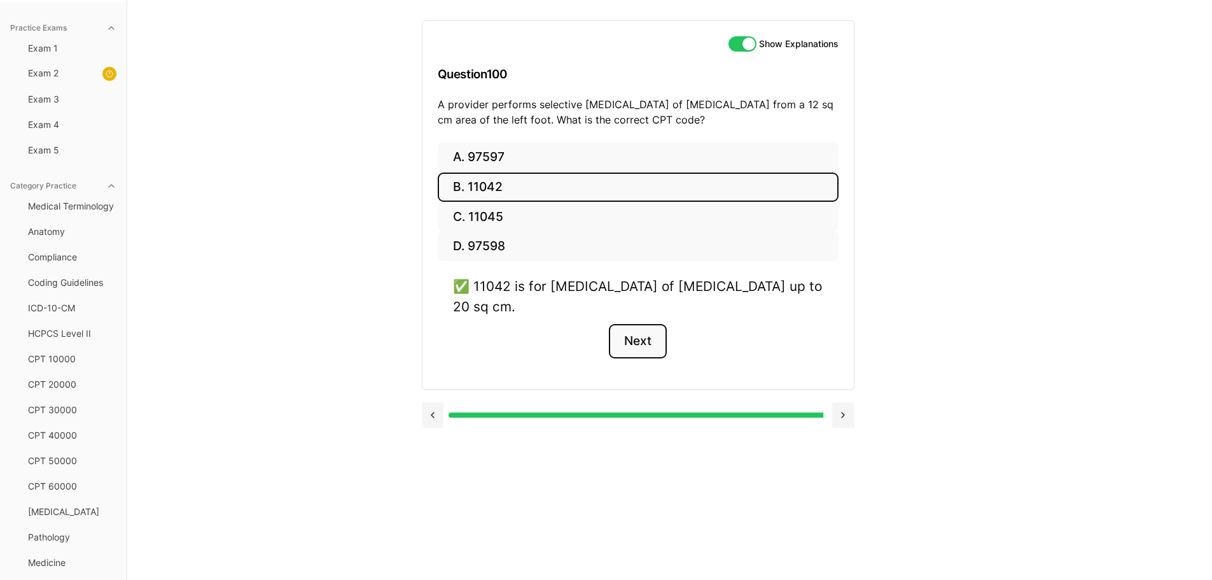
click at [630, 338] on button "Next" at bounding box center [638, 341] width 58 height 34
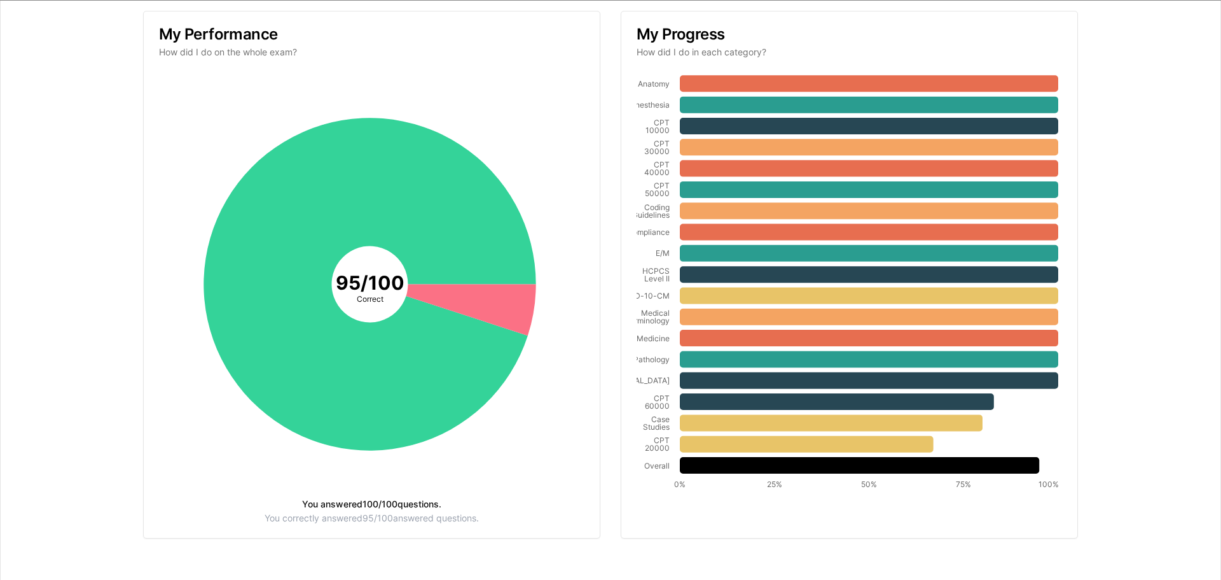
scroll to position [195, 0]
